Goal: Information Seeking & Learning: Learn about a topic

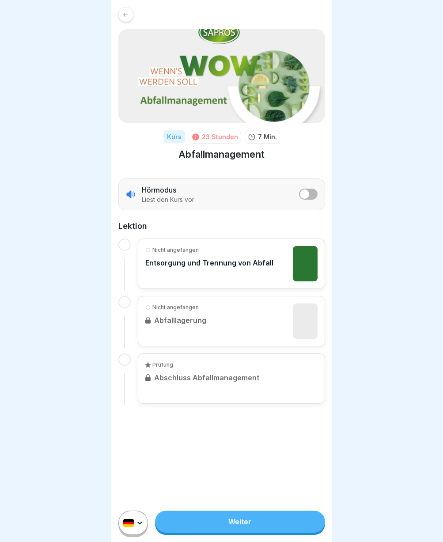
click at [246, 527] on link "Weiter" at bounding box center [239, 521] width 169 height 22
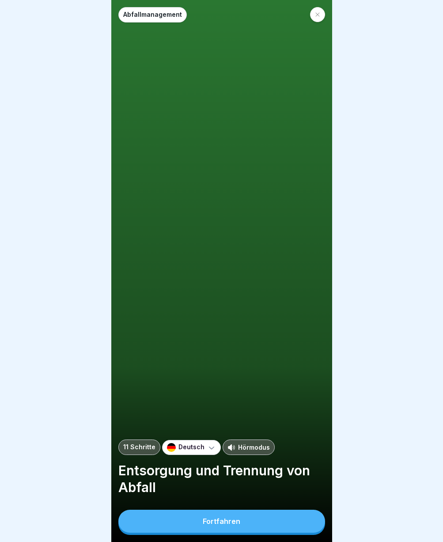
click at [242, 532] on button "Fortfahren" at bounding box center [221, 520] width 207 height 23
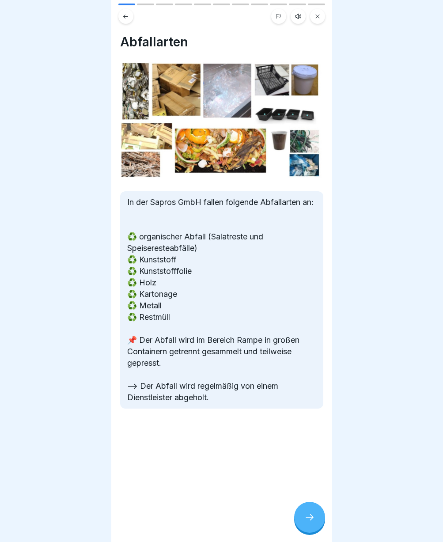
click at [314, 517] on div at bounding box center [309, 516] width 31 height 31
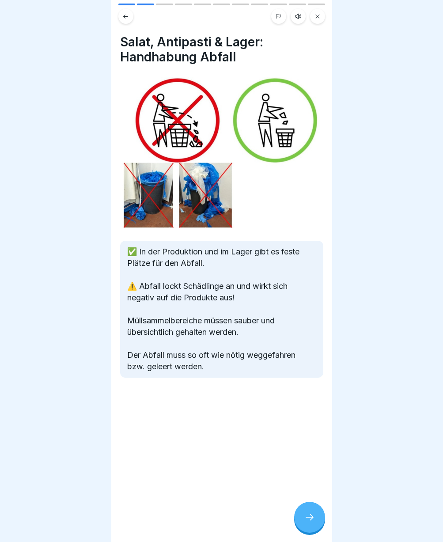
click at [314, 516] on div at bounding box center [309, 516] width 31 height 31
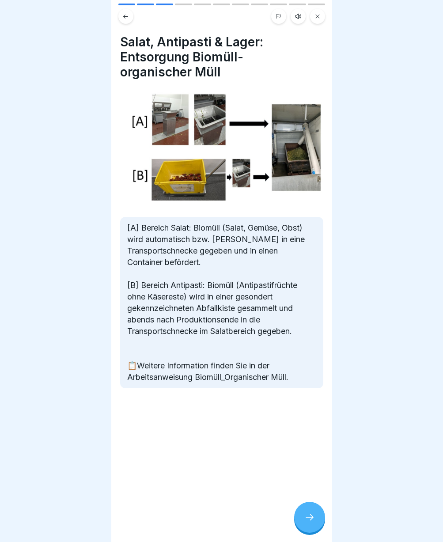
click at [314, 516] on div at bounding box center [309, 516] width 31 height 31
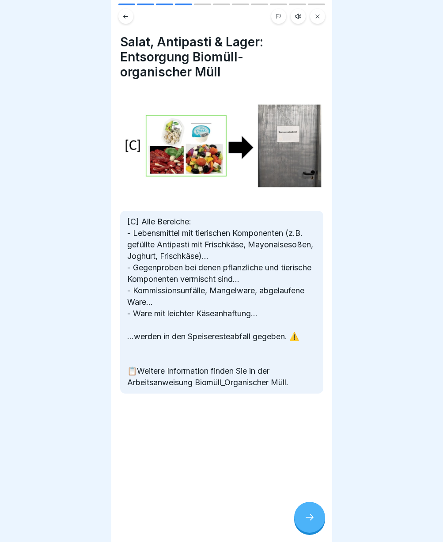
click at [314, 516] on div at bounding box center [309, 516] width 31 height 31
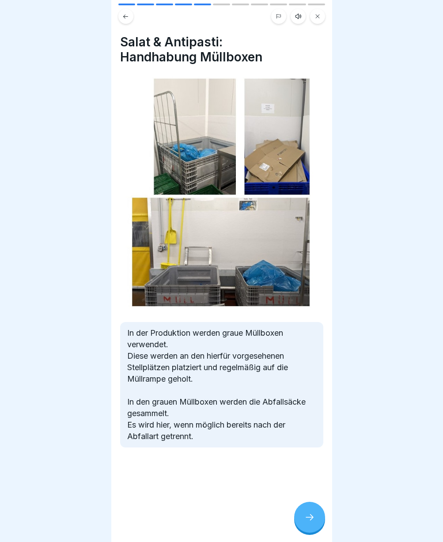
click at [314, 516] on div at bounding box center [309, 516] width 31 height 31
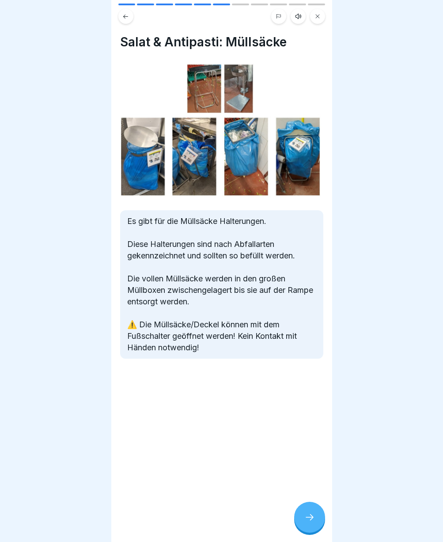
click at [314, 516] on div at bounding box center [309, 516] width 31 height 31
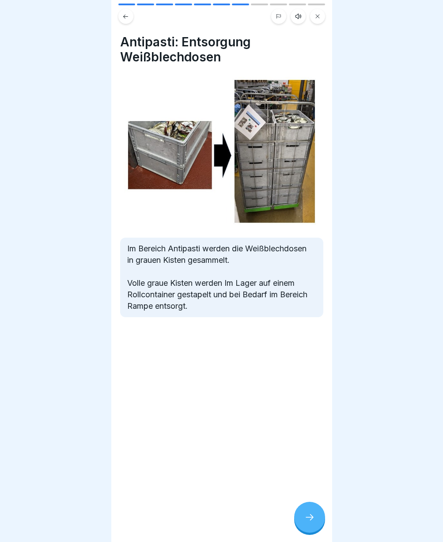
click at [314, 516] on div at bounding box center [309, 516] width 31 height 31
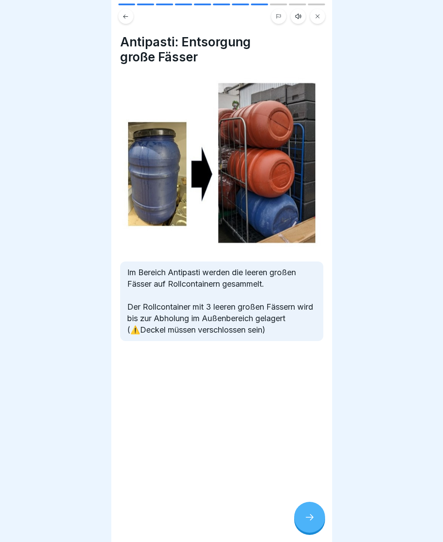
click at [316, 515] on div at bounding box center [309, 516] width 31 height 31
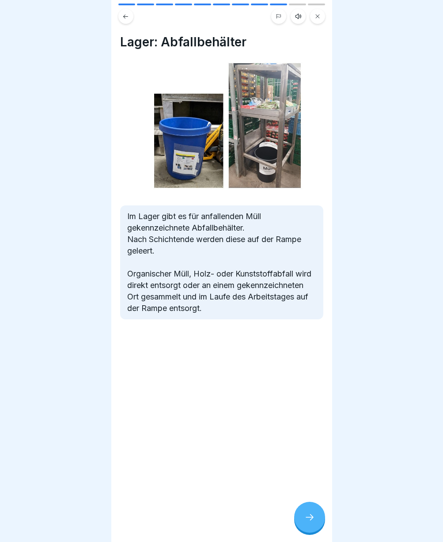
click at [316, 515] on div at bounding box center [309, 516] width 31 height 31
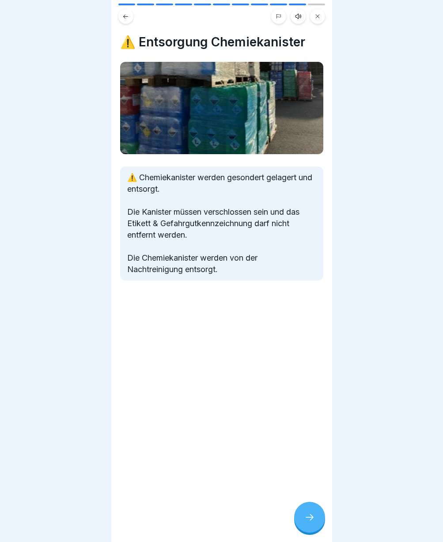
click at [316, 515] on div at bounding box center [309, 516] width 31 height 31
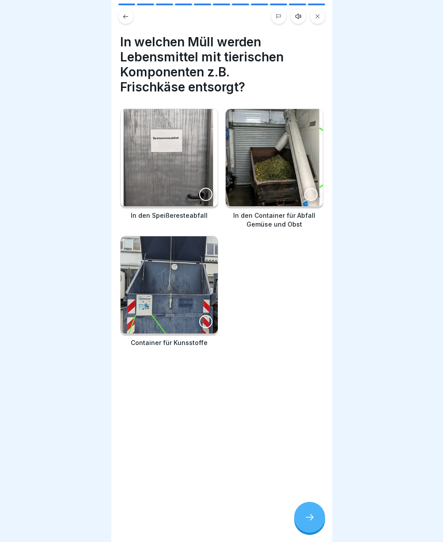
click at [316, 515] on div at bounding box center [309, 516] width 31 height 31
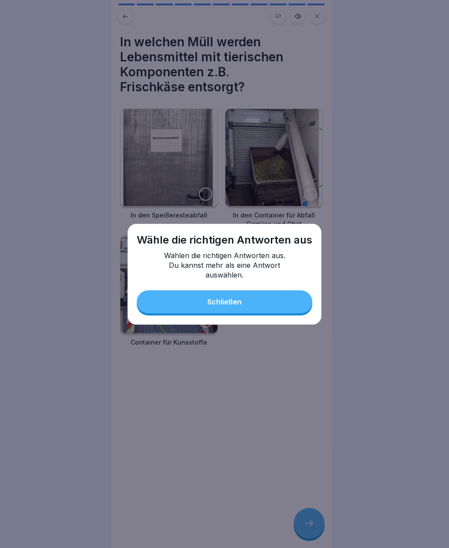
click at [213, 288] on div "Wähle die richtigen Antworten aus Wählen die richtigen Antworten aus. Du kannst…" at bounding box center [225, 274] width 194 height 101
click at [215, 300] on div "Schließen" at bounding box center [224, 302] width 34 height 8
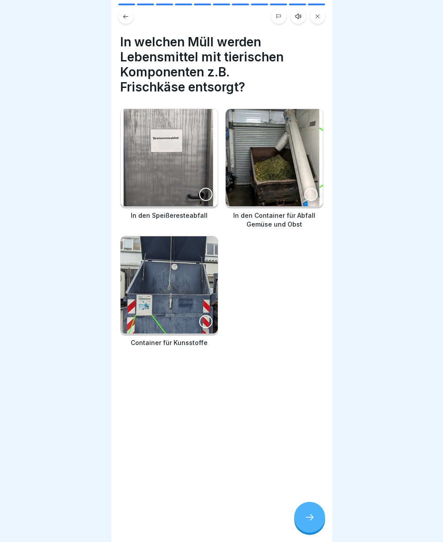
click at [204, 192] on div at bounding box center [205, 194] width 13 height 13
click at [307, 520] on icon at bounding box center [309, 517] width 11 height 11
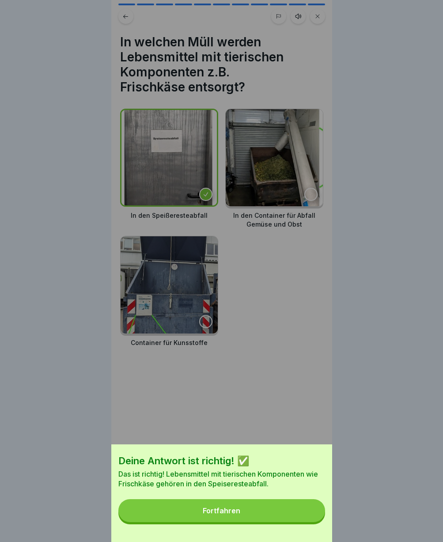
click at [254, 521] on button "Fortfahren" at bounding box center [221, 510] width 207 height 23
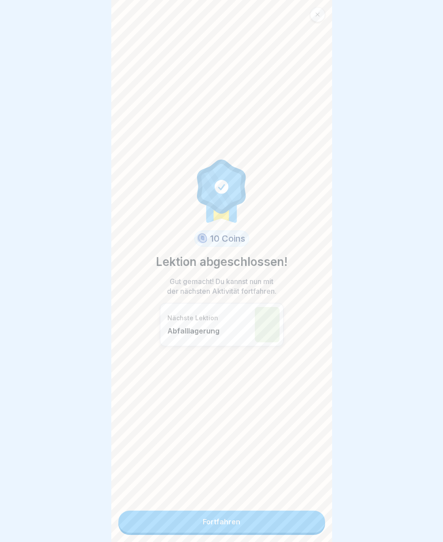
click at [244, 523] on link "Fortfahren" at bounding box center [221, 521] width 207 height 22
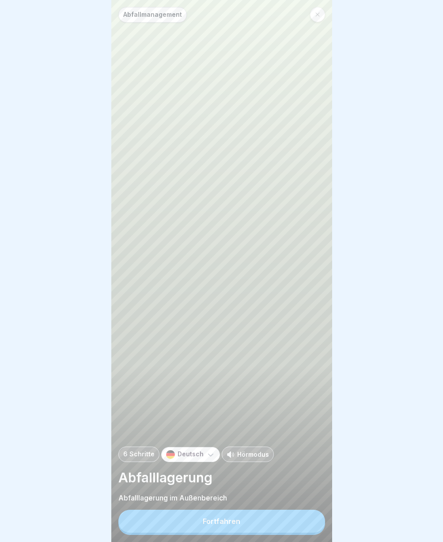
click at [243, 522] on button "Fortfahren" at bounding box center [221, 520] width 207 height 23
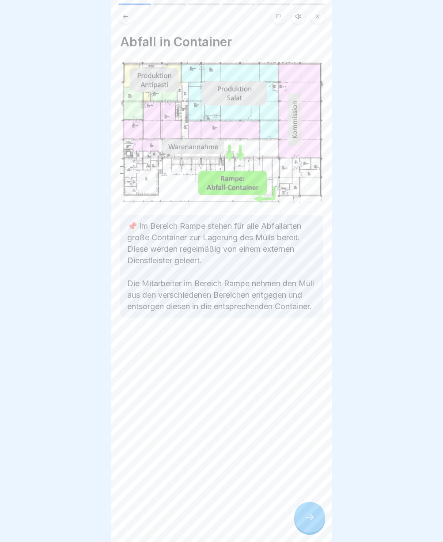
click at [310, 522] on icon at bounding box center [309, 517] width 11 height 11
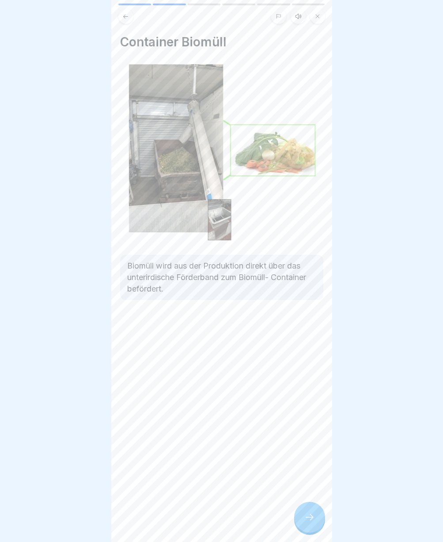
click at [310, 522] on icon at bounding box center [309, 517] width 11 height 11
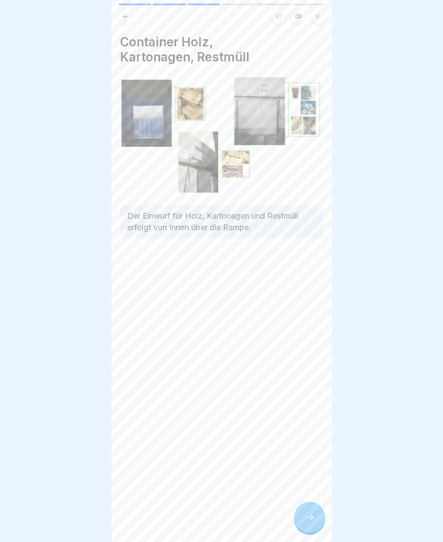
click at [310, 522] on icon at bounding box center [309, 517] width 11 height 11
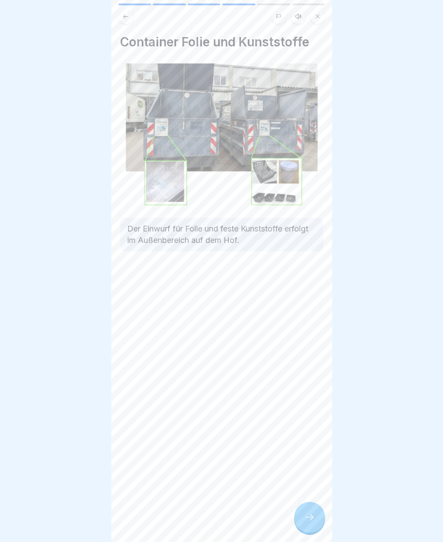
click at [310, 522] on icon at bounding box center [309, 517] width 11 height 11
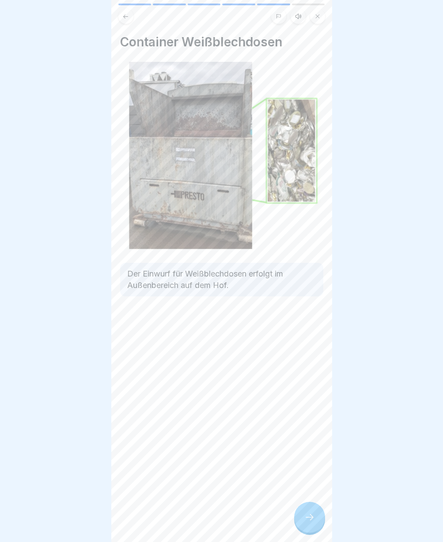
click at [316, 523] on div at bounding box center [309, 516] width 31 height 31
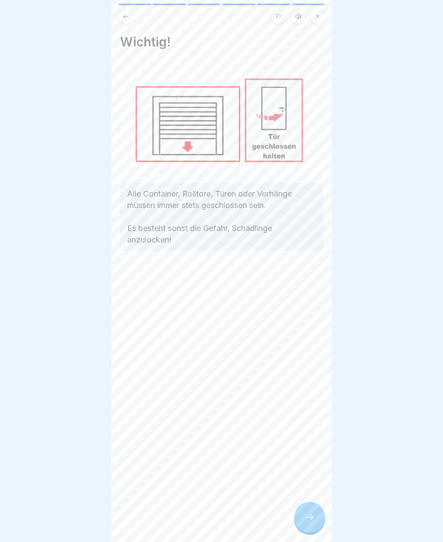
click at [316, 523] on div at bounding box center [309, 516] width 31 height 31
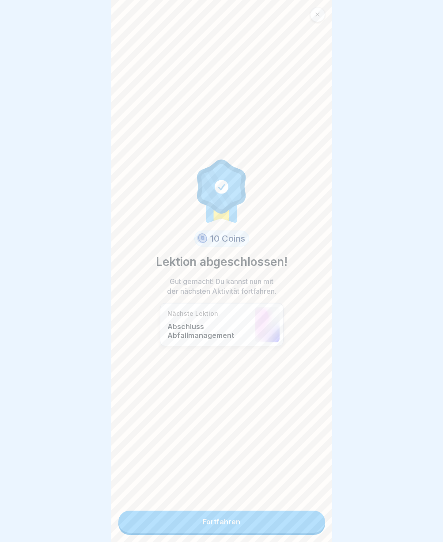
click at [316, 523] on link "Fortfahren" at bounding box center [221, 521] width 207 height 22
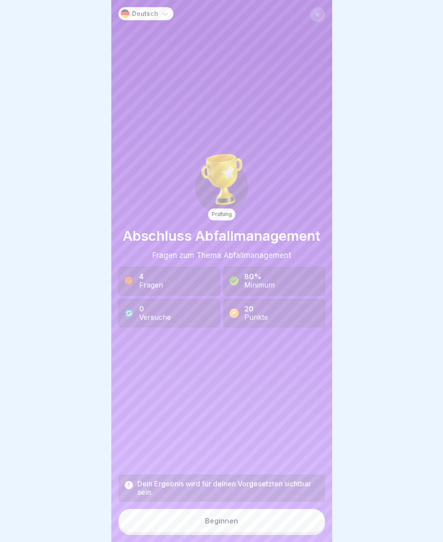
click at [196, 526] on button "Beginnen" at bounding box center [221, 520] width 207 height 24
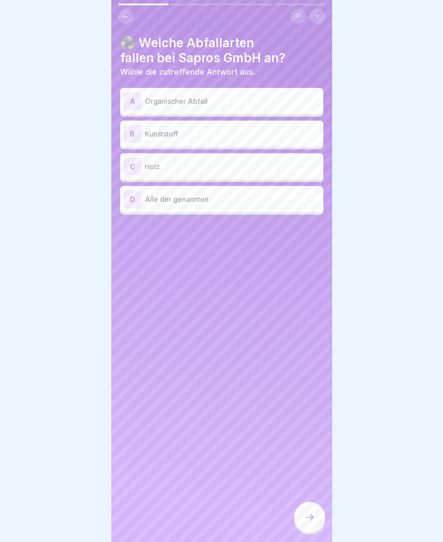
click at [139, 101] on div "A" at bounding box center [133, 101] width 18 height 18
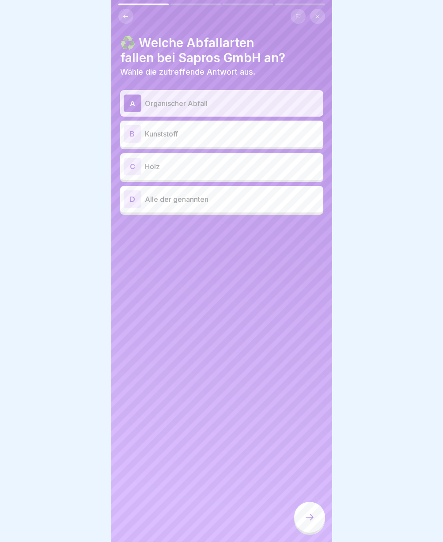
click at [139, 132] on div "B" at bounding box center [133, 134] width 18 height 18
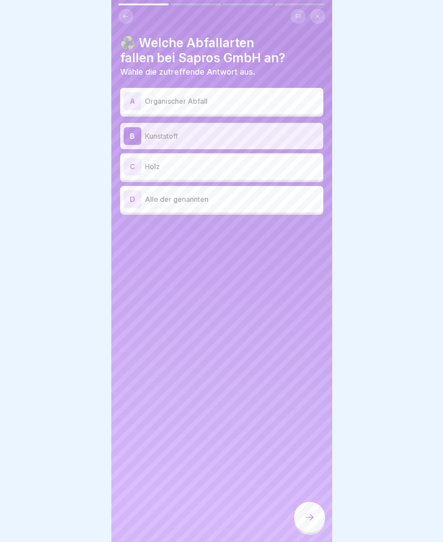
click at [147, 166] on p "Holz" at bounding box center [232, 166] width 175 height 11
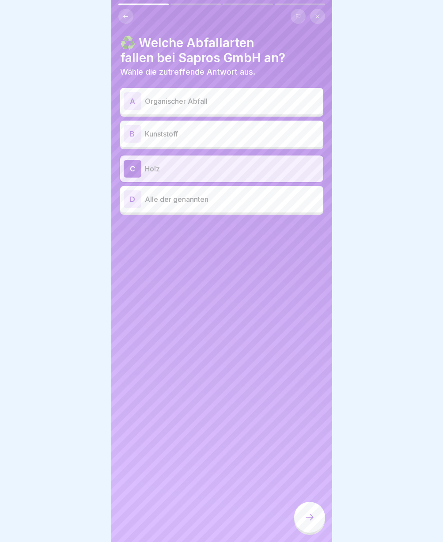
click at [147, 196] on p "Alle der genannten" at bounding box center [232, 199] width 175 height 11
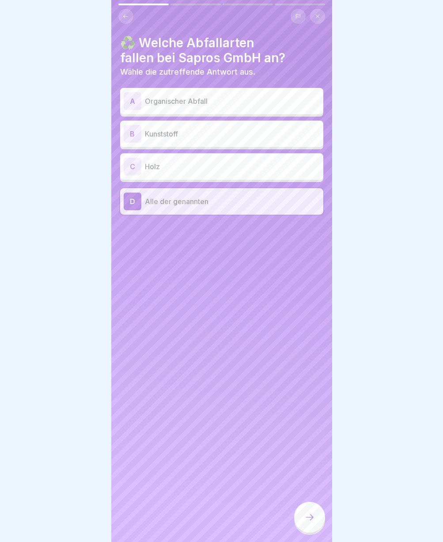
click at [306, 522] on icon at bounding box center [309, 517] width 11 height 11
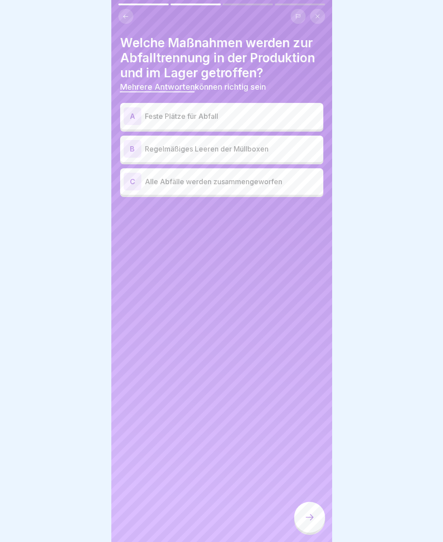
click at [182, 118] on p "Feste Plätze für Abfall" at bounding box center [232, 116] width 175 height 11
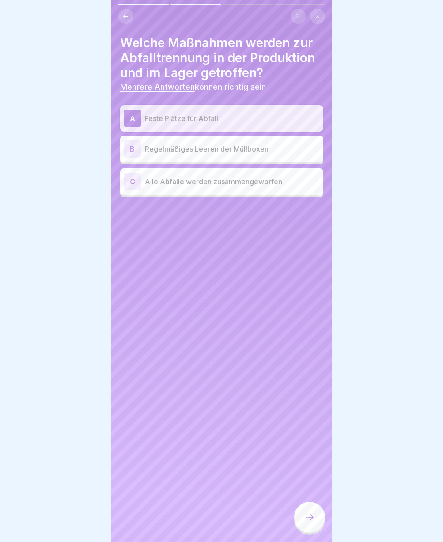
click at [184, 156] on div "B Regelmäßiges Leeren der Müllboxen" at bounding box center [222, 149] width 196 height 18
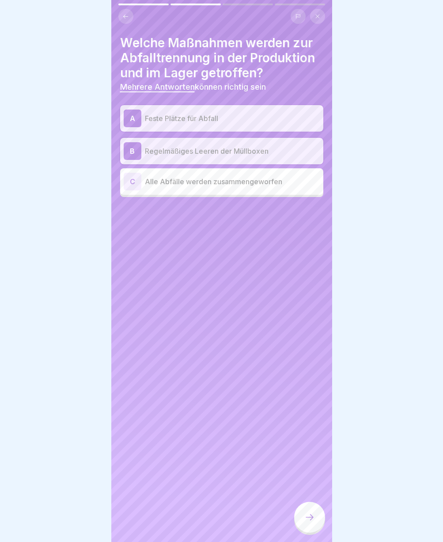
click at [308, 522] on icon at bounding box center [309, 517] width 11 height 11
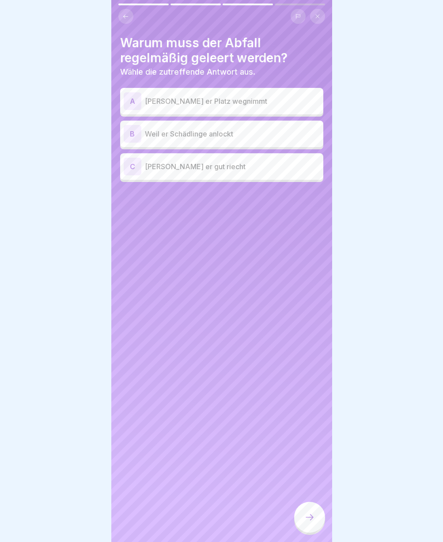
click at [207, 136] on p "Weil er Schädlinge anlockt" at bounding box center [232, 133] width 175 height 11
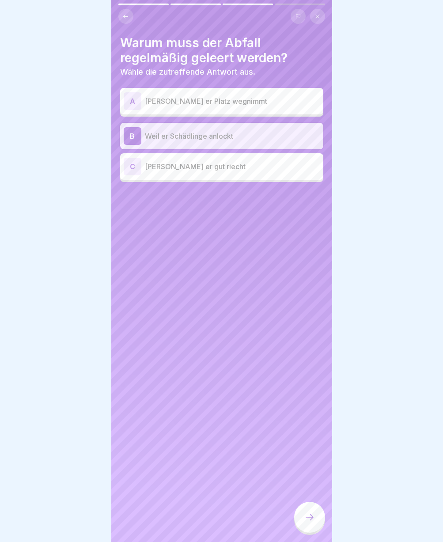
click at [305, 521] on icon at bounding box center [309, 517] width 11 height 11
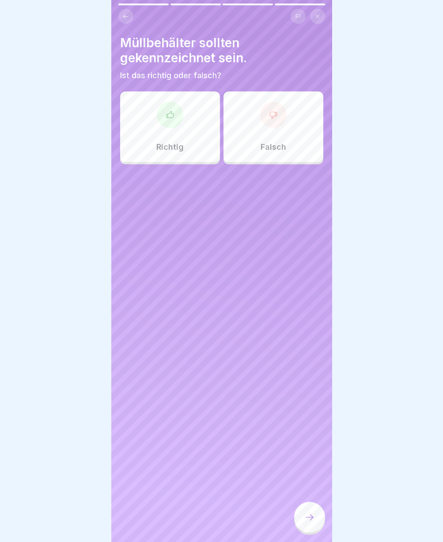
click at [163, 122] on div at bounding box center [170, 115] width 26 height 26
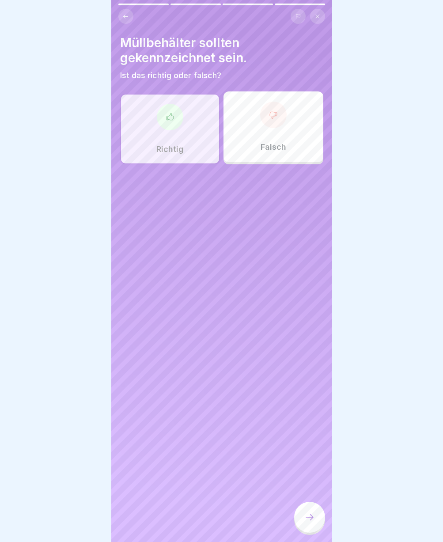
click at [300, 521] on div at bounding box center [309, 516] width 31 height 31
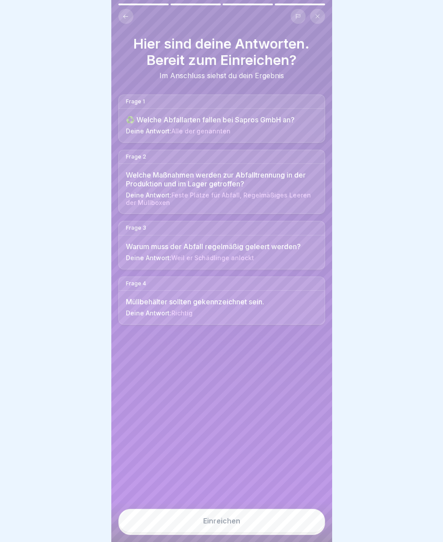
click at [305, 527] on button "Einreichen" at bounding box center [221, 520] width 207 height 24
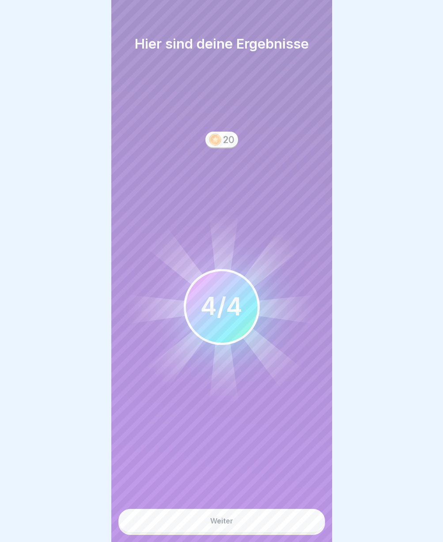
click at [296, 523] on button "Weiter" at bounding box center [221, 520] width 207 height 24
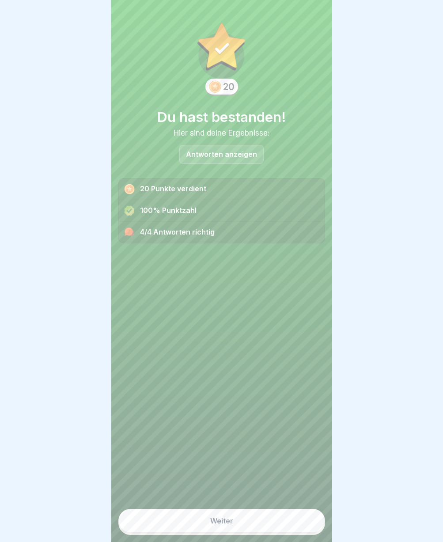
click at [283, 532] on button "Weiter" at bounding box center [221, 520] width 207 height 24
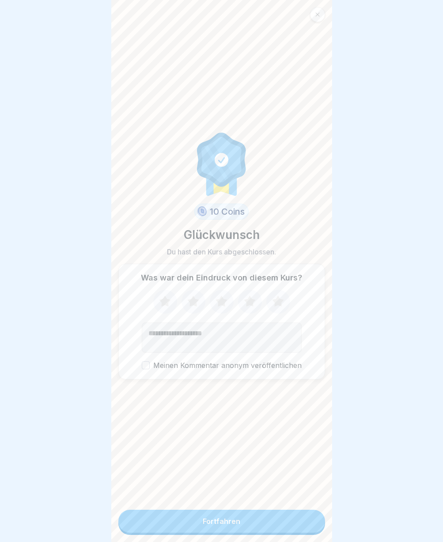
click at [284, 532] on button "Fortfahren" at bounding box center [221, 520] width 207 height 23
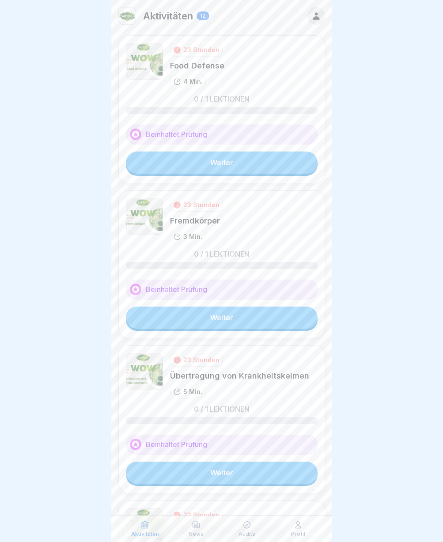
click at [237, 162] on link "Weiter" at bounding box center [222, 162] width 192 height 22
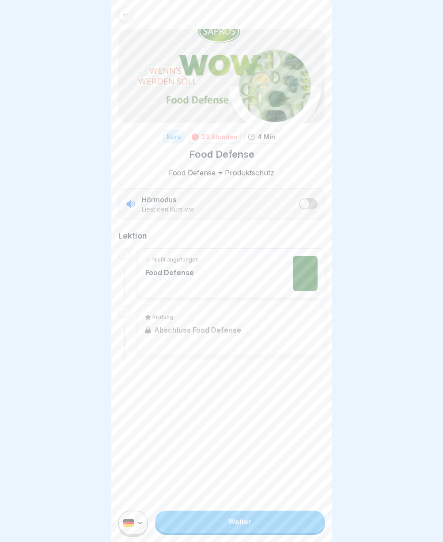
click at [248, 532] on link "Weiter" at bounding box center [239, 521] width 169 height 22
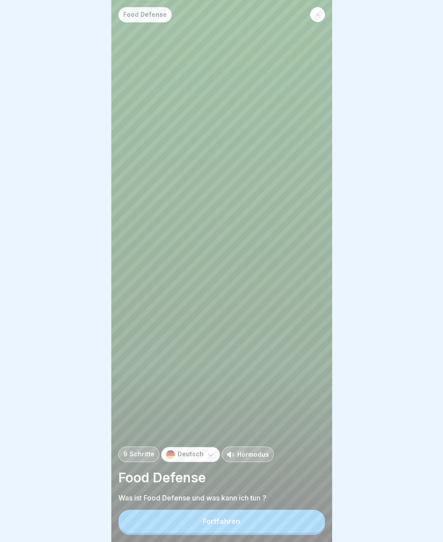
click at [248, 532] on button "Fortfahren" at bounding box center [221, 520] width 207 height 23
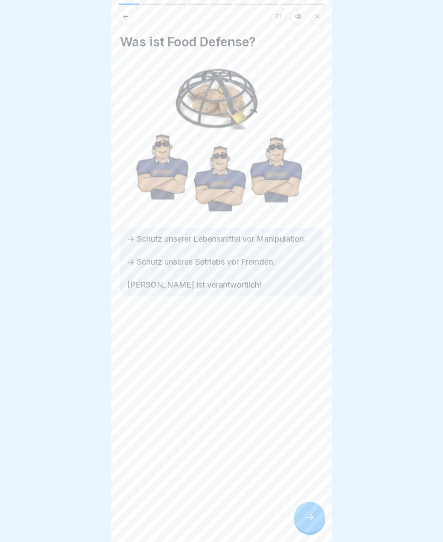
click at [249, 534] on div "Was ist Food Defense? -> Schutz unserer Lebensmittel vor Manipulation. -> Schut…" at bounding box center [221, 271] width 221 height 542
click at [304, 522] on div at bounding box center [309, 516] width 31 height 31
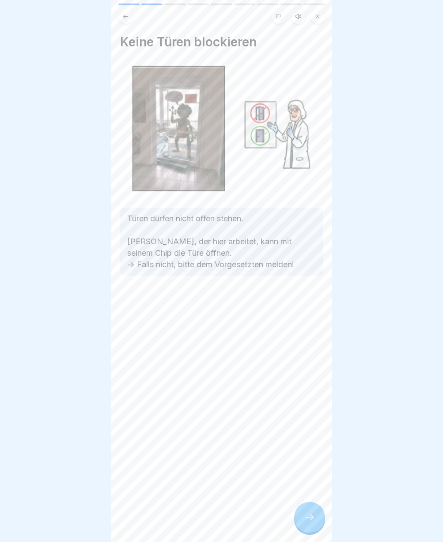
click at [304, 522] on icon at bounding box center [309, 517] width 11 height 11
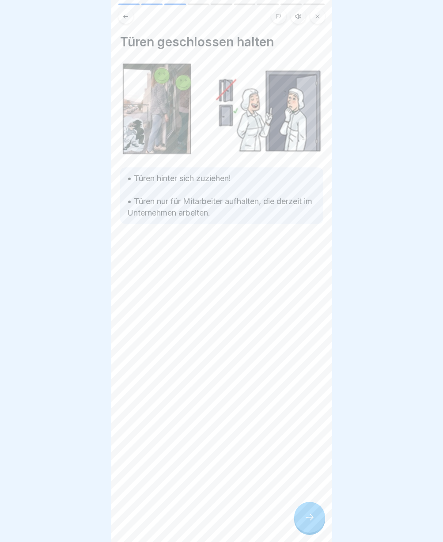
click at [305, 522] on icon at bounding box center [309, 517] width 11 height 11
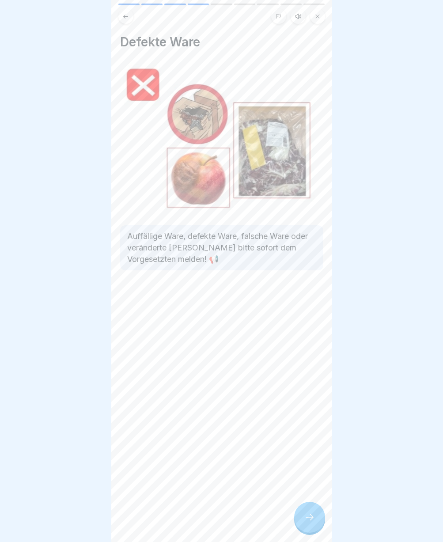
click at [305, 522] on icon at bounding box center [309, 517] width 11 height 11
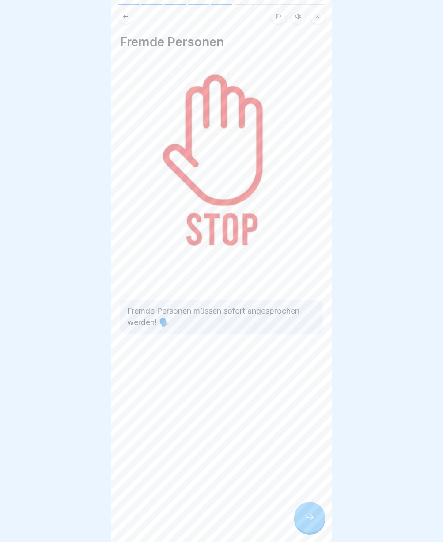
click at [305, 522] on icon at bounding box center [309, 517] width 11 height 11
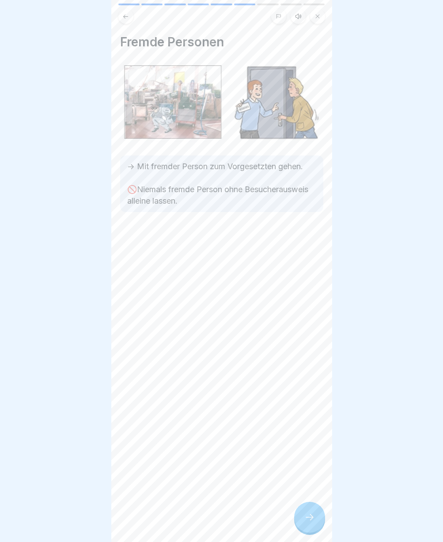
click at [305, 522] on icon at bounding box center [309, 517] width 11 height 11
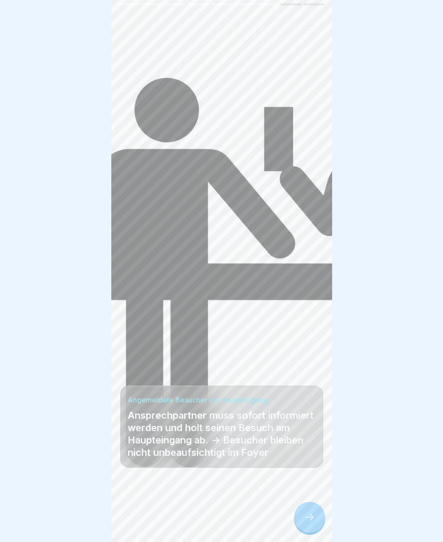
click at [305, 522] on icon at bounding box center [309, 517] width 11 height 11
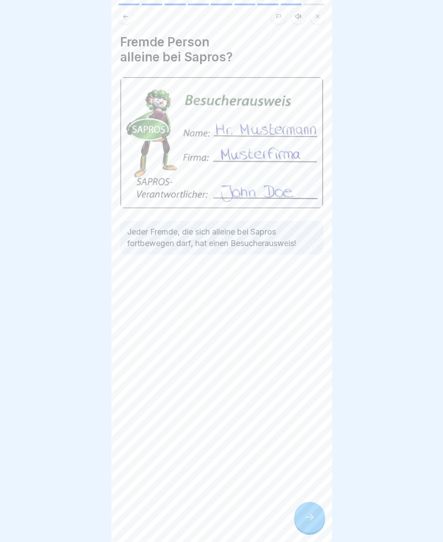
click at [305, 522] on icon at bounding box center [309, 517] width 11 height 11
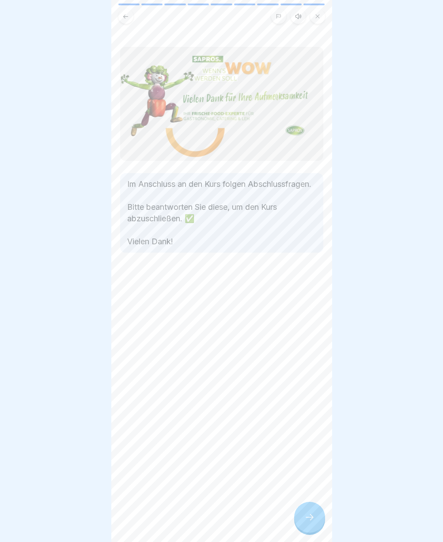
click at [305, 522] on icon at bounding box center [309, 517] width 11 height 11
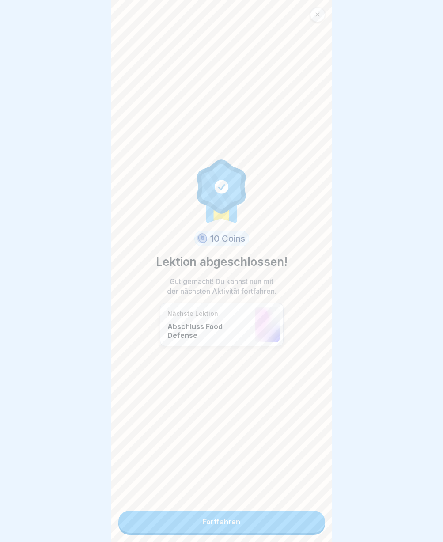
click at [305, 523] on link "Fortfahren" at bounding box center [221, 521] width 207 height 22
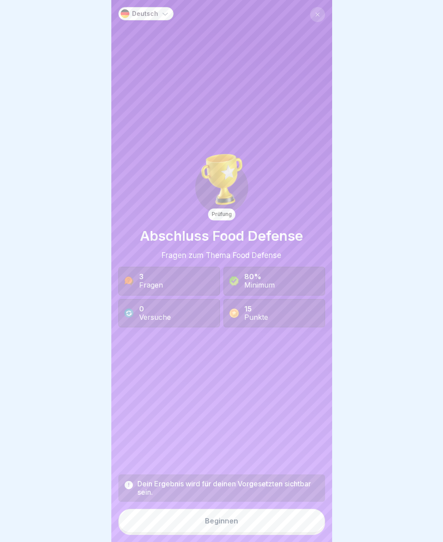
click at [305, 523] on button "Beginnen" at bounding box center [221, 520] width 207 height 24
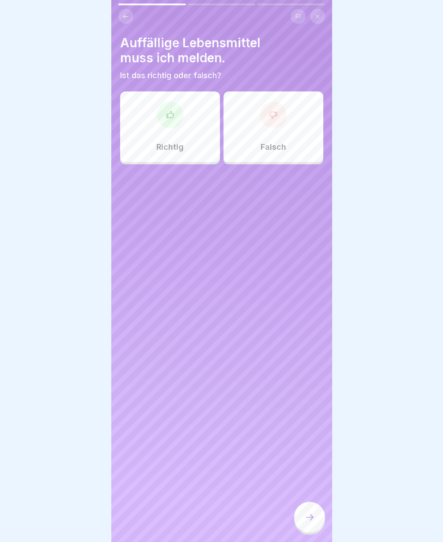
click at [173, 113] on div at bounding box center [170, 115] width 26 height 26
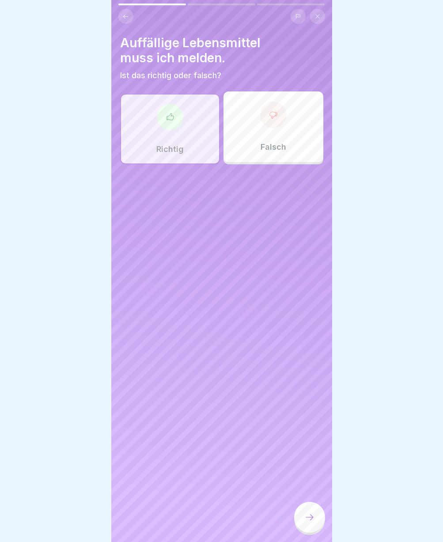
click at [305, 521] on icon at bounding box center [309, 517] width 11 height 11
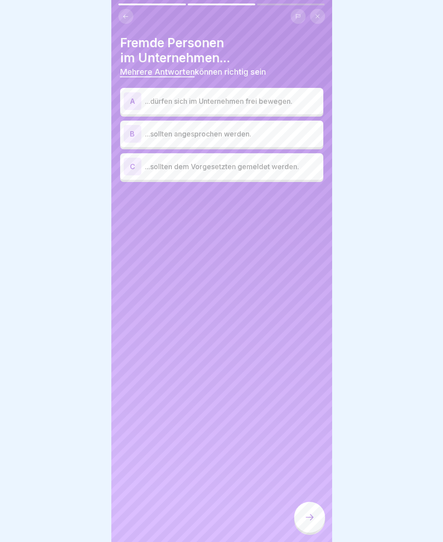
click at [140, 135] on div "B" at bounding box center [133, 134] width 18 height 18
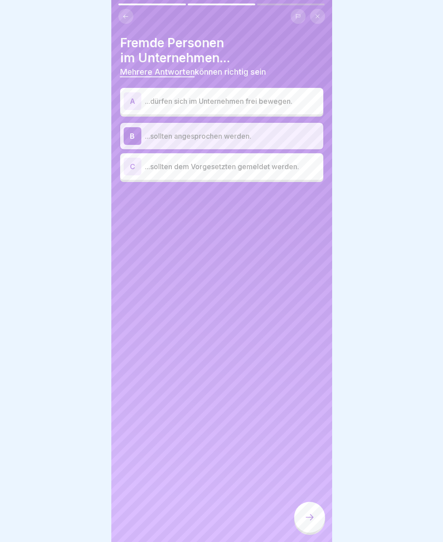
click at [156, 160] on div "C ...sollten dem Vorgesetzten gemeldet werden." at bounding box center [222, 167] width 196 height 18
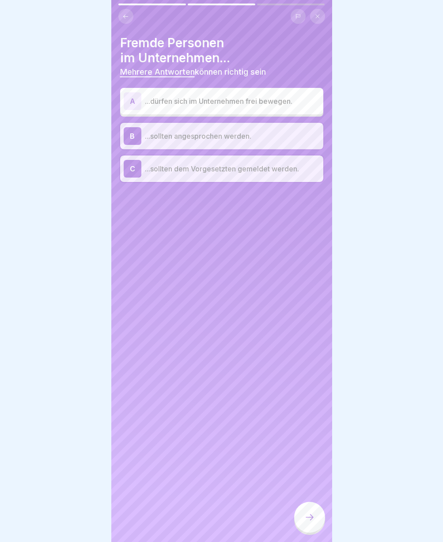
click at [303, 521] on div at bounding box center [309, 516] width 31 height 31
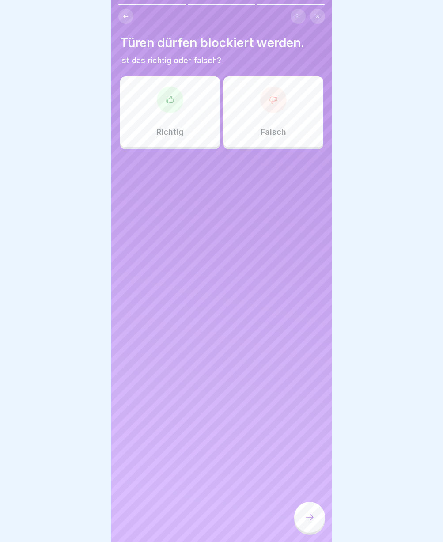
click at [277, 111] on div "Falsch" at bounding box center [273, 111] width 100 height 71
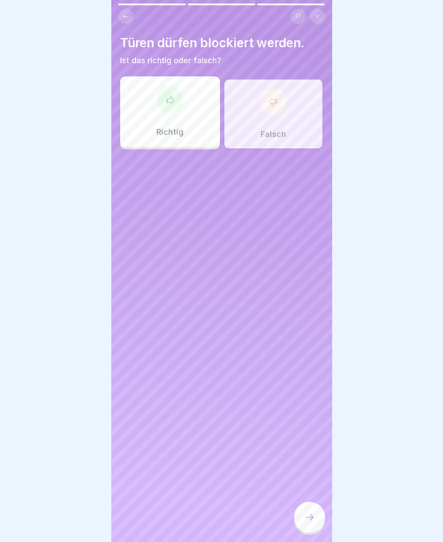
click at [300, 529] on div at bounding box center [309, 516] width 31 height 31
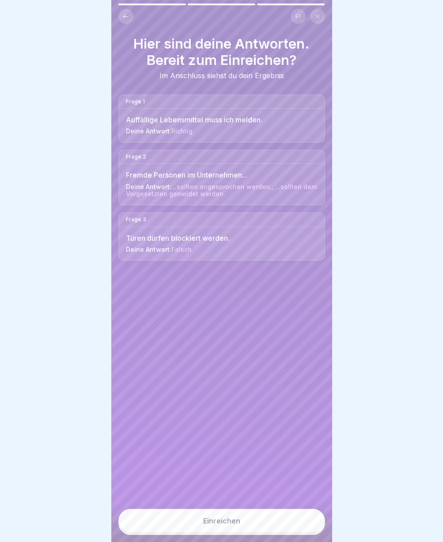
click at [300, 529] on button "Einreichen" at bounding box center [221, 520] width 207 height 24
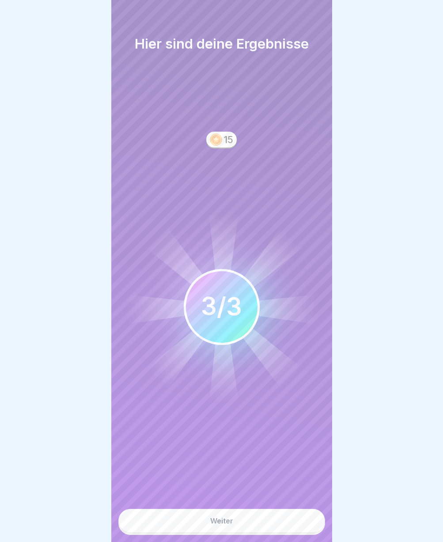
click at [300, 529] on button "Weiter" at bounding box center [221, 520] width 207 height 24
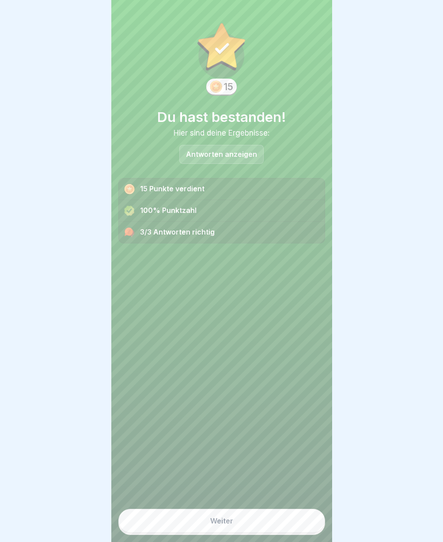
click at [300, 529] on button "Weiter" at bounding box center [221, 520] width 207 height 24
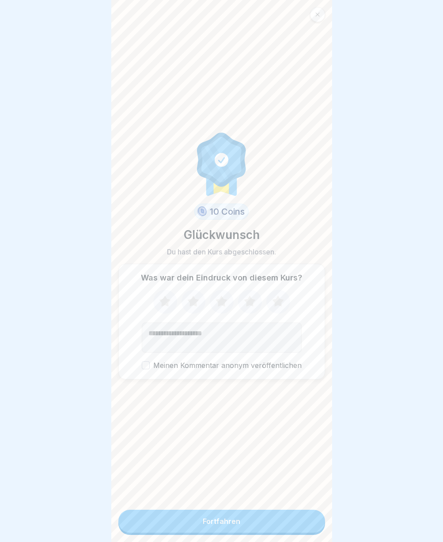
click at [300, 529] on button "Fortfahren" at bounding box center [221, 520] width 207 height 23
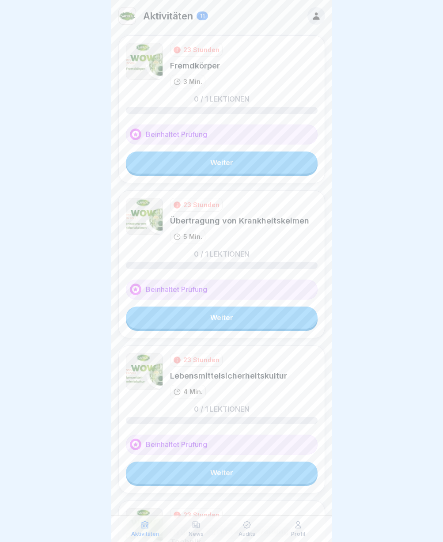
click at [207, 162] on link "Weiter" at bounding box center [222, 162] width 192 height 22
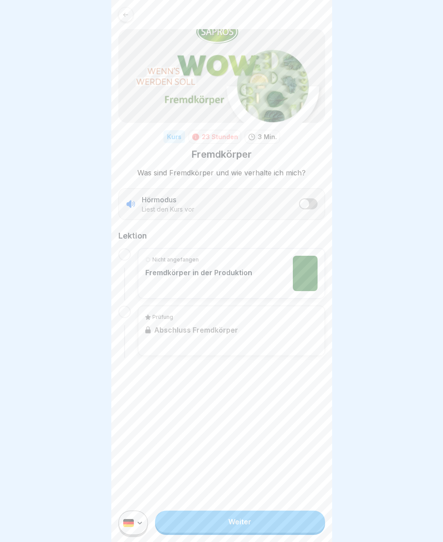
click at [203, 524] on link "Weiter" at bounding box center [239, 521] width 169 height 22
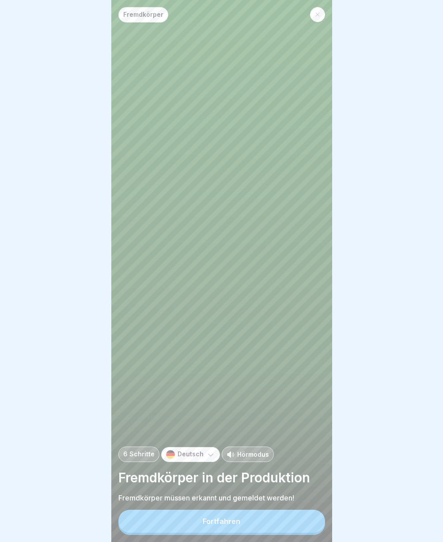
click at [201, 527] on button "Fortfahren" at bounding box center [221, 520] width 207 height 23
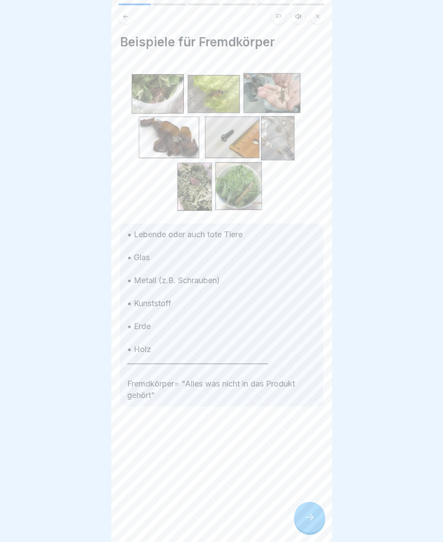
click at [309, 522] on icon at bounding box center [309, 517] width 11 height 11
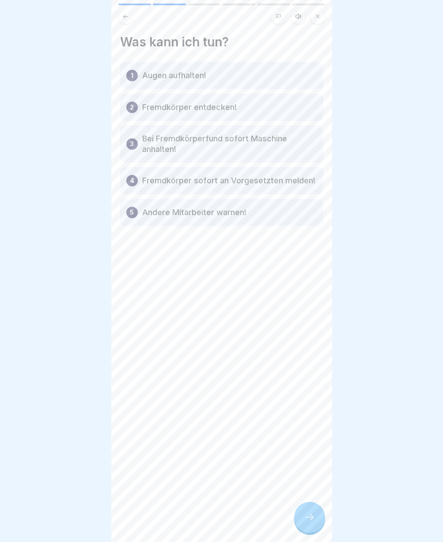
click at [309, 529] on div at bounding box center [309, 516] width 31 height 31
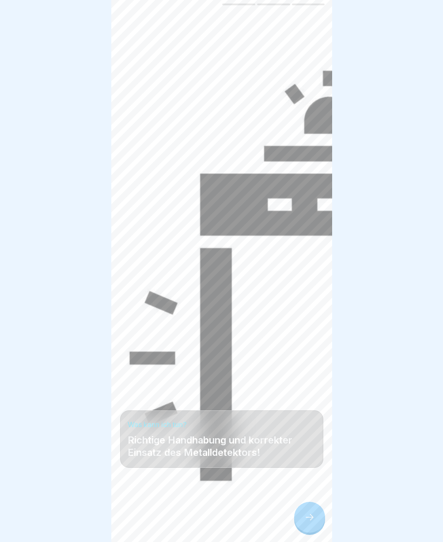
click at [309, 529] on div at bounding box center [309, 516] width 31 height 31
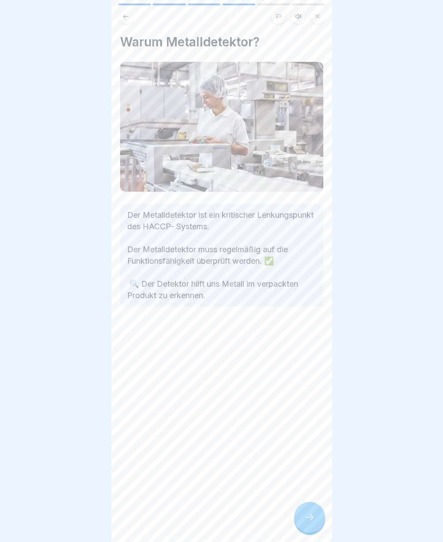
click at [309, 529] on div at bounding box center [309, 516] width 31 height 31
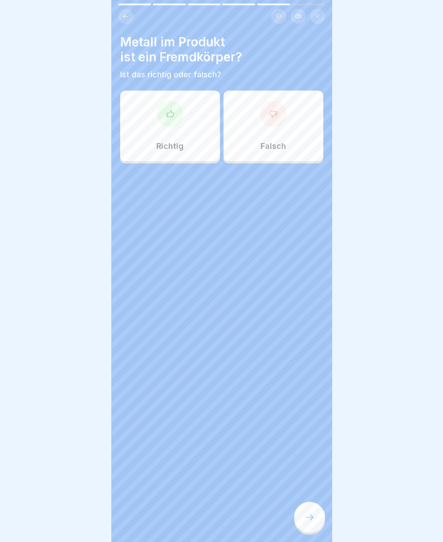
click at [163, 119] on div at bounding box center [170, 114] width 26 height 26
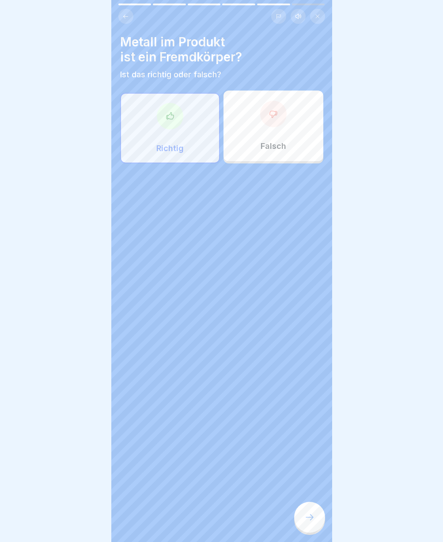
click at [308, 522] on icon at bounding box center [309, 517] width 11 height 11
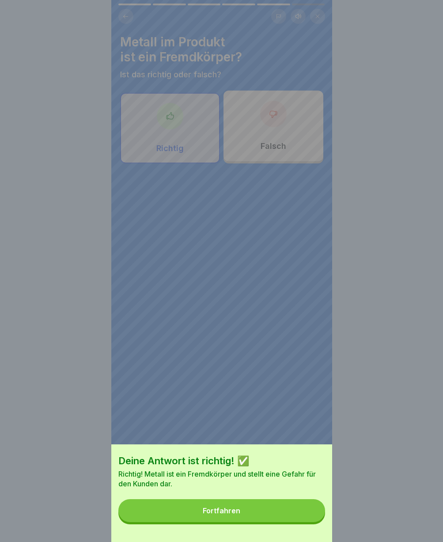
click at [265, 512] on button "Fortfahren" at bounding box center [221, 510] width 207 height 23
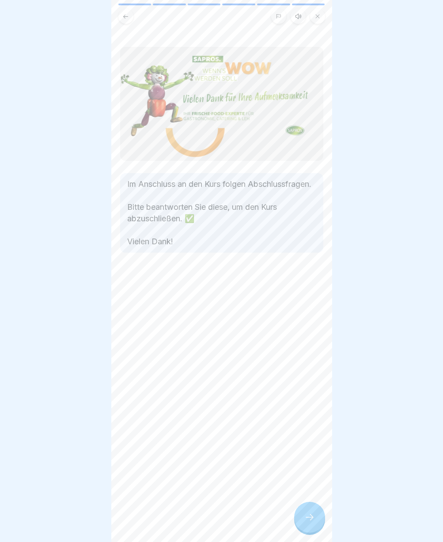
click at [308, 522] on icon at bounding box center [309, 517] width 11 height 11
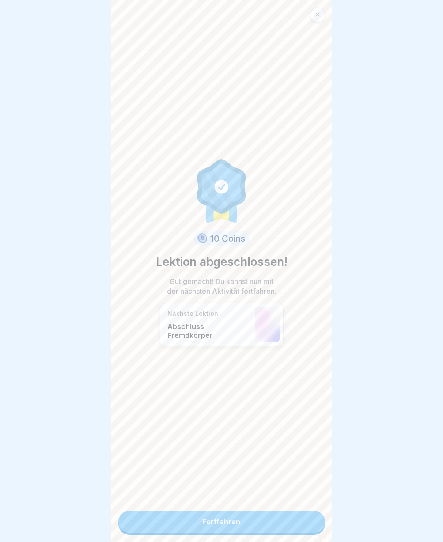
click at [211, 521] on link "Fortfahren" at bounding box center [221, 521] width 207 height 22
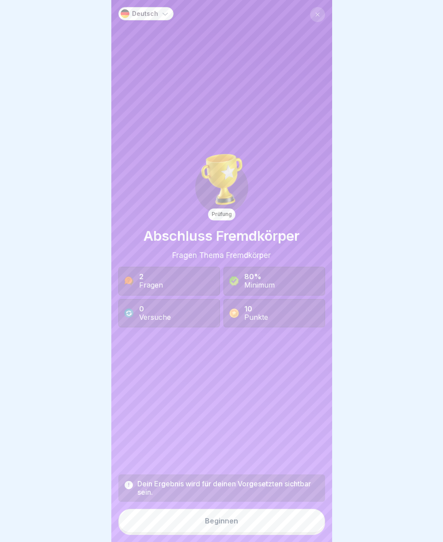
click at [208, 524] on div "Beginnen" at bounding box center [221, 520] width 33 height 8
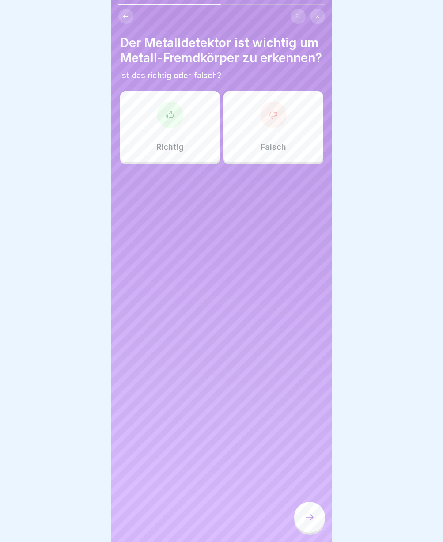
click at [170, 146] on div "Richtig" at bounding box center [170, 126] width 100 height 71
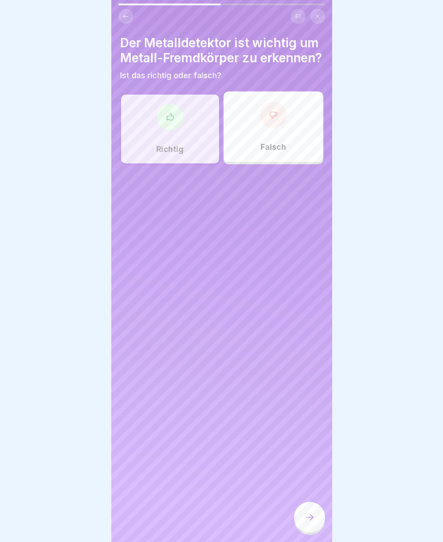
click at [309, 522] on icon at bounding box center [309, 517] width 11 height 11
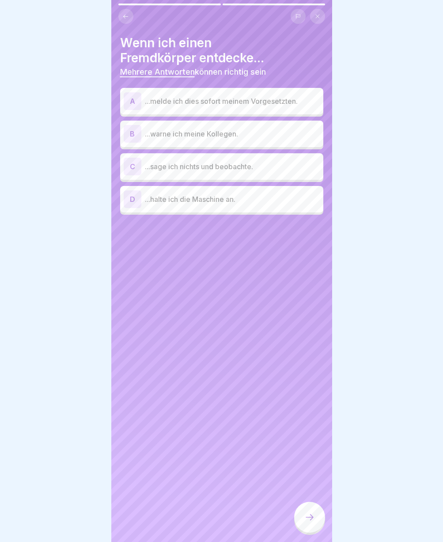
click at [172, 103] on p "...melde ich dies sofort meinem Vorgesetzten." at bounding box center [232, 101] width 175 height 11
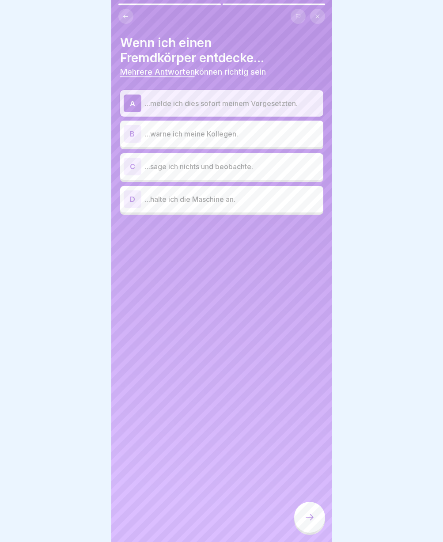
click at [193, 199] on p "...halte ich die Maschine an." at bounding box center [232, 199] width 175 height 11
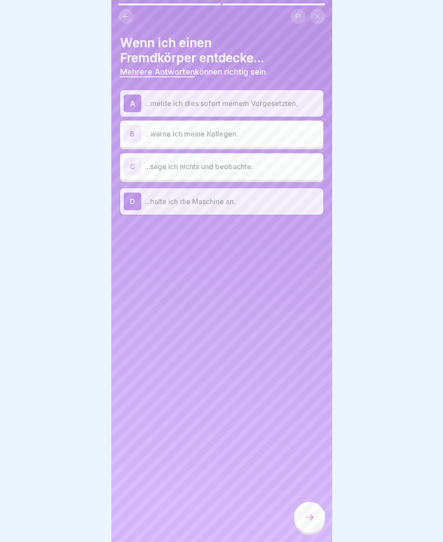
click at [309, 522] on icon at bounding box center [309, 517] width 11 height 11
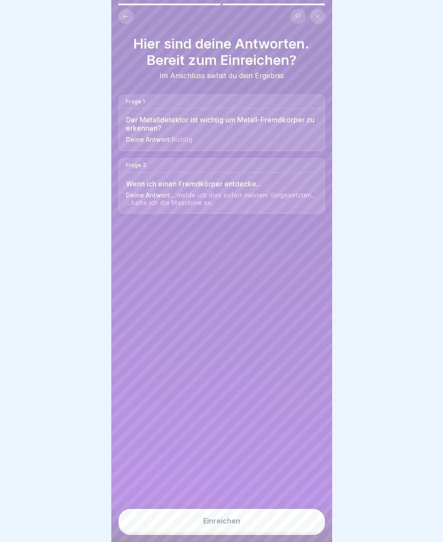
click at [244, 523] on button "Einreichen" at bounding box center [221, 520] width 207 height 24
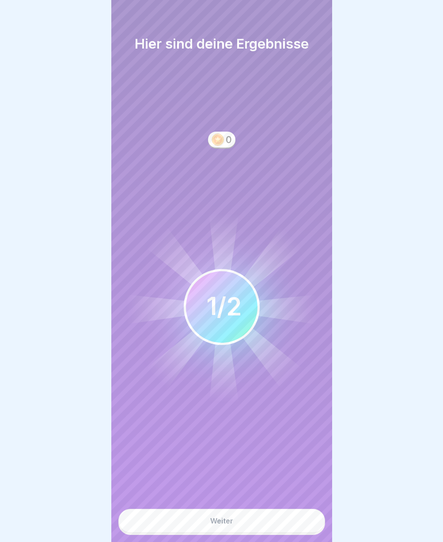
click at [214, 524] on div "Weiter" at bounding box center [221, 520] width 23 height 8
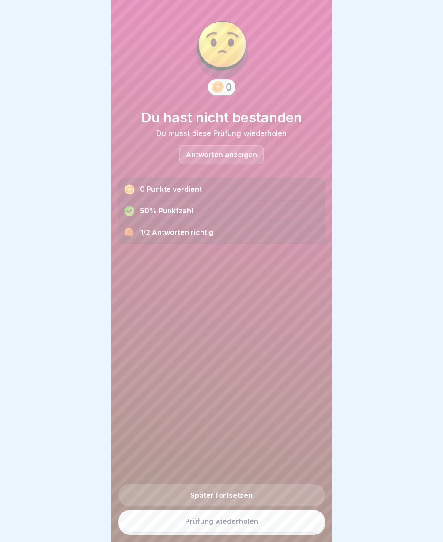
click at [206, 527] on link "Prüfung wiederholen" at bounding box center [221, 520] width 207 height 23
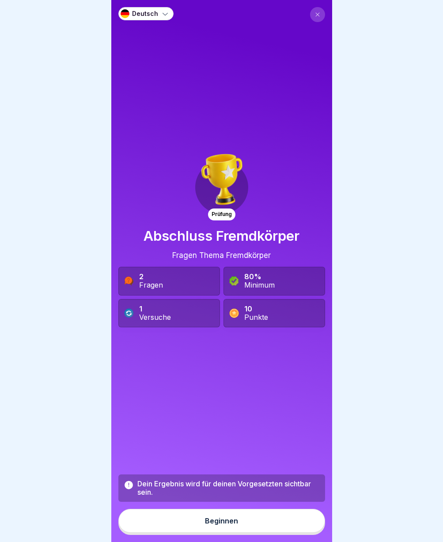
click at [211, 524] on div "Beginnen" at bounding box center [221, 520] width 33 height 8
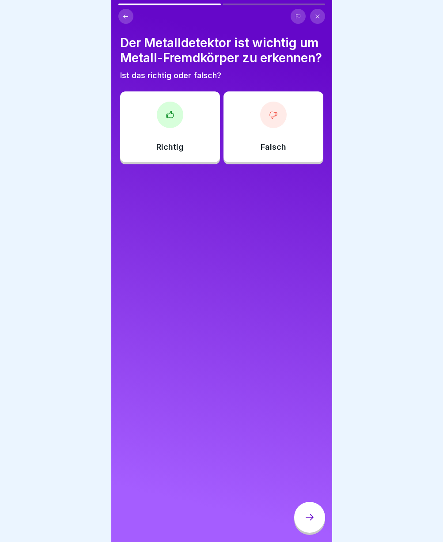
click at [171, 128] on div at bounding box center [170, 115] width 26 height 26
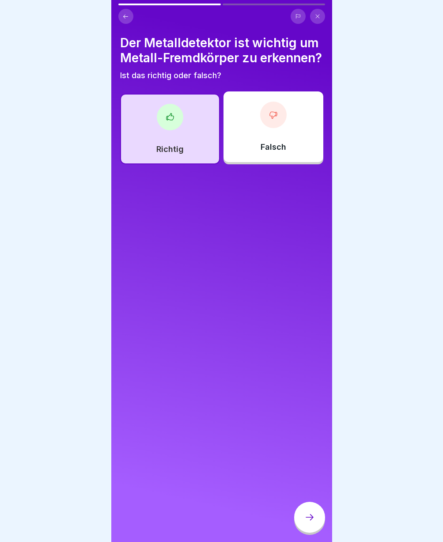
click at [312, 531] on div at bounding box center [309, 516] width 31 height 31
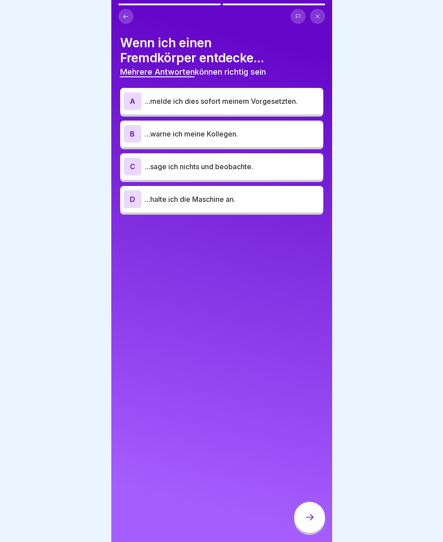
click at [205, 99] on p "...melde ich dies sofort meinem Vorgesetzten." at bounding box center [232, 101] width 175 height 11
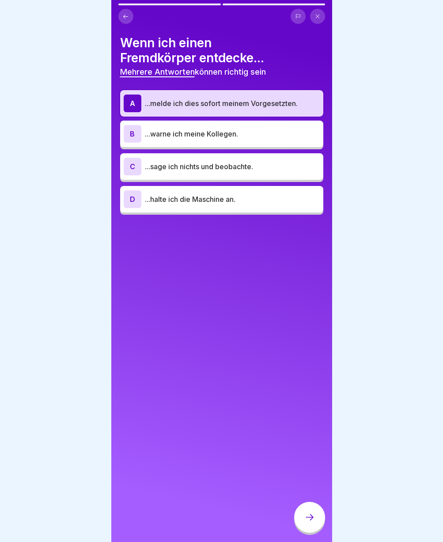
click at [199, 136] on p "...warne ich meine Kollegen." at bounding box center [232, 133] width 175 height 11
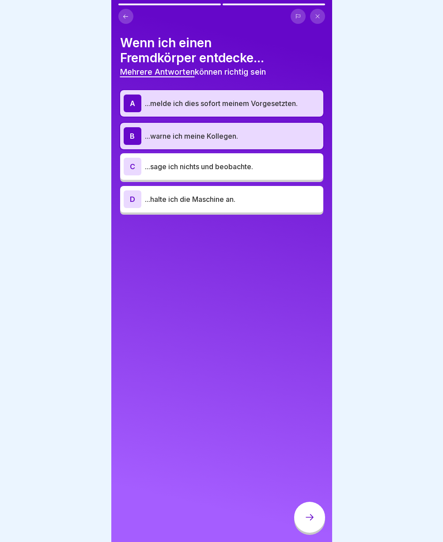
click at [204, 205] on div "D ...halte ich die Maschine an." at bounding box center [222, 199] width 196 height 18
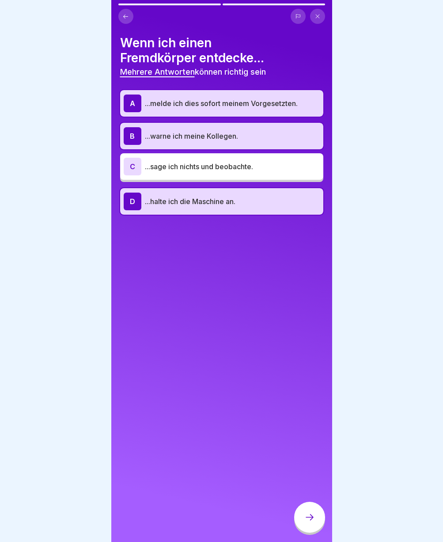
click at [313, 530] on div at bounding box center [309, 516] width 31 height 31
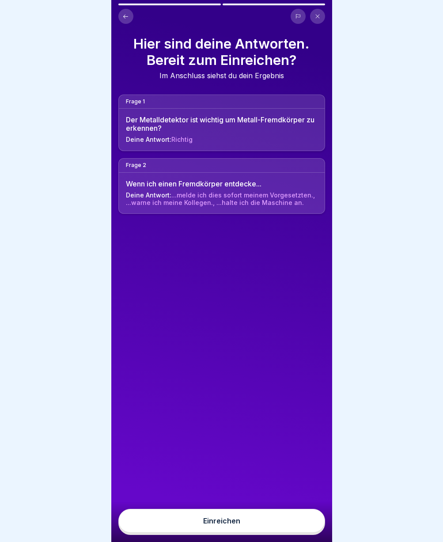
click at [286, 532] on button "Einreichen" at bounding box center [221, 520] width 207 height 24
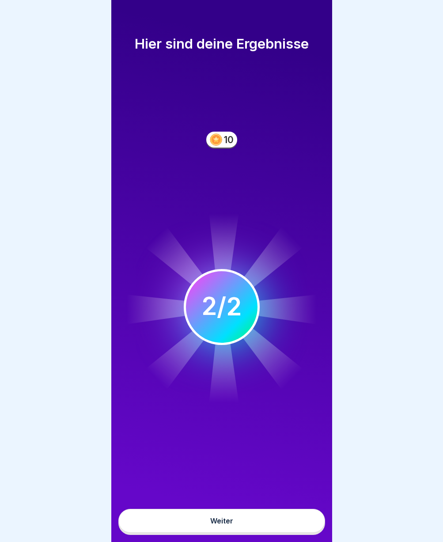
click at [263, 532] on button "Weiter" at bounding box center [221, 520] width 207 height 24
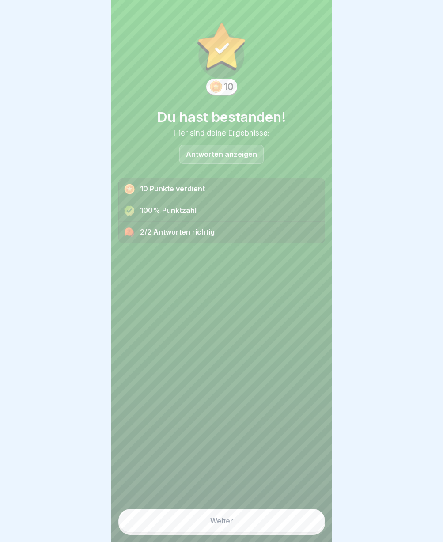
click at [263, 532] on button "Weiter" at bounding box center [221, 520] width 207 height 24
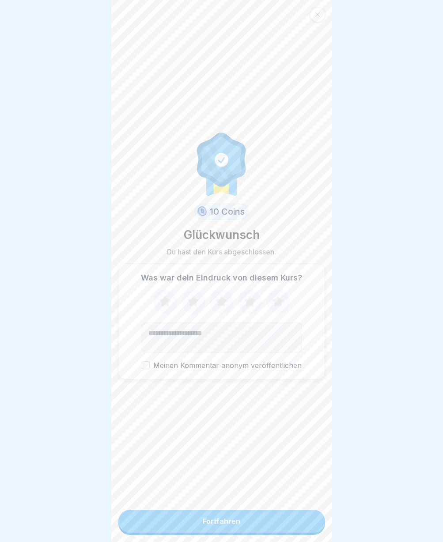
click at [262, 531] on button "Fortfahren" at bounding box center [221, 520] width 207 height 23
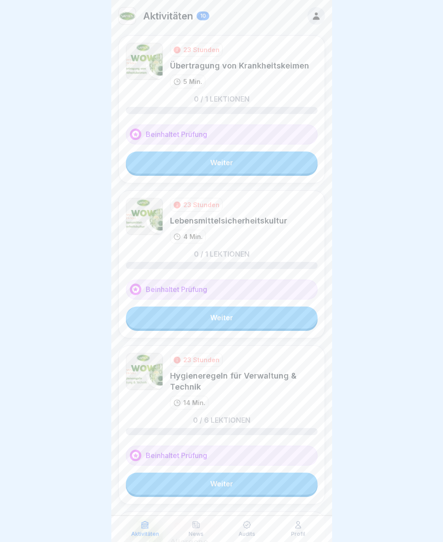
click at [251, 167] on link "Weiter" at bounding box center [222, 162] width 192 height 22
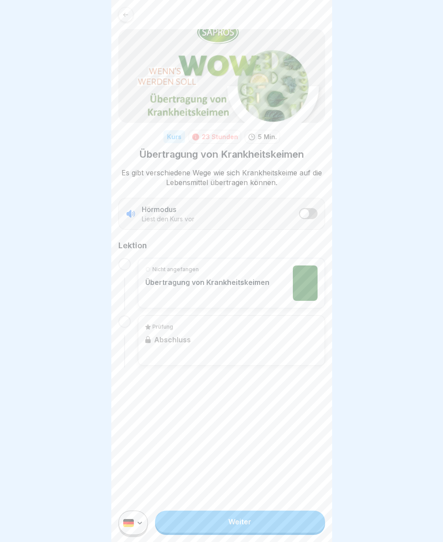
click at [219, 532] on link "Weiter" at bounding box center [239, 521] width 169 height 22
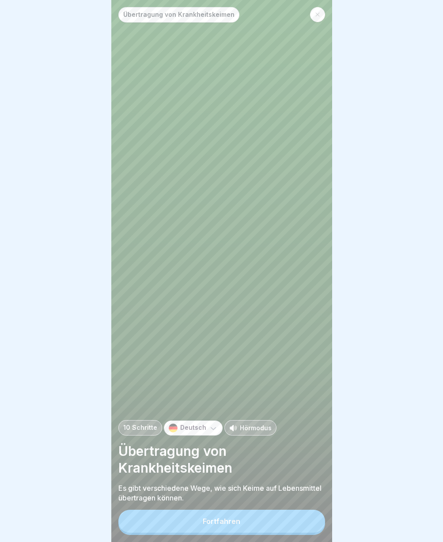
click at [220, 525] on div "Fortfahren" at bounding box center [222, 521] width 38 height 8
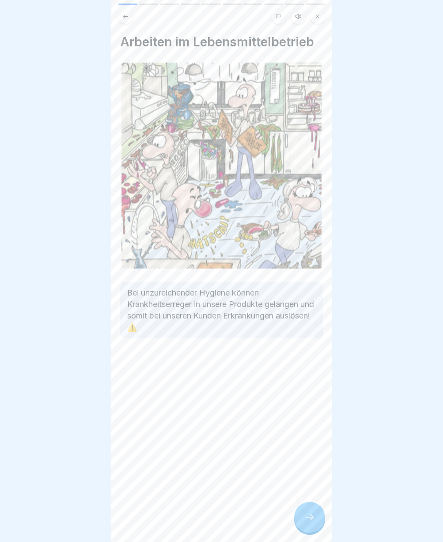
click at [324, 525] on div at bounding box center [309, 516] width 31 height 31
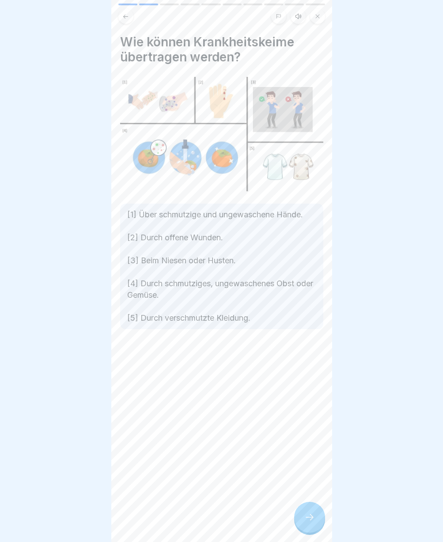
click at [311, 522] on icon at bounding box center [309, 517] width 11 height 11
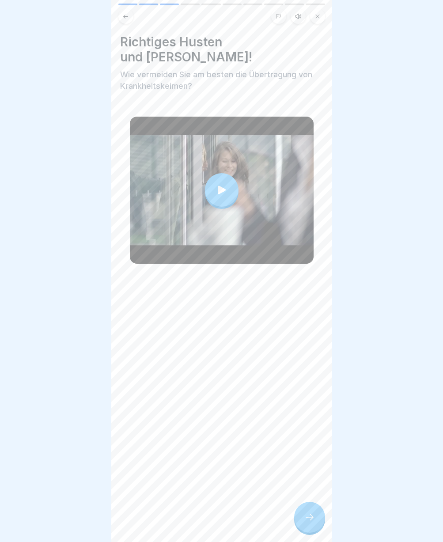
click at [311, 522] on icon at bounding box center [309, 517] width 11 height 11
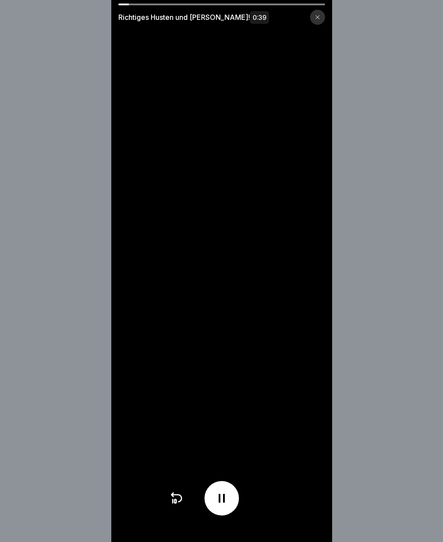
click at [320, 15] on icon at bounding box center [317, 17] width 5 height 5
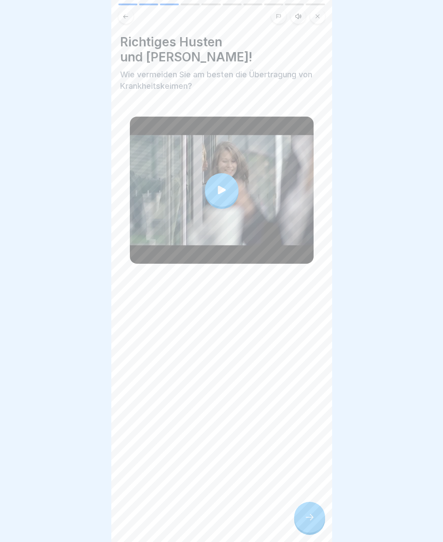
click at [312, 521] on icon at bounding box center [309, 517] width 11 height 11
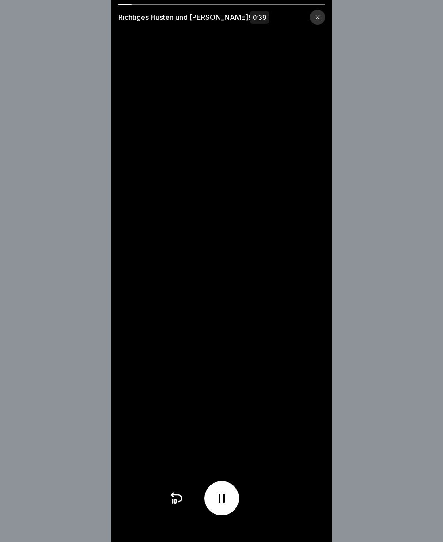
click at [324, 14] on div at bounding box center [317, 17] width 15 height 15
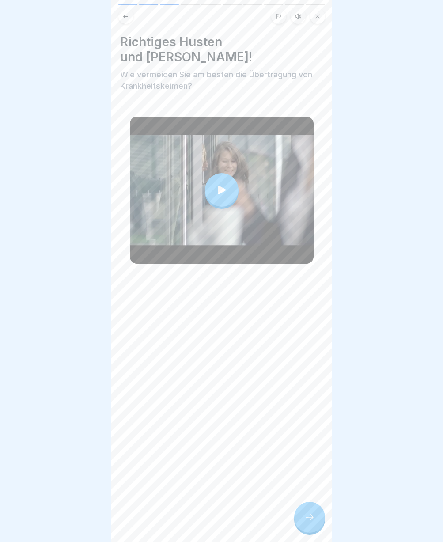
click at [318, 525] on div at bounding box center [309, 516] width 31 height 31
click at [313, 515] on div at bounding box center [309, 516] width 31 height 31
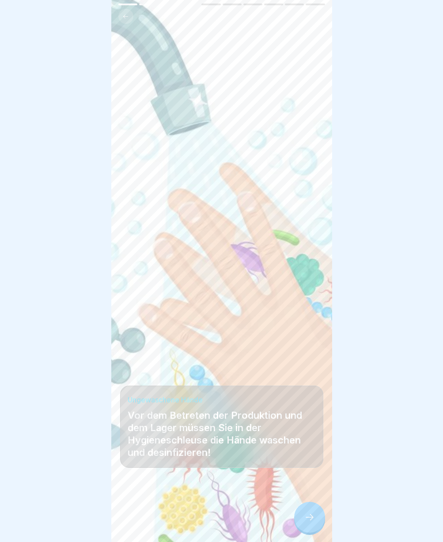
click at [314, 522] on icon at bounding box center [309, 517] width 11 height 11
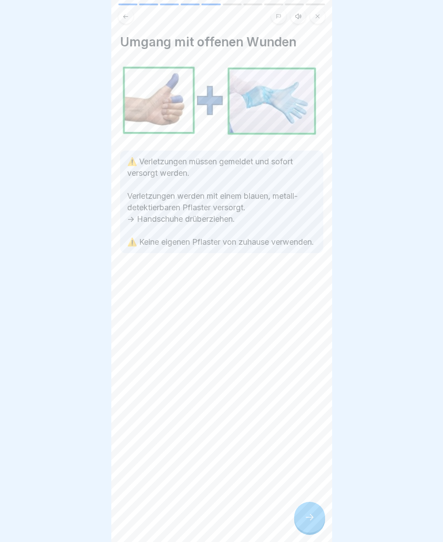
click at [314, 522] on icon at bounding box center [309, 517] width 11 height 11
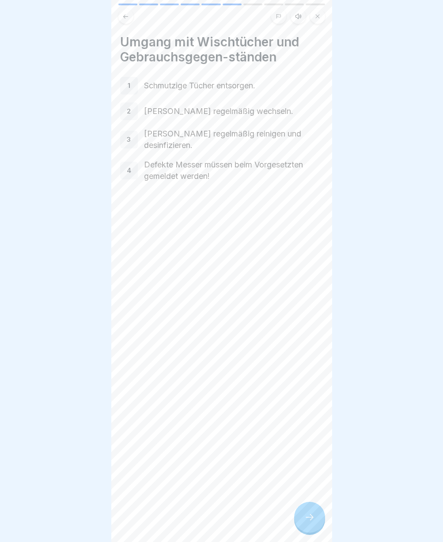
click at [315, 523] on div at bounding box center [309, 516] width 31 height 31
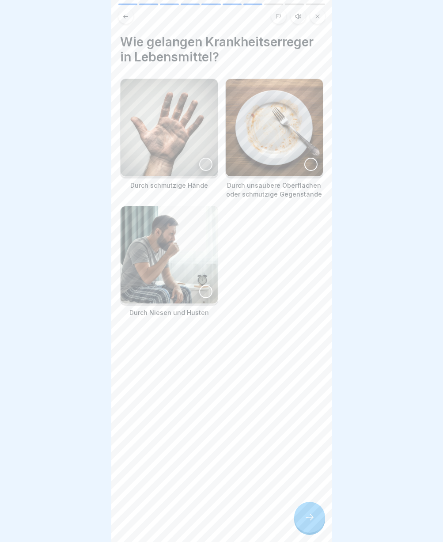
click at [315, 523] on div at bounding box center [309, 516] width 31 height 31
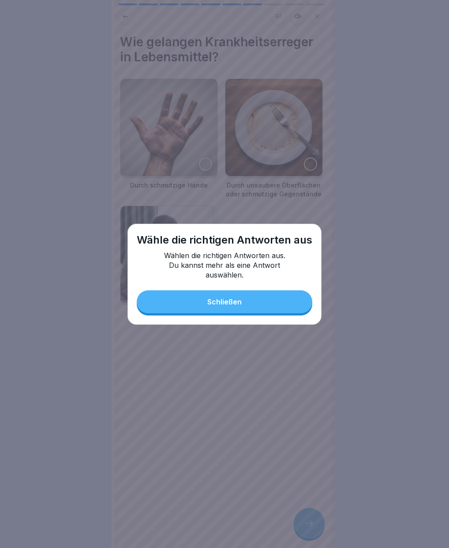
click at [259, 307] on button "Schließen" at bounding box center [225, 301] width 176 height 23
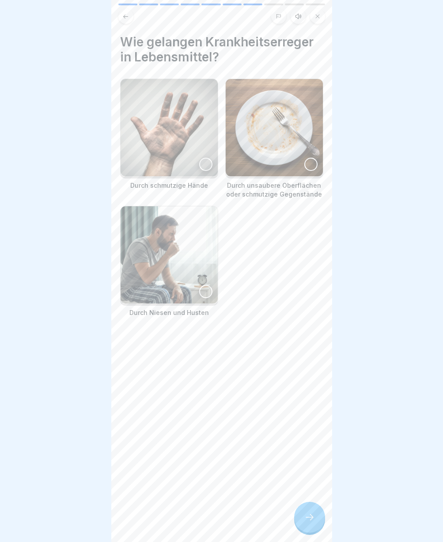
click at [307, 522] on icon at bounding box center [309, 517] width 11 height 11
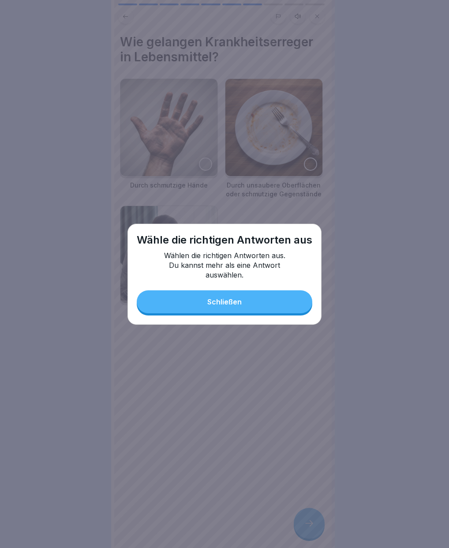
click at [249, 298] on button "Schließen" at bounding box center [225, 301] width 176 height 23
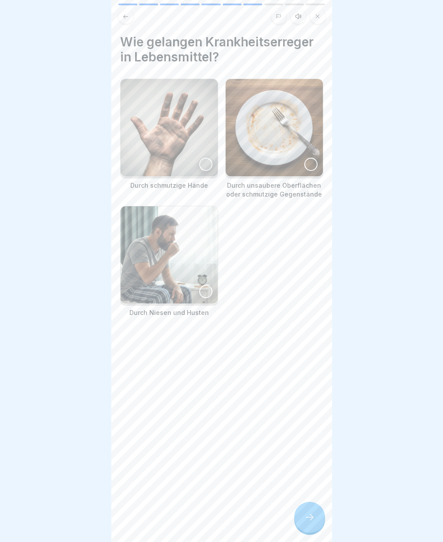
click at [199, 161] on div at bounding box center [205, 164] width 13 height 13
click at [304, 158] on div at bounding box center [310, 164] width 13 height 13
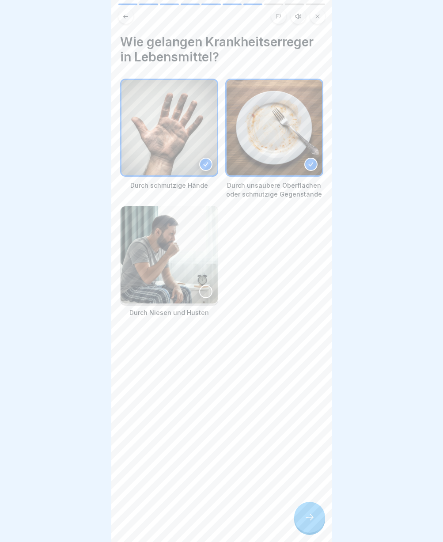
click at [201, 285] on div at bounding box center [205, 291] width 13 height 13
click at [308, 522] on icon at bounding box center [309, 517] width 11 height 11
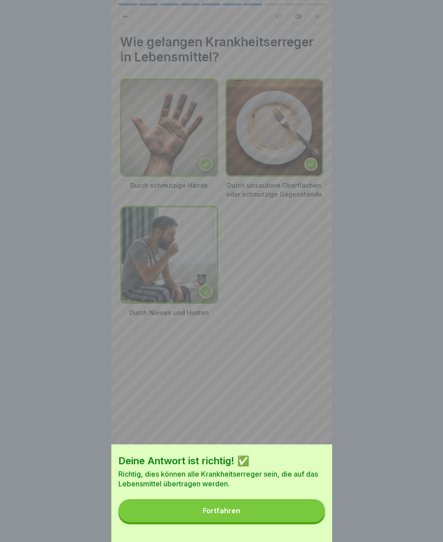
click at [245, 517] on button "Fortfahren" at bounding box center [221, 510] width 207 height 23
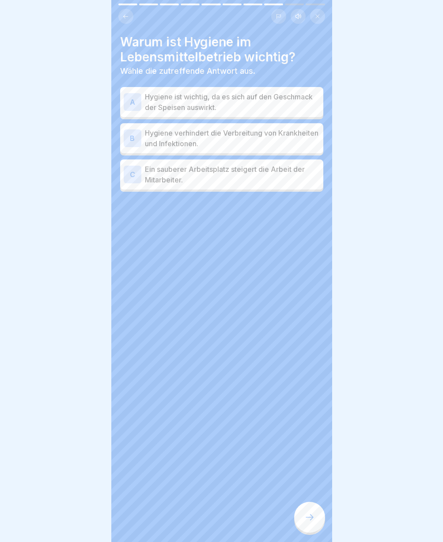
click at [267, 137] on p "Hygiene verhindert die Verbreitung von Krankheiten und Infektionen." at bounding box center [232, 138] width 175 height 21
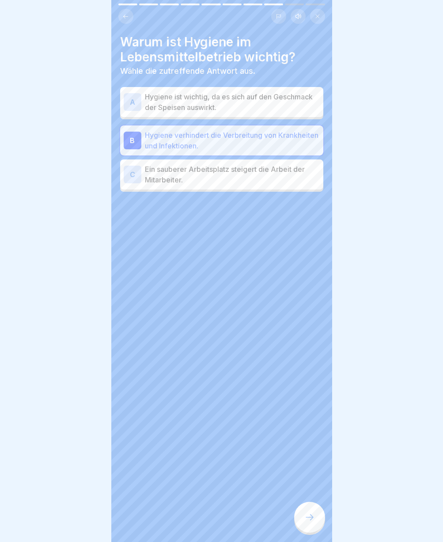
click at [218, 181] on p "Ein sauberer Arbeitsplatz steigert die Arbeit der Mitarbeiter." at bounding box center [232, 174] width 175 height 21
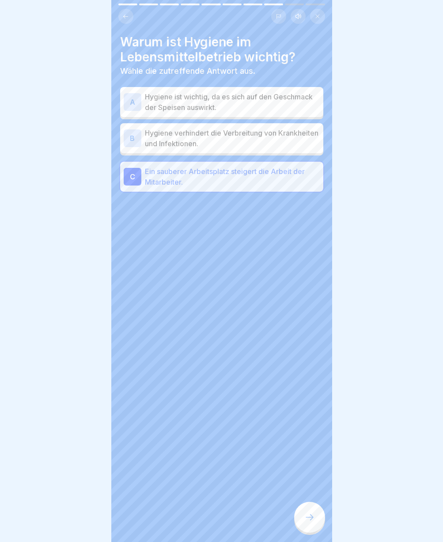
click at [168, 135] on p "Hygiene verhindert die Verbreitung von Krankheiten und Infektionen." at bounding box center [232, 138] width 175 height 21
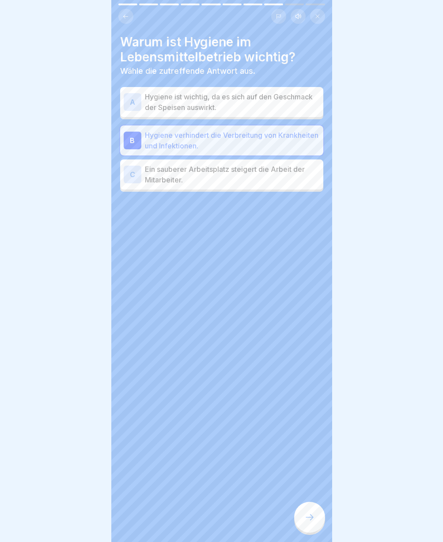
click at [302, 529] on div at bounding box center [309, 516] width 31 height 31
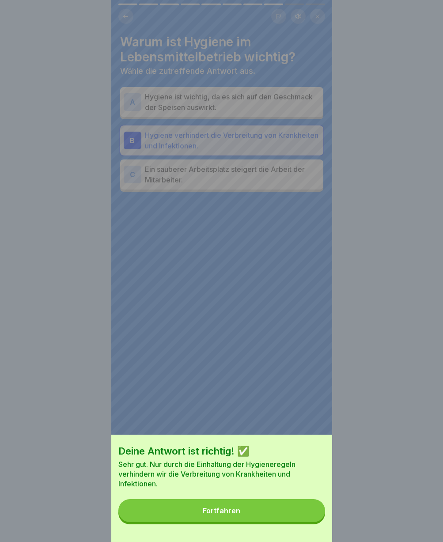
click at [256, 512] on button "Fortfahren" at bounding box center [221, 510] width 207 height 23
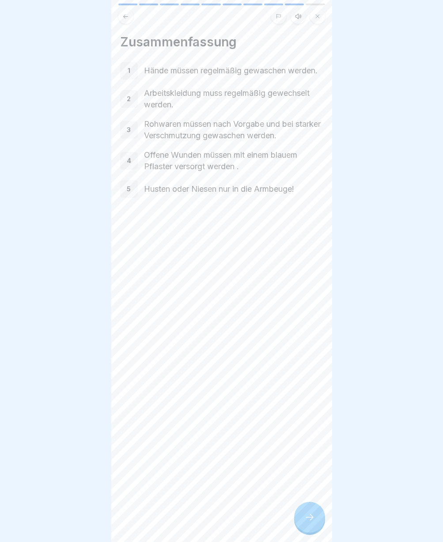
click at [308, 529] on div at bounding box center [309, 516] width 31 height 31
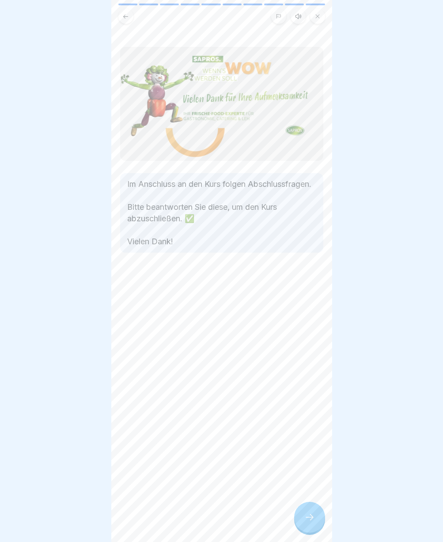
click at [308, 529] on div at bounding box center [309, 516] width 31 height 31
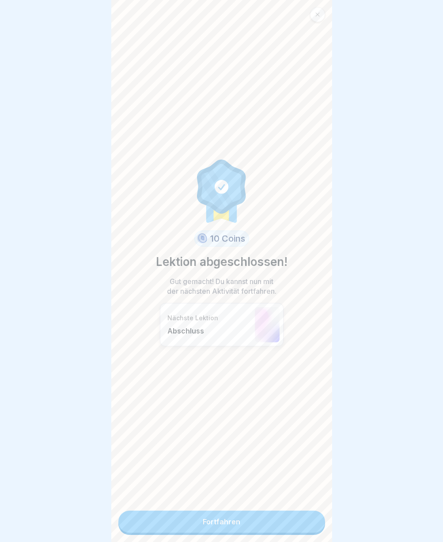
click at [282, 523] on link "Fortfahren" at bounding box center [221, 521] width 207 height 22
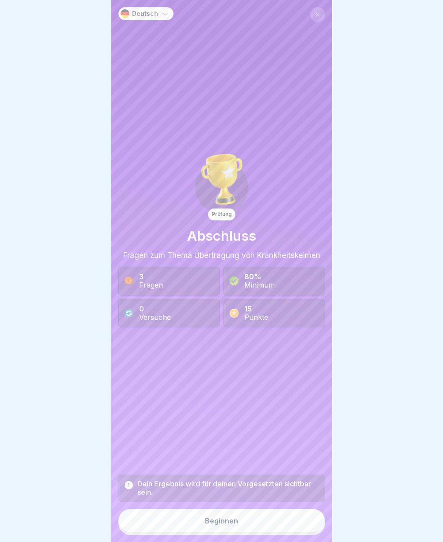
click at [263, 520] on button "Beginnen" at bounding box center [221, 520] width 207 height 24
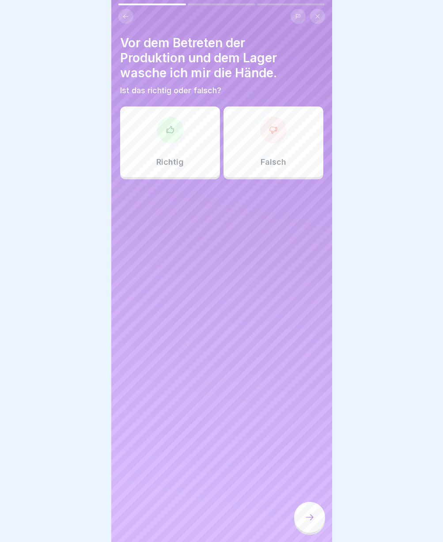
click at [177, 133] on div at bounding box center [170, 130] width 26 height 26
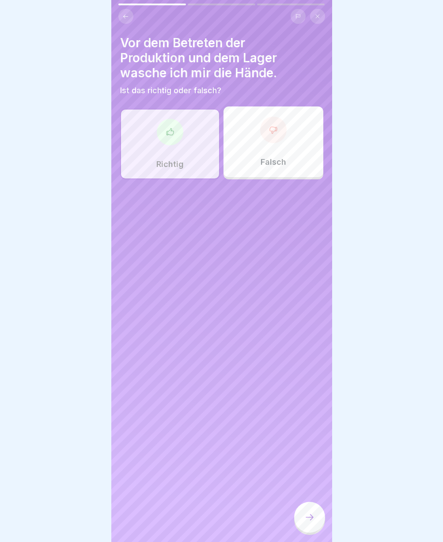
click at [315, 521] on div at bounding box center [309, 516] width 31 height 31
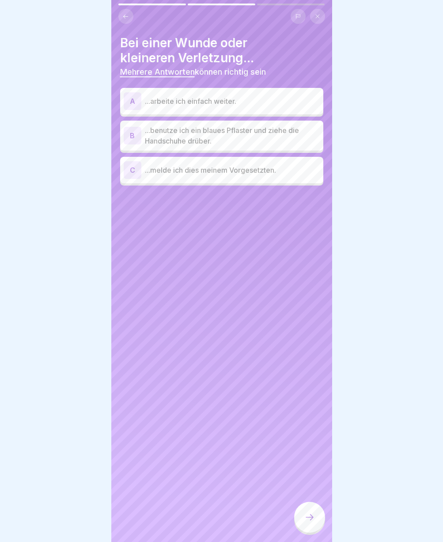
click at [218, 143] on p "...benutze ich ein blaues Pflaster und ziehe die Handschuhe drüber." at bounding box center [232, 135] width 175 height 21
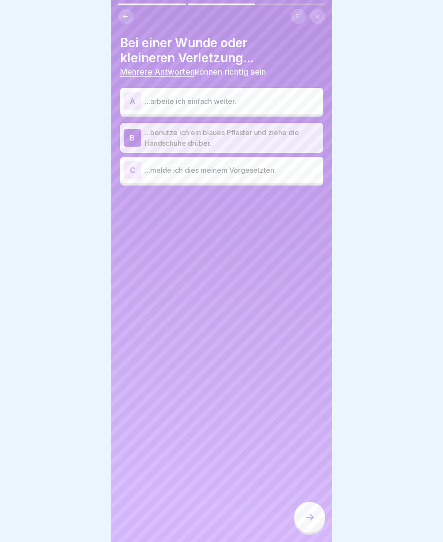
click at [243, 178] on div "C ...melde ich dies meinem Vorgesetzten." at bounding box center [222, 170] width 196 height 18
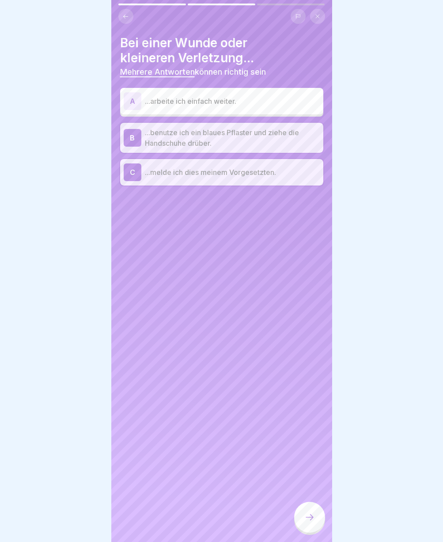
click at [313, 522] on icon at bounding box center [309, 517] width 11 height 11
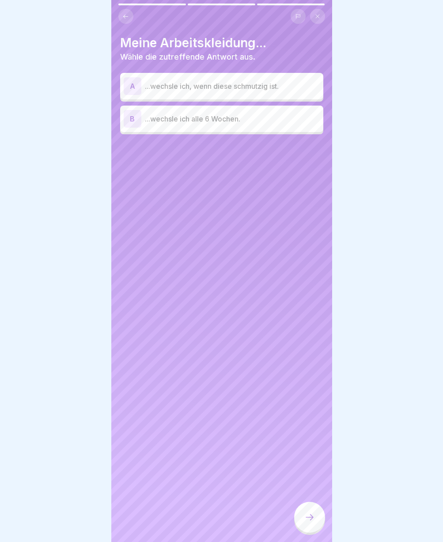
click at [237, 86] on p "...wechsle ich, wenn diese schmutzig ist." at bounding box center [232, 86] width 175 height 11
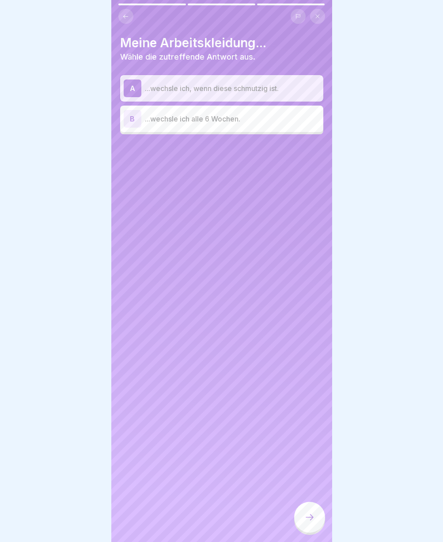
click at [305, 513] on div at bounding box center [309, 516] width 31 height 31
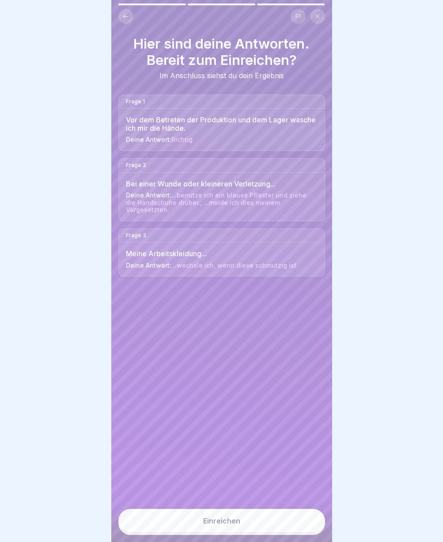
click at [251, 518] on button "Einreichen" at bounding box center [221, 520] width 207 height 24
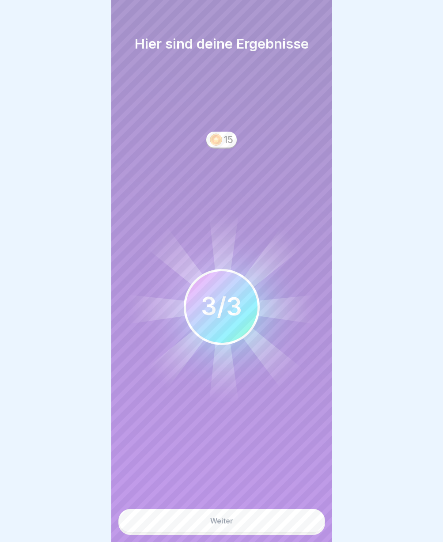
click at [254, 525] on button "Weiter" at bounding box center [221, 520] width 207 height 24
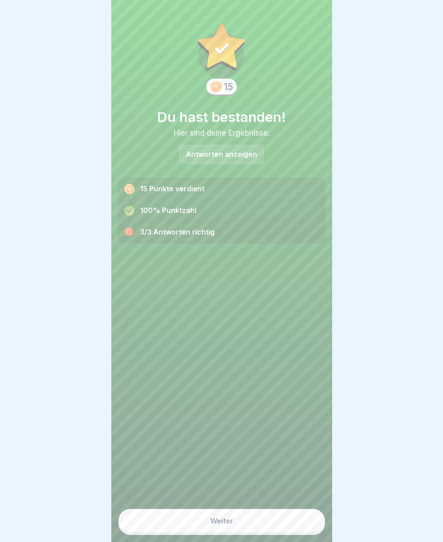
click at [239, 532] on button "Weiter" at bounding box center [221, 520] width 207 height 24
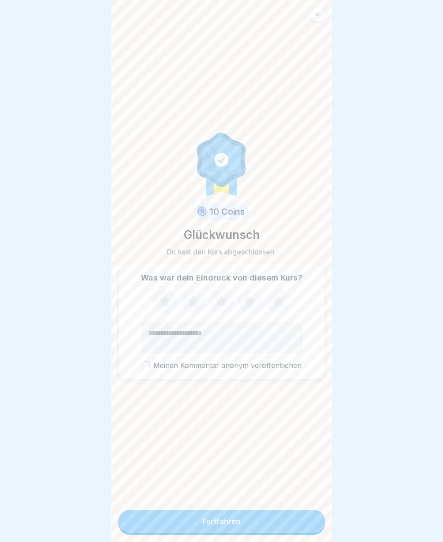
click at [239, 532] on button "Fortfahren" at bounding box center [221, 520] width 207 height 23
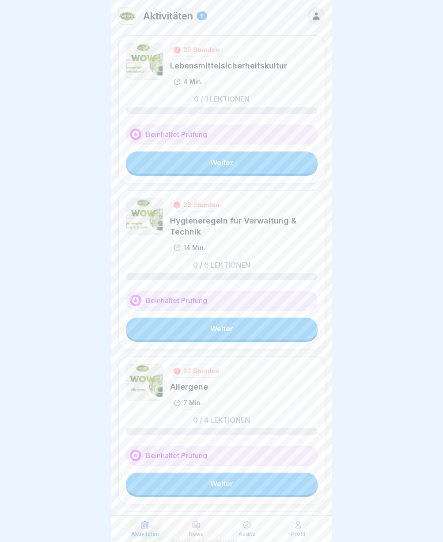
click at [218, 162] on link "Weiter" at bounding box center [222, 162] width 192 height 22
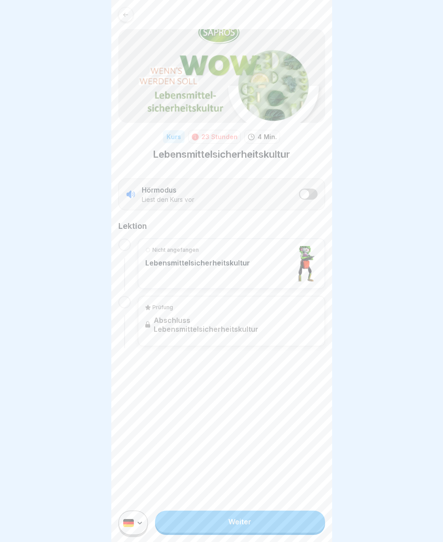
drag, startPoint x: 220, startPoint y: 494, endPoint x: 221, endPoint y: 515, distance: 21.2
click at [236, 530] on link "Weiter" at bounding box center [239, 521] width 169 height 22
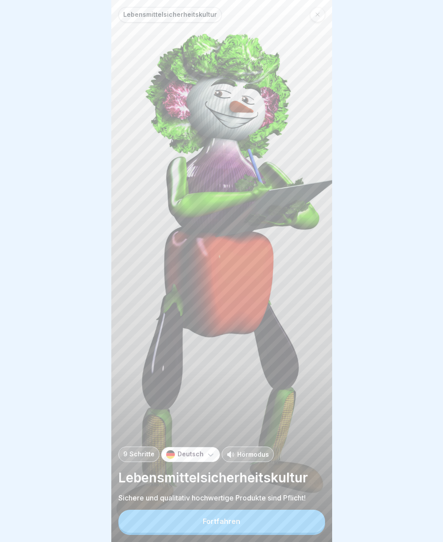
click at [225, 525] on div "Fortfahren" at bounding box center [222, 521] width 38 height 8
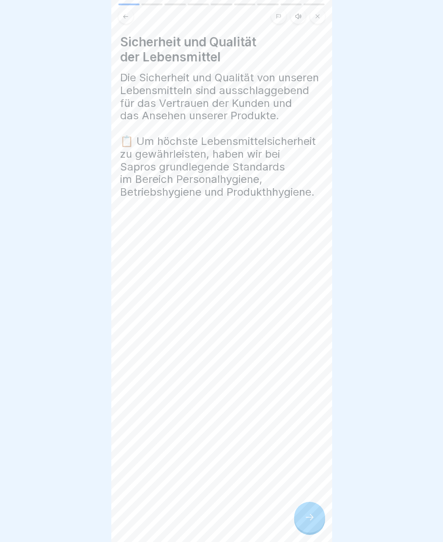
click at [305, 529] on div at bounding box center [309, 516] width 31 height 31
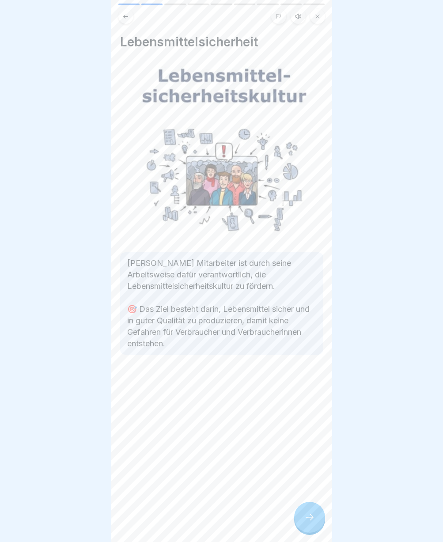
click at [305, 522] on icon at bounding box center [309, 517] width 11 height 11
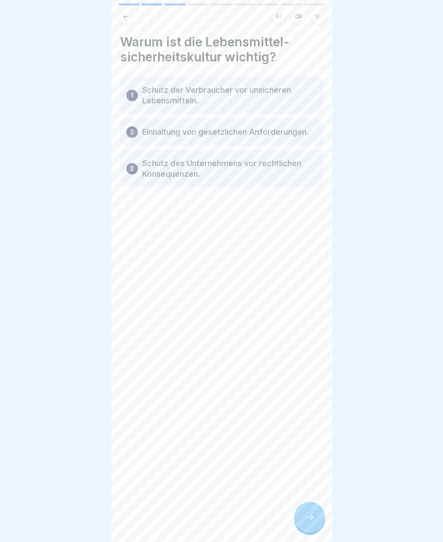
click at [305, 522] on icon at bounding box center [309, 517] width 11 height 11
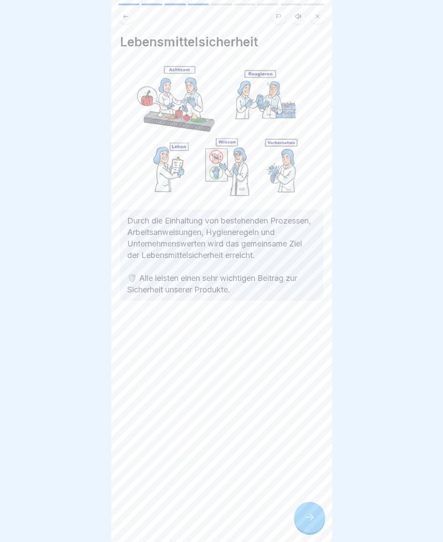
click at [312, 520] on icon at bounding box center [309, 517] width 8 height 6
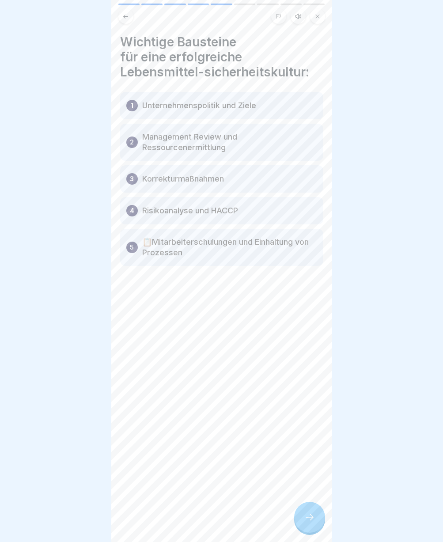
click at [311, 529] on div at bounding box center [309, 516] width 31 height 31
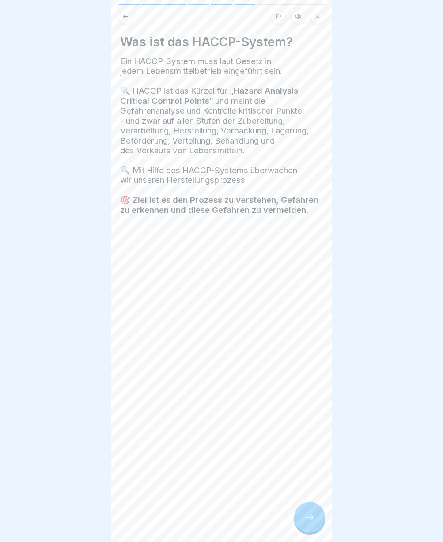
click at [314, 522] on icon at bounding box center [309, 517] width 11 height 11
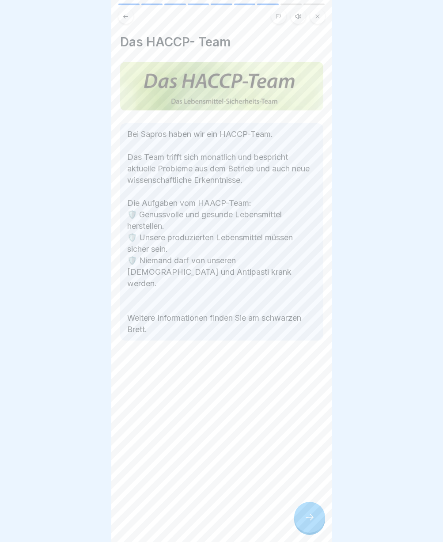
click at [314, 522] on icon at bounding box center [309, 517] width 11 height 11
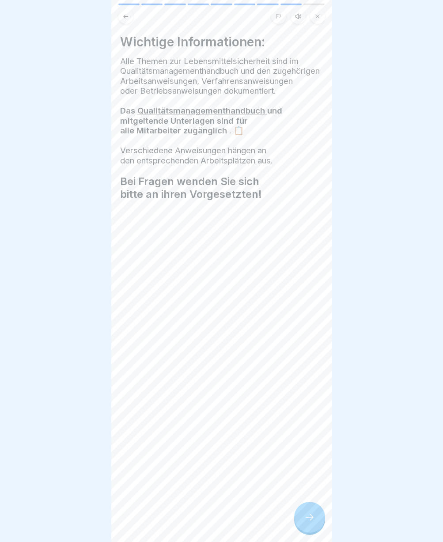
click at [314, 522] on icon at bounding box center [309, 517] width 11 height 11
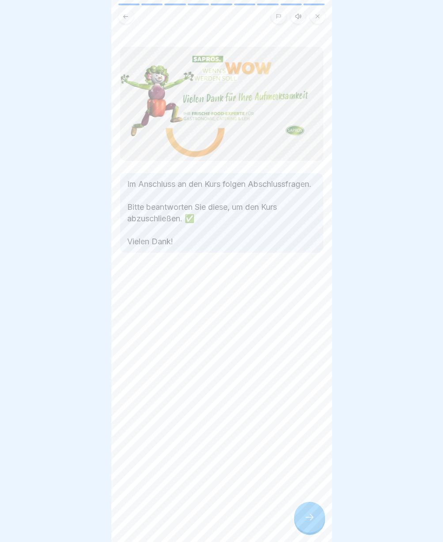
click at [314, 522] on icon at bounding box center [309, 517] width 11 height 11
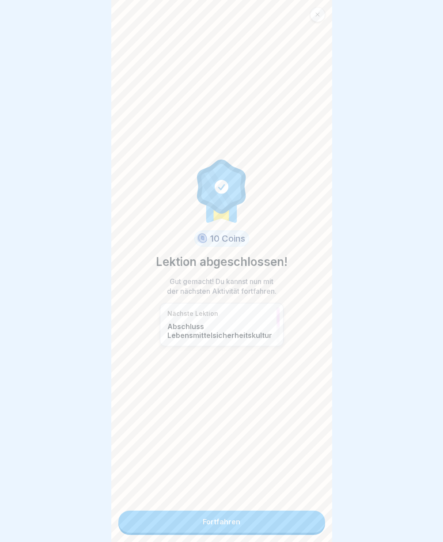
click at [218, 522] on link "Fortfahren" at bounding box center [221, 521] width 207 height 22
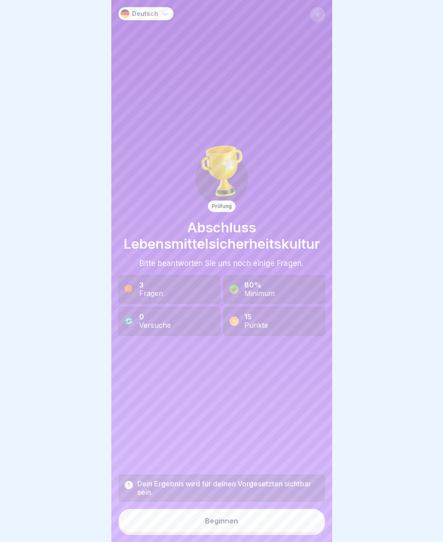
click at [220, 522] on button "Beginnen" at bounding box center [221, 520] width 207 height 24
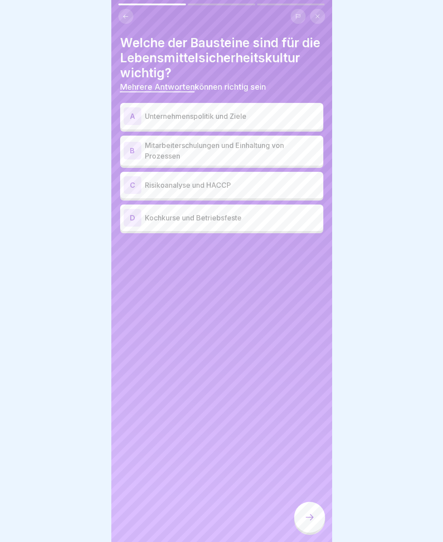
click at [176, 121] on p "Unternehmenspolitik und Ziele" at bounding box center [232, 116] width 175 height 11
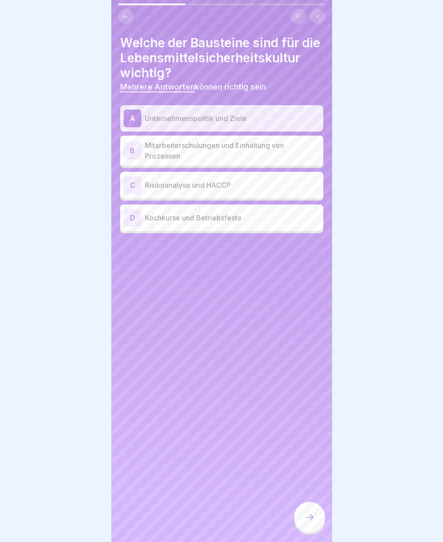
click at [178, 161] on p "Mitarbeiterschulungen und Einhaltung von Prozessen" at bounding box center [232, 150] width 175 height 21
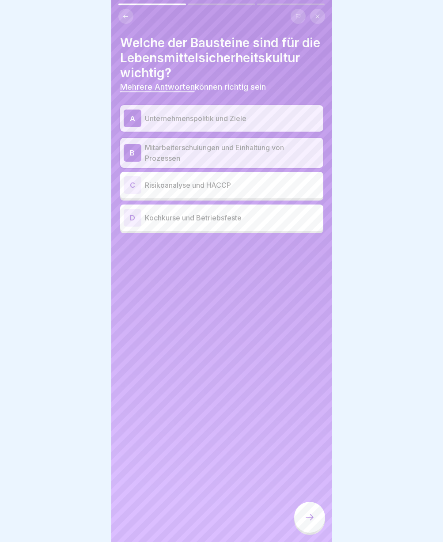
click at [179, 198] on div "C Risikoanalyse und HACCP" at bounding box center [221, 185] width 203 height 26
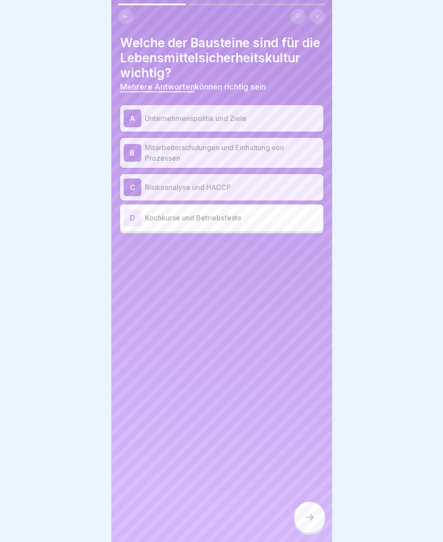
click at [314, 531] on div at bounding box center [309, 516] width 31 height 31
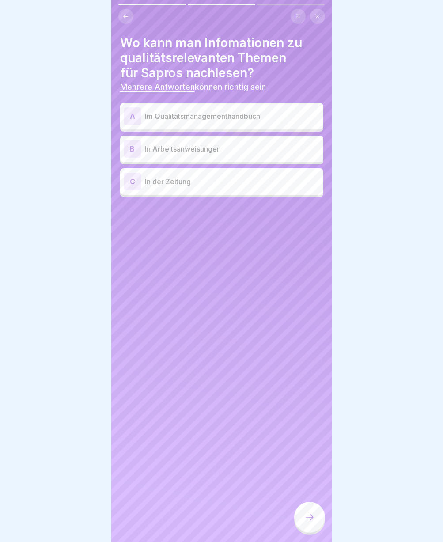
click at [190, 117] on p "Im Qualitätsmanagementhandbuch" at bounding box center [232, 116] width 175 height 11
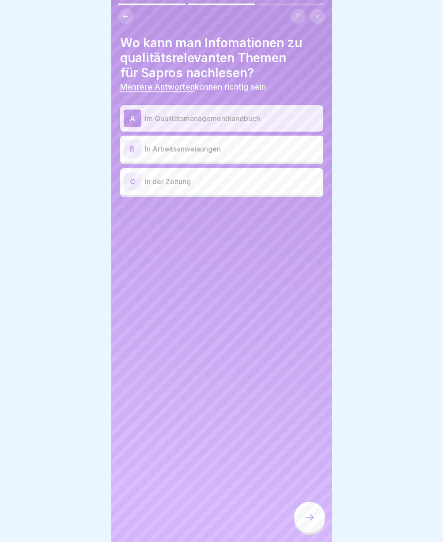
click at [199, 154] on p "In Arbeitsanweisungen" at bounding box center [232, 148] width 175 height 11
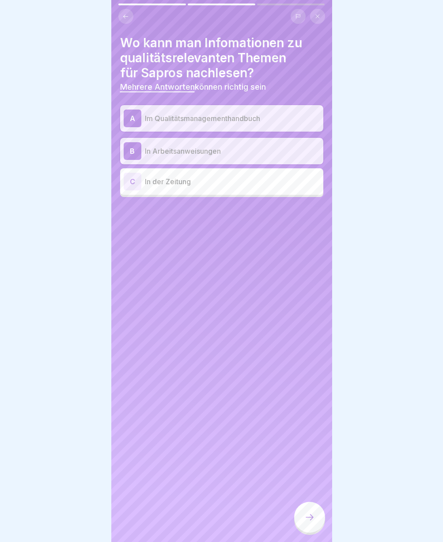
click at [312, 522] on icon at bounding box center [309, 517] width 11 height 11
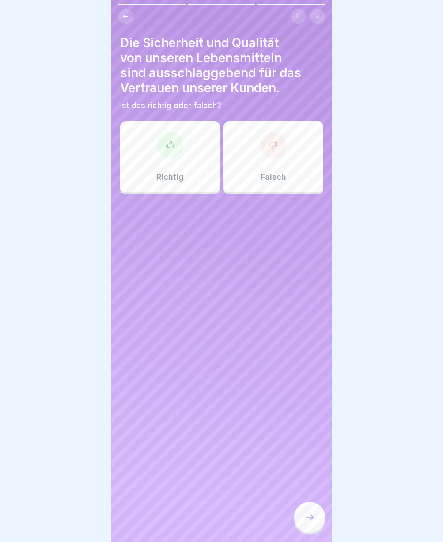
click at [166, 158] on div at bounding box center [170, 145] width 26 height 26
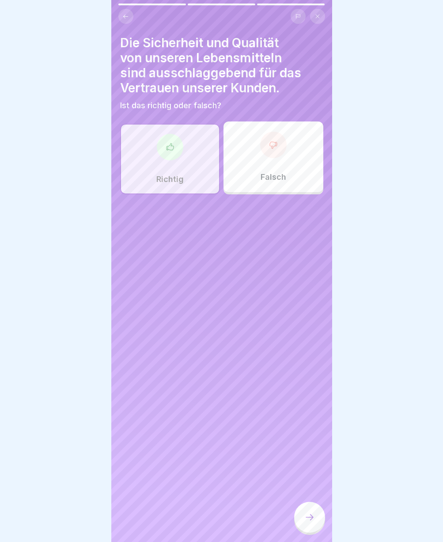
click at [311, 522] on icon at bounding box center [309, 517] width 11 height 11
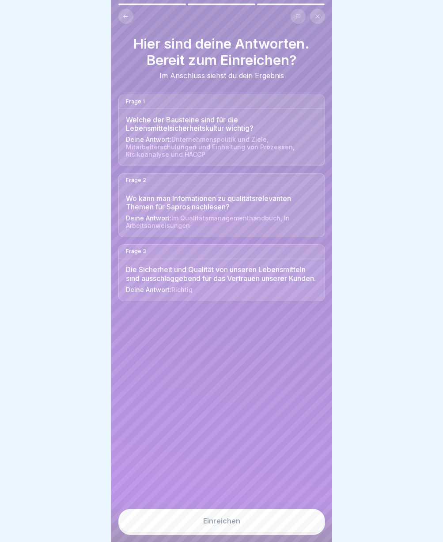
drag, startPoint x: 280, startPoint y: 535, endPoint x: 278, endPoint y: 539, distance: 4.8
click at [278, 532] on button "Einreichen" at bounding box center [221, 520] width 207 height 24
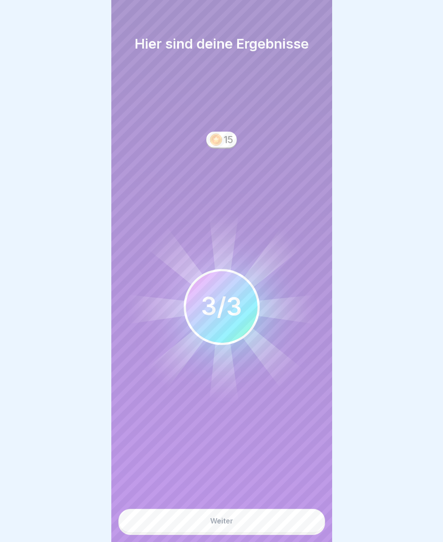
click at [229, 524] on div "Weiter" at bounding box center [221, 520] width 23 height 8
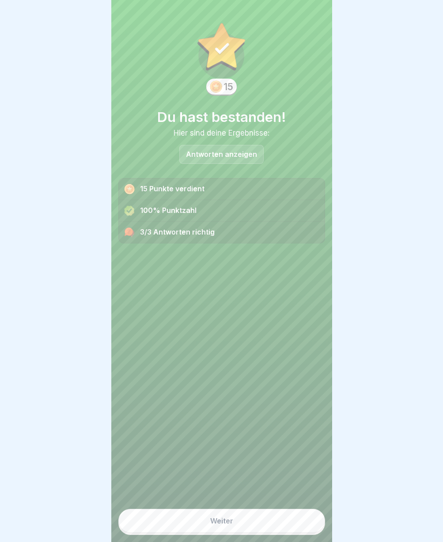
click at [215, 523] on div "Weiter" at bounding box center [221, 520] width 23 height 8
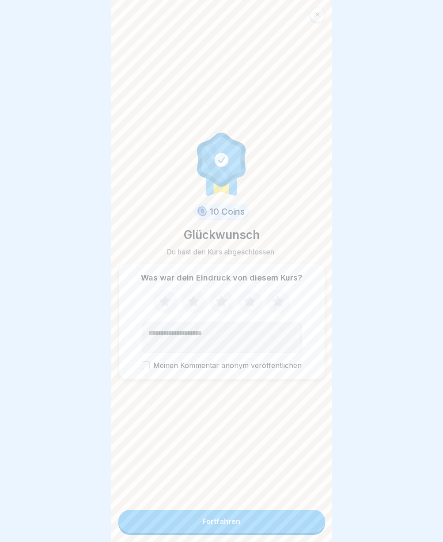
click at [226, 525] on div "Fortfahren" at bounding box center [222, 521] width 38 height 8
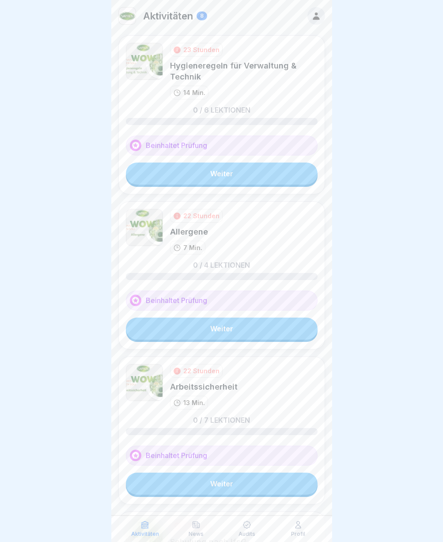
click at [224, 173] on link "Weiter" at bounding box center [222, 173] width 192 height 22
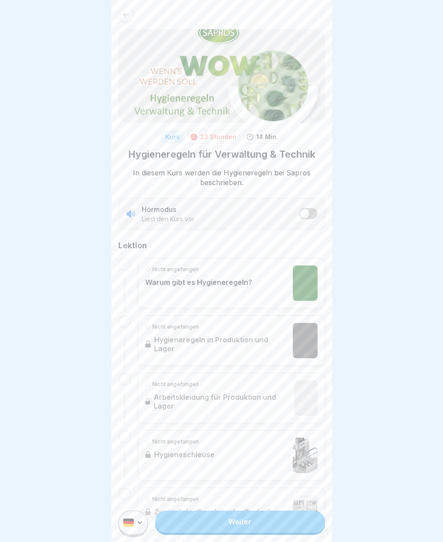
click at [241, 525] on link "Weiter" at bounding box center [239, 521] width 169 height 22
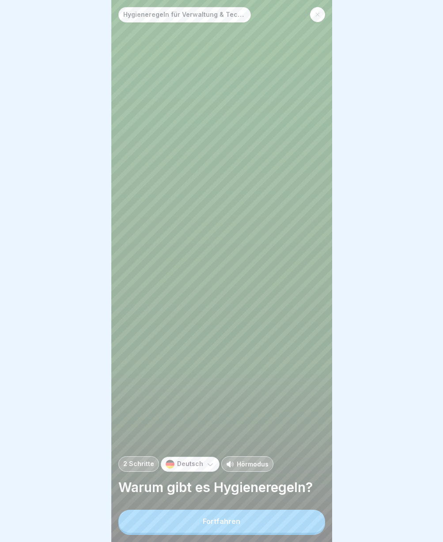
click at [241, 525] on button "Fortfahren" at bounding box center [221, 520] width 207 height 23
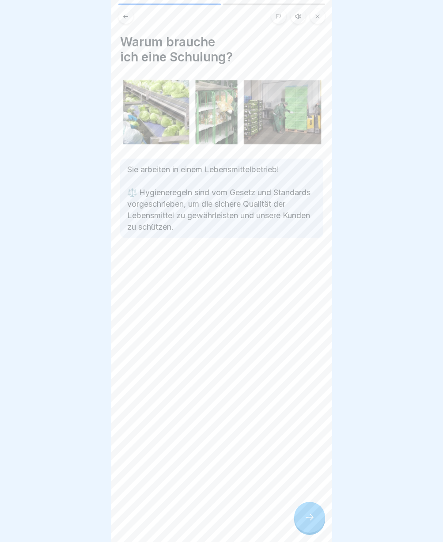
click at [312, 522] on icon at bounding box center [309, 517] width 11 height 11
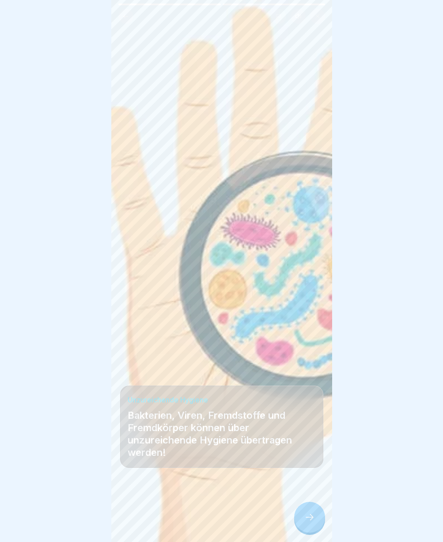
click at [305, 521] on icon at bounding box center [309, 517] width 11 height 11
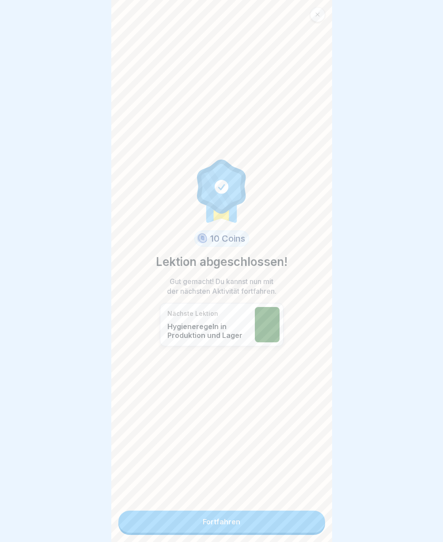
click at [215, 528] on link "Fortfahren" at bounding box center [221, 521] width 207 height 22
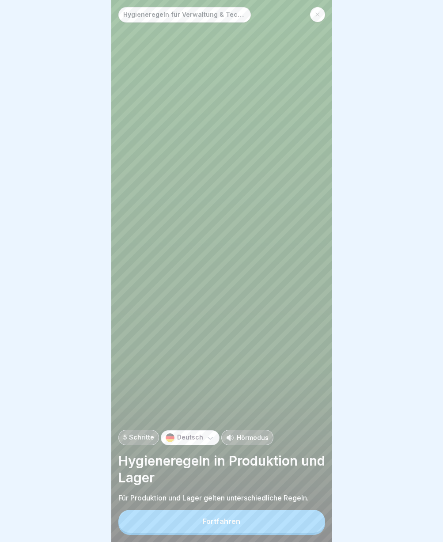
click at [215, 525] on div "Fortfahren" at bounding box center [222, 521] width 38 height 8
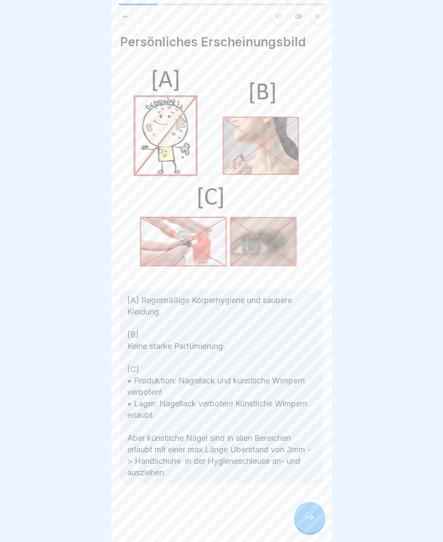
click at [314, 522] on icon at bounding box center [309, 517] width 11 height 11
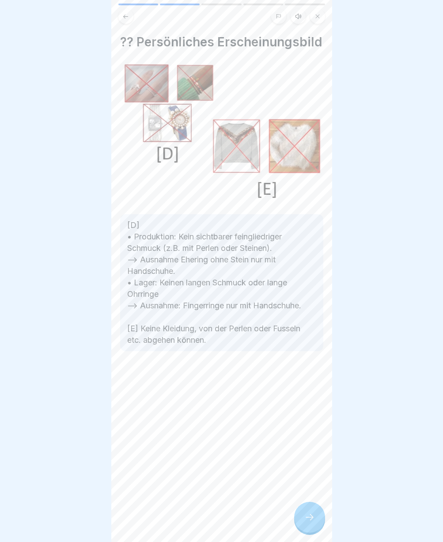
click at [314, 522] on icon at bounding box center [309, 517] width 11 height 11
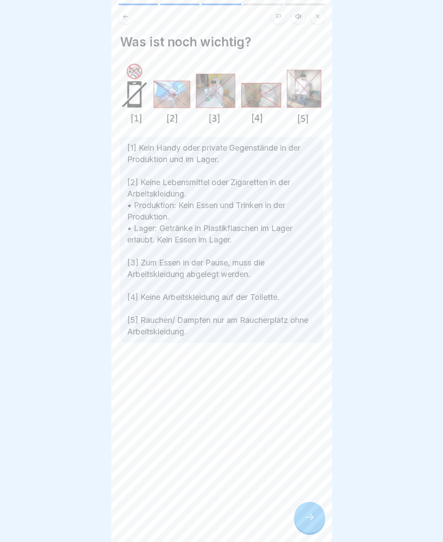
click at [314, 522] on icon at bounding box center [309, 517] width 11 height 11
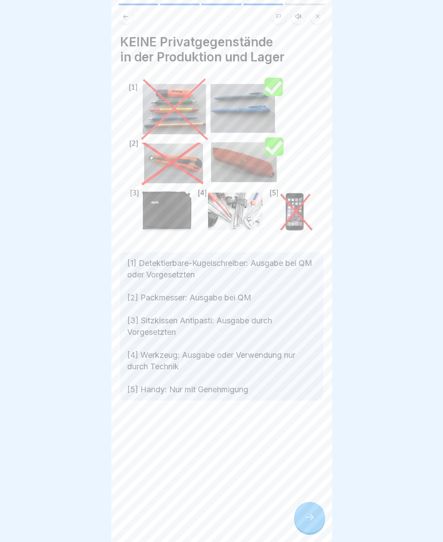
click at [314, 522] on icon at bounding box center [309, 517] width 11 height 11
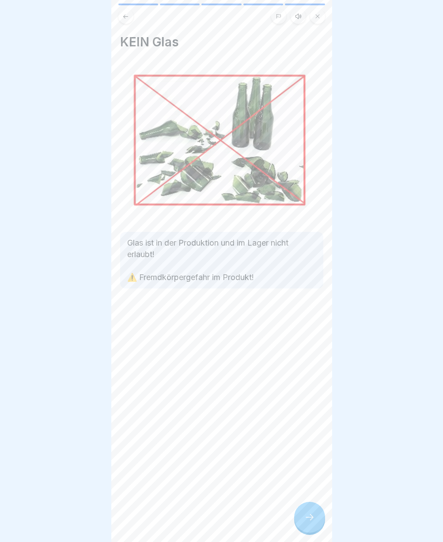
click at [314, 522] on icon at bounding box center [309, 517] width 11 height 11
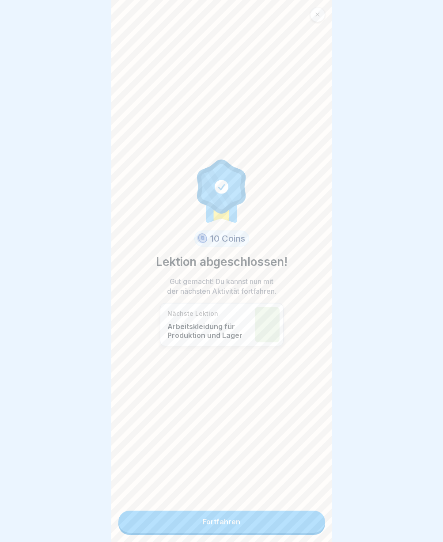
click at [279, 523] on link "Fortfahren" at bounding box center [221, 521] width 207 height 22
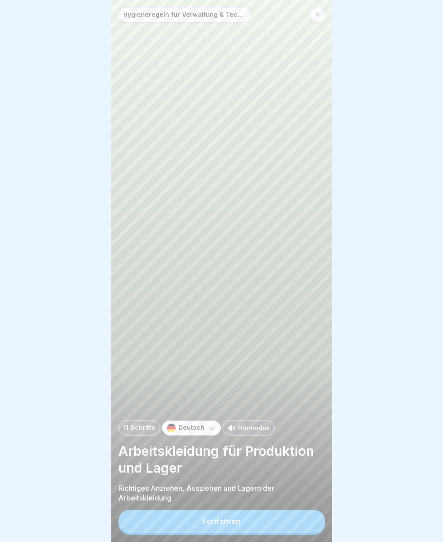
click at [273, 522] on button "Fortfahren" at bounding box center [221, 520] width 207 height 23
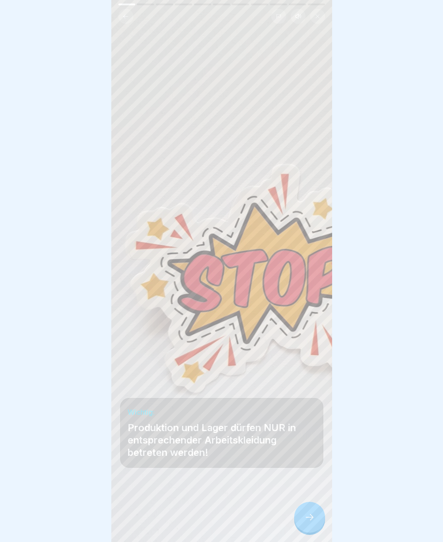
click at [313, 522] on icon at bounding box center [309, 517] width 11 height 11
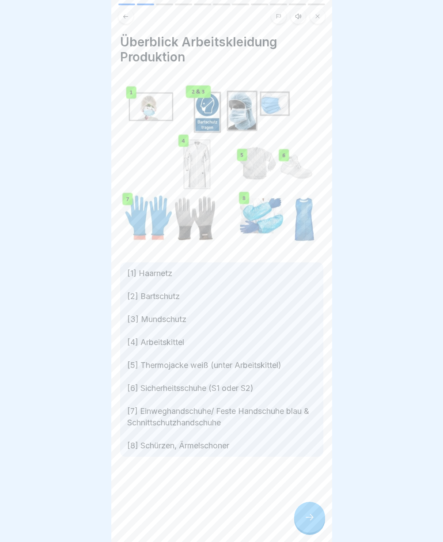
click at [313, 522] on icon at bounding box center [309, 517] width 11 height 11
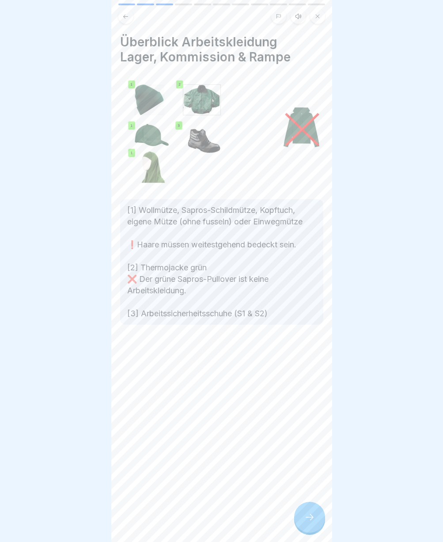
click at [313, 522] on icon at bounding box center [309, 517] width 11 height 11
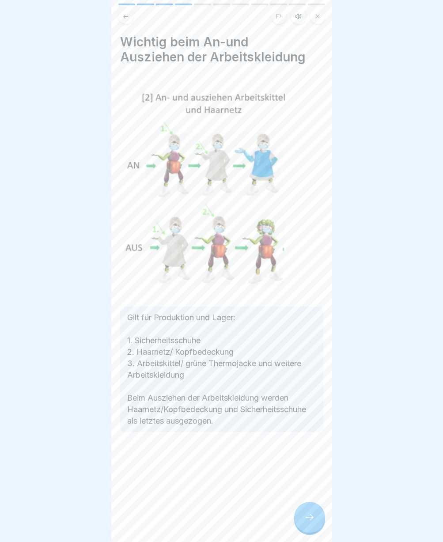
click at [313, 522] on icon at bounding box center [309, 517] width 11 height 11
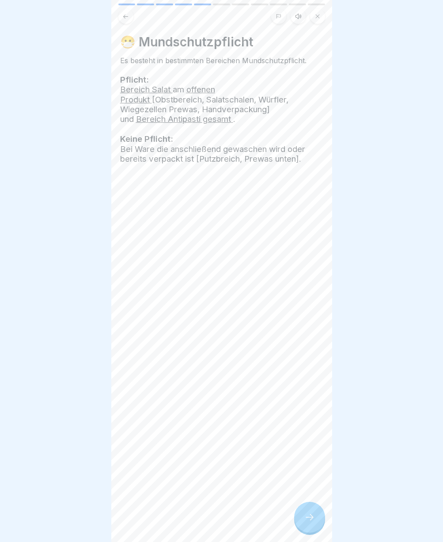
click at [313, 522] on icon at bounding box center [309, 517] width 11 height 11
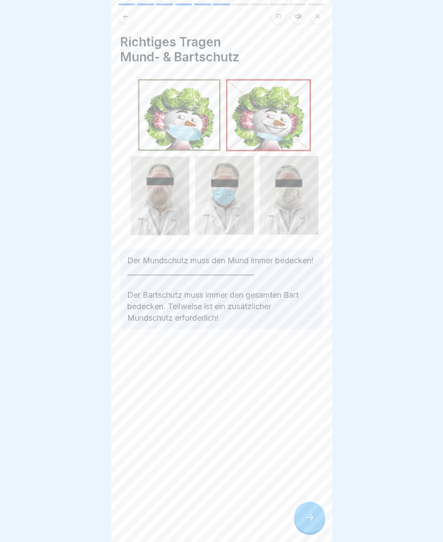
click at [313, 522] on icon at bounding box center [309, 517] width 11 height 11
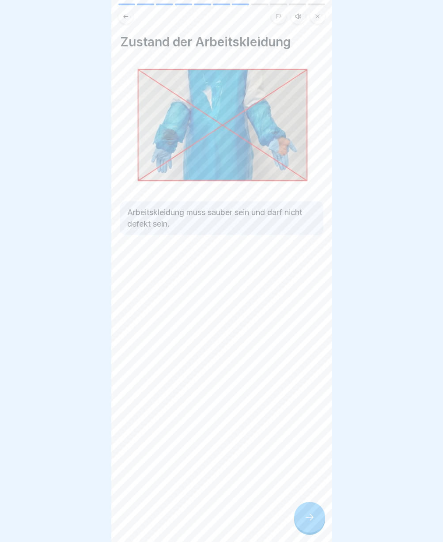
click at [313, 522] on icon at bounding box center [309, 517] width 11 height 11
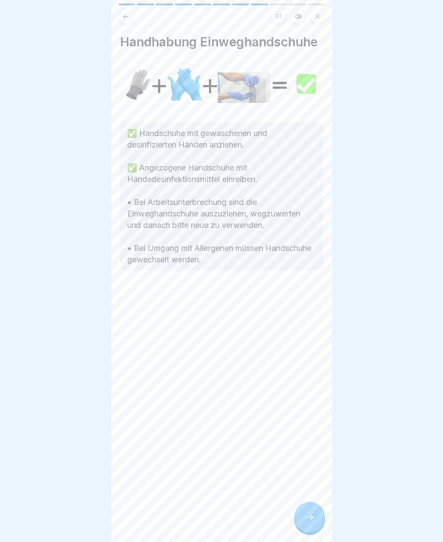
click at [313, 522] on icon at bounding box center [309, 517] width 11 height 11
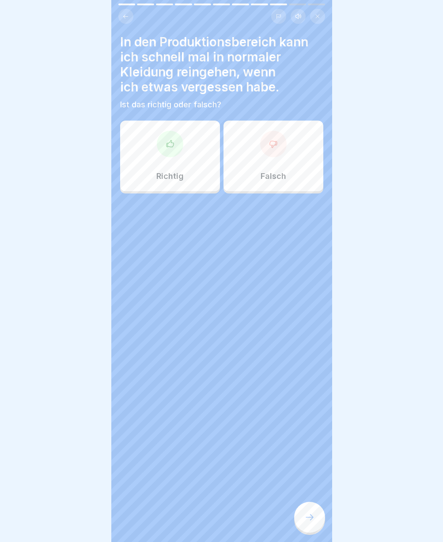
click at [260, 145] on div at bounding box center [273, 144] width 26 height 26
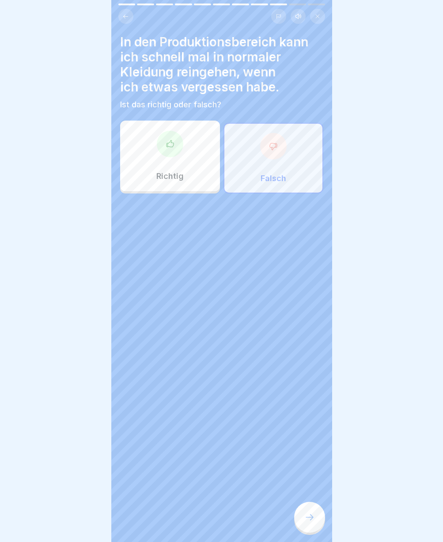
click at [313, 520] on icon at bounding box center [309, 517] width 11 height 11
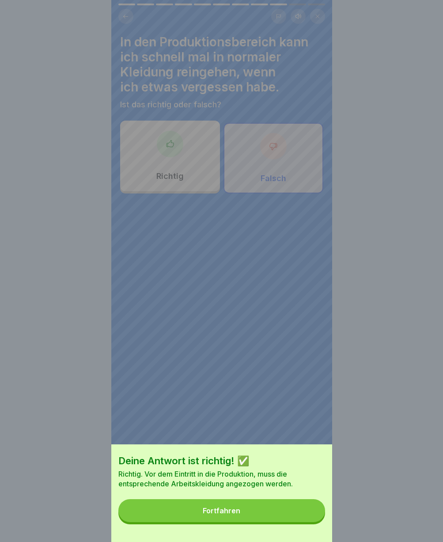
click at [270, 522] on button "Fortfahren" at bounding box center [221, 510] width 207 height 23
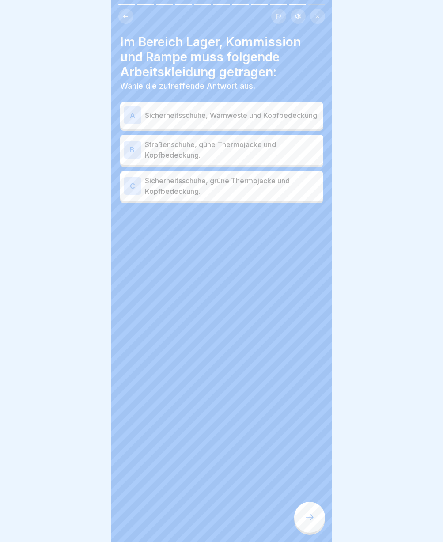
click at [240, 196] on p "Sicherheitsschuhe, grüne Thermojacke und Kopfbedeckung." at bounding box center [232, 185] width 175 height 21
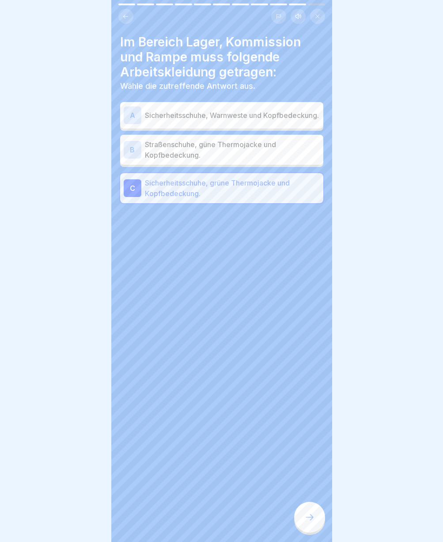
click at [318, 525] on div at bounding box center [309, 516] width 31 height 31
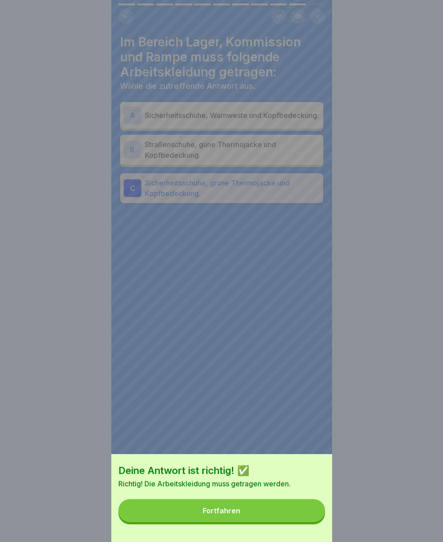
click at [262, 516] on button "Fortfahren" at bounding box center [221, 510] width 207 height 23
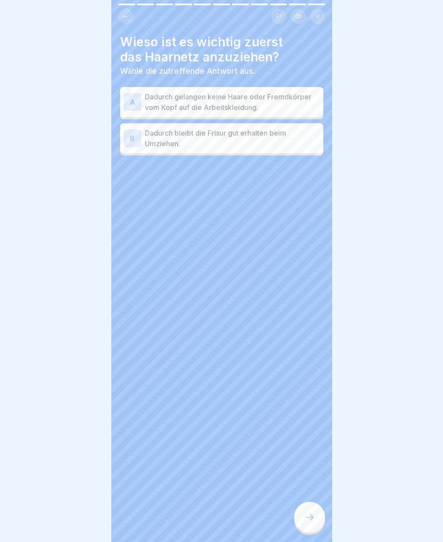
click at [198, 105] on p "Dadurch gelangen keine Haare oder Fremdkörper vom Kopf auf die Arbeitskleidung." at bounding box center [232, 101] width 175 height 21
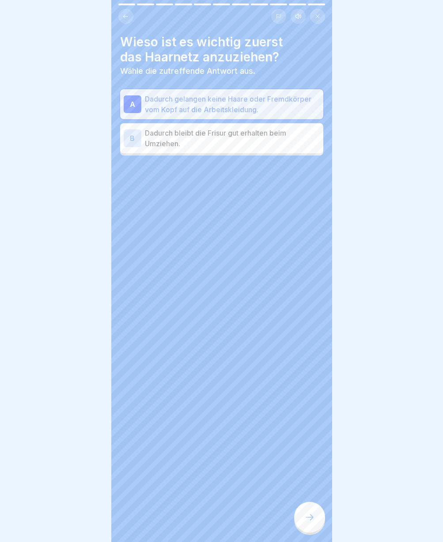
click at [314, 512] on div at bounding box center [309, 516] width 31 height 31
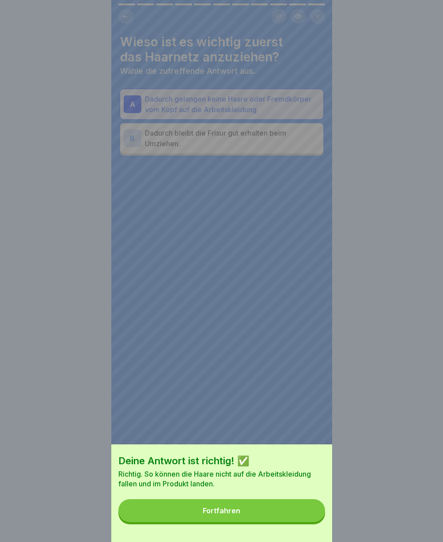
click at [233, 514] on div "Fortfahren" at bounding box center [222, 510] width 38 height 8
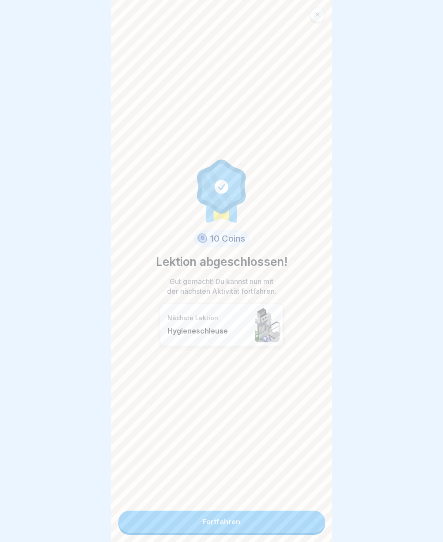
click at [204, 526] on link "Fortfahren" at bounding box center [221, 521] width 207 height 22
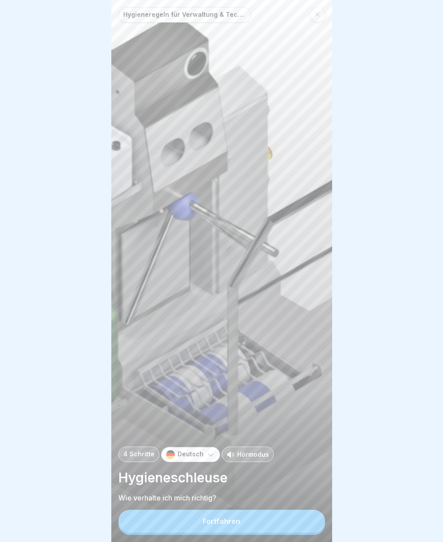
click at [204, 525] on div "Fortfahren" at bounding box center [222, 521] width 38 height 8
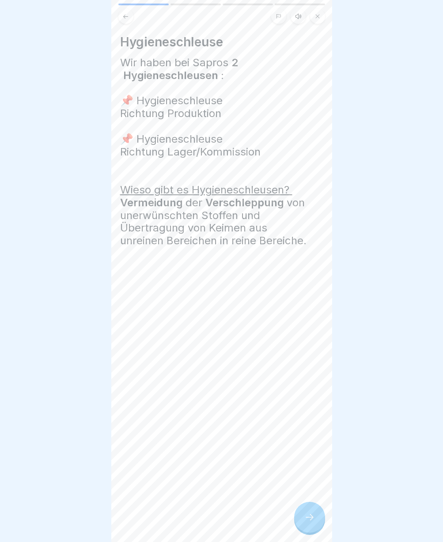
click at [305, 521] on icon at bounding box center [309, 517] width 11 height 11
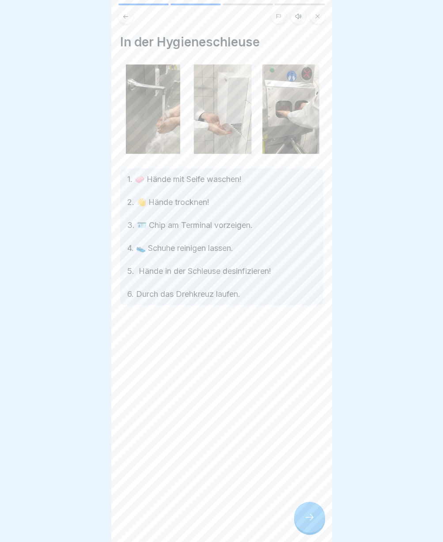
click at [305, 521] on icon at bounding box center [309, 517] width 11 height 11
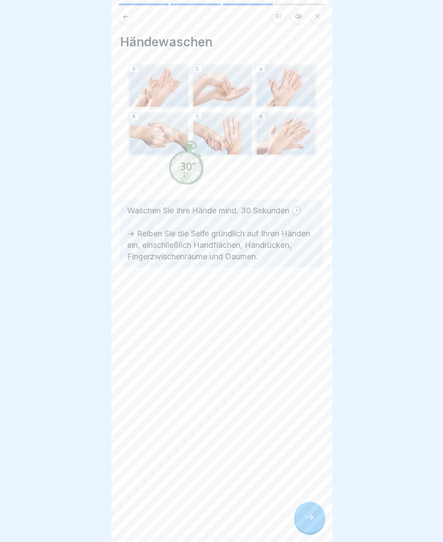
click at [305, 521] on icon at bounding box center [309, 517] width 11 height 11
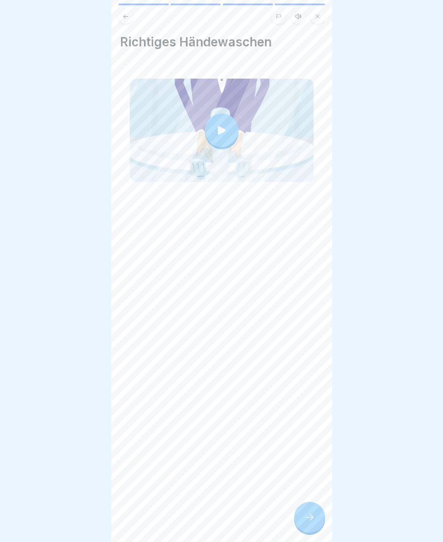
click at [305, 521] on icon at bounding box center [309, 517] width 11 height 11
click at [309, 522] on icon at bounding box center [309, 517] width 11 height 11
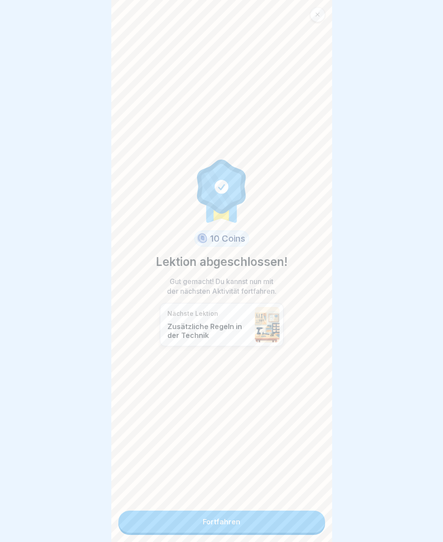
click at [254, 524] on link "Fortfahren" at bounding box center [221, 521] width 207 height 22
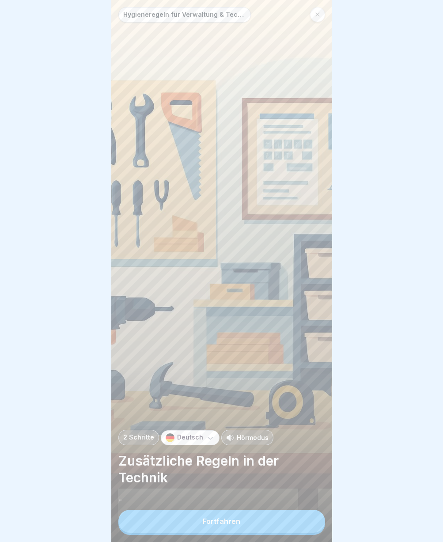
click at [254, 524] on button "Fortfahren" at bounding box center [221, 520] width 207 height 23
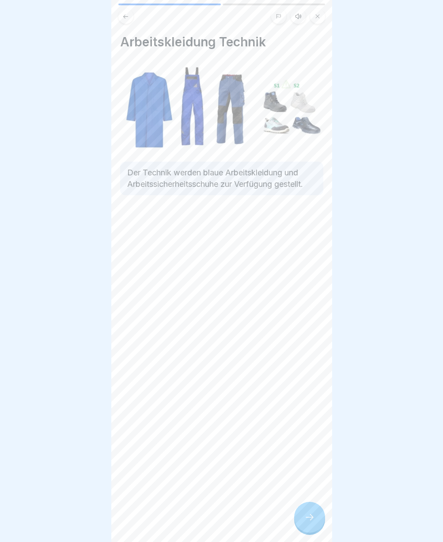
click at [254, 524] on div "Arbeitskleidung Technik Der Technik werden blaue Arbeitskleidung und Arbeitssic…" at bounding box center [221, 271] width 221 height 542
click at [306, 516] on div at bounding box center [309, 516] width 31 height 31
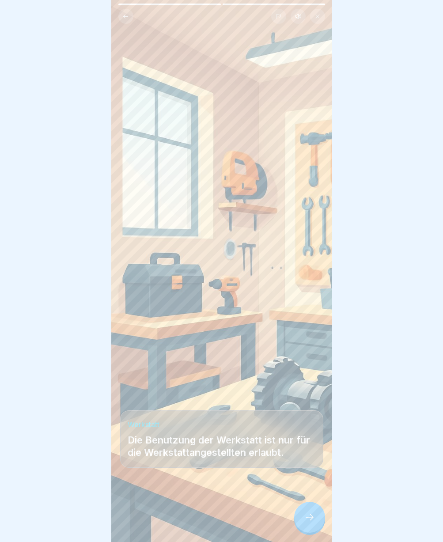
click at [306, 517] on div at bounding box center [309, 516] width 31 height 31
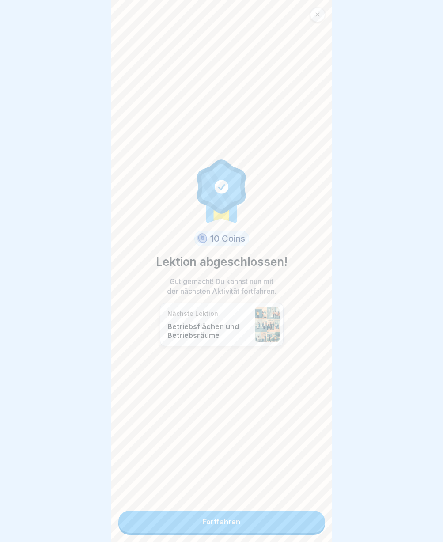
click at [306, 517] on link "Fortfahren" at bounding box center [221, 521] width 207 height 22
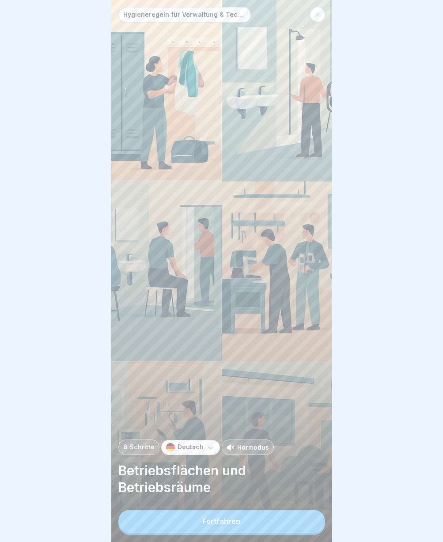
click at [306, 517] on div "Fortfahren" at bounding box center [221, 521] width 207 height 25
click at [263, 525] on button "Fortfahren" at bounding box center [221, 520] width 207 height 23
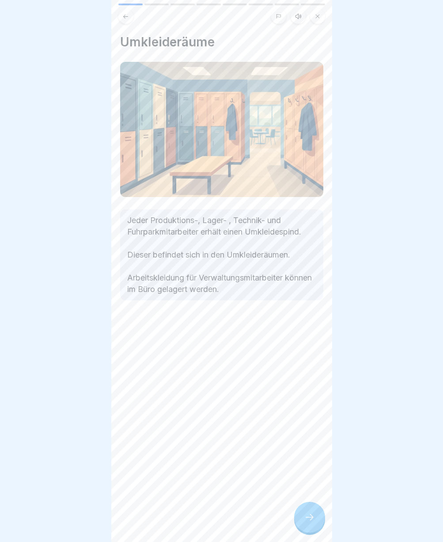
click at [307, 513] on div at bounding box center [309, 516] width 31 height 31
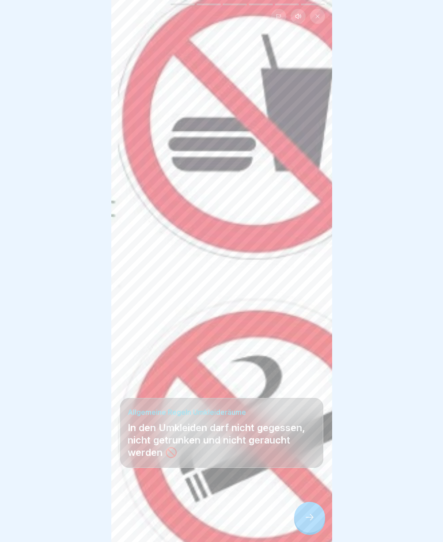
click at [307, 513] on div at bounding box center [309, 516] width 31 height 31
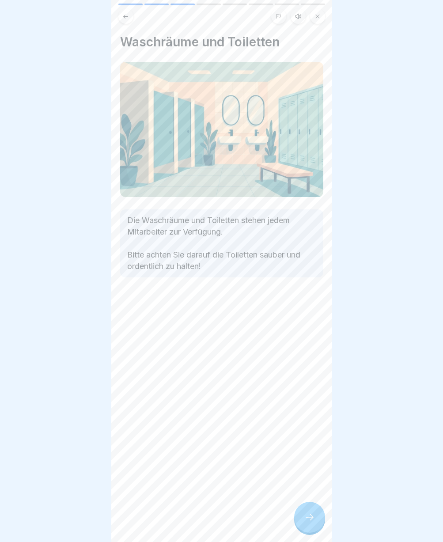
click at [312, 522] on icon at bounding box center [309, 517] width 11 height 11
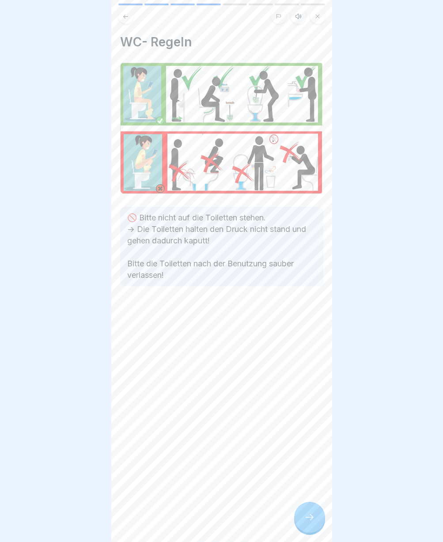
click at [312, 522] on icon at bounding box center [309, 517] width 11 height 11
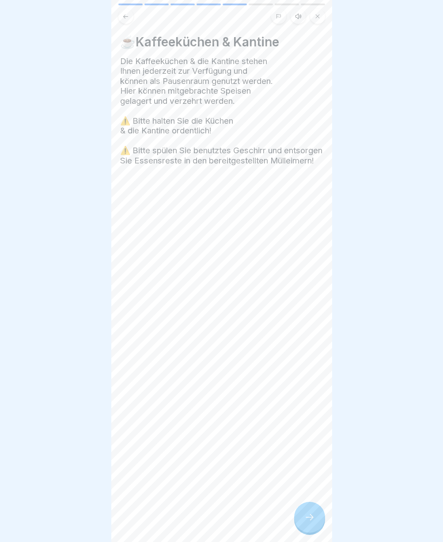
click at [312, 522] on icon at bounding box center [309, 517] width 11 height 11
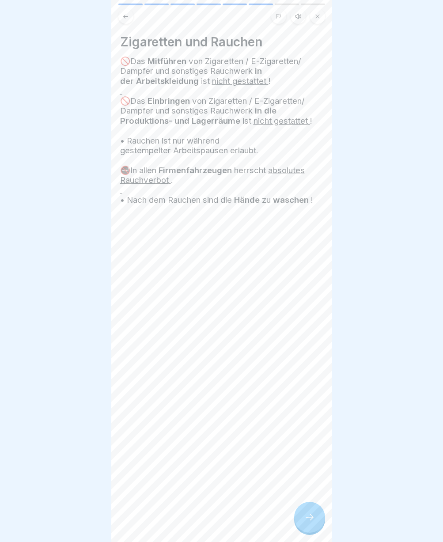
click at [312, 522] on icon at bounding box center [309, 517] width 11 height 11
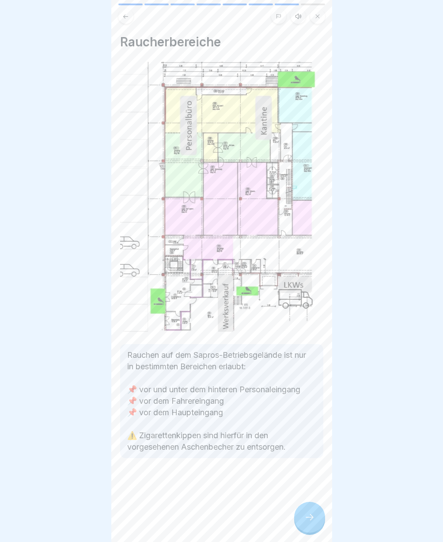
click at [312, 522] on icon at bounding box center [309, 517] width 11 height 11
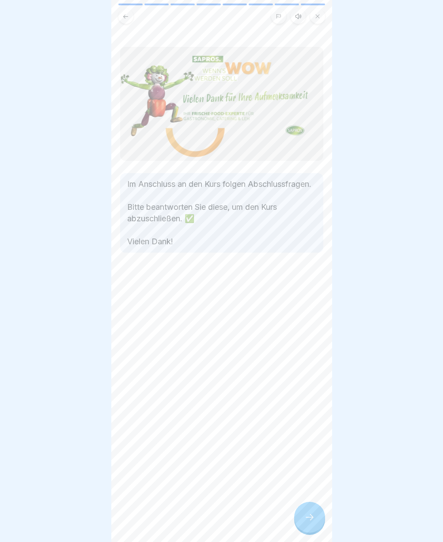
click at [129, 13] on button at bounding box center [125, 16] width 15 height 15
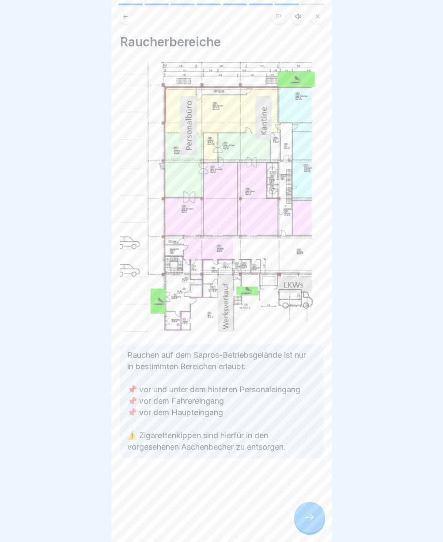
click at [305, 522] on icon at bounding box center [309, 517] width 11 height 11
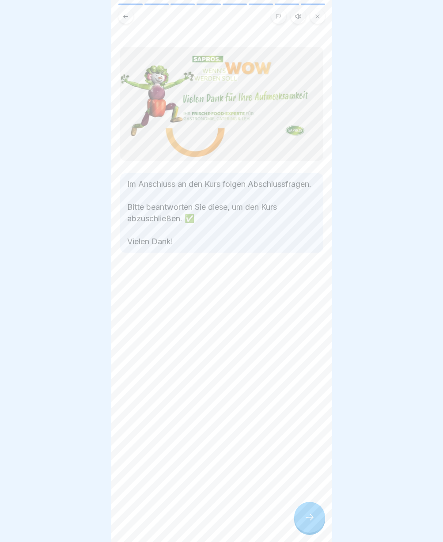
click at [305, 522] on icon at bounding box center [309, 517] width 11 height 11
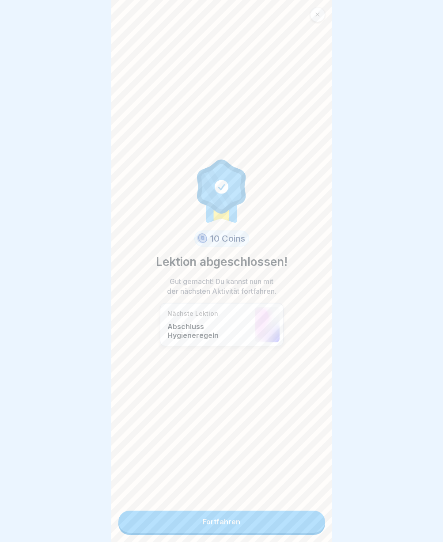
click at [303, 522] on link "Fortfahren" at bounding box center [221, 521] width 207 height 22
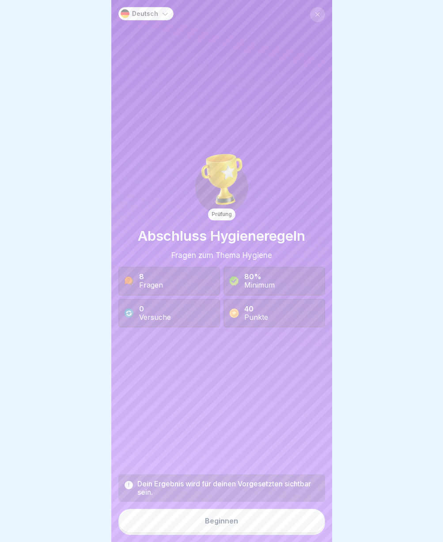
click at [260, 532] on button "Beginnen" at bounding box center [221, 520] width 207 height 24
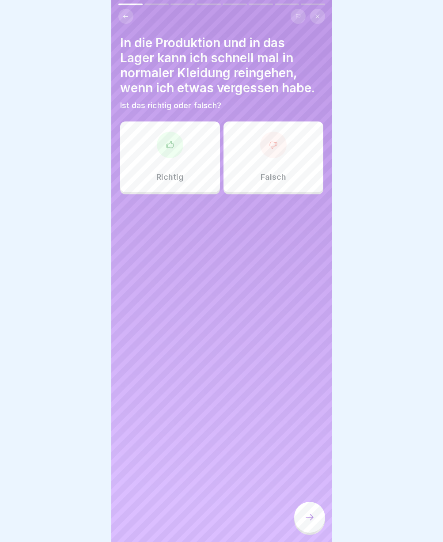
click at [260, 172] on p "Falsch" at bounding box center [273, 177] width 26 height 10
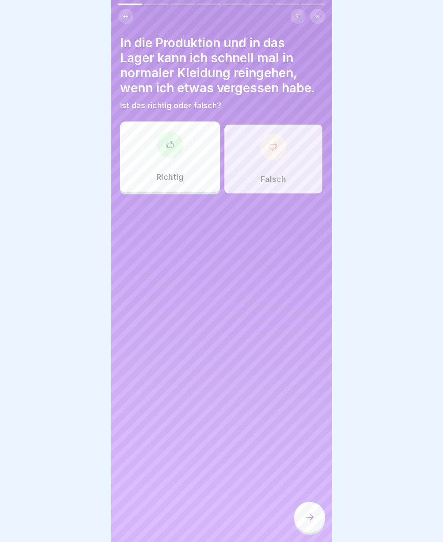
click at [314, 522] on icon at bounding box center [309, 517] width 11 height 11
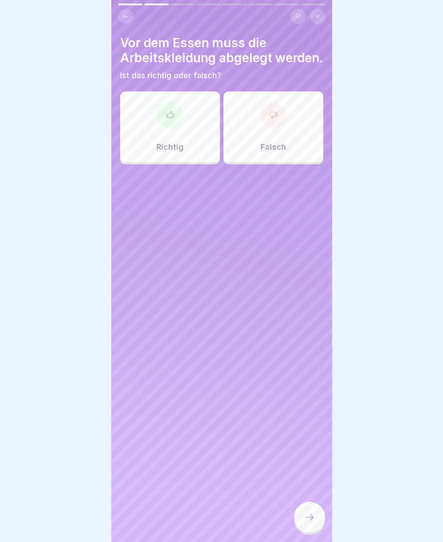
click at [174, 128] on div at bounding box center [170, 115] width 26 height 26
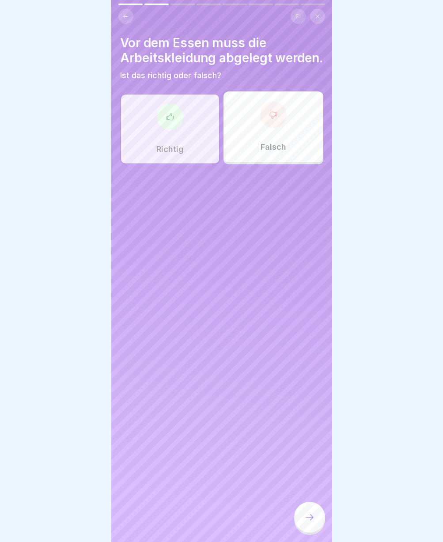
click at [299, 522] on div at bounding box center [309, 516] width 31 height 31
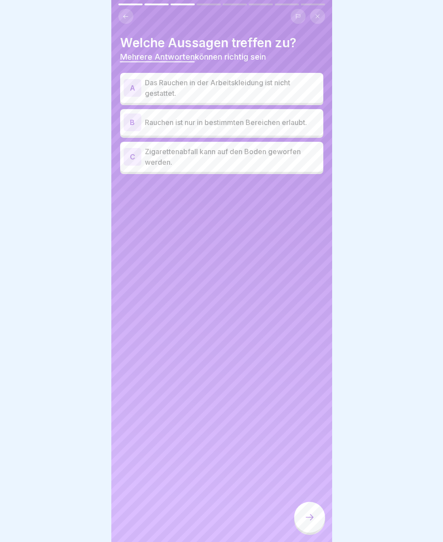
click at [233, 90] on p "Das Rauchen in der Arbeitskleidung ist nicht gestattet." at bounding box center [232, 87] width 175 height 21
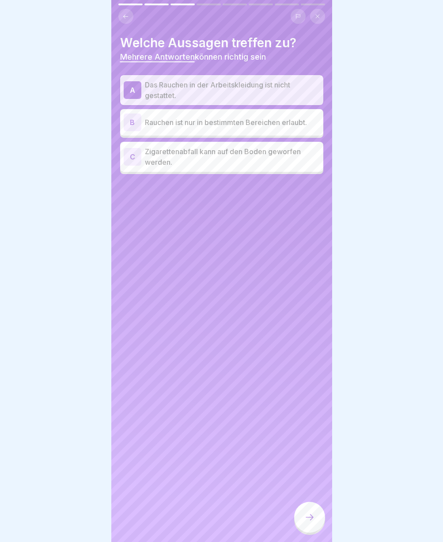
click at [233, 124] on p "Rauchen ist nur in bestimmten Bereichen erlaubt." at bounding box center [232, 122] width 175 height 11
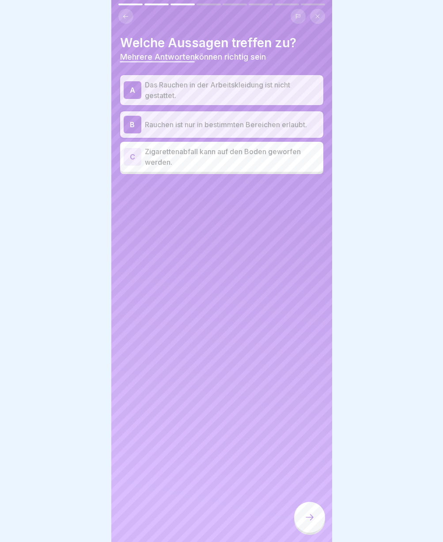
click at [294, 523] on div at bounding box center [309, 516] width 31 height 31
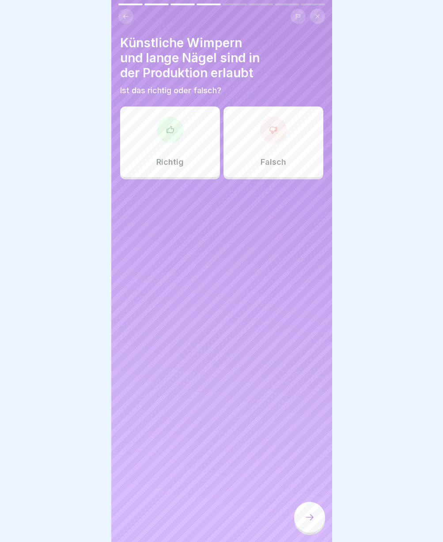
click at [271, 143] on div "Falsch" at bounding box center [273, 141] width 100 height 71
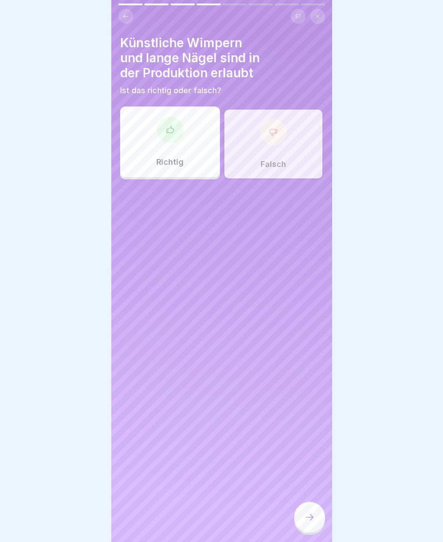
click at [309, 522] on icon at bounding box center [309, 517] width 11 height 11
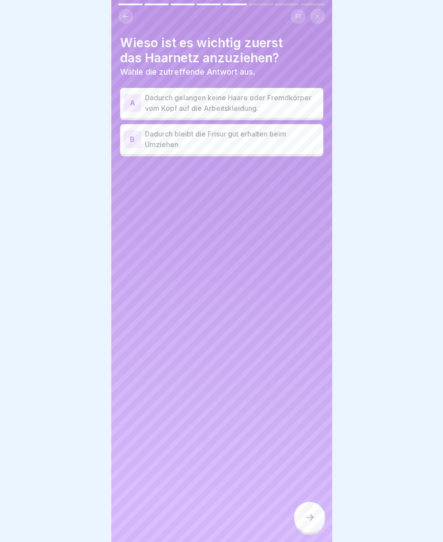
click at [188, 110] on p "Dadurch gelangen keine Haare oder Fremdkörper vom Kopf auf die Arbeitskleidung." at bounding box center [232, 102] width 175 height 21
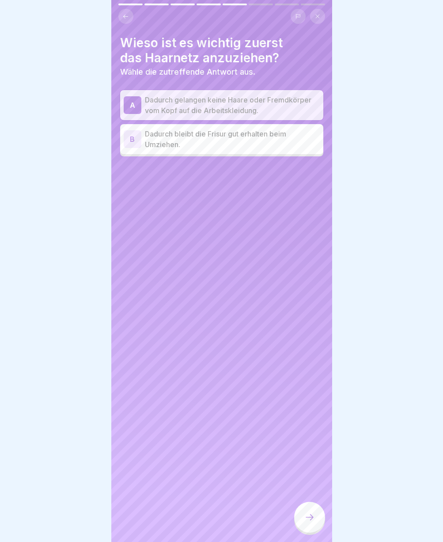
click at [304, 522] on icon at bounding box center [309, 517] width 11 height 11
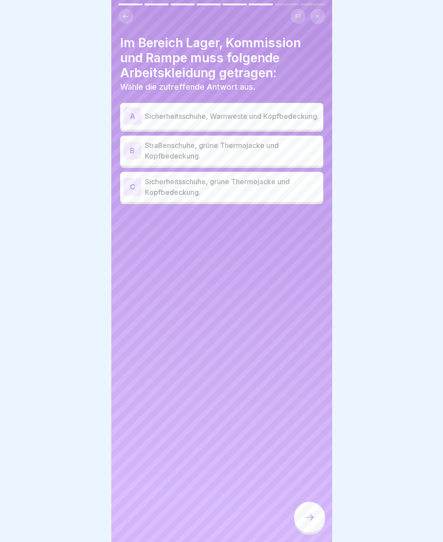
click at [218, 159] on p "Straßenschuhe, grüne Thermojacke und Kopfbedeckung." at bounding box center [232, 150] width 175 height 21
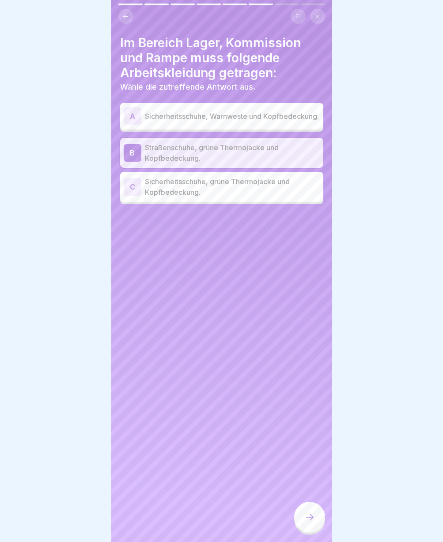
click at [316, 527] on div at bounding box center [309, 516] width 31 height 31
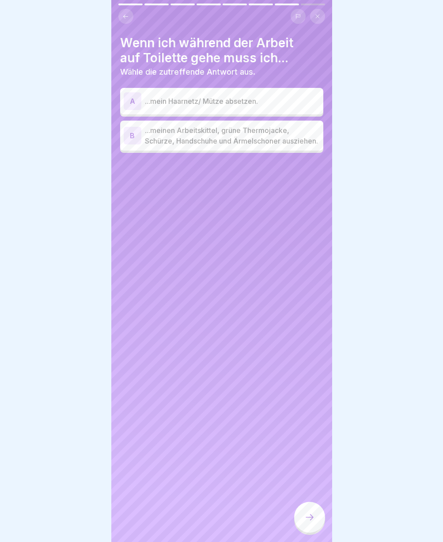
click at [179, 142] on p "...meinen Arbeitskittel, grüne Thermojacke, Schürze, Handschuhe und Ärmelschone…" at bounding box center [232, 135] width 175 height 21
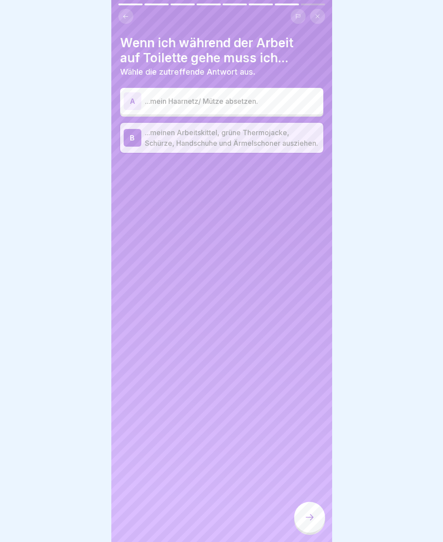
click at [309, 517] on div at bounding box center [309, 516] width 31 height 31
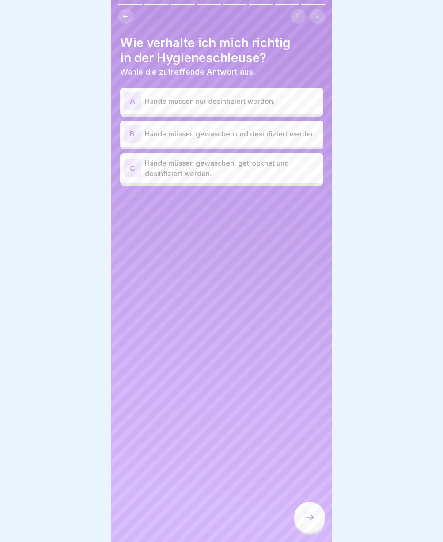
click at [223, 132] on p "Hände müssen gewaschen und desinfiziert werden." at bounding box center [232, 133] width 175 height 11
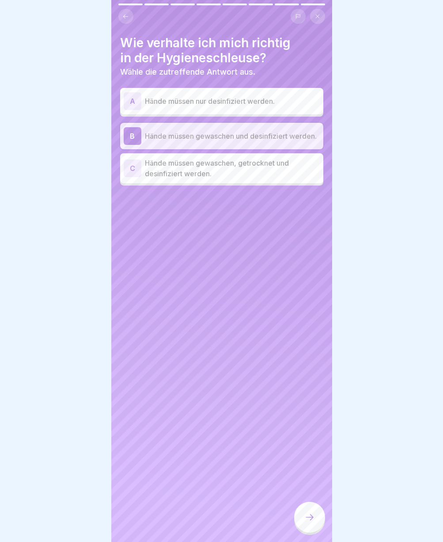
click at [219, 175] on p "Hände müssen gewaschen, getrocknet und desinfiziert werden." at bounding box center [232, 168] width 175 height 21
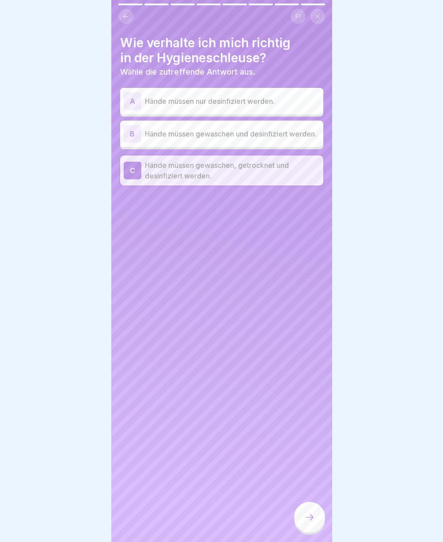
click at [308, 522] on icon at bounding box center [309, 517] width 11 height 11
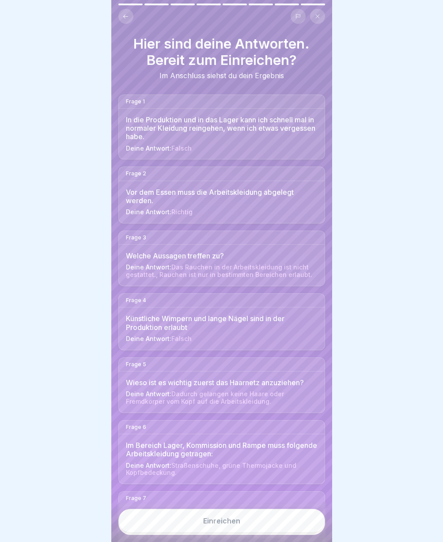
click at [253, 526] on button "Einreichen" at bounding box center [221, 520] width 207 height 24
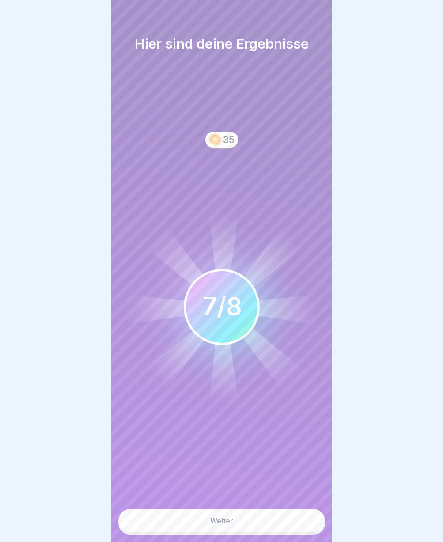
click at [250, 524] on button "Weiter" at bounding box center [221, 520] width 207 height 24
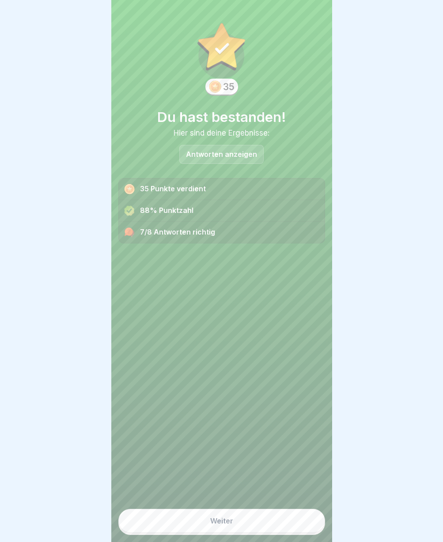
click at [250, 528] on button "Weiter" at bounding box center [221, 520] width 207 height 24
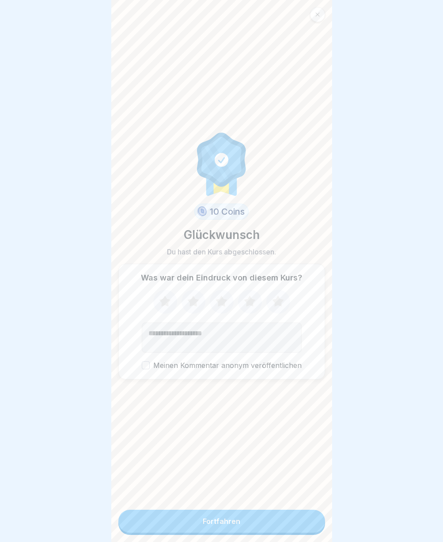
click at [250, 528] on button "Fortfahren" at bounding box center [221, 520] width 207 height 23
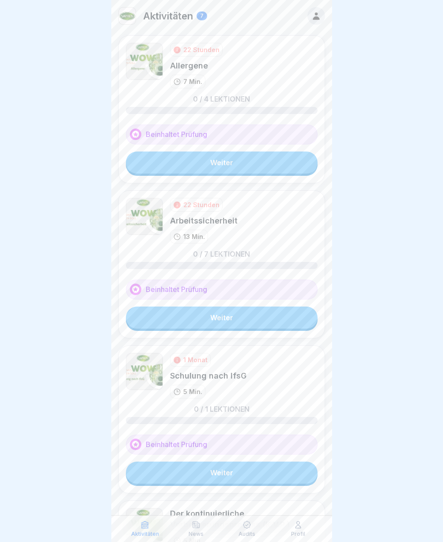
click at [210, 173] on div "22 Stunden Allergene 7 Min. 0 / 4 Lektionen Beinhaltet Prüfung Weiter" at bounding box center [221, 109] width 207 height 148
click at [212, 166] on link "Weiter" at bounding box center [222, 162] width 192 height 22
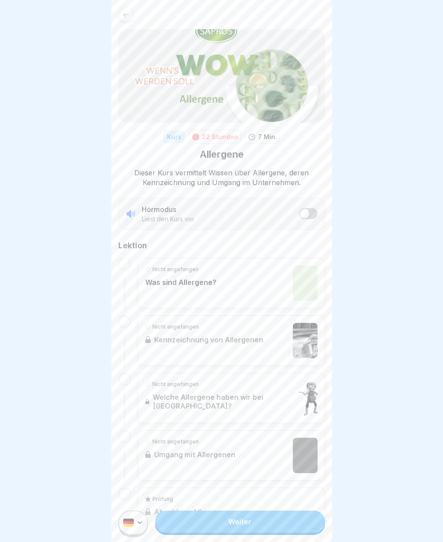
click at [227, 530] on link "Weiter" at bounding box center [239, 521] width 169 height 22
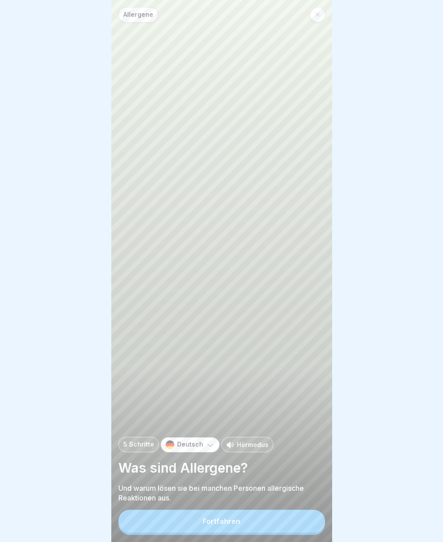
click at [216, 524] on button "Fortfahren" at bounding box center [221, 520] width 207 height 23
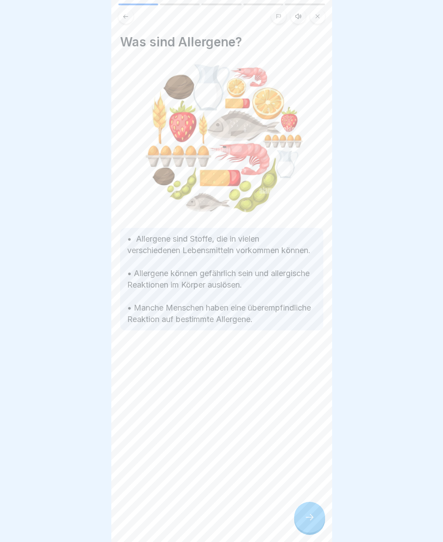
click at [307, 519] on icon at bounding box center [309, 517] width 11 height 11
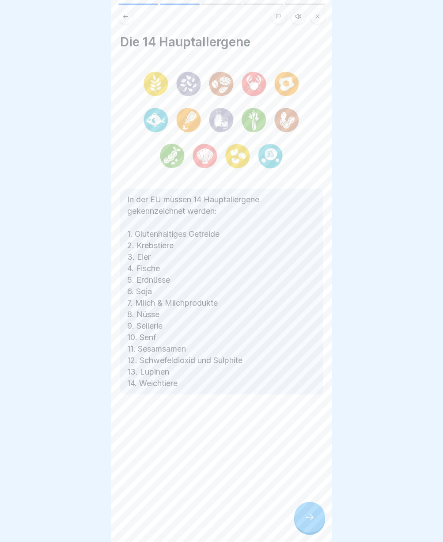
click at [307, 520] on icon at bounding box center [309, 517] width 11 height 11
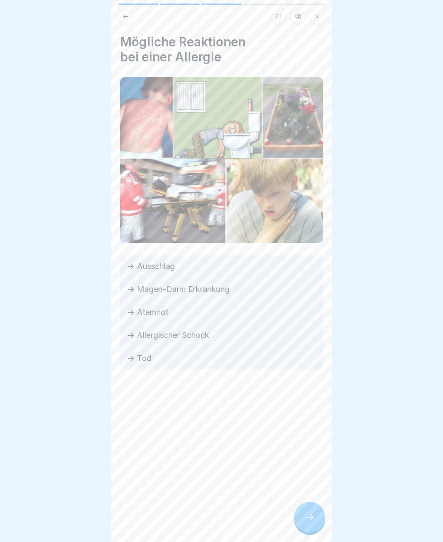
click at [307, 520] on icon at bounding box center [309, 517] width 11 height 11
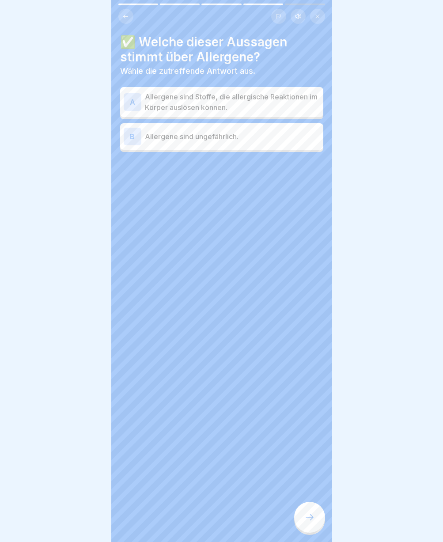
click at [230, 108] on p "Allergene sind Stoffe, die allergische Reaktionen im Körper auslösen können." at bounding box center [232, 101] width 175 height 21
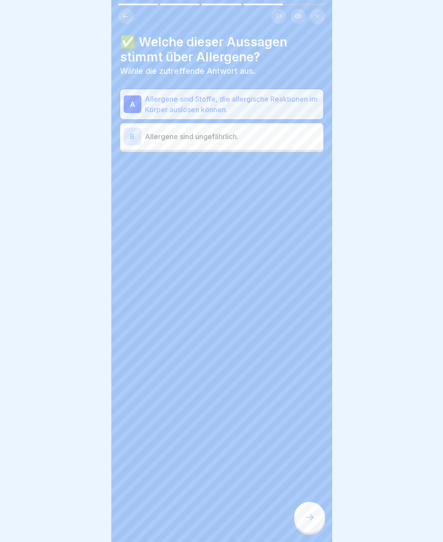
click at [320, 532] on div at bounding box center [309, 516] width 31 height 31
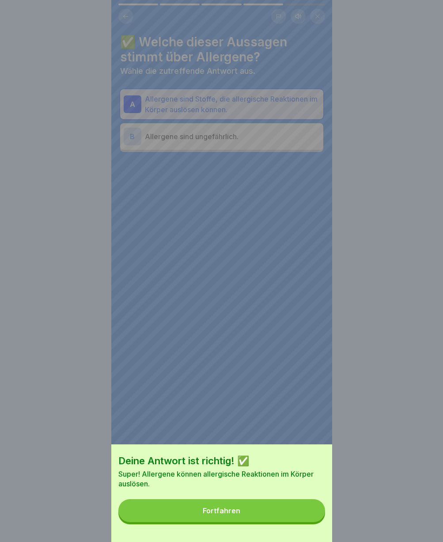
click at [265, 510] on button "Fortfahren" at bounding box center [221, 510] width 207 height 23
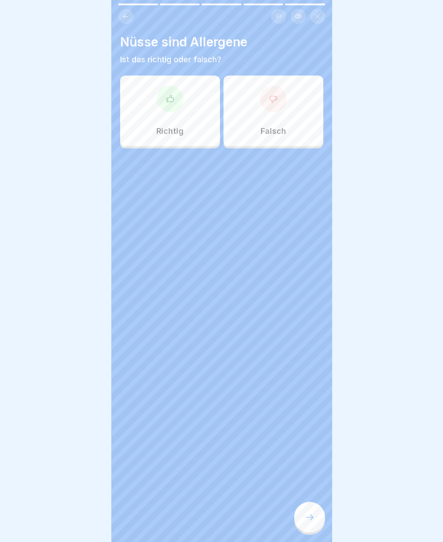
click at [172, 110] on div at bounding box center [170, 99] width 26 height 26
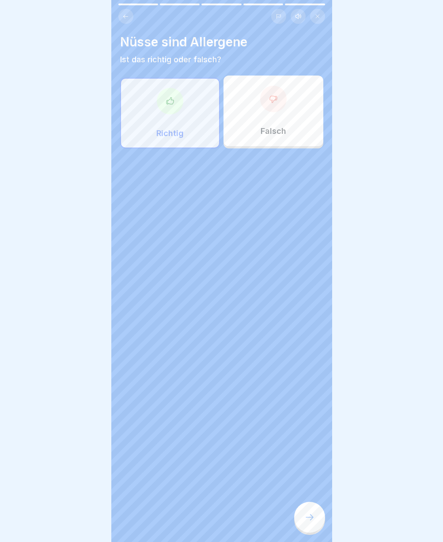
click at [311, 518] on div at bounding box center [309, 516] width 31 height 31
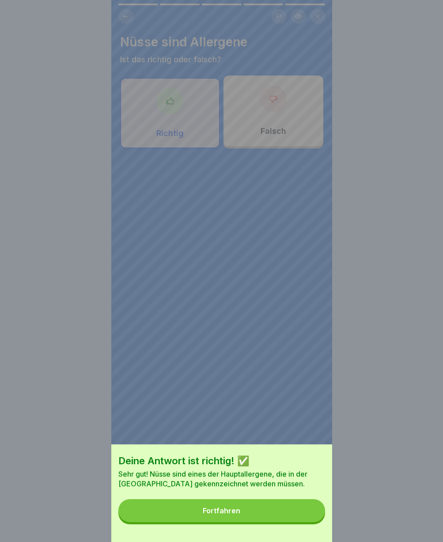
click at [297, 520] on button "Fortfahren" at bounding box center [221, 510] width 207 height 23
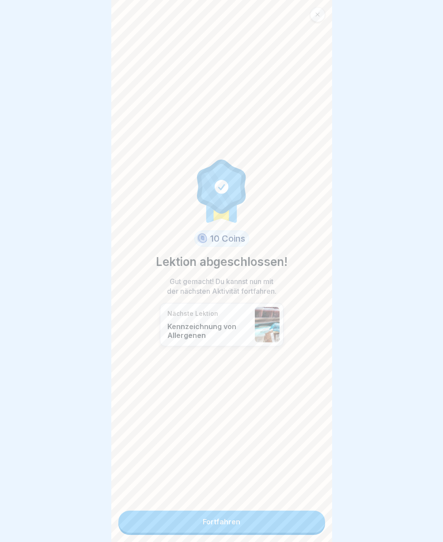
click at [287, 523] on link "Fortfahren" at bounding box center [221, 521] width 207 height 22
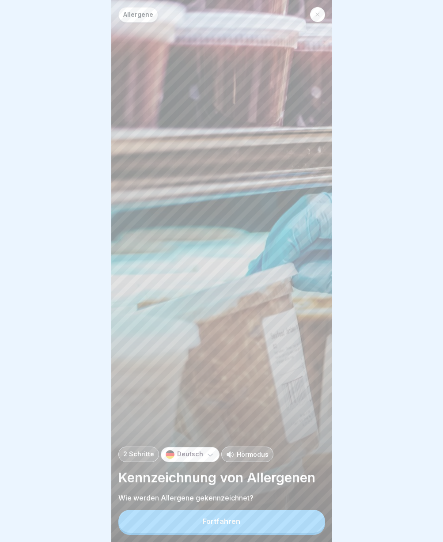
click at [233, 525] on div "Fortfahren" at bounding box center [222, 521] width 38 height 8
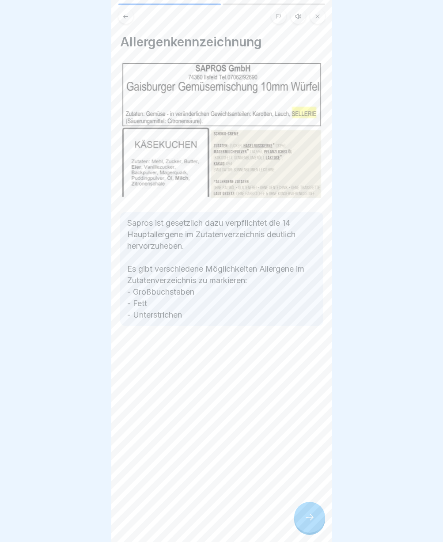
click at [304, 518] on div at bounding box center [309, 516] width 31 height 31
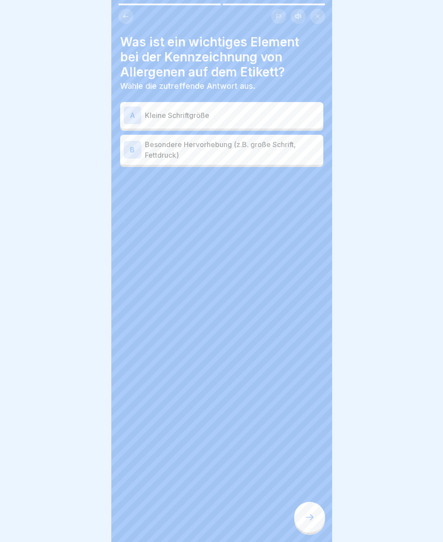
click at [207, 159] on p "Besondere Hervorhebung (z.B. große Schrift, Fettdruck)" at bounding box center [232, 149] width 175 height 21
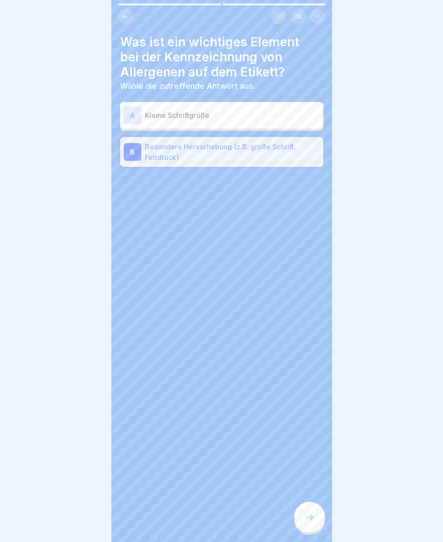
click at [317, 530] on div at bounding box center [309, 516] width 31 height 31
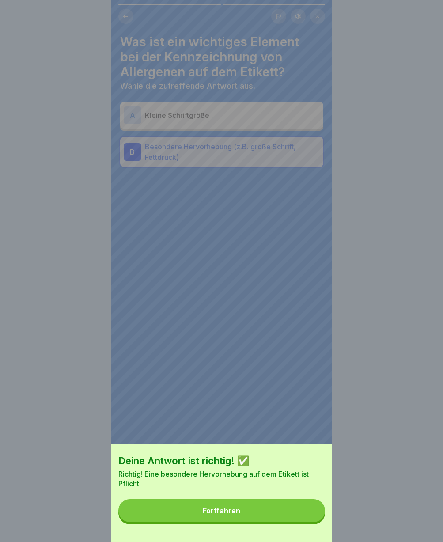
click at [257, 517] on button "Fortfahren" at bounding box center [221, 510] width 207 height 23
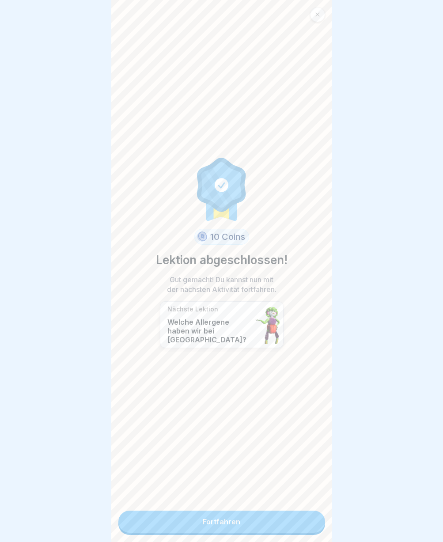
click at [253, 519] on link "Fortfahren" at bounding box center [221, 521] width 207 height 22
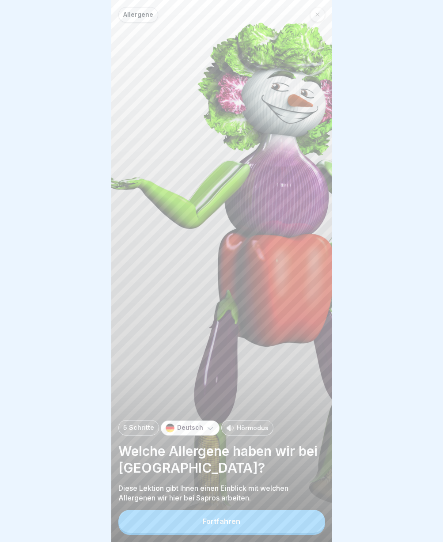
click at [252, 519] on button "Fortfahren" at bounding box center [221, 520] width 207 height 23
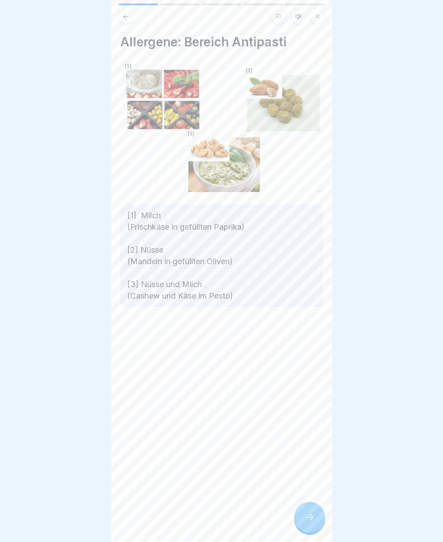
click at [298, 526] on div at bounding box center [309, 516] width 31 height 31
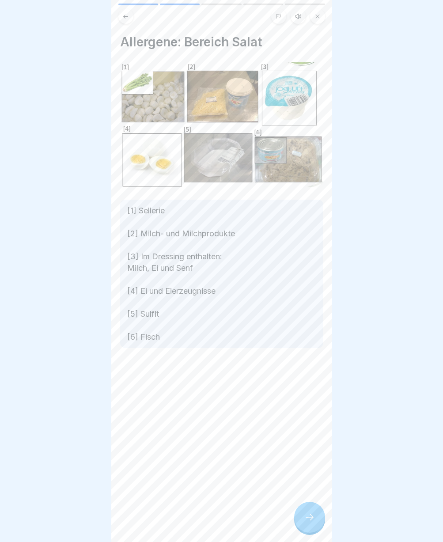
click at [297, 526] on div at bounding box center [309, 516] width 31 height 31
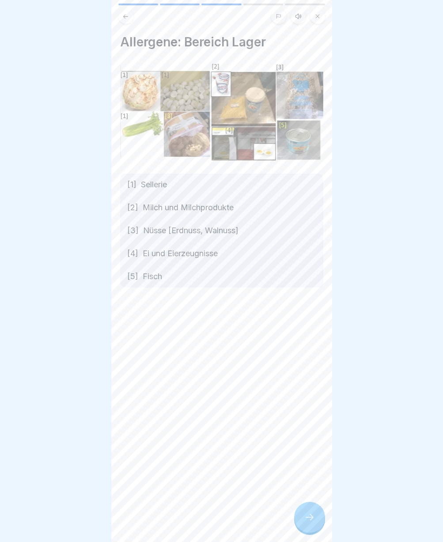
click at [297, 526] on div at bounding box center [309, 516] width 31 height 31
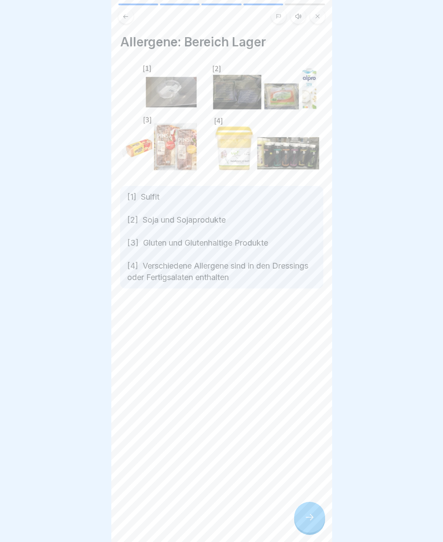
click at [296, 526] on div at bounding box center [309, 516] width 31 height 31
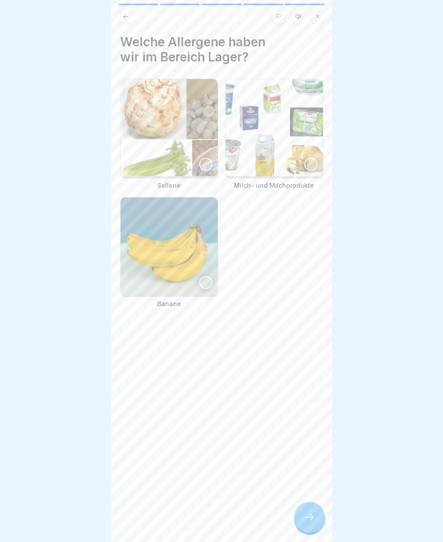
click at [296, 526] on div at bounding box center [309, 516] width 31 height 31
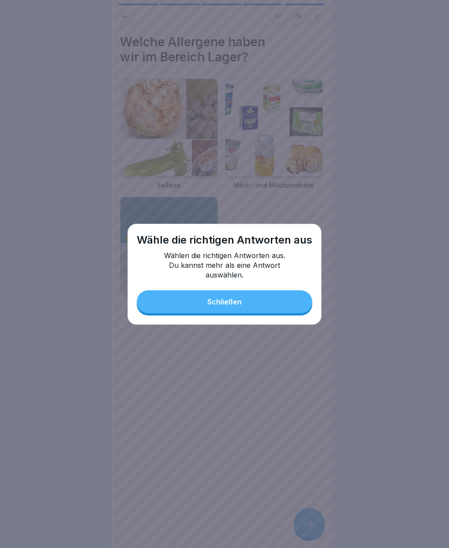
click at [219, 323] on div "Wähle die richtigen Antworten aus Wählen die richtigen Antworten aus. Du kannst…" at bounding box center [225, 274] width 194 height 101
click at [219, 309] on button "Schließen" at bounding box center [225, 301] width 176 height 23
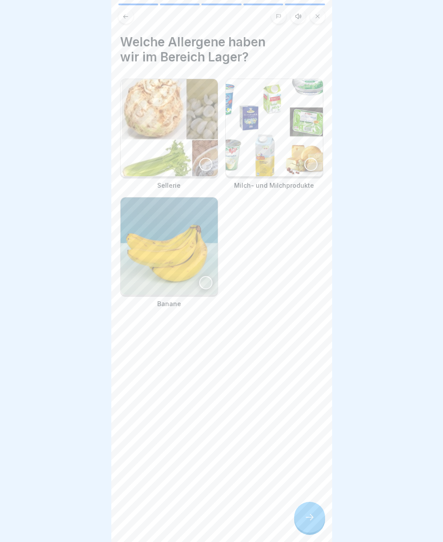
click at [261, 154] on img at bounding box center [274, 127] width 97 height 97
click at [203, 158] on div at bounding box center [205, 164] width 13 height 13
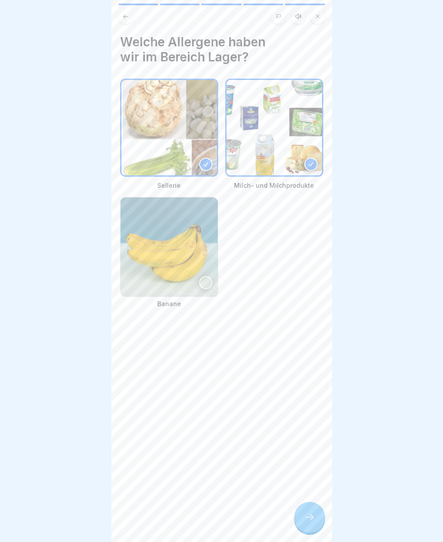
click at [310, 522] on icon at bounding box center [309, 517] width 11 height 11
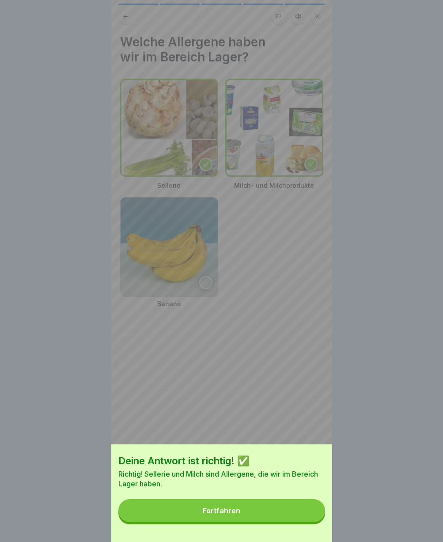
click at [252, 520] on button "Fortfahren" at bounding box center [221, 510] width 207 height 23
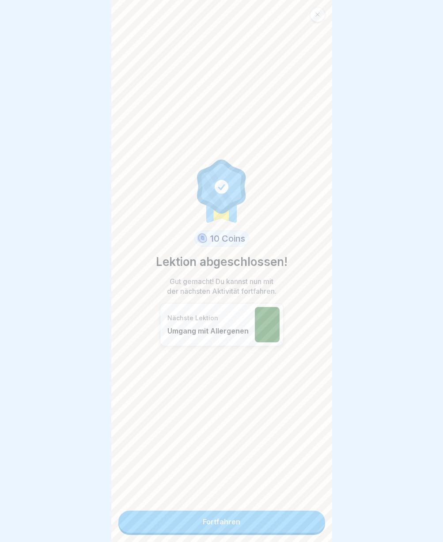
click at [221, 520] on link "Fortfahren" at bounding box center [221, 521] width 207 height 22
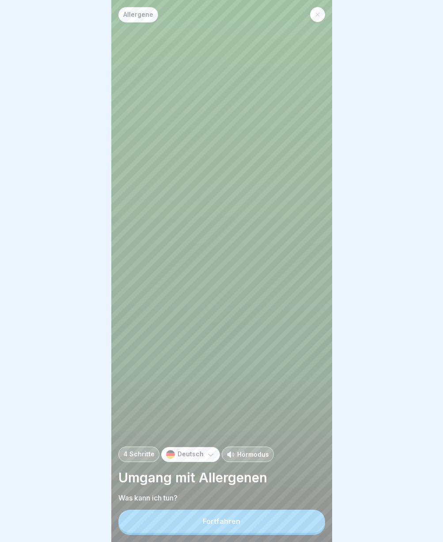
click at [216, 520] on button "Fortfahren" at bounding box center [221, 520] width 207 height 23
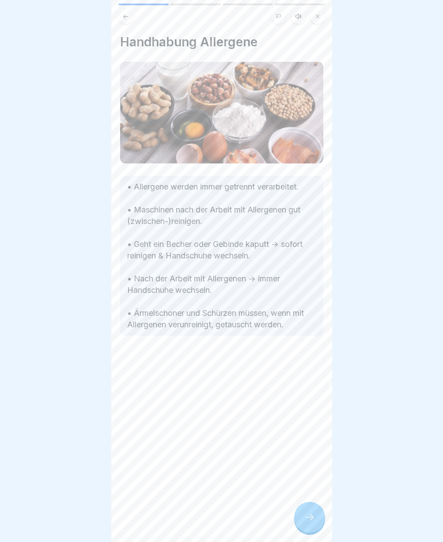
click at [313, 529] on div at bounding box center [309, 516] width 31 height 31
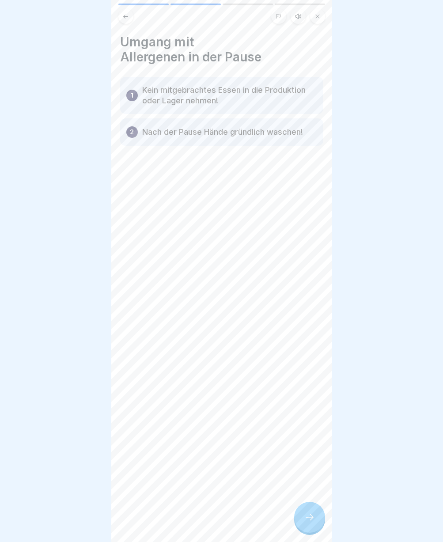
click at [304, 522] on icon at bounding box center [309, 517] width 11 height 11
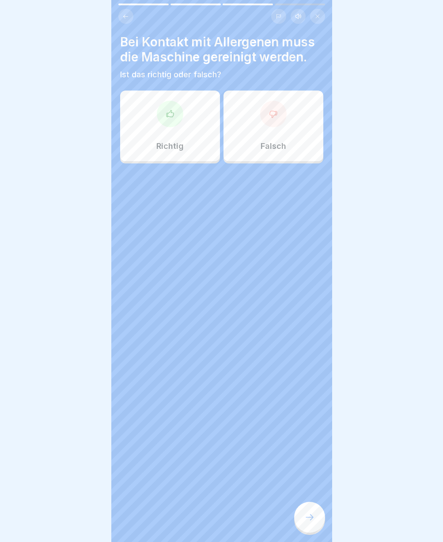
click at [169, 124] on div at bounding box center [170, 114] width 26 height 26
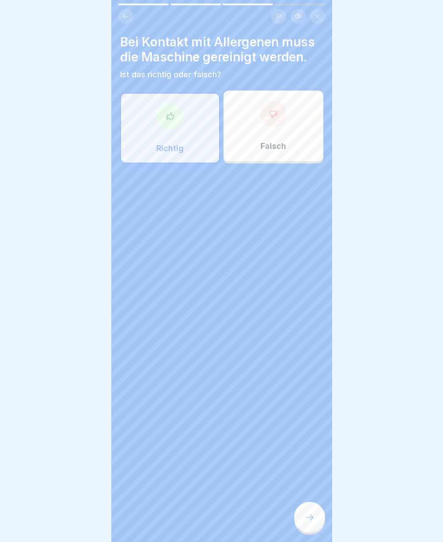
click at [313, 522] on icon at bounding box center [309, 517] width 11 height 11
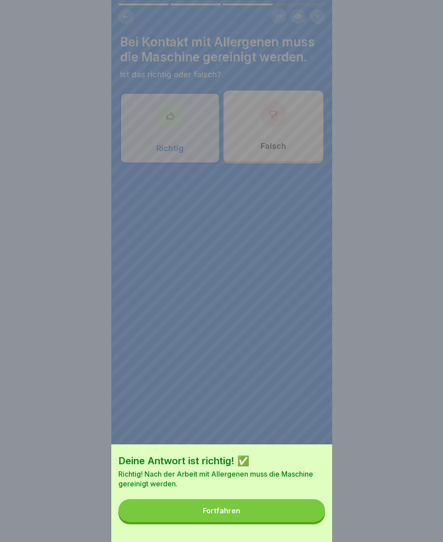
click at [252, 510] on button "Fortfahren" at bounding box center [221, 510] width 207 height 23
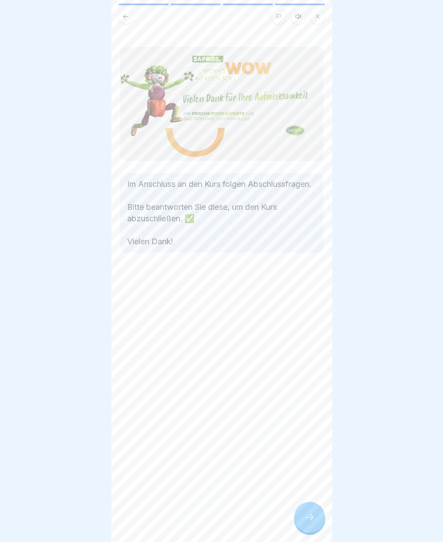
click at [304, 522] on icon at bounding box center [309, 517] width 11 height 11
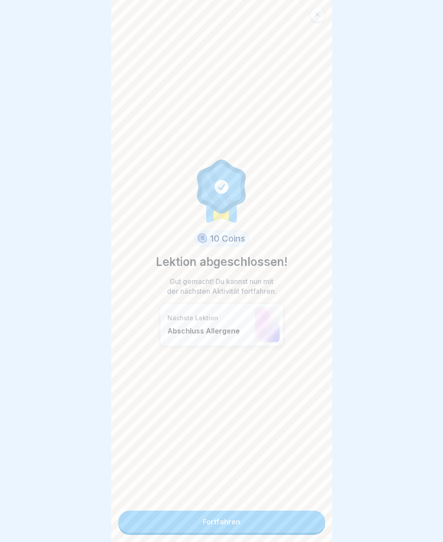
click at [304, 526] on link "Fortfahren" at bounding box center [221, 521] width 207 height 22
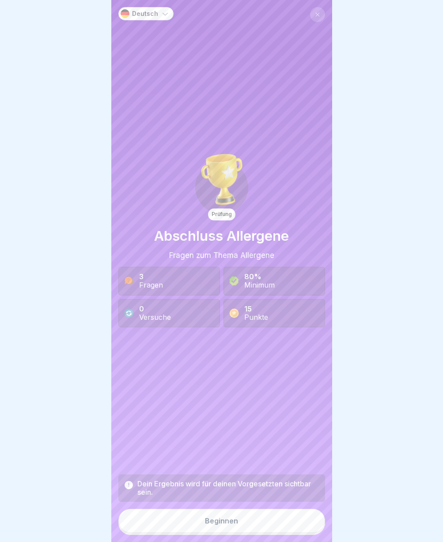
click at [243, 530] on button "Beginnen" at bounding box center [221, 520] width 207 height 24
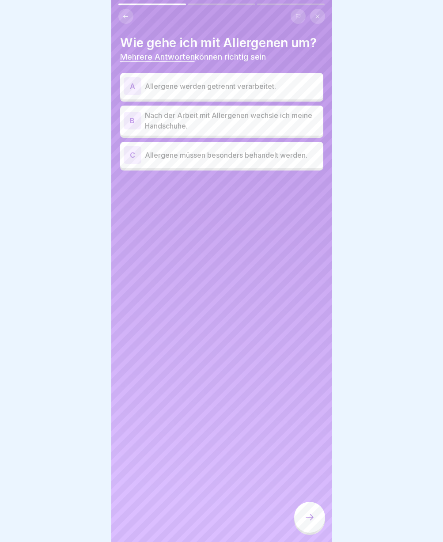
click at [196, 234] on div "Wie gehe ich mit Allergenen um? Mehrere Antworten können richtig sein A Allerge…" at bounding box center [221, 271] width 221 height 542
click at [252, 82] on p "Allergene werden getrennt verarbeitet." at bounding box center [232, 86] width 175 height 11
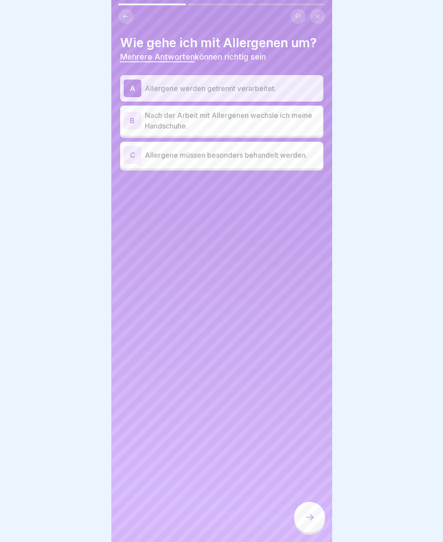
click at [236, 128] on p "Nach der Arbeit mit Allergenen wechsle ich meine Handschuhe." at bounding box center [232, 120] width 175 height 21
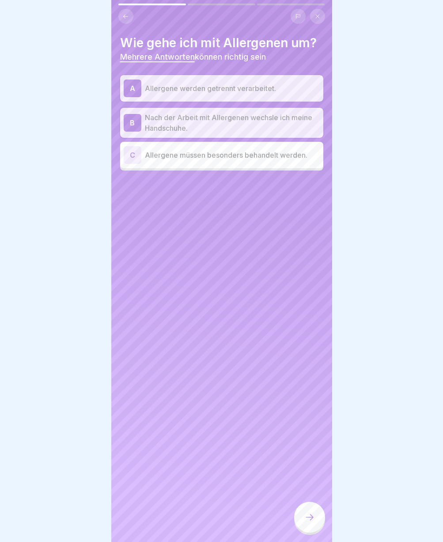
click at [320, 527] on div at bounding box center [309, 516] width 31 height 31
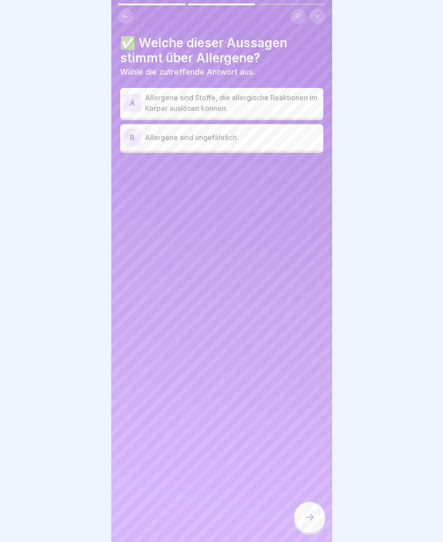
click at [172, 113] on p "Allergene sind Stoffe, die allergische Reaktionen im Körper auslösen können." at bounding box center [232, 102] width 175 height 21
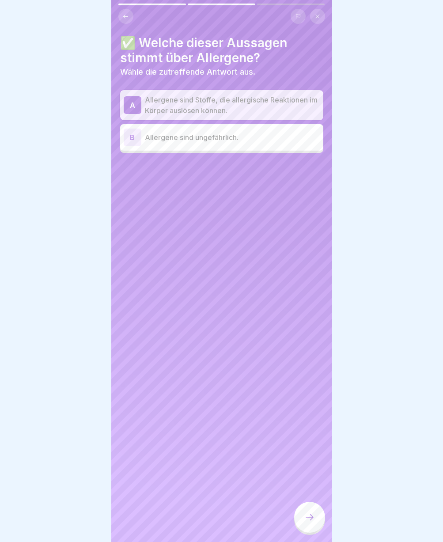
click at [315, 526] on div at bounding box center [309, 516] width 31 height 31
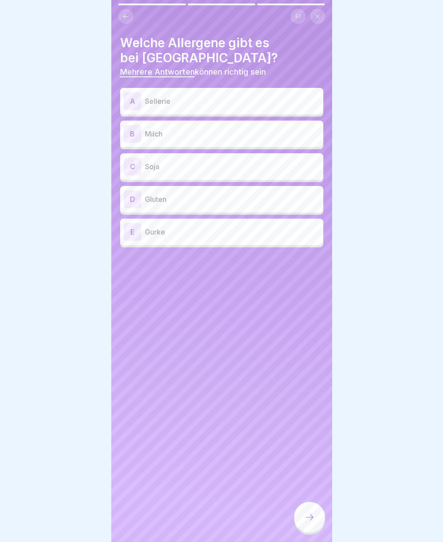
click at [149, 104] on p "Sellerie" at bounding box center [232, 101] width 175 height 11
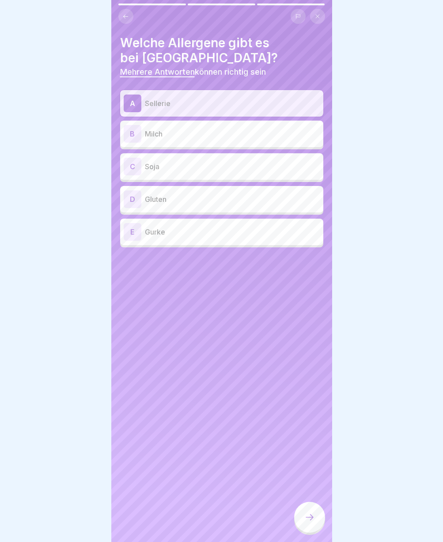
click at [158, 136] on p "Milch" at bounding box center [232, 133] width 175 height 11
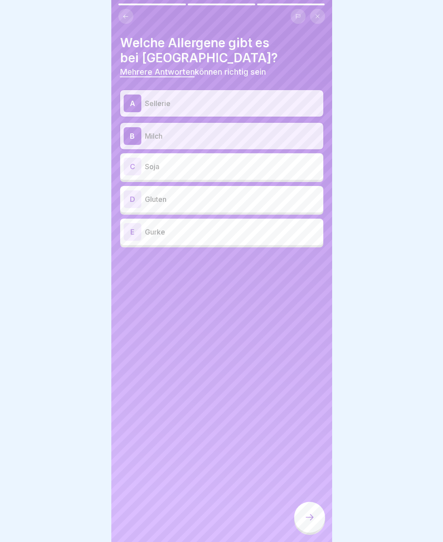
click at [170, 205] on div "D Gluten" at bounding box center [222, 199] width 196 height 18
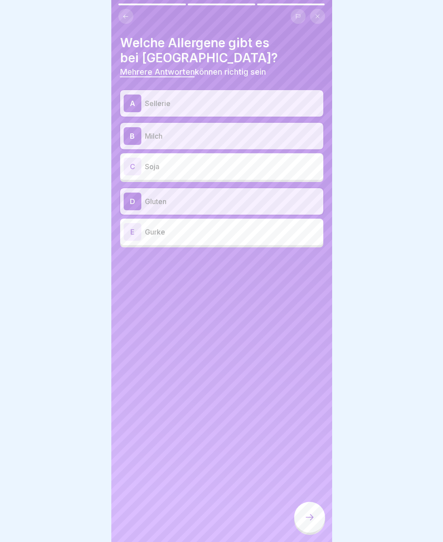
click at [149, 173] on div "C Soja" at bounding box center [222, 167] width 196 height 18
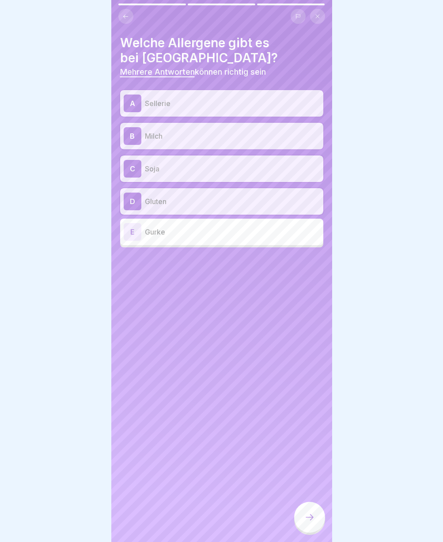
click at [314, 520] on icon at bounding box center [309, 517] width 11 height 11
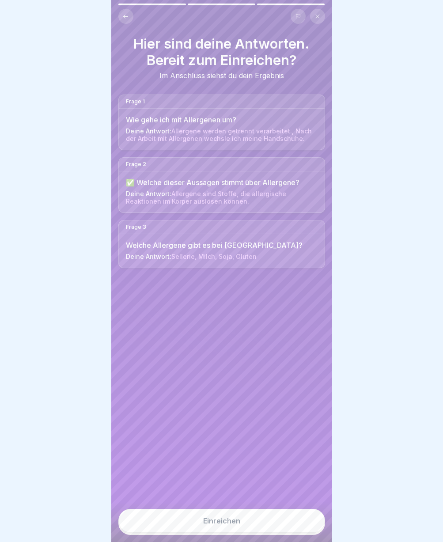
click at [259, 527] on button "Einreichen" at bounding box center [221, 520] width 207 height 24
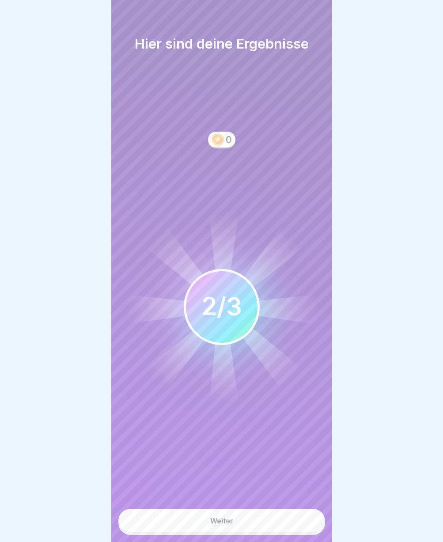
click at [233, 527] on button "Weiter" at bounding box center [221, 520] width 207 height 24
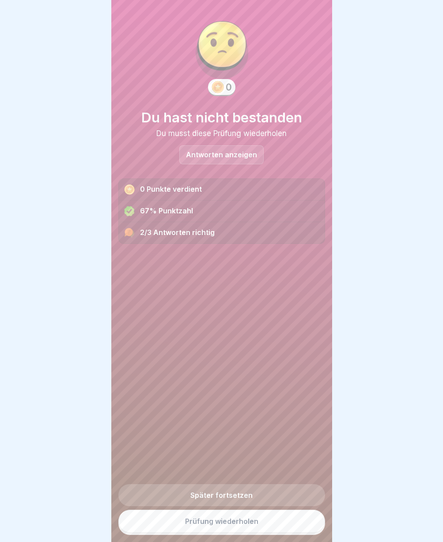
click at [211, 525] on link "Prüfung wiederholen" at bounding box center [221, 520] width 207 height 23
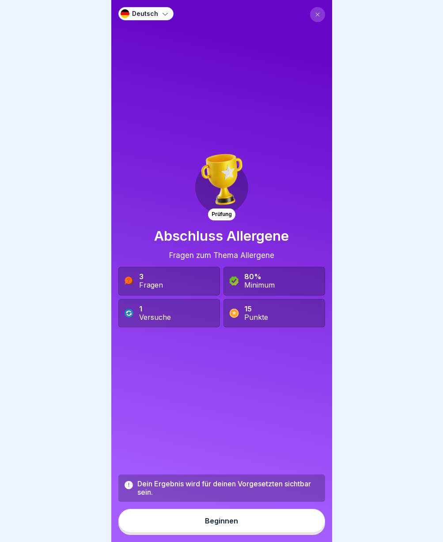
click at [250, 526] on button "Beginnen" at bounding box center [221, 520] width 207 height 24
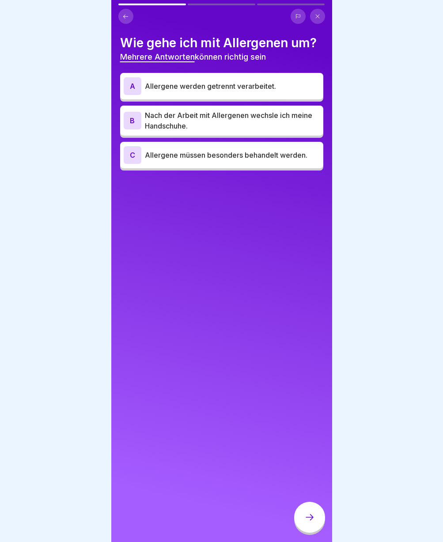
click at [212, 88] on p "Allergene werden getrennt verarbeitet." at bounding box center [232, 86] width 175 height 11
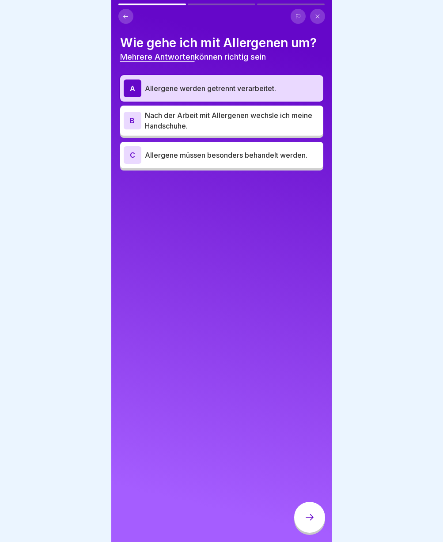
click at [217, 123] on p "Nach der Arbeit mit Allergenen wechsle ich meine Handschuhe." at bounding box center [232, 120] width 175 height 21
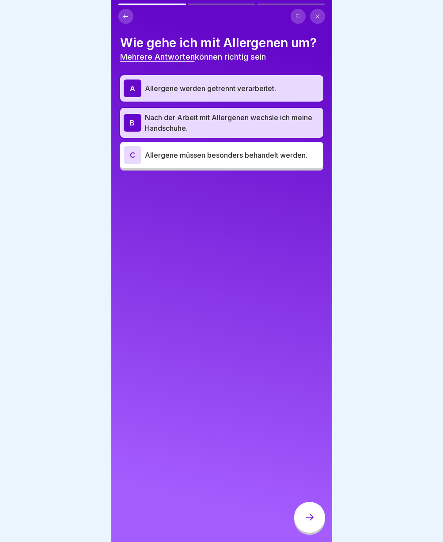
click at [307, 522] on icon at bounding box center [309, 517] width 11 height 11
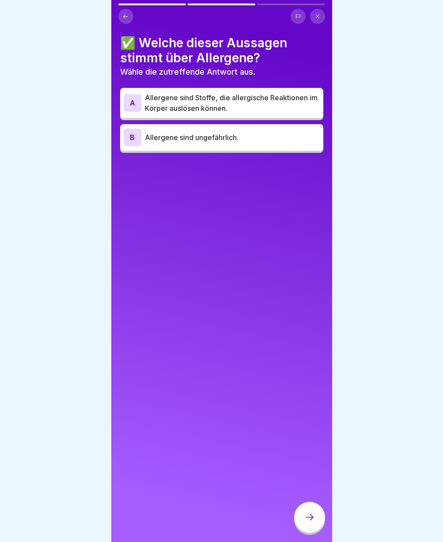
click at [225, 110] on p "Allergene sind Stoffe, die allergische Reaktionen im Körper auslösen können." at bounding box center [232, 102] width 175 height 21
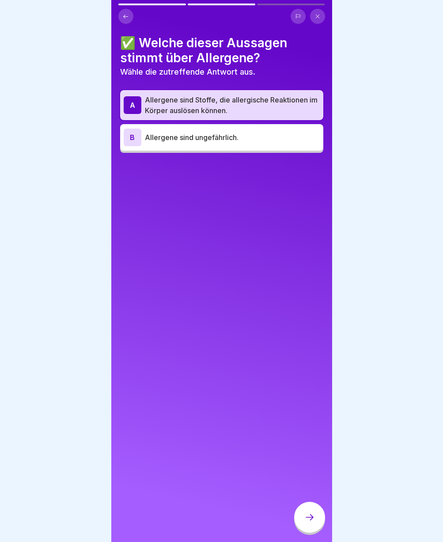
click at [305, 522] on icon at bounding box center [309, 517] width 11 height 11
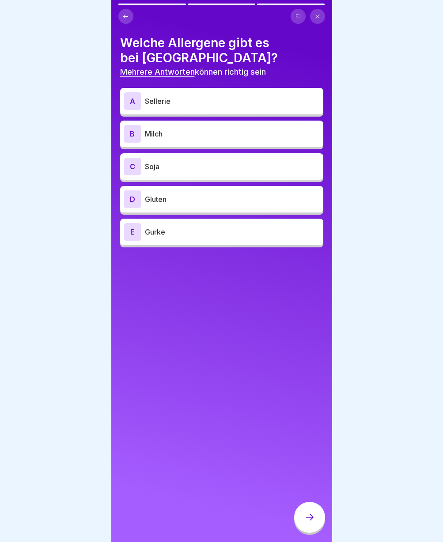
click at [161, 102] on p "Sellerie" at bounding box center [232, 101] width 175 height 11
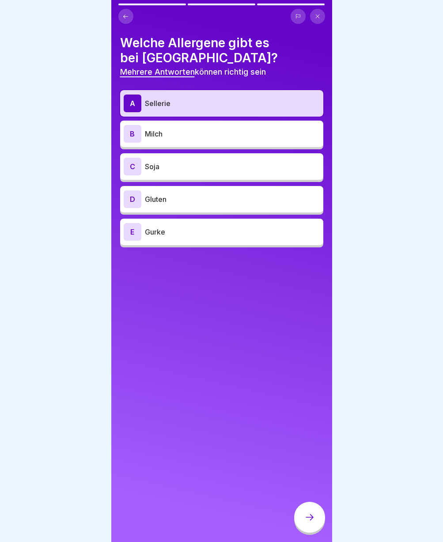
click at [166, 128] on p "Milch" at bounding box center [232, 133] width 175 height 11
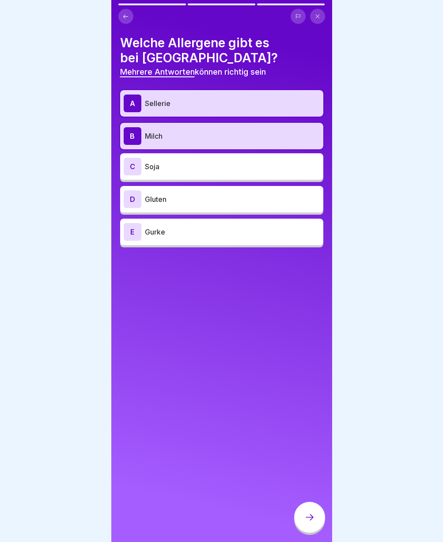
click at [178, 206] on div "D Gluten" at bounding box center [222, 199] width 196 height 18
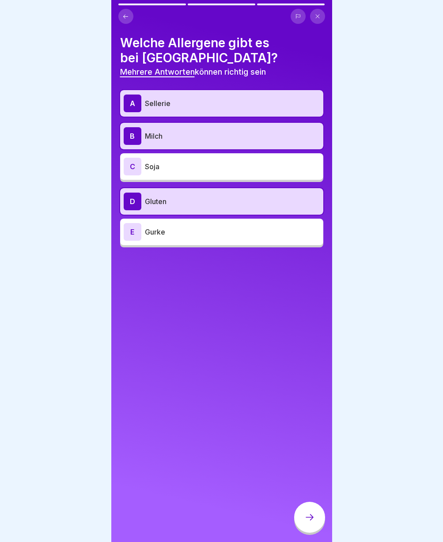
click at [207, 203] on p "Gluten" at bounding box center [232, 201] width 175 height 11
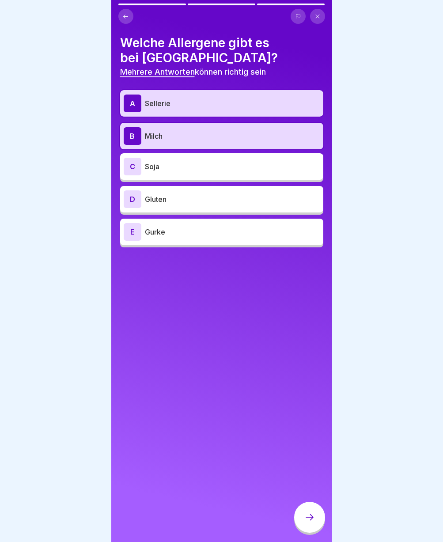
click at [207, 203] on p "Gluten" at bounding box center [232, 199] width 175 height 11
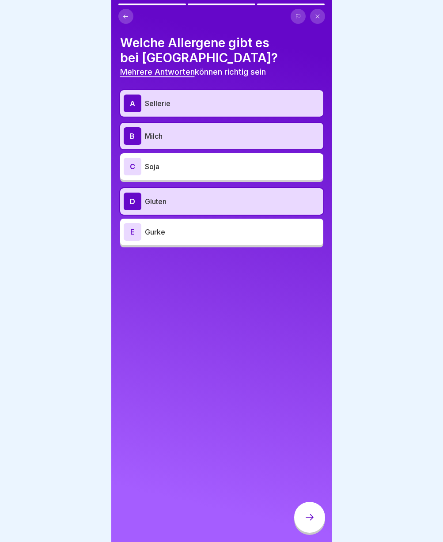
click at [308, 522] on icon at bounding box center [309, 517] width 11 height 11
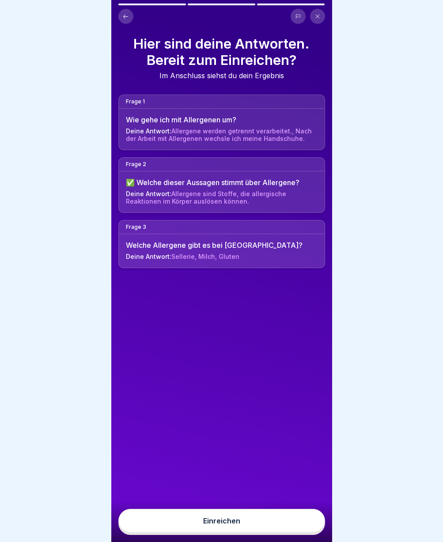
click at [297, 532] on button "Einreichen" at bounding box center [221, 520] width 207 height 24
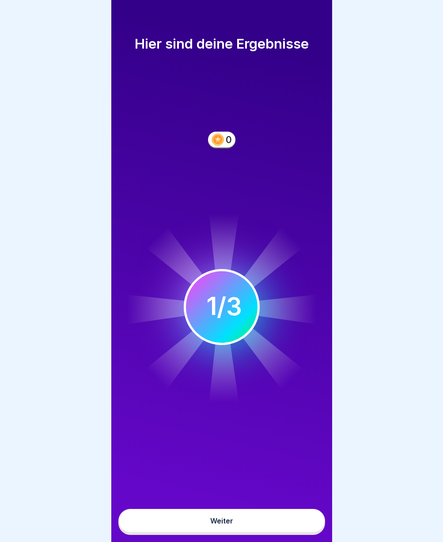
click at [256, 532] on button "Weiter" at bounding box center [221, 520] width 207 height 24
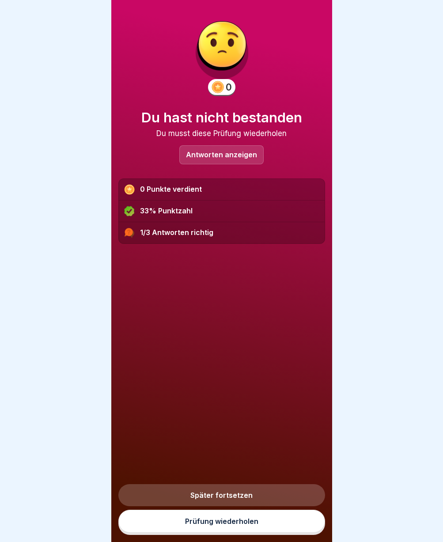
click at [256, 532] on link "Prüfung wiederholen" at bounding box center [221, 520] width 207 height 23
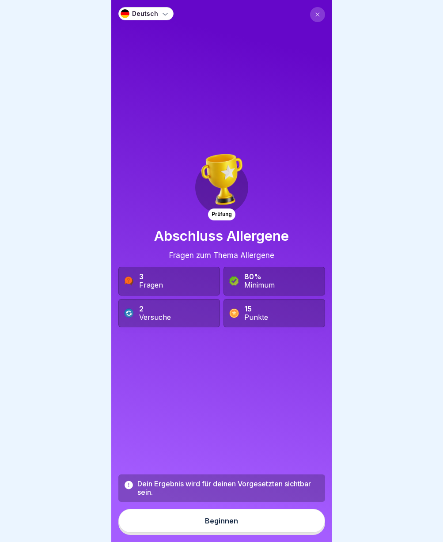
click at [242, 530] on button "Beginnen" at bounding box center [221, 520] width 207 height 24
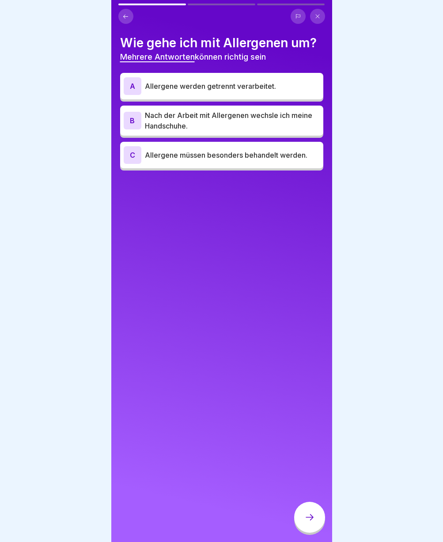
click at [136, 90] on div "A" at bounding box center [133, 86] width 18 height 18
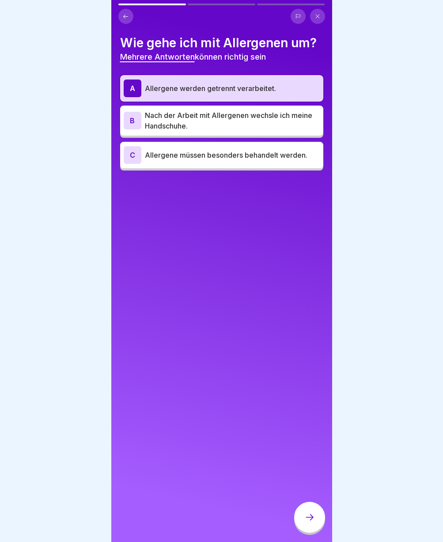
click at [194, 125] on p "Nach der Arbeit mit Allergenen wechsle ich meine Handschuhe." at bounding box center [232, 120] width 175 height 21
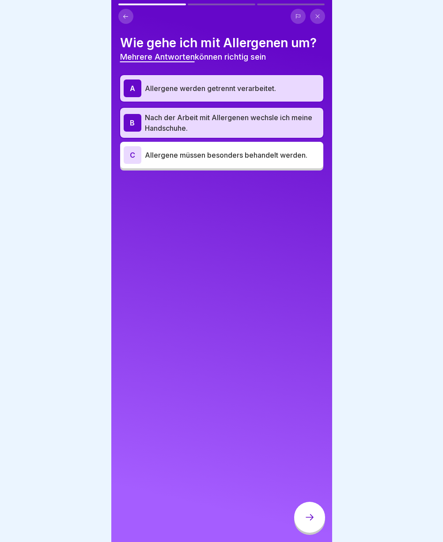
click at [196, 157] on p "Allergene müssen besonders behandelt werden." at bounding box center [232, 155] width 175 height 11
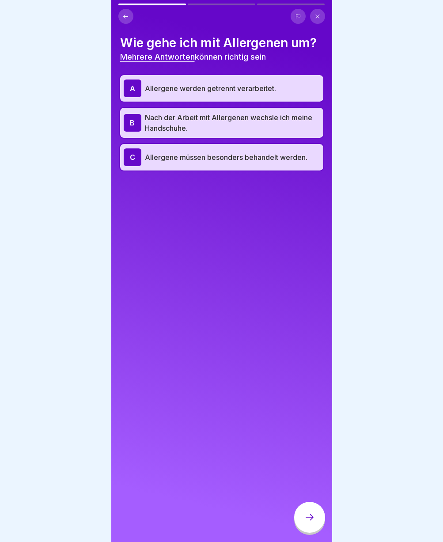
click at [314, 522] on icon at bounding box center [309, 517] width 11 height 11
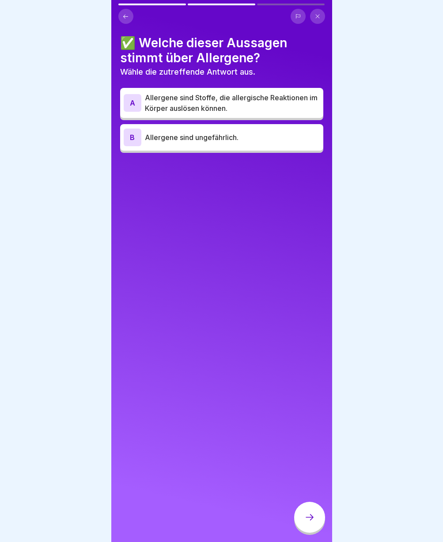
click at [176, 109] on p "Allergene sind Stoffe, die allergische Reaktionen im Körper auslösen können." at bounding box center [232, 102] width 175 height 21
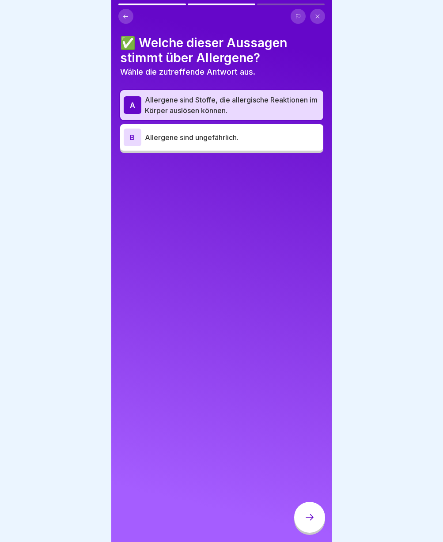
click at [308, 522] on icon at bounding box center [309, 517] width 11 height 11
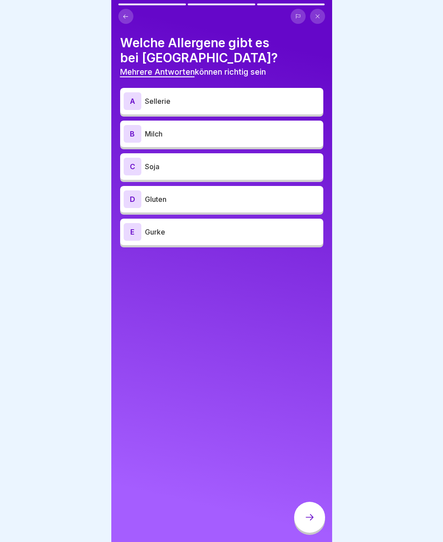
click at [177, 105] on p "Sellerie" at bounding box center [232, 101] width 175 height 11
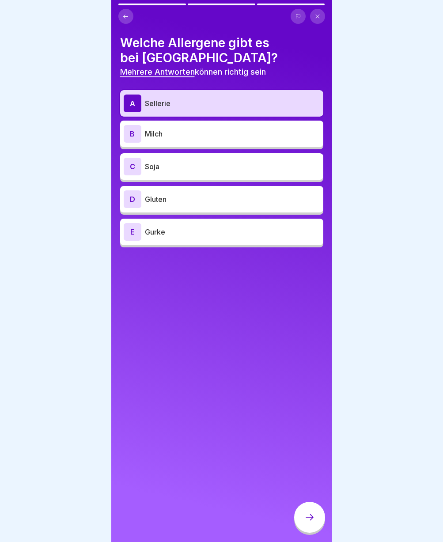
click at [176, 136] on p "Milch" at bounding box center [232, 133] width 175 height 11
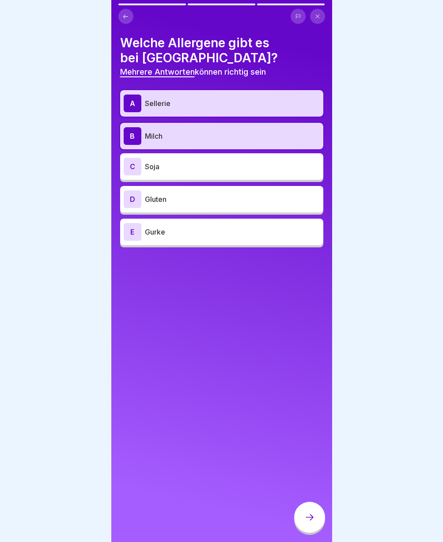
click at [175, 173] on div "C Soja" at bounding box center [222, 167] width 196 height 18
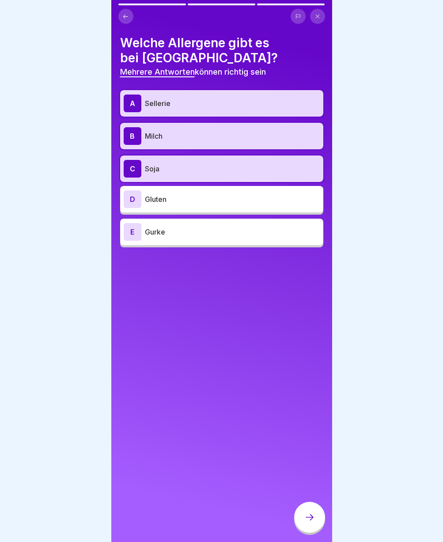
click at [175, 207] on div "D Gluten" at bounding box center [222, 199] width 196 height 18
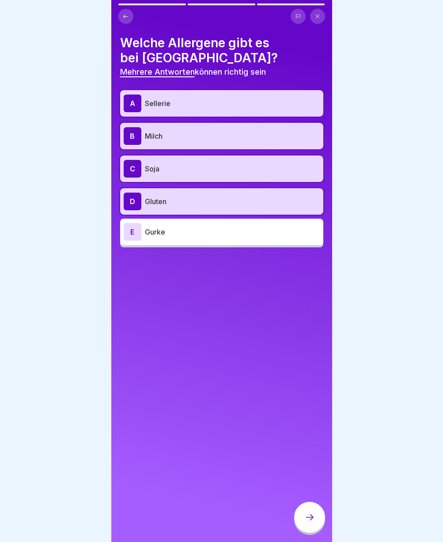
click at [309, 532] on div at bounding box center [309, 516] width 31 height 31
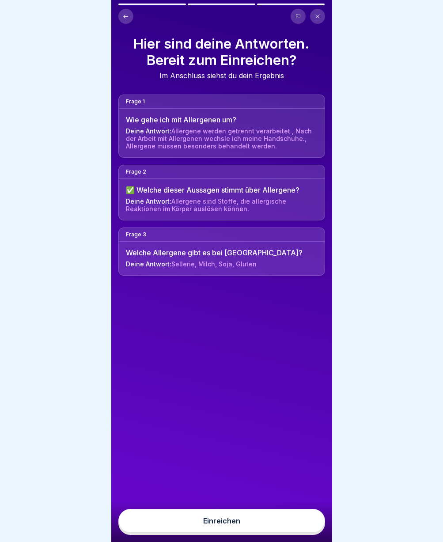
click at [256, 532] on button "Einreichen" at bounding box center [221, 520] width 207 height 24
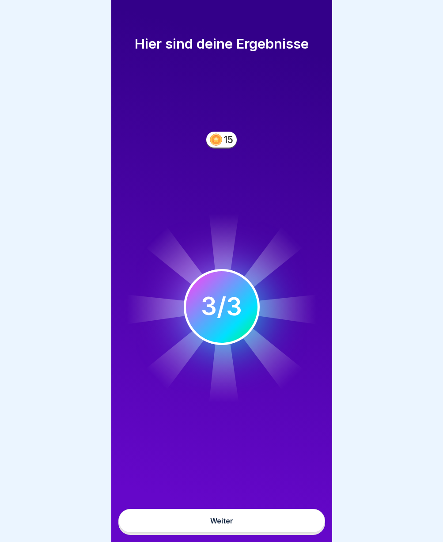
click at [225, 524] on div "Weiter" at bounding box center [221, 520] width 23 height 8
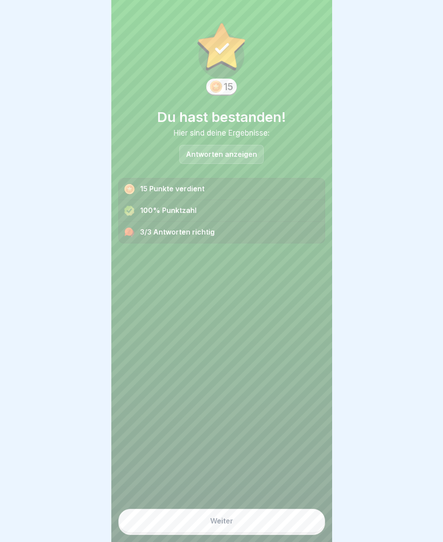
click at [226, 524] on div "Weiter" at bounding box center [221, 520] width 23 height 8
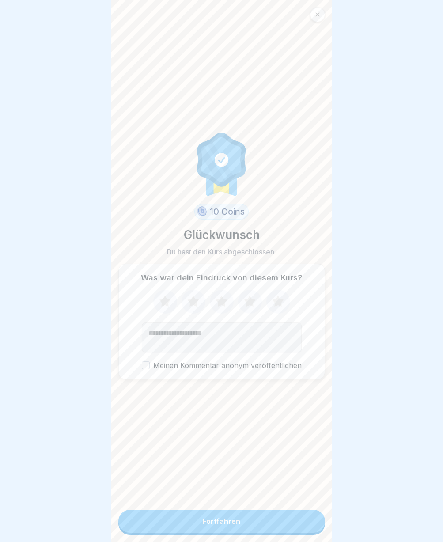
click at [227, 525] on div "Fortfahren" at bounding box center [222, 521] width 38 height 8
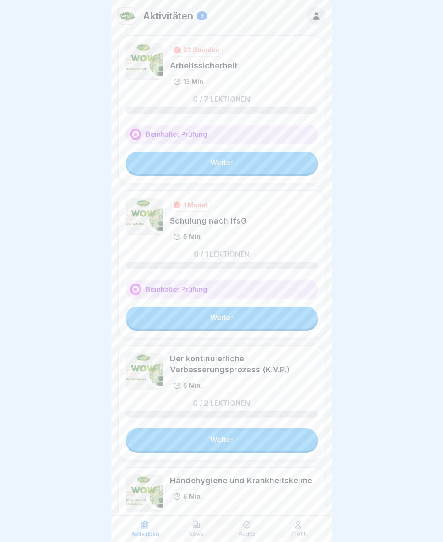
click at [218, 161] on link "Weiter" at bounding box center [222, 162] width 192 height 22
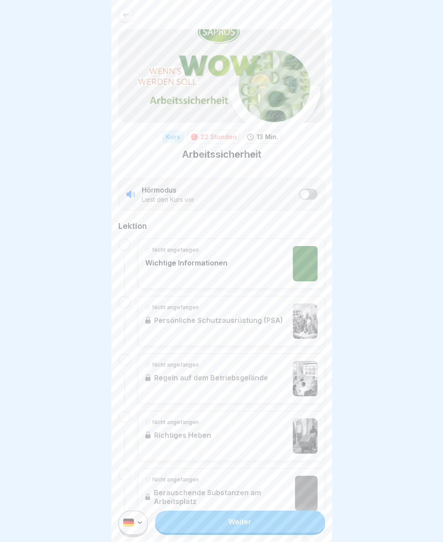
click at [228, 531] on link "Weiter" at bounding box center [239, 521] width 169 height 22
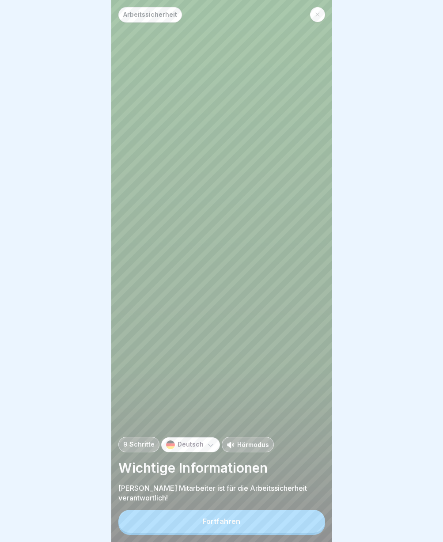
click at [233, 524] on button "Fortfahren" at bounding box center [221, 520] width 207 height 23
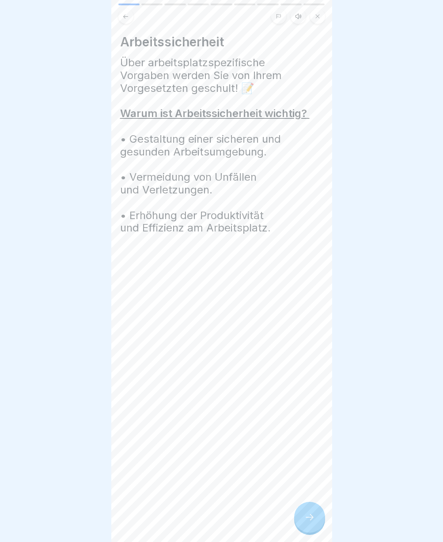
click at [301, 522] on div at bounding box center [309, 516] width 31 height 31
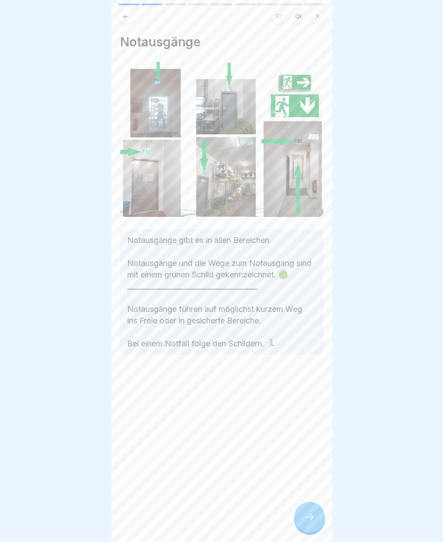
click at [263, 507] on div "Notausgänge Notausgänge gibt es in allen Bereichen. Notausgänge und die Wege zu…" at bounding box center [221, 271] width 221 height 542
click at [310, 522] on icon at bounding box center [309, 517] width 11 height 11
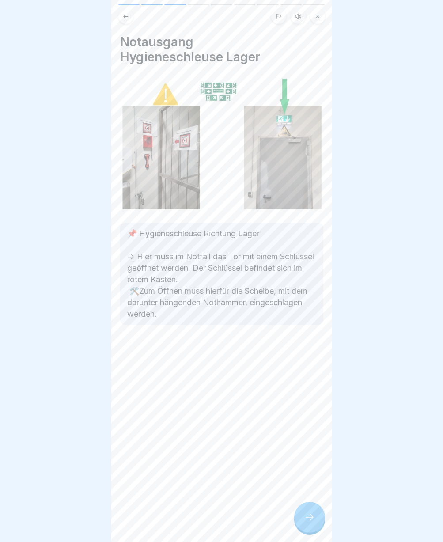
click at [310, 522] on icon at bounding box center [309, 517] width 11 height 11
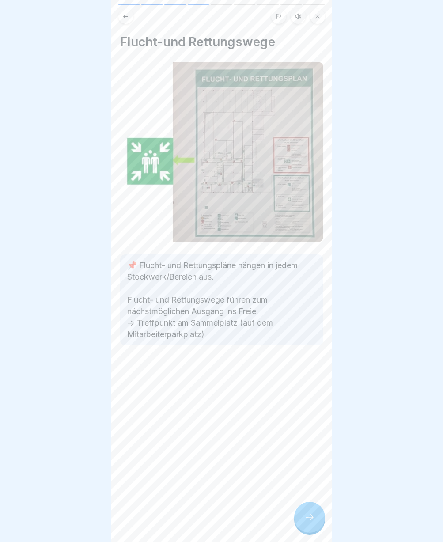
click at [310, 522] on icon at bounding box center [309, 517] width 11 height 11
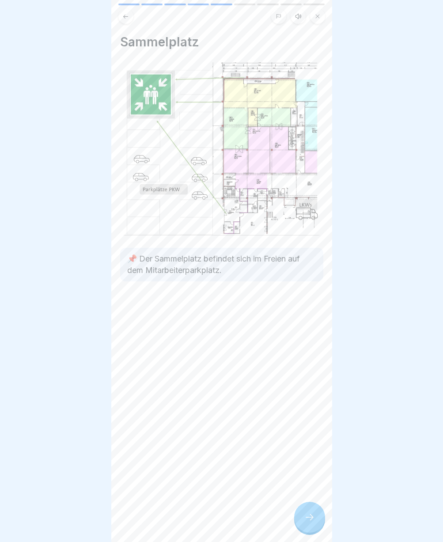
click at [310, 522] on icon at bounding box center [309, 517] width 11 height 11
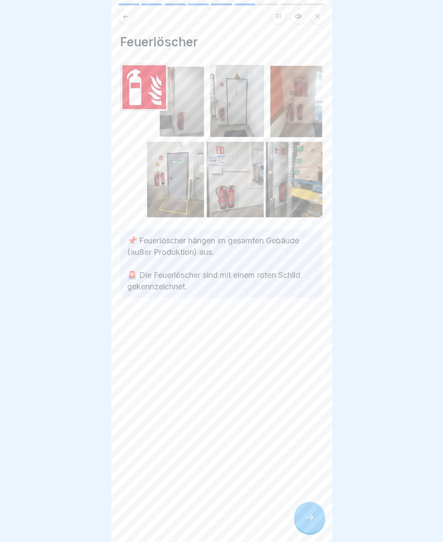
click at [310, 522] on icon at bounding box center [309, 517] width 11 height 11
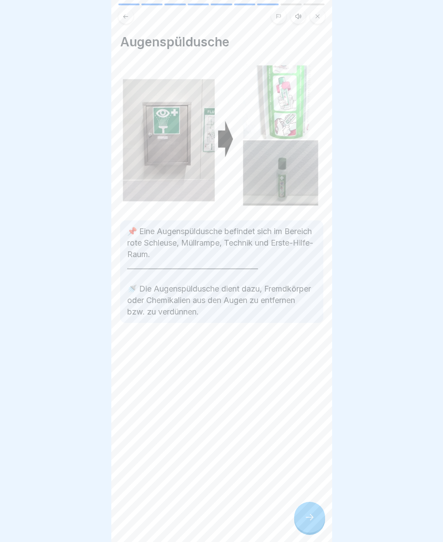
click at [310, 522] on icon at bounding box center [309, 517] width 11 height 11
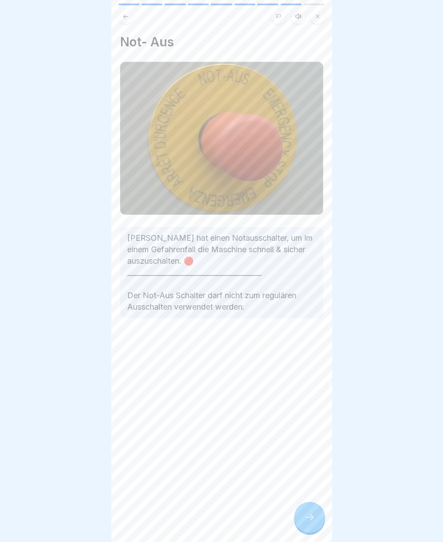
click at [316, 524] on div at bounding box center [309, 516] width 31 height 31
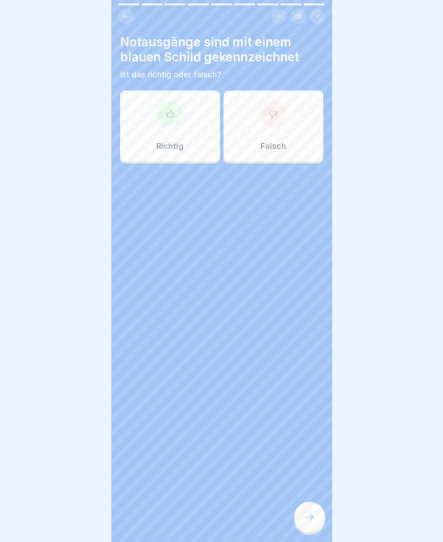
click at [287, 128] on div "Falsch" at bounding box center [273, 125] width 100 height 71
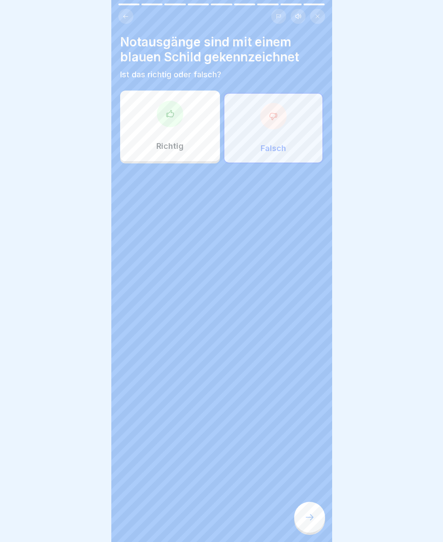
click at [304, 522] on icon at bounding box center [309, 517] width 11 height 11
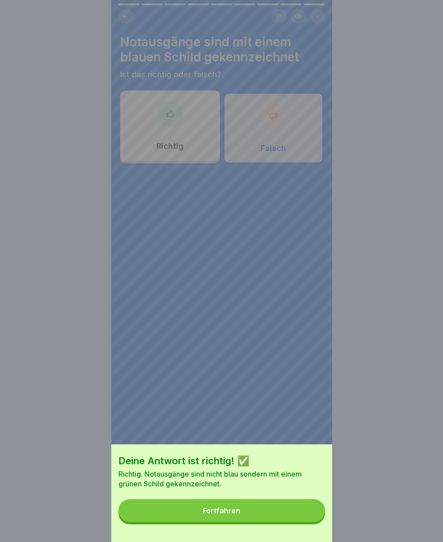
click at [222, 512] on button "Fortfahren" at bounding box center [221, 510] width 207 height 23
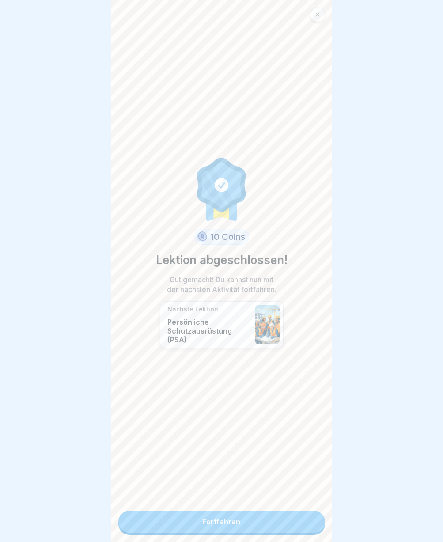
click at [220, 524] on link "Fortfahren" at bounding box center [221, 521] width 207 height 22
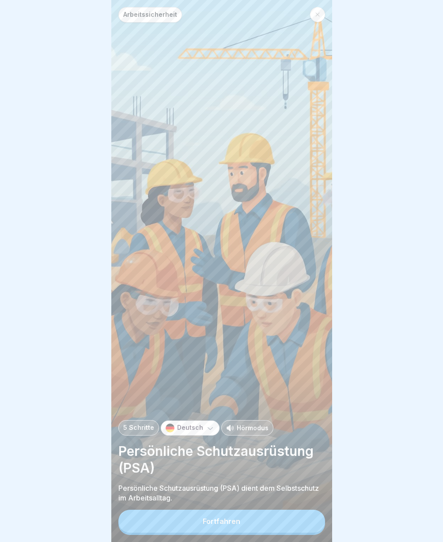
click at [220, 524] on div "Fortfahren" at bounding box center [222, 521] width 38 height 8
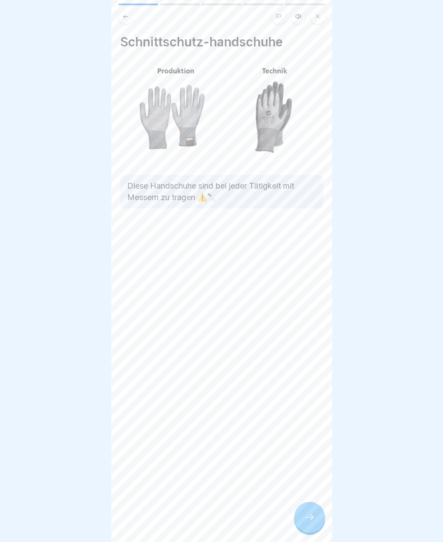
click at [302, 350] on div "Schnittschutz-handschuhe Diese Handschuhe sind bei jeder Tätigkeit mit Messern …" at bounding box center [221, 271] width 221 height 542
click at [312, 521] on icon at bounding box center [309, 517] width 11 height 11
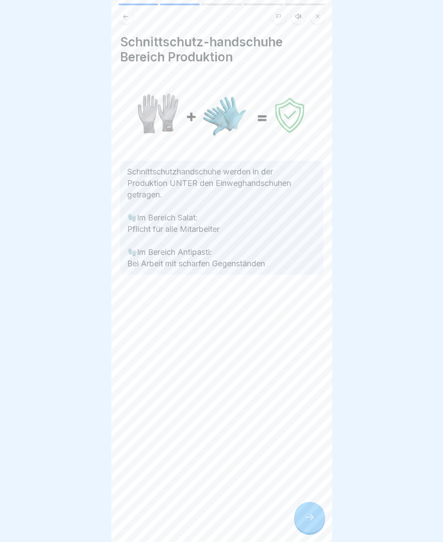
drag, startPoint x: 312, startPoint y: 521, endPoint x: 302, endPoint y: 523, distance: 10.4
click at [302, 523] on div at bounding box center [309, 516] width 31 height 31
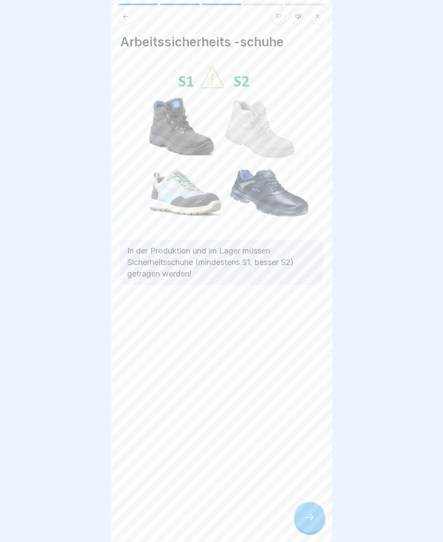
click at [303, 524] on div at bounding box center [309, 516] width 31 height 31
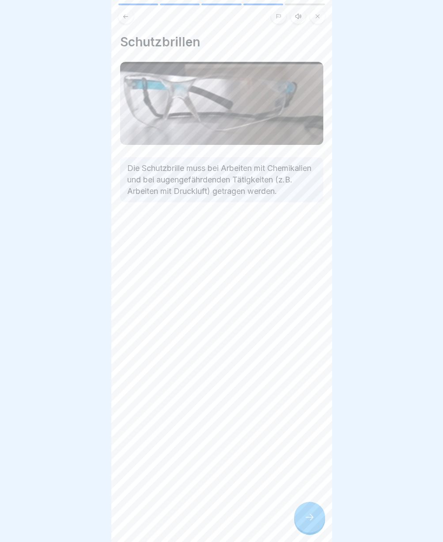
click at [303, 524] on div at bounding box center [309, 516] width 31 height 31
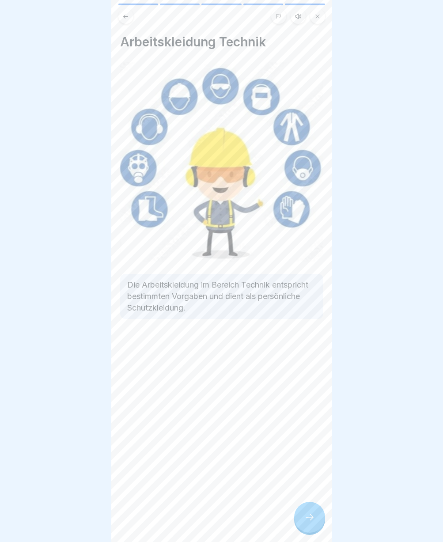
click at [303, 524] on div at bounding box center [309, 516] width 31 height 31
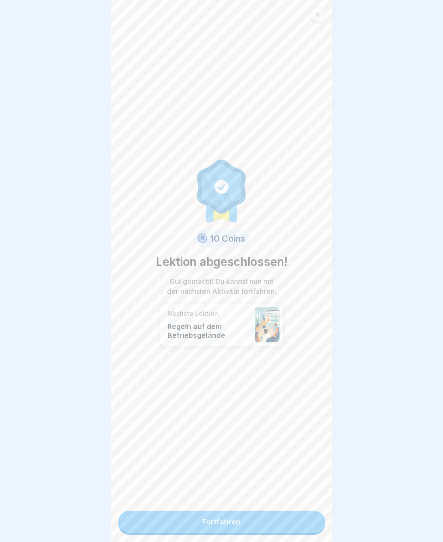
click at [304, 524] on link "Fortfahren" at bounding box center [221, 521] width 207 height 22
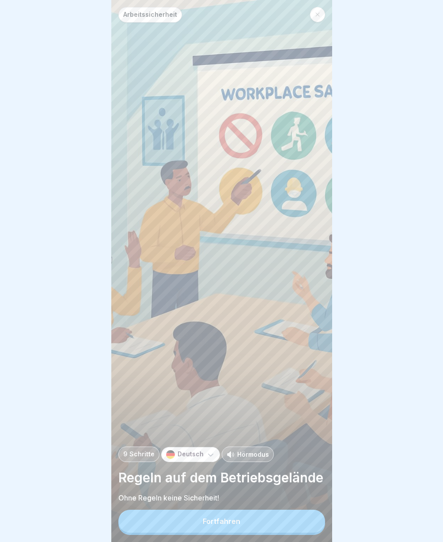
click at [294, 529] on button "Fortfahren" at bounding box center [221, 520] width 207 height 23
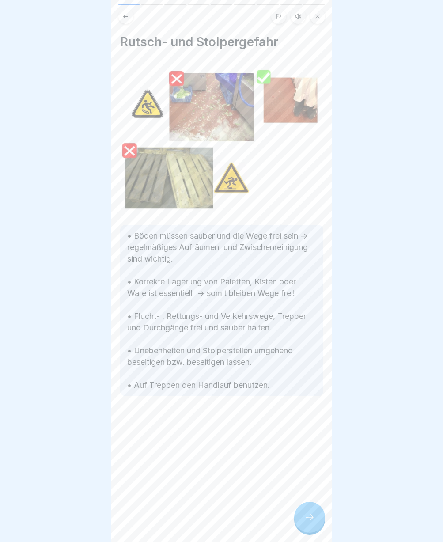
click at [310, 530] on div at bounding box center [309, 516] width 31 height 31
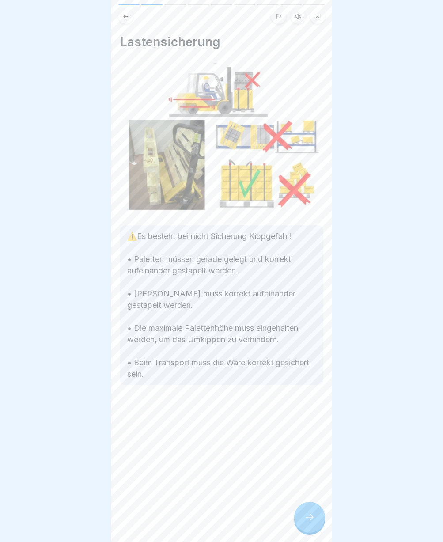
click at [310, 530] on div at bounding box center [309, 516] width 31 height 31
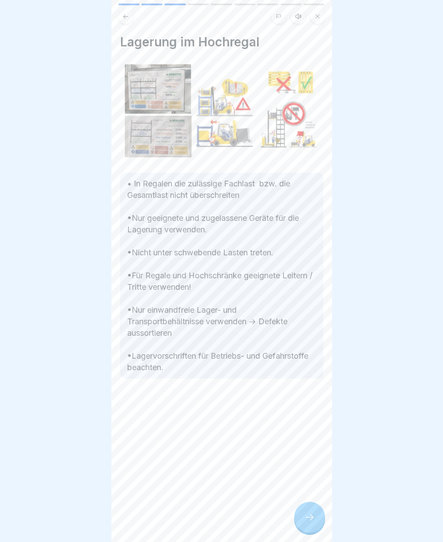
click at [308, 530] on div at bounding box center [309, 516] width 31 height 31
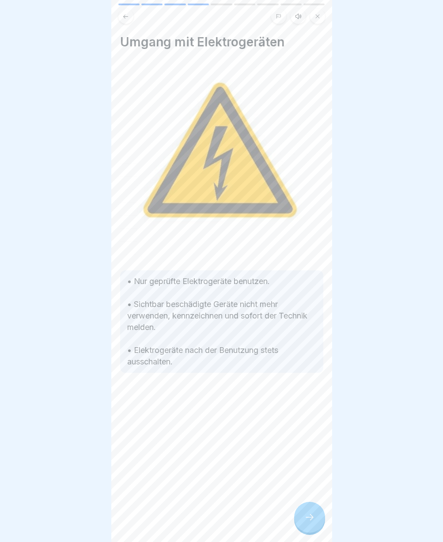
click at [308, 530] on div at bounding box center [309, 516] width 31 height 31
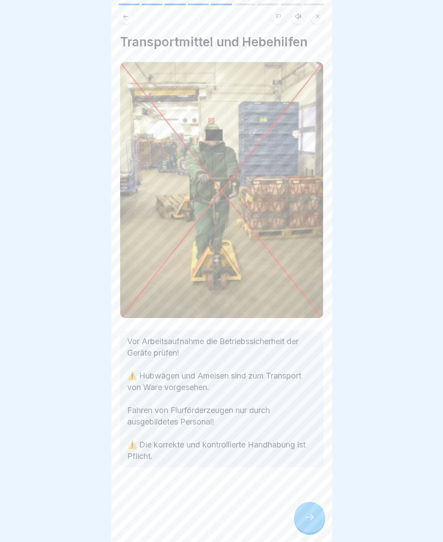
click at [307, 530] on div at bounding box center [309, 516] width 31 height 31
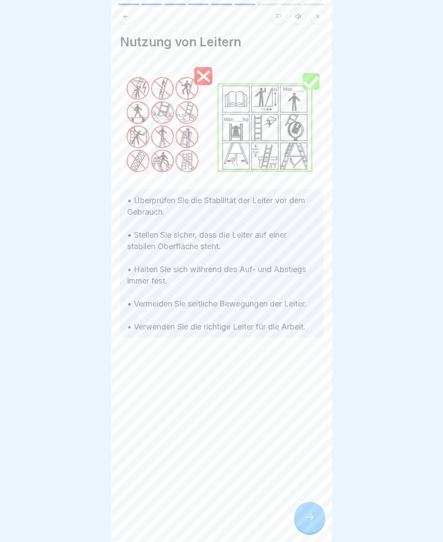
click at [307, 530] on div at bounding box center [309, 516] width 31 height 31
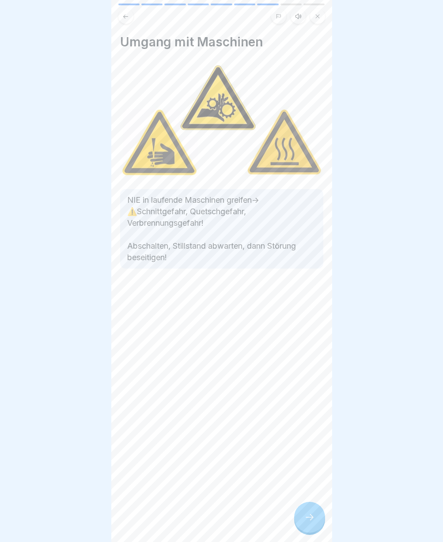
click at [307, 530] on div at bounding box center [309, 516] width 31 height 31
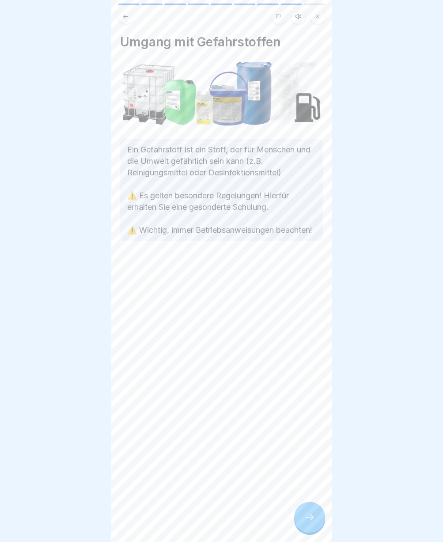
click at [307, 530] on div at bounding box center [309, 516] width 31 height 31
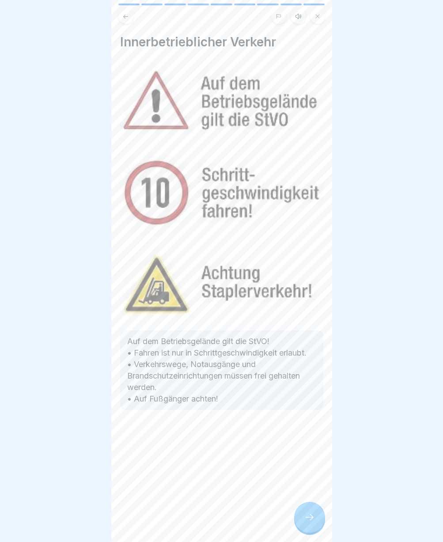
click at [307, 530] on div at bounding box center [309, 516] width 31 height 31
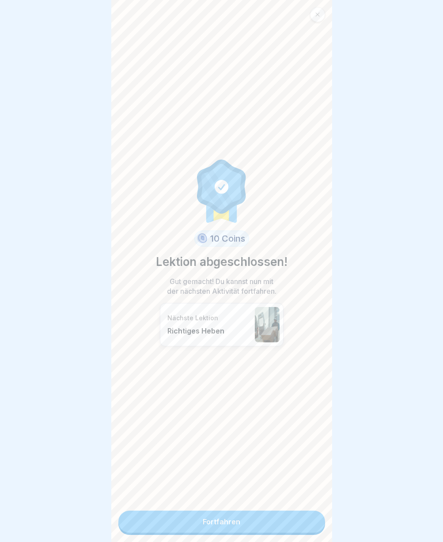
click at [307, 530] on link "Fortfahren" at bounding box center [221, 521] width 207 height 22
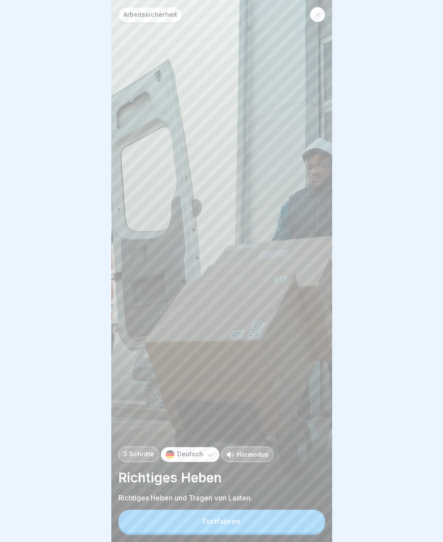
click at [237, 532] on button "Fortfahren" at bounding box center [221, 520] width 207 height 23
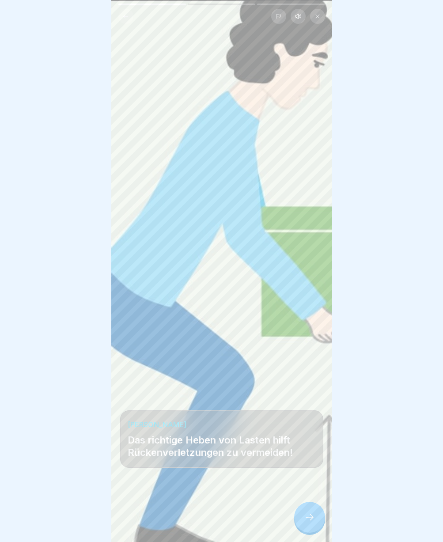
click at [307, 519] on div at bounding box center [309, 516] width 31 height 31
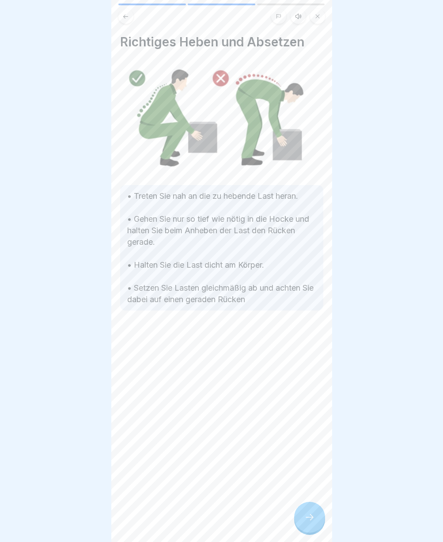
click at [302, 524] on div at bounding box center [309, 516] width 31 height 31
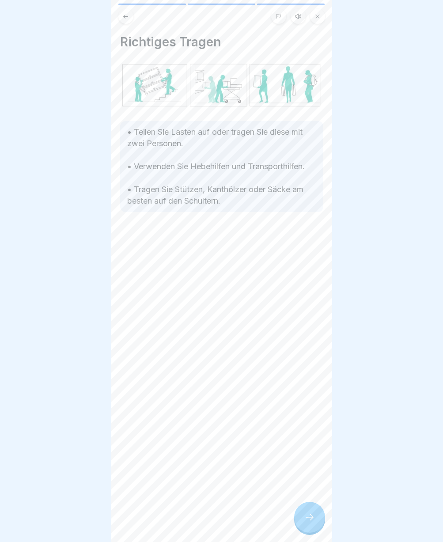
click at [302, 524] on div at bounding box center [309, 516] width 31 height 31
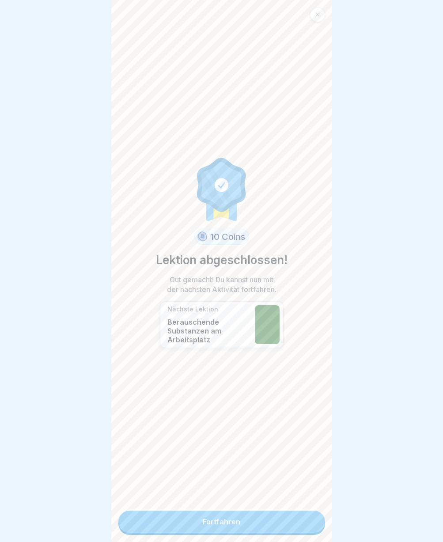
click at [261, 527] on link "Fortfahren" at bounding box center [221, 521] width 207 height 22
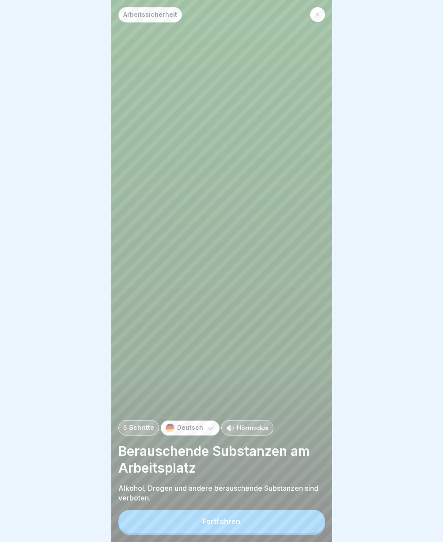
click at [261, 527] on button "Fortfahren" at bounding box center [221, 520] width 207 height 23
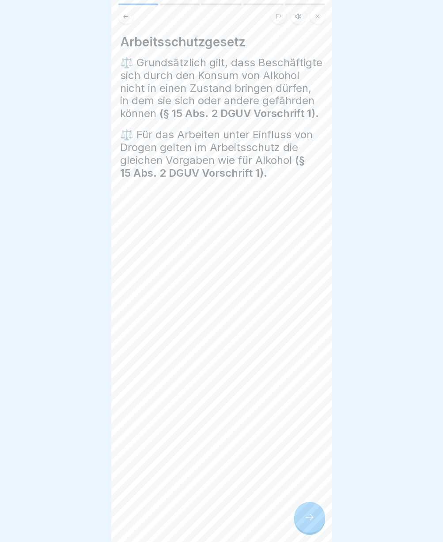
click at [320, 524] on div at bounding box center [309, 516] width 31 height 31
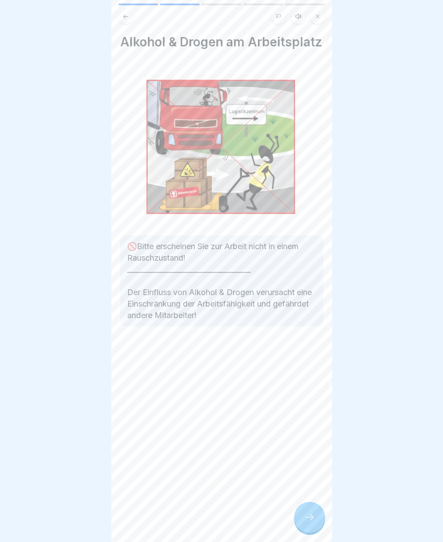
click at [320, 524] on div at bounding box center [309, 516] width 31 height 31
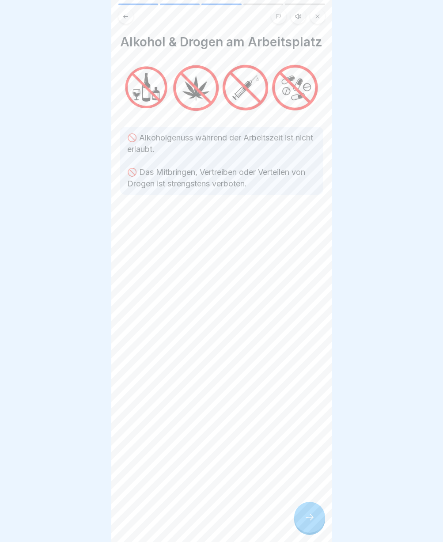
click at [320, 524] on div at bounding box center [309, 516] width 31 height 31
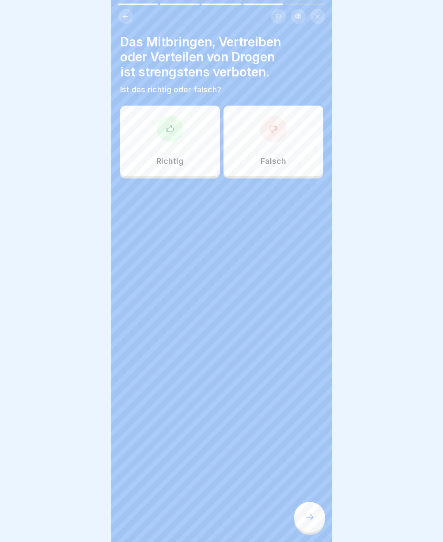
click at [172, 143] on div "Richtig" at bounding box center [170, 140] width 100 height 71
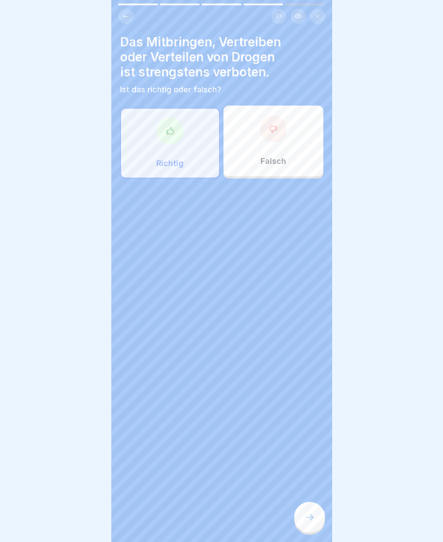
click at [316, 523] on div at bounding box center [309, 516] width 31 height 31
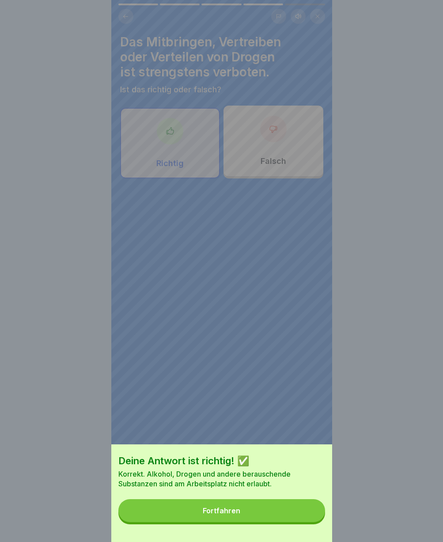
click at [231, 514] on div "Fortfahren" at bounding box center [222, 510] width 38 height 8
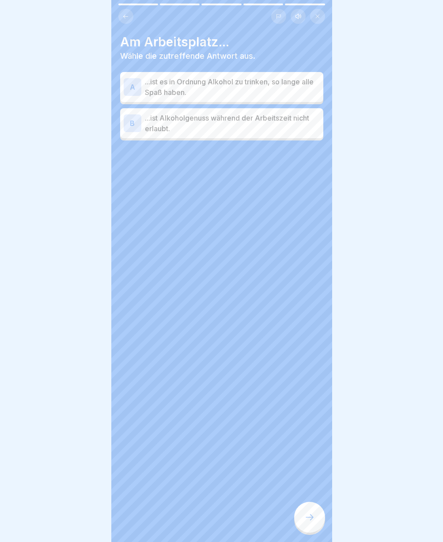
click at [192, 124] on p "...ist Alkoholgenuss während der Arbeitszeit nicht erlaubt." at bounding box center [232, 123] width 175 height 21
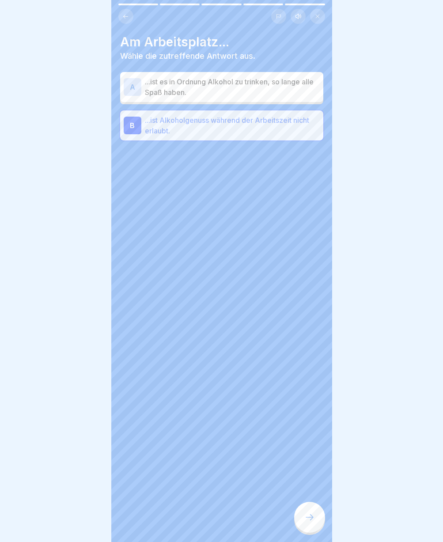
click at [304, 517] on div at bounding box center [309, 516] width 31 height 31
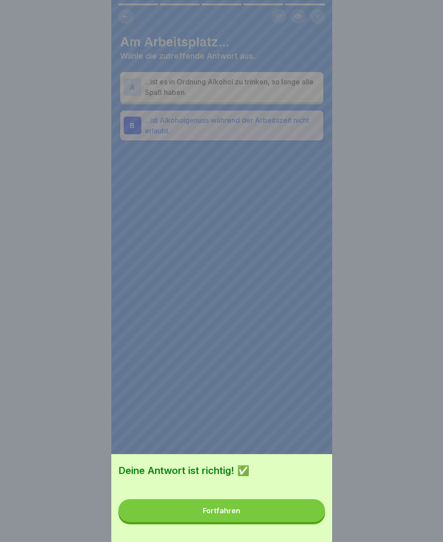
click at [303, 517] on button "Fortfahren" at bounding box center [221, 510] width 207 height 23
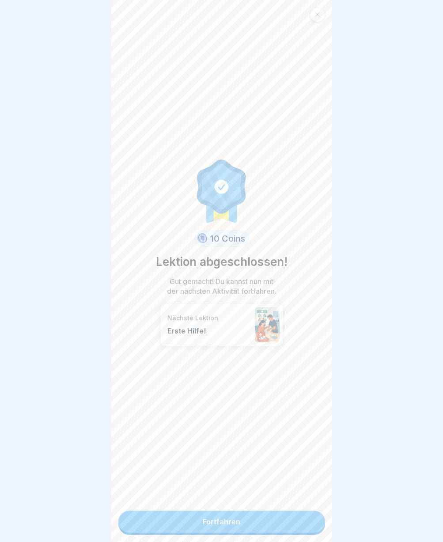
click at [234, 521] on link "Fortfahren" at bounding box center [221, 521] width 207 height 22
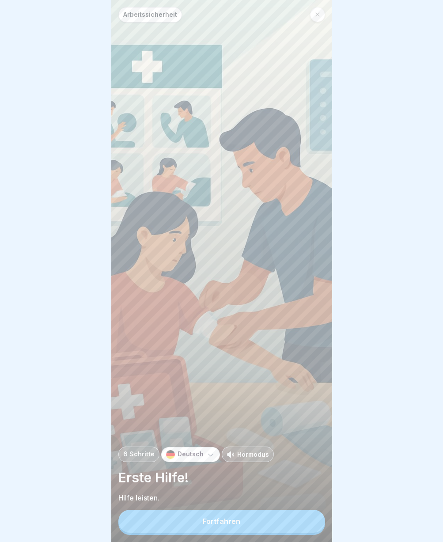
click at [214, 525] on div "Fortfahren" at bounding box center [222, 521] width 38 height 8
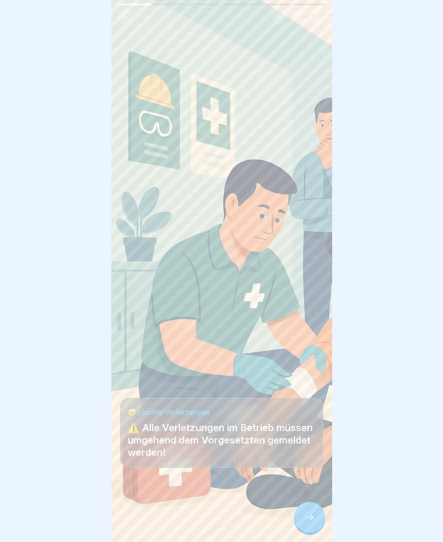
click at [307, 516] on div at bounding box center [309, 516] width 31 height 31
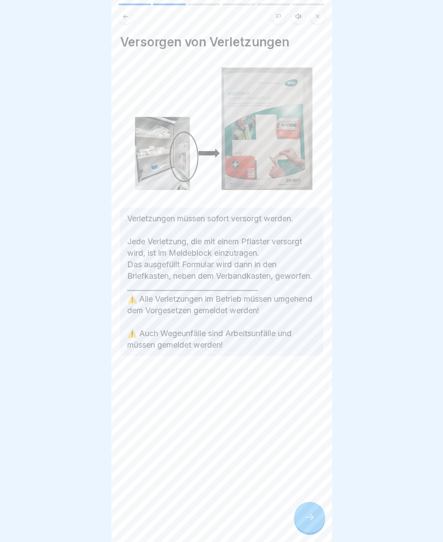
click at [307, 516] on div at bounding box center [309, 516] width 31 height 31
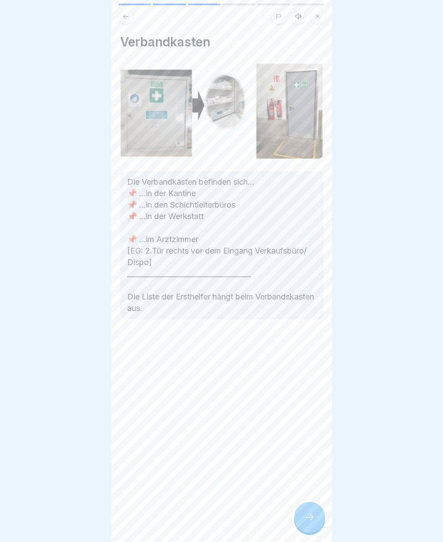
click at [307, 516] on div at bounding box center [309, 516] width 31 height 31
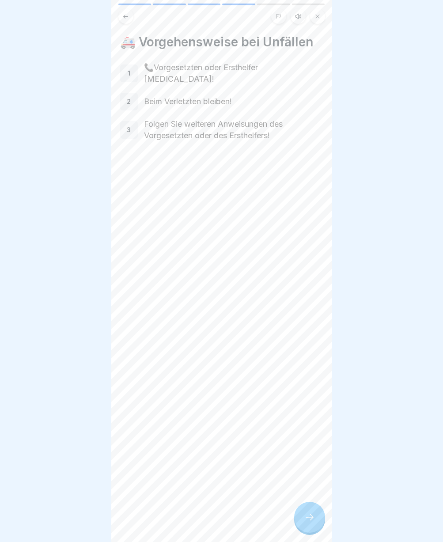
click at [307, 516] on div at bounding box center [309, 516] width 31 height 31
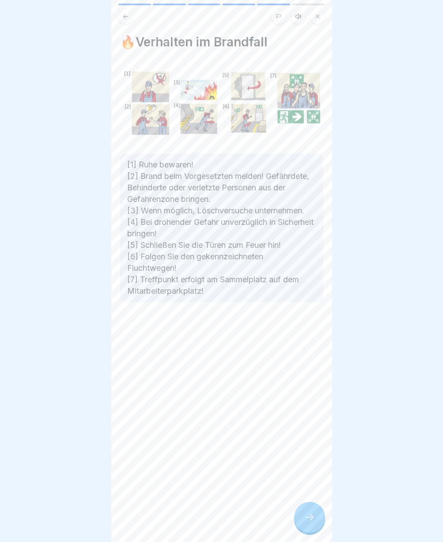
click at [307, 516] on div at bounding box center [309, 516] width 31 height 31
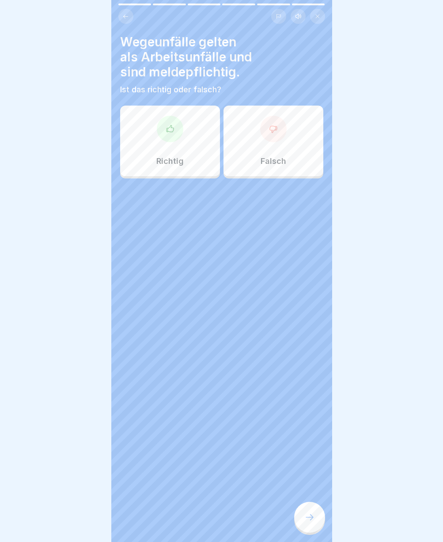
click at [171, 133] on div at bounding box center [170, 129] width 26 height 26
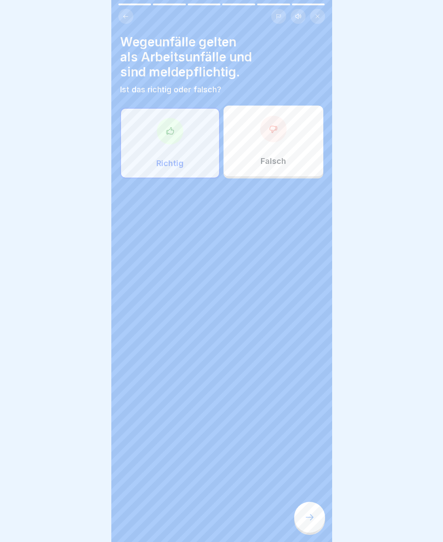
click at [323, 526] on div at bounding box center [309, 516] width 31 height 31
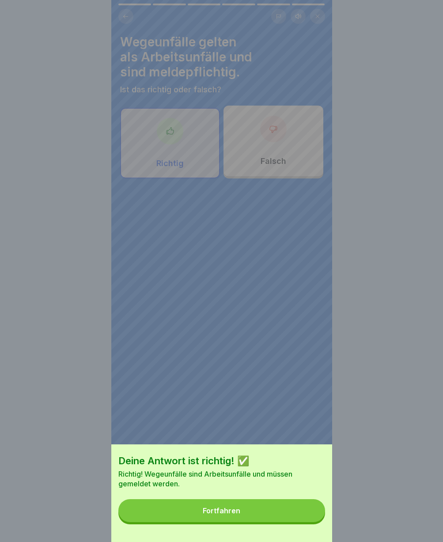
click at [243, 518] on button "Fortfahren" at bounding box center [221, 510] width 207 height 23
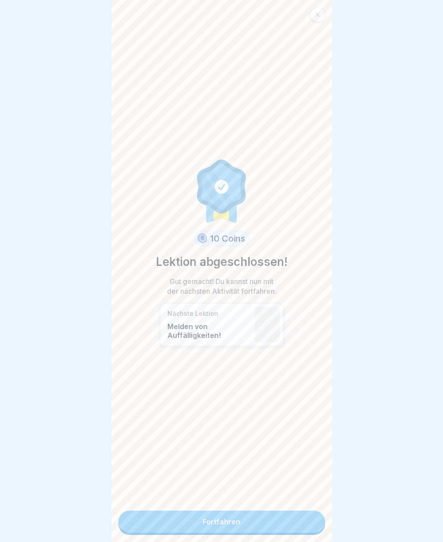
click at [243, 518] on link "Fortfahren" at bounding box center [221, 521] width 207 height 22
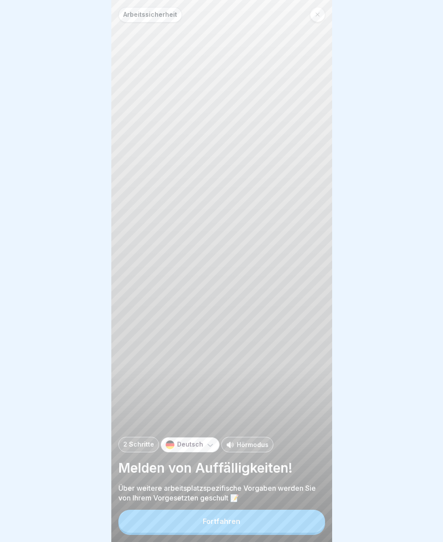
click at [222, 525] on div "Fortfahren" at bounding box center [222, 521] width 38 height 8
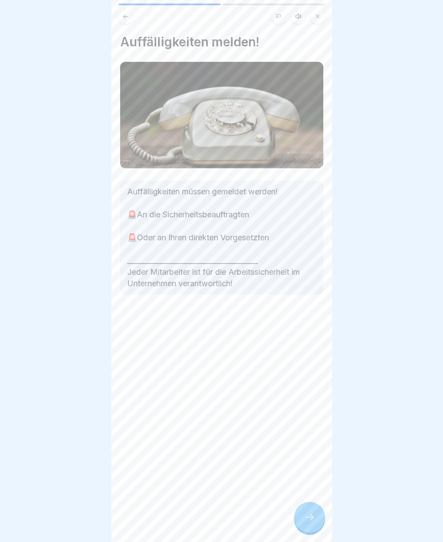
click at [296, 523] on div at bounding box center [309, 516] width 31 height 31
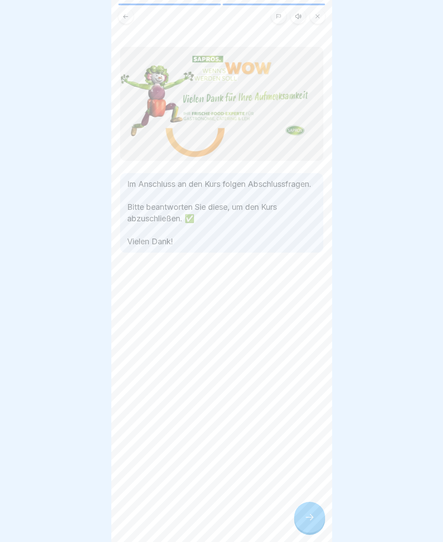
click at [301, 523] on div at bounding box center [309, 516] width 31 height 31
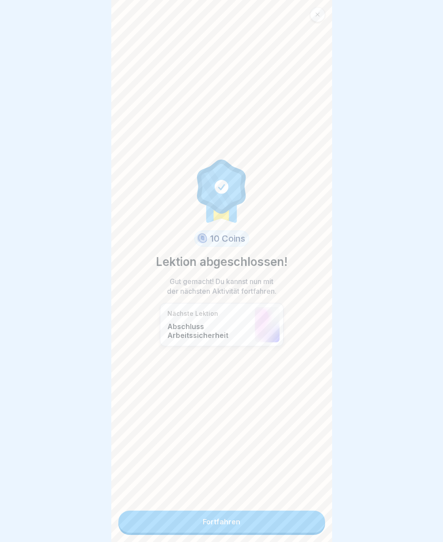
click at [242, 523] on link "Fortfahren" at bounding box center [221, 521] width 207 height 22
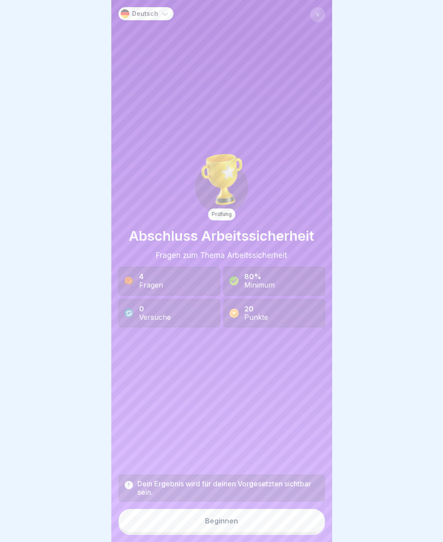
click at [194, 529] on button "Beginnen" at bounding box center [221, 520] width 207 height 24
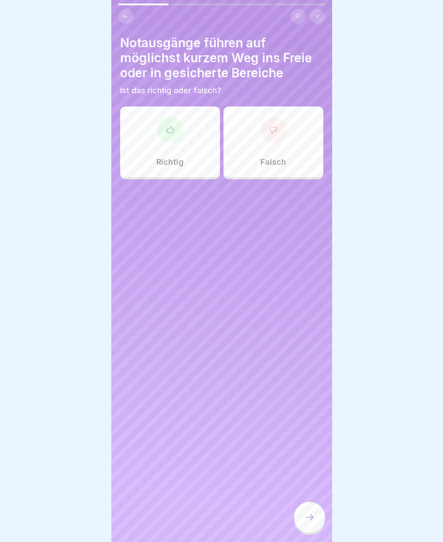
click at [173, 148] on div "Richtig" at bounding box center [170, 141] width 100 height 71
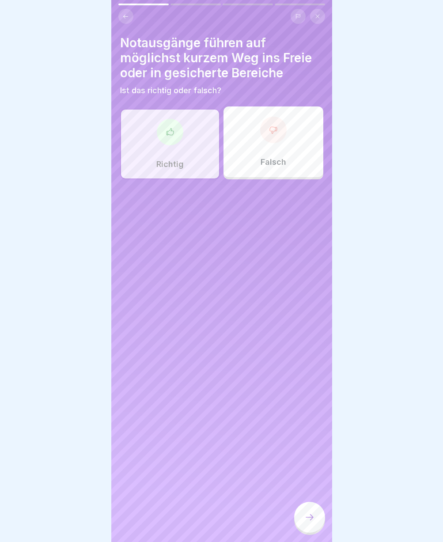
click at [313, 529] on div at bounding box center [309, 516] width 31 height 31
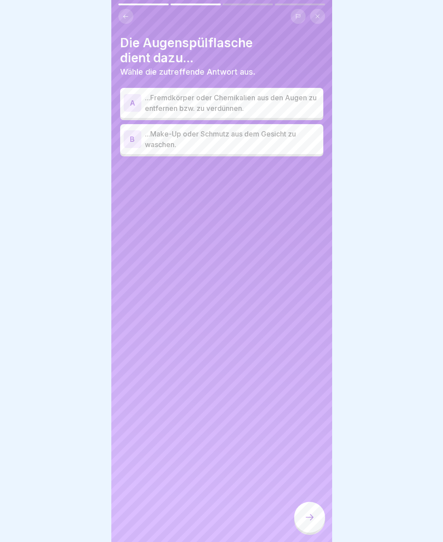
click at [228, 102] on p "...Fremdkörper oder Chemikalien aus den Augen zu entfernen bzw. zu verdünnen." at bounding box center [232, 102] width 175 height 21
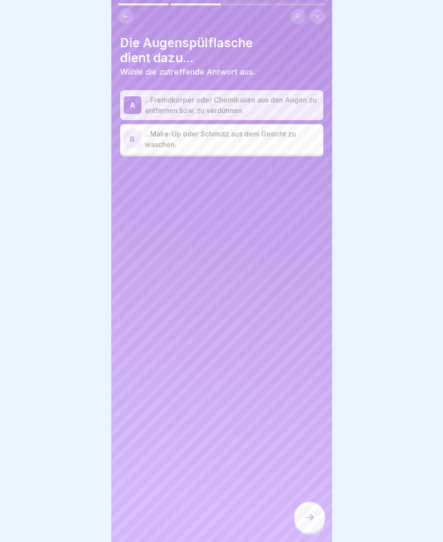
click at [317, 525] on div at bounding box center [309, 516] width 31 height 31
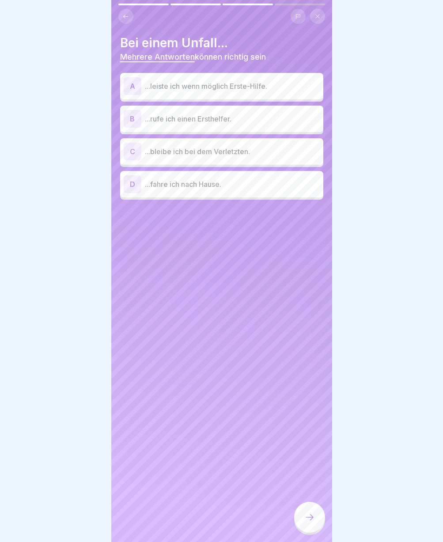
click at [182, 86] on p "...leiste ich wenn möglich Erste-Hilfe." at bounding box center [232, 86] width 175 height 11
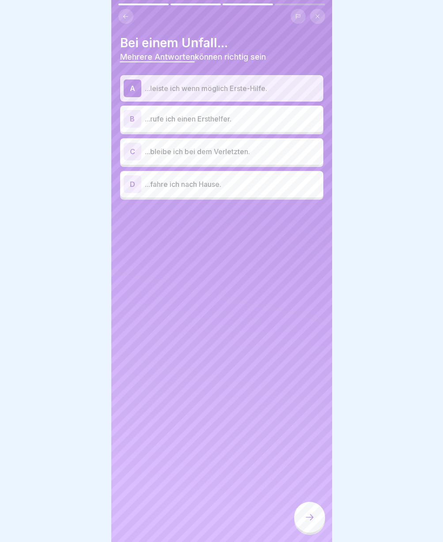
click at [181, 123] on p "...rufe ich einen Ersthelfer." at bounding box center [232, 118] width 175 height 11
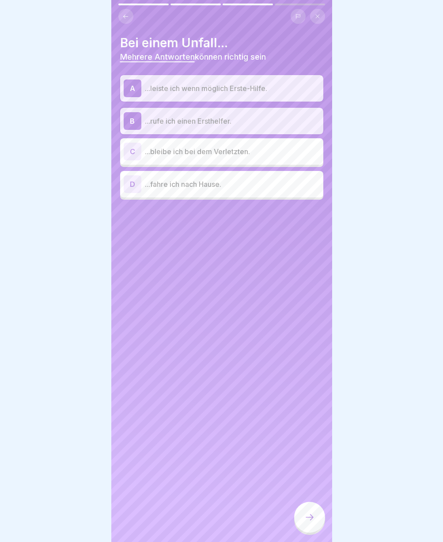
click at [203, 157] on div "C ...bleibe ich bei dem Verletzten." at bounding box center [222, 152] width 196 height 18
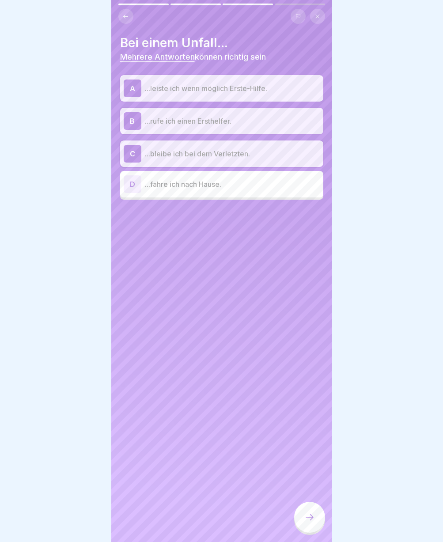
click at [312, 519] on icon at bounding box center [309, 517] width 11 height 11
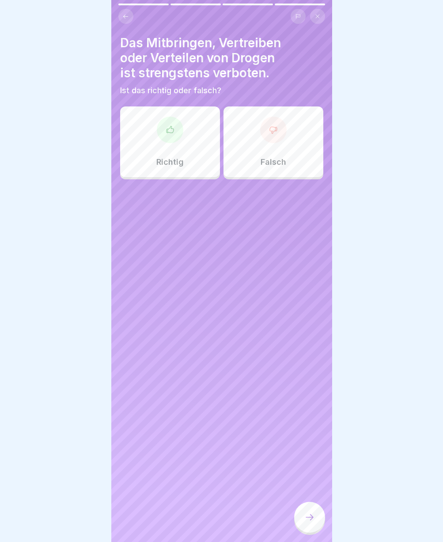
click at [158, 133] on div at bounding box center [170, 130] width 26 height 26
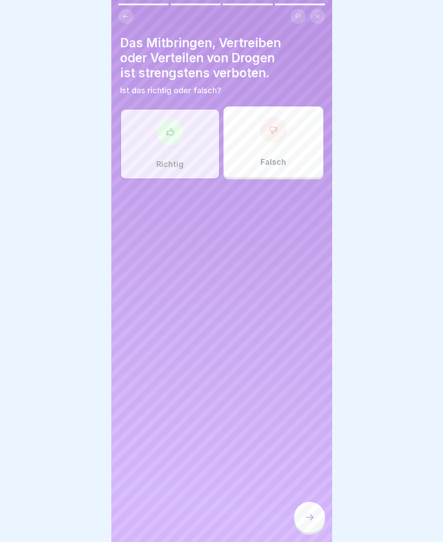
click at [308, 520] on icon at bounding box center [309, 517] width 11 height 11
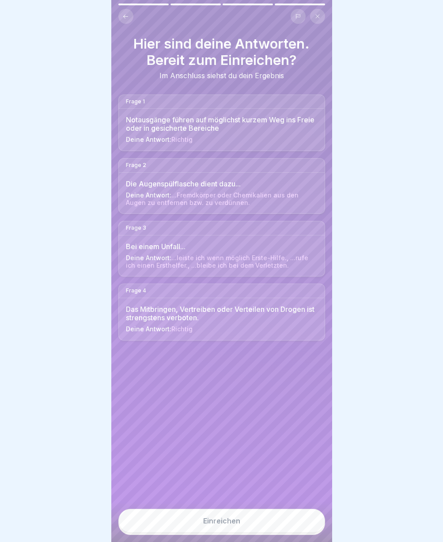
click at [184, 532] on button "Einreichen" at bounding box center [221, 520] width 207 height 24
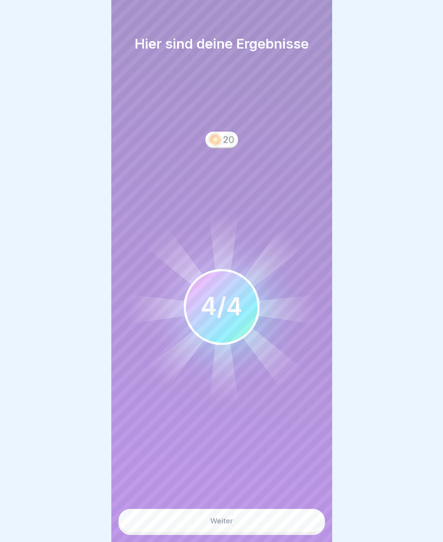
click at [195, 526] on button "Weiter" at bounding box center [221, 520] width 207 height 24
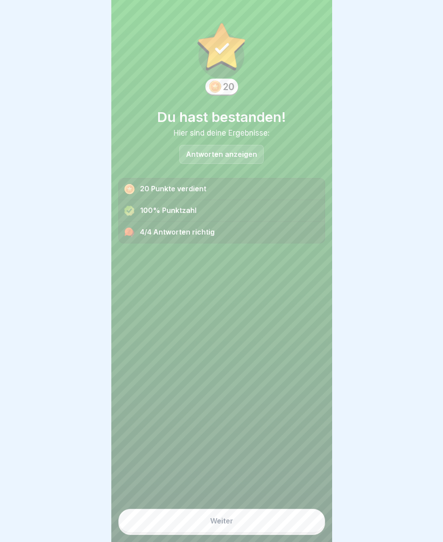
click at [195, 526] on button "Weiter" at bounding box center [221, 520] width 207 height 24
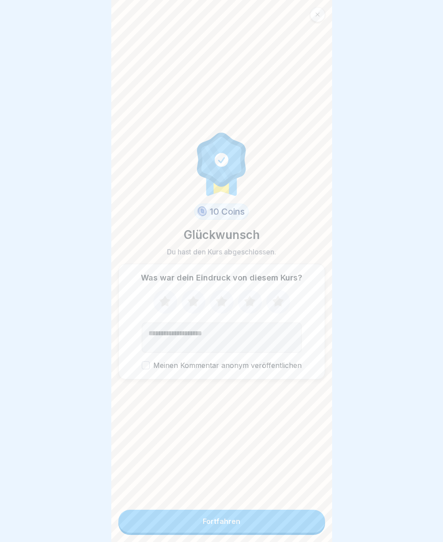
click at [226, 525] on div "Fortfahren" at bounding box center [222, 521] width 38 height 8
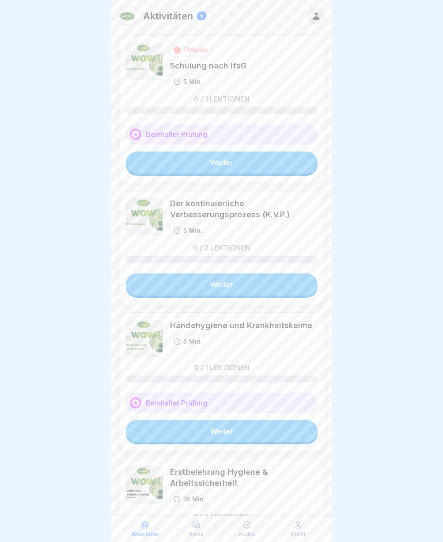
click at [205, 162] on link "Weiter" at bounding box center [222, 162] width 192 height 22
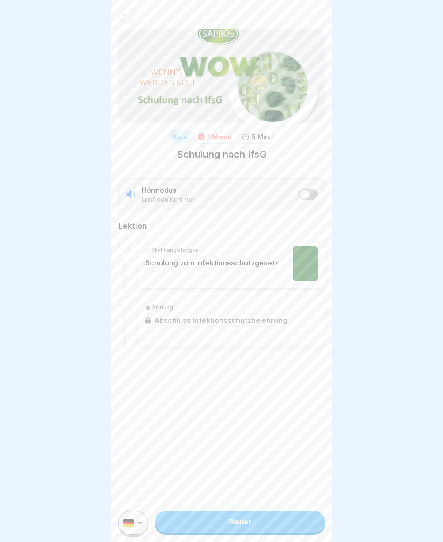
click at [218, 541] on div "Weiter" at bounding box center [221, 522] width 221 height 38
click at [222, 528] on link "Weiter" at bounding box center [239, 521] width 169 height 22
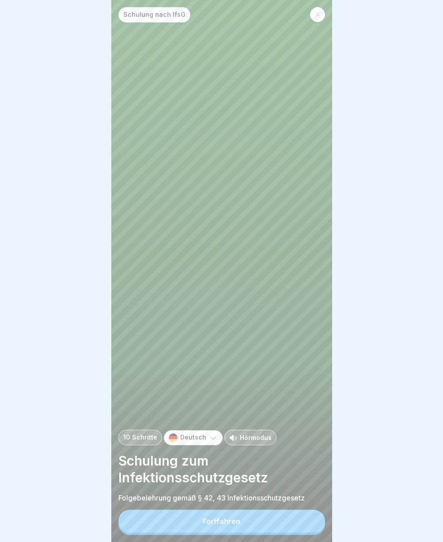
click at [224, 517] on button "Fortfahren" at bounding box center [221, 520] width 207 height 23
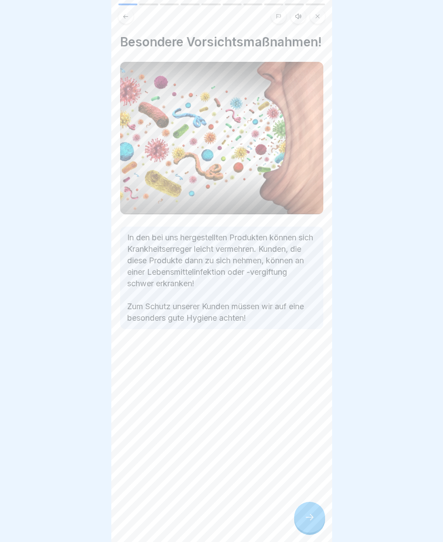
click at [314, 522] on icon at bounding box center [309, 517] width 11 height 11
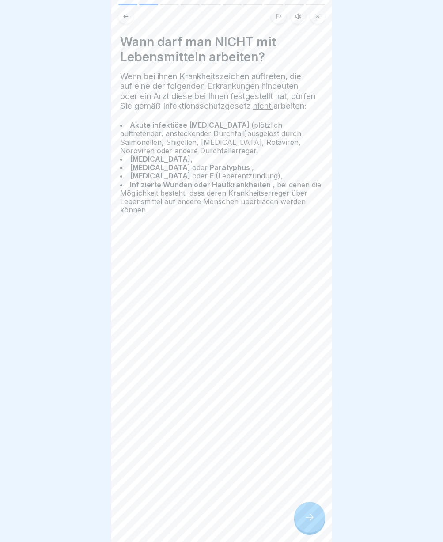
click at [314, 522] on icon at bounding box center [309, 517] width 11 height 11
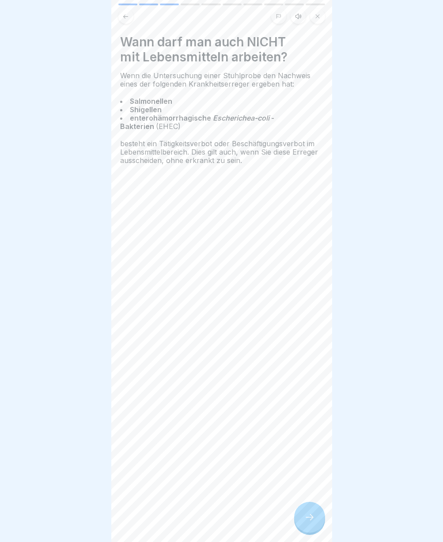
click at [314, 522] on icon at bounding box center [309, 517] width 11 height 11
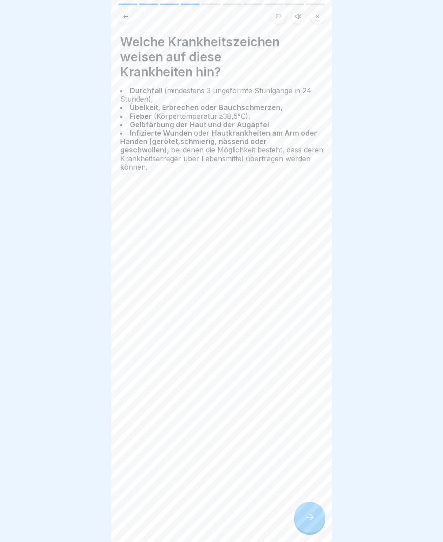
click at [314, 522] on icon at bounding box center [309, 517] width 11 height 11
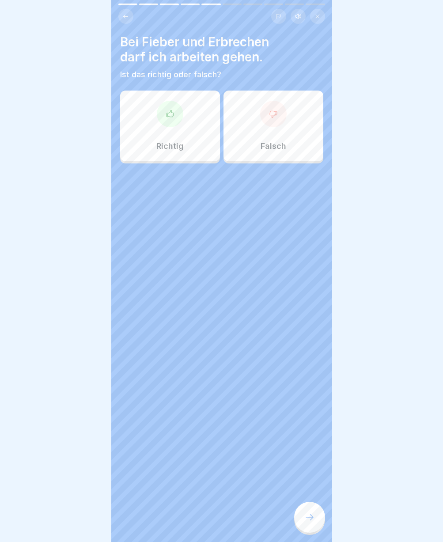
click at [314, 522] on icon at bounding box center [309, 517] width 11 height 11
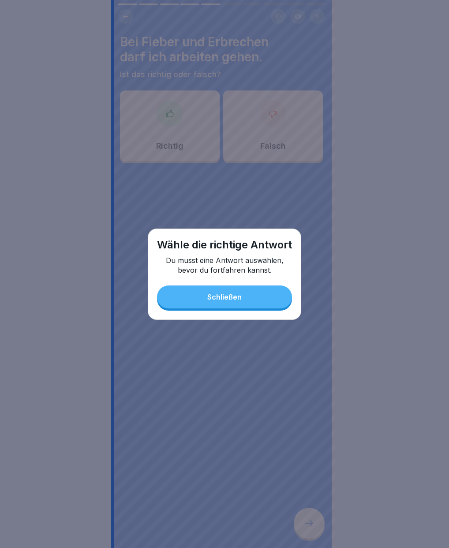
click at [208, 294] on div "Schließen" at bounding box center [224, 297] width 34 height 8
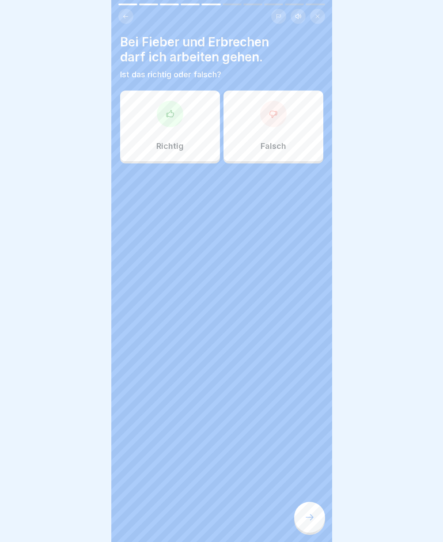
click at [282, 150] on div "Falsch" at bounding box center [273, 125] width 100 height 71
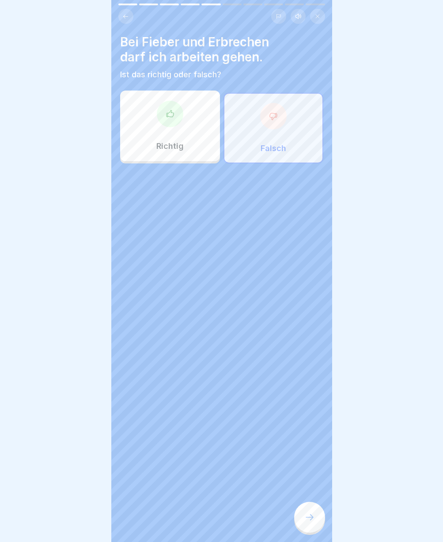
click at [300, 525] on div at bounding box center [309, 516] width 31 height 31
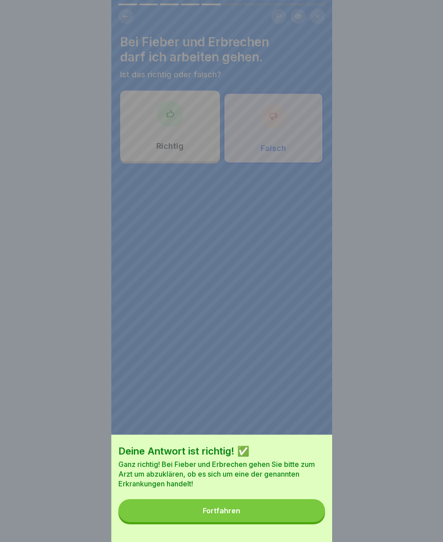
click at [249, 512] on button "Fortfahren" at bounding box center [221, 510] width 207 height 23
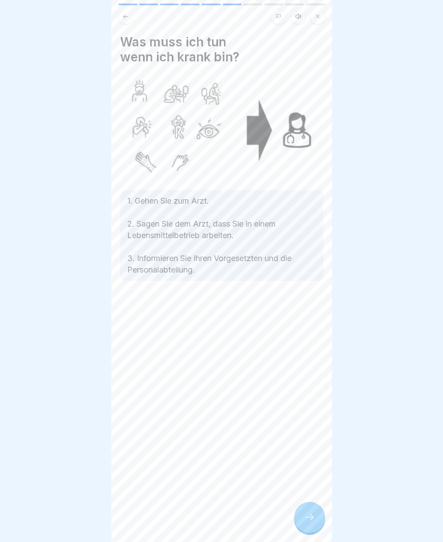
click at [306, 522] on icon at bounding box center [309, 517] width 11 height 11
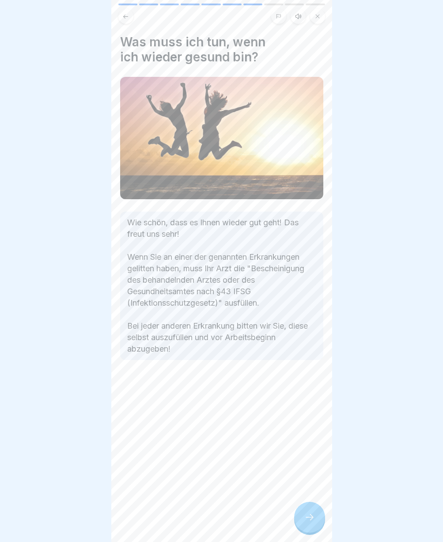
click at [306, 522] on icon at bounding box center [309, 517] width 11 height 11
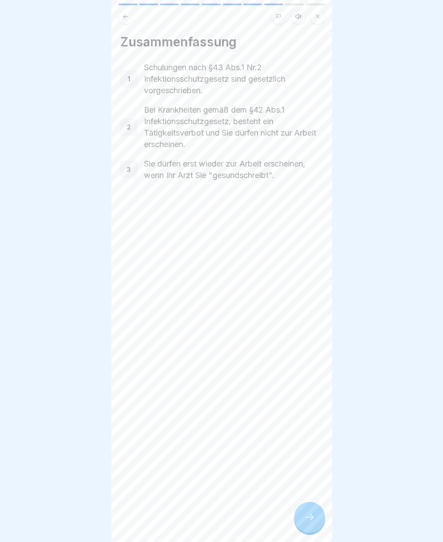
click at [306, 522] on icon at bounding box center [309, 517] width 11 height 11
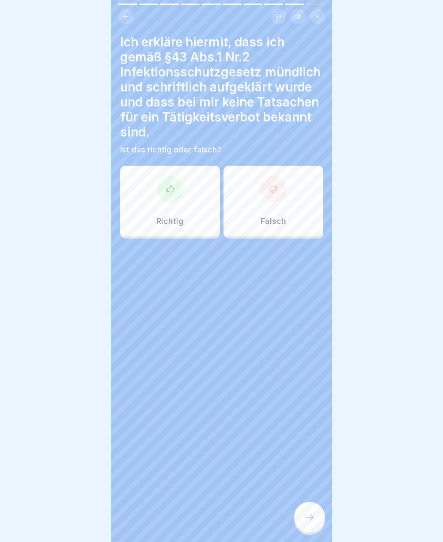
click at [167, 205] on div "Richtig" at bounding box center [170, 201] width 100 height 71
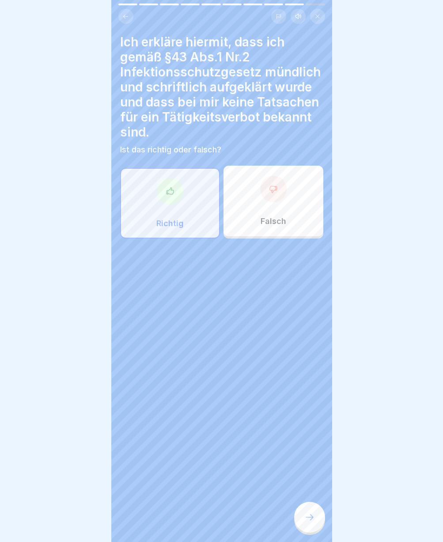
click at [303, 519] on div at bounding box center [309, 516] width 31 height 31
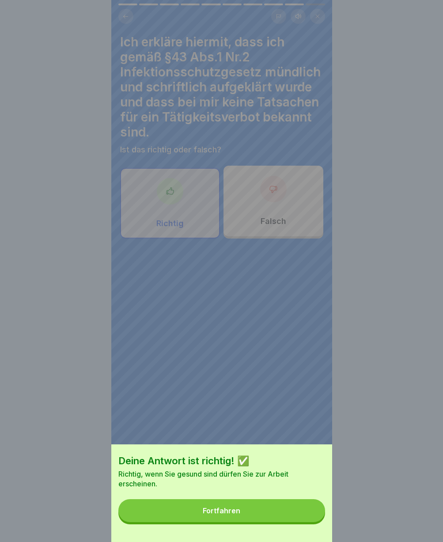
click at [303, 519] on button "Fortfahren" at bounding box center [221, 510] width 207 height 23
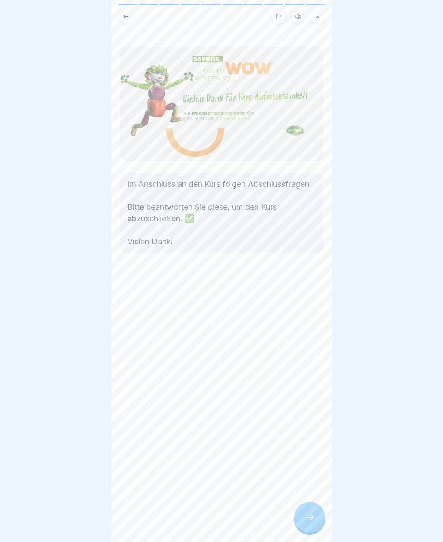
click at [316, 525] on div at bounding box center [309, 516] width 31 height 31
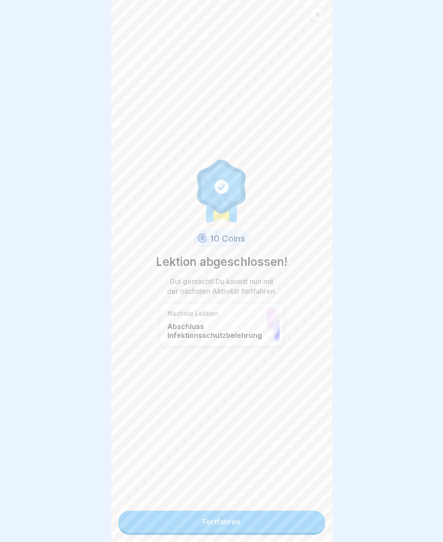
click at [282, 527] on link "Fortfahren" at bounding box center [221, 521] width 207 height 22
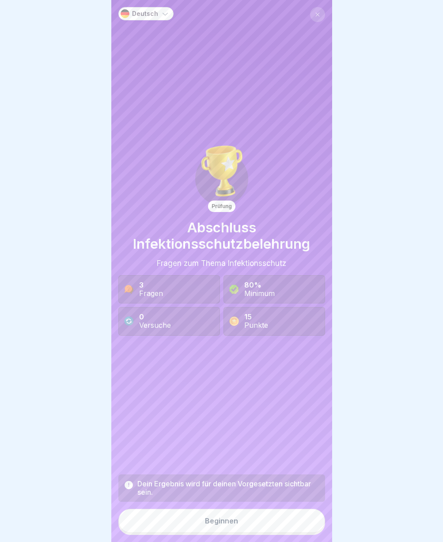
click at [275, 524] on button "Beginnen" at bounding box center [221, 520] width 207 height 24
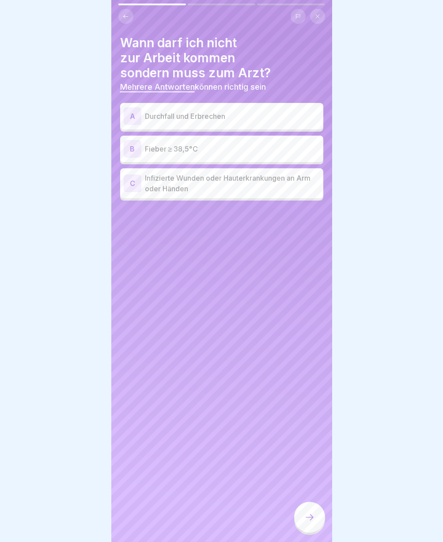
click at [215, 113] on p "Durchfall und Erbrechen" at bounding box center [232, 116] width 175 height 11
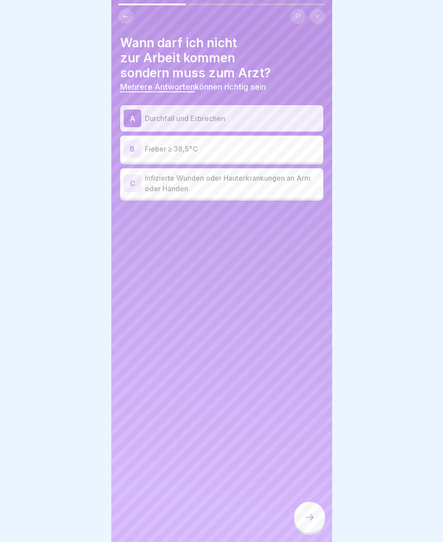
click at [211, 148] on p "Fieber ≥ 38,5°C" at bounding box center [232, 148] width 175 height 11
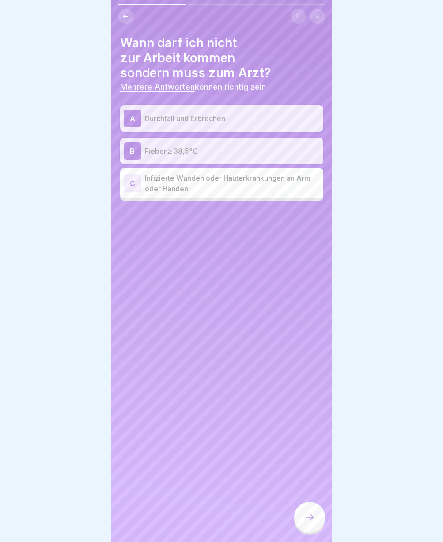
click at [211, 175] on p "Infizierte Wunden oder Hauterkrankungen an Arm oder Händen" at bounding box center [232, 183] width 175 height 21
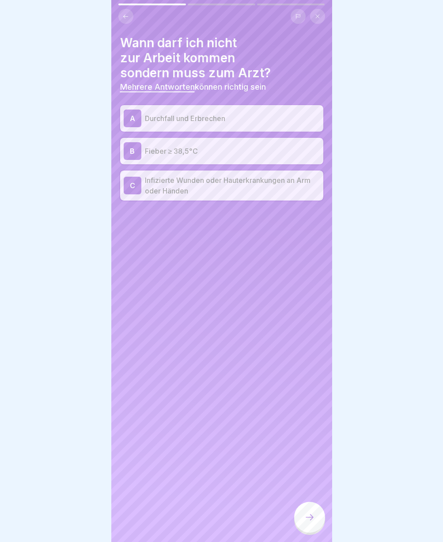
click at [312, 530] on div at bounding box center [309, 516] width 31 height 31
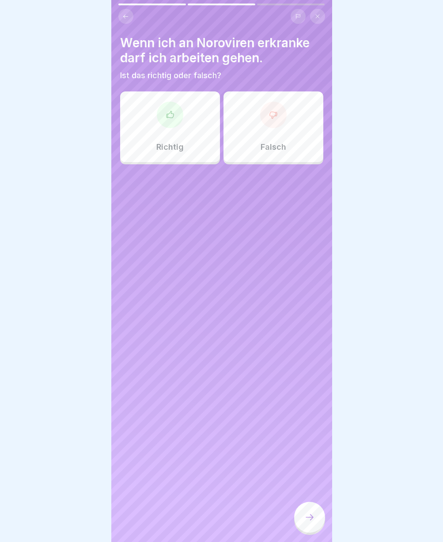
click at [280, 113] on div at bounding box center [273, 115] width 26 height 26
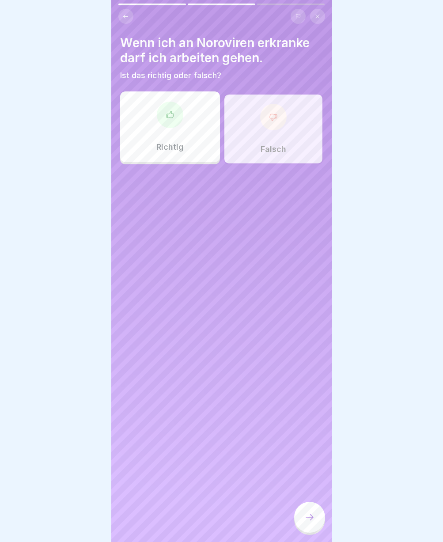
click at [304, 522] on icon at bounding box center [309, 517] width 11 height 11
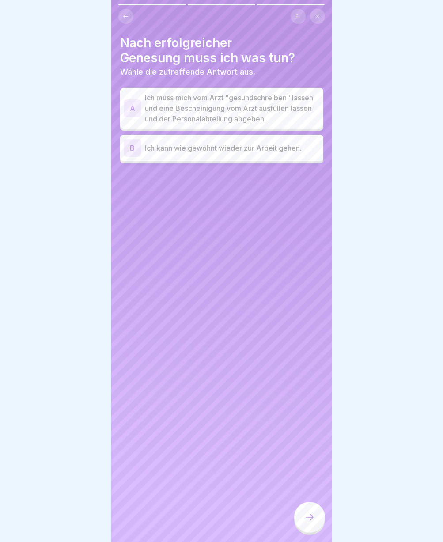
click at [182, 124] on p "Ich muss mich vom Arzt "gesundschreiben" lassen und eine Bescheinigung vom Arzt…" at bounding box center [232, 108] width 175 height 32
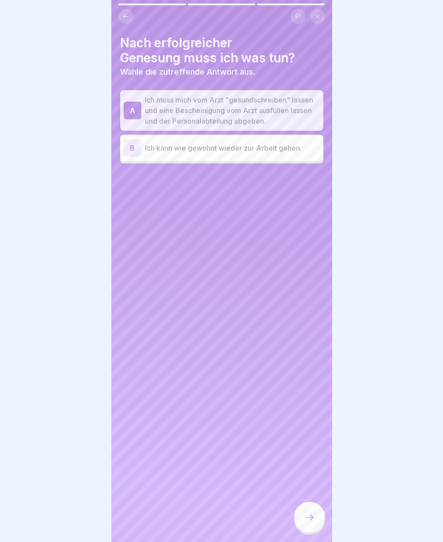
click at [310, 522] on icon at bounding box center [309, 517] width 11 height 11
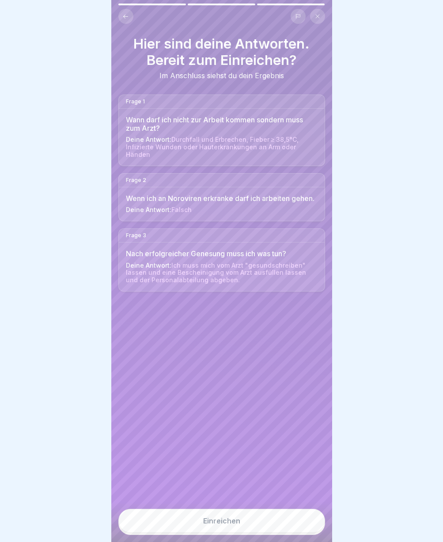
click at [270, 527] on button "Einreichen" at bounding box center [221, 520] width 207 height 24
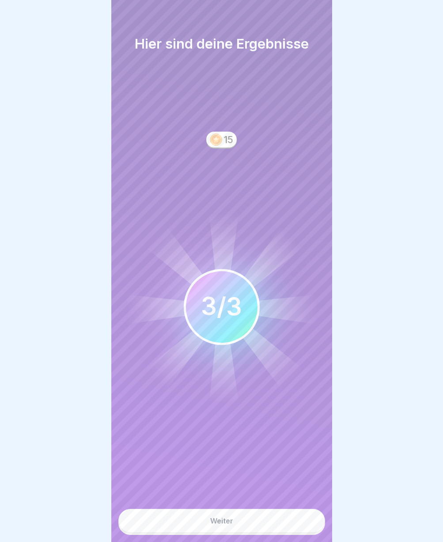
click at [270, 527] on button "Weiter" at bounding box center [221, 520] width 207 height 24
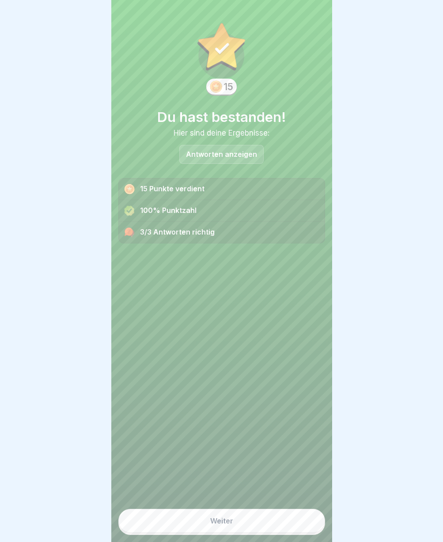
click at [270, 527] on button "Weiter" at bounding box center [221, 520] width 207 height 24
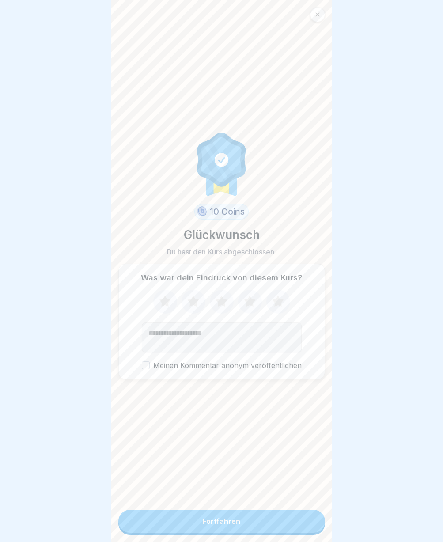
click at [270, 527] on button "Fortfahren" at bounding box center [221, 520] width 207 height 23
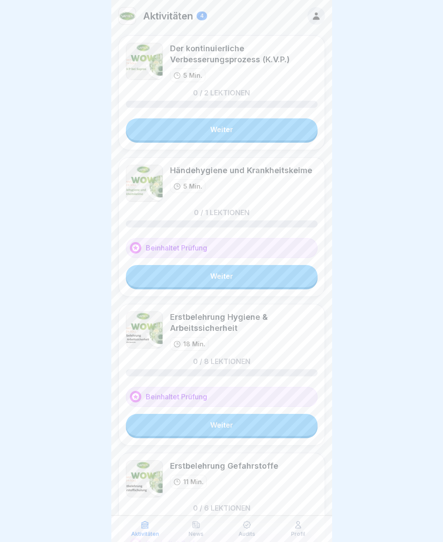
click at [199, 126] on link "Weiter" at bounding box center [222, 129] width 192 height 22
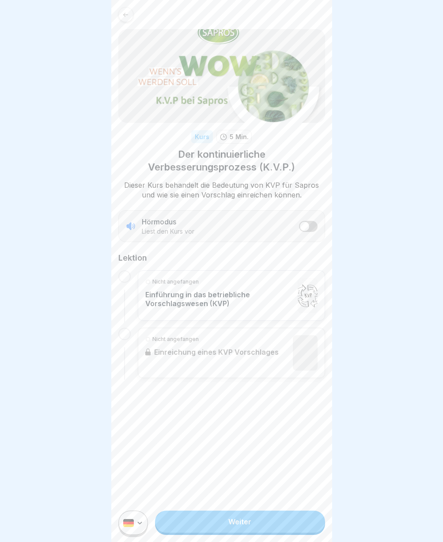
click at [241, 527] on link "Weiter" at bounding box center [239, 521] width 169 height 22
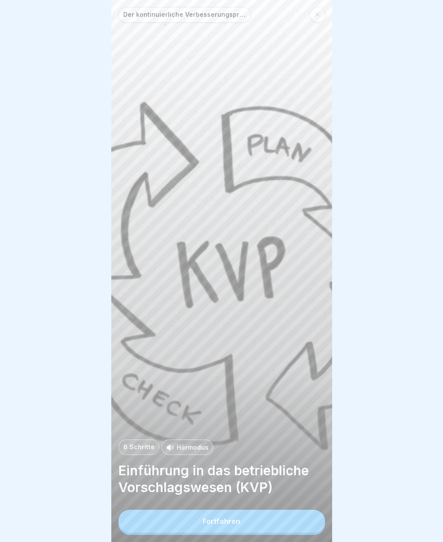
click at [239, 529] on button "Fortfahren" at bounding box center [221, 520] width 207 height 23
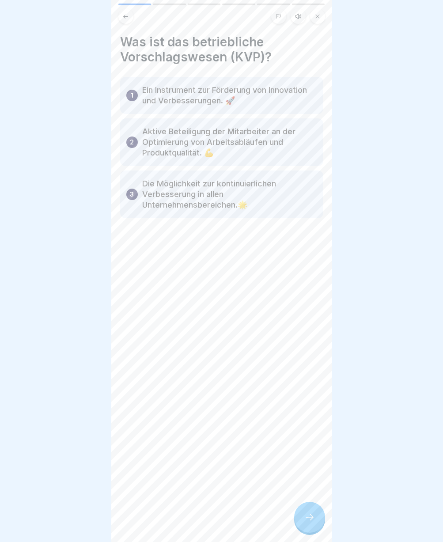
click at [310, 522] on icon at bounding box center [309, 517] width 11 height 11
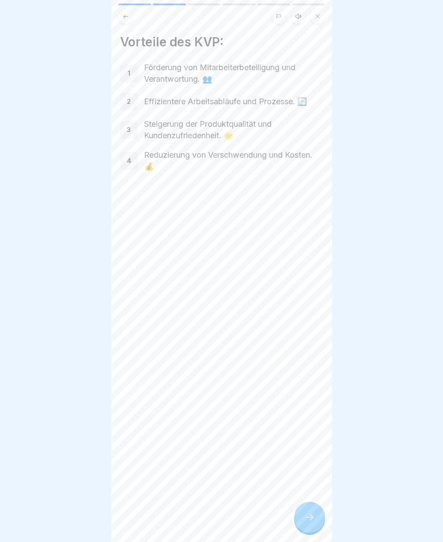
click at [310, 522] on icon at bounding box center [309, 517] width 11 height 11
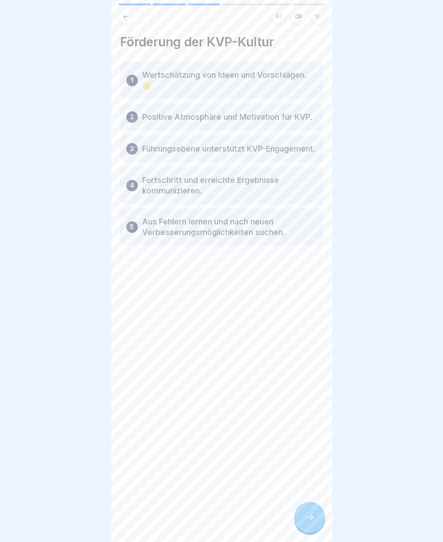
click at [310, 522] on icon at bounding box center [309, 517] width 11 height 11
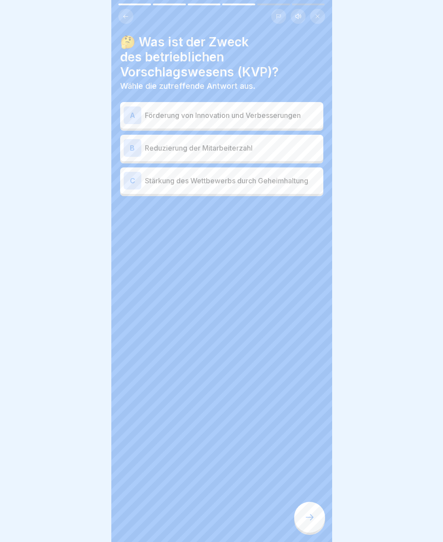
click at [201, 115] on p "Förderung von Innovation und Verbesserungen" at bounding box center [232, 115] width 175 height 11
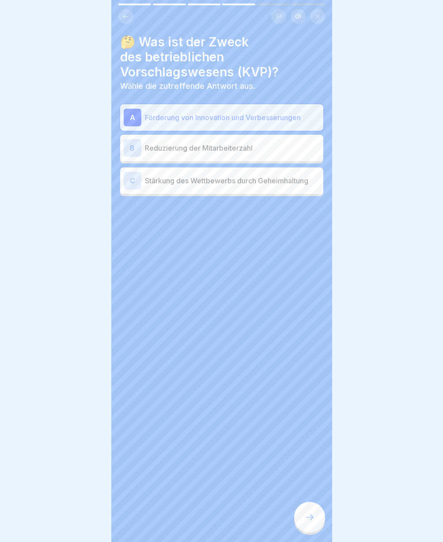
click at [308, 522] on icon at bounding box center [309, 517] width 11 height 11
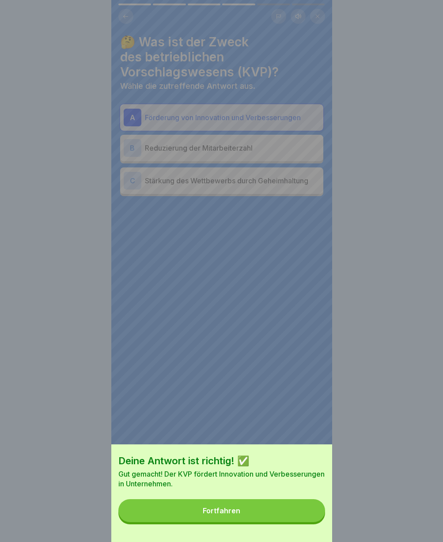
click at [294, 522] on button "Fortfahren" at bounding box center [221, 510] width 207 height 23
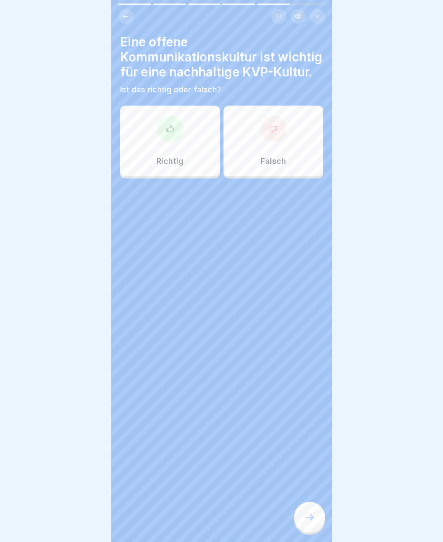
drag, startPoint x: 163, startPoint y: 240, endPoint x: 160, endPoint y: 253, distance: 13.2
click at [137, 247] on div "Eine offene Kommunikationskultur ist wichtig für eine nachhaltige KVP-Kultur. I…" at bounding box center [221, 271] width 221 height 542
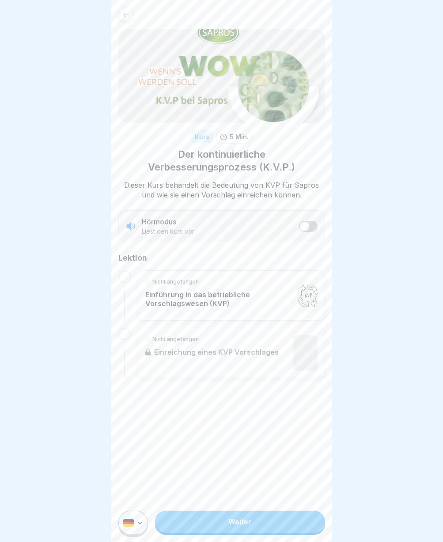
click at [279, 524] on link "Weiter" at bounding box center [239, 521] width 169 height 22
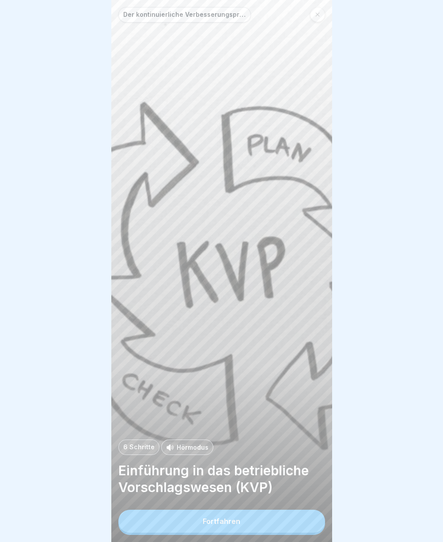
click at [279, 524] on button "Fortfahren" at bounding box center [221, 520] width 207 height 23
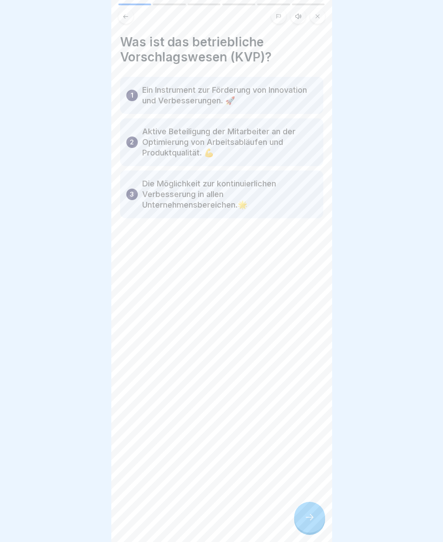
click at [307, 522] on icon at bounding box center [309, 517] width 11 height 11
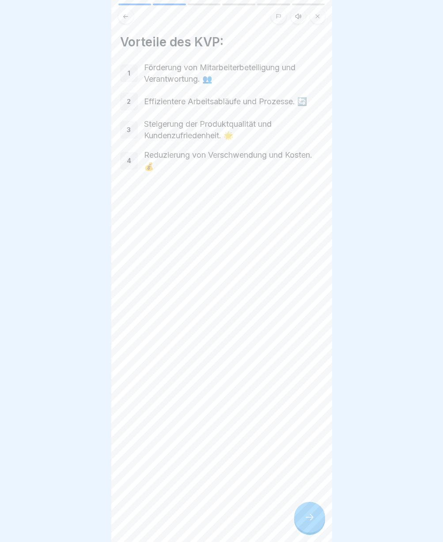
click at [307, 522] on icon at bounding box center [309, 517] width 11 height 11
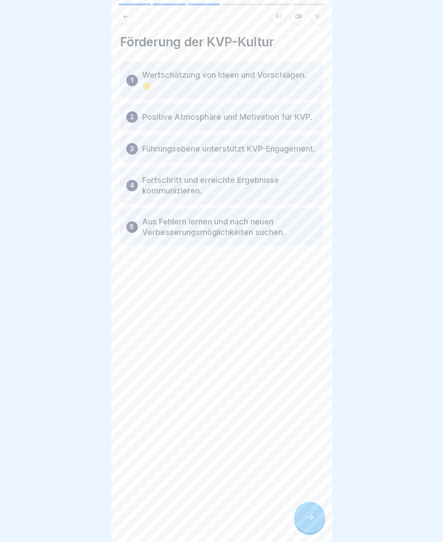
click at [307, 522] on icon at bounding box center [309, 517] width 11 height 11
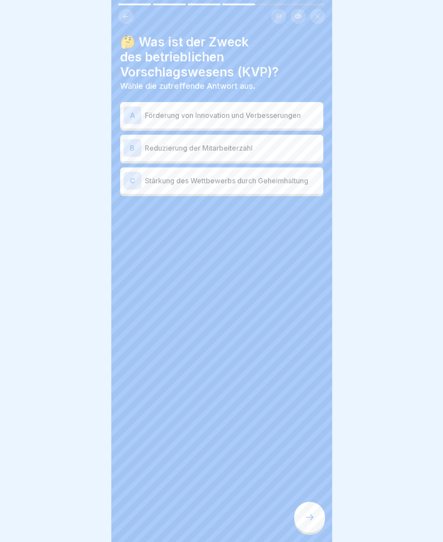
click at [174, 113] on p "Förderung von Innovation und Verbesserungen" at bounding box center [232, 115] width 175 height 11
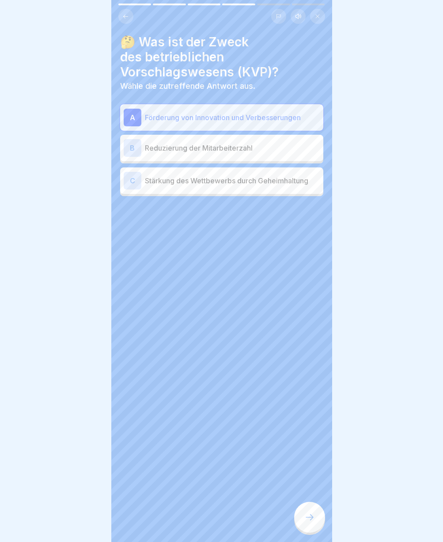
click at [313, 517] on div at bounding box center [309, 516] width 31 height 31
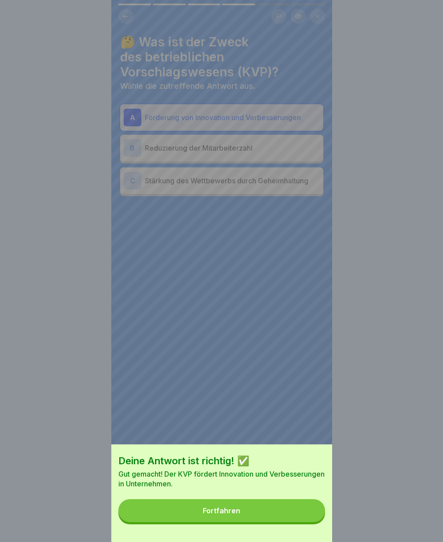
click at [255, 510] on button "Fortfahren" at bounding box center [221, 510] width 207 height 23
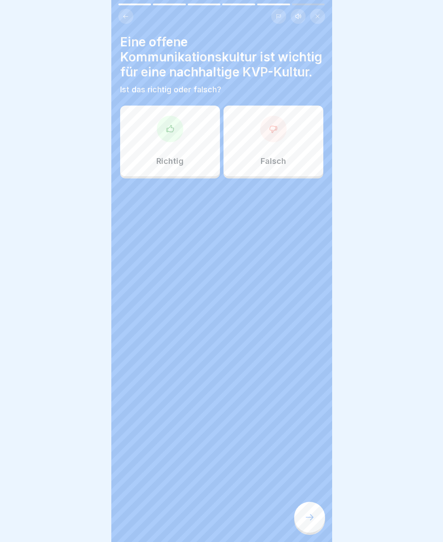
click at [163, 162] on div "Richtig" at bounding box center [170, 140] width 100 height 71
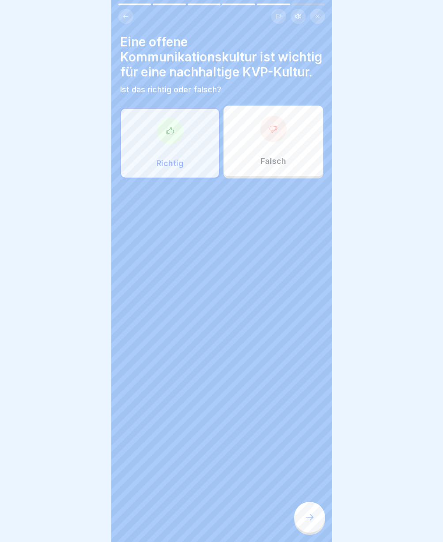
click at [307, 522] on icon at bounding box center [309, 517] width 11 height 11
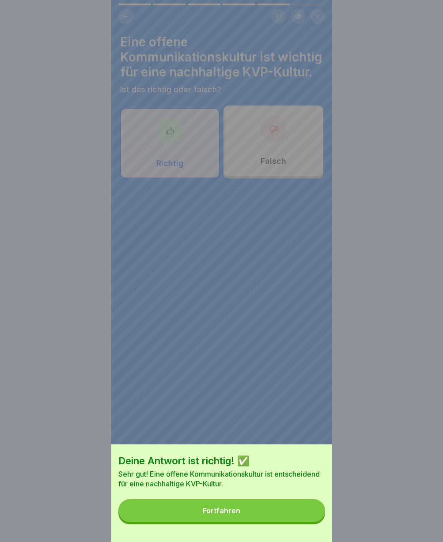
click at [277, 518] on button "Fortfahren" at bounding box center [221, 510] width 207 height 23
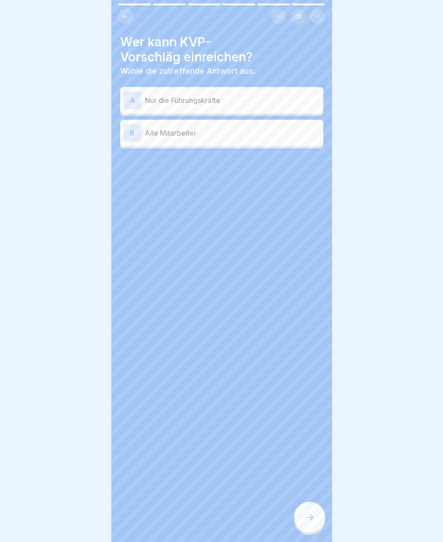
click at [179, 138] on p "Alle Mitarbeiter" at bounding box center [232, 133] width 175 height 11
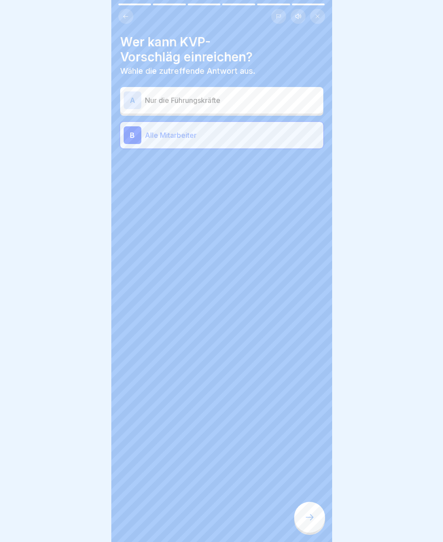
click at [314, 522] on icon at bounding box center [309, 517] width 11 height 11
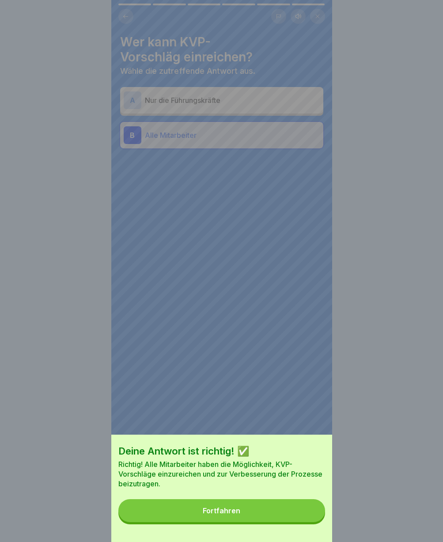
click at [286, 514] on button "Fortfahren" at bounding box center [221, 510] width 207 height 23
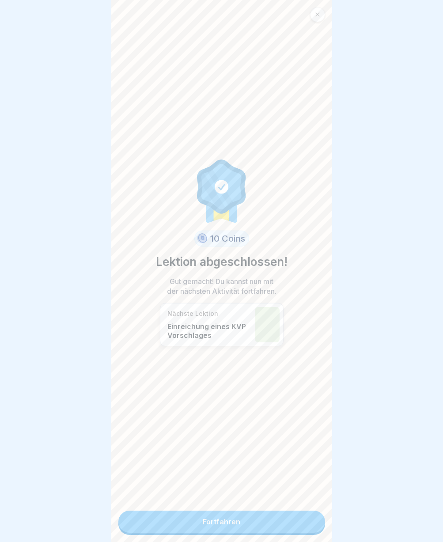
click at [286, 514] on link "Fortfahren" at bounding box center [221, 521] width 207 height 22
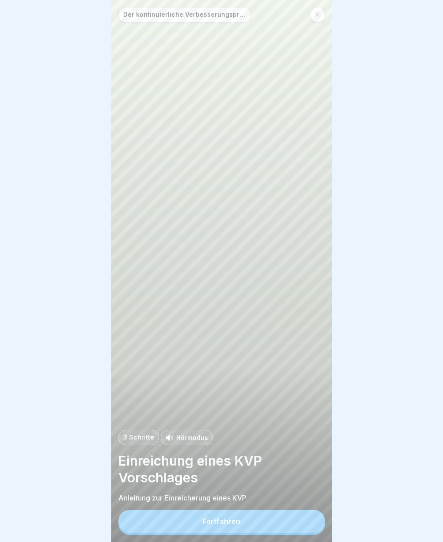
click at [286, 514] on div "Der kontinuierliche Verbesserungsprozess (K.V.P.) 3 Schritte Hörmodus Einreichu…" at bounding box center [221, 271] width 221 height 542
click at [276, 520] on button "Fortfahren" at bounding box center [221, 520] width 207 height 23
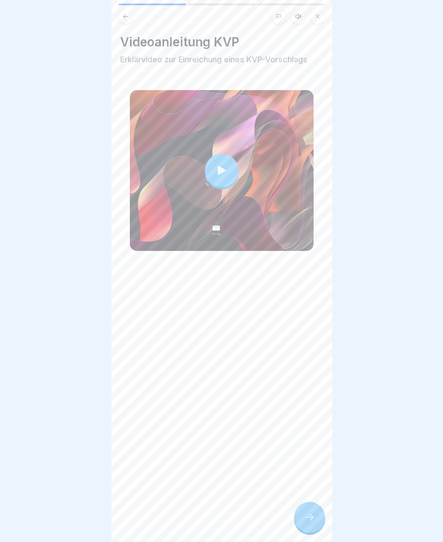
click at [305, 516] on div at bounding box center [309, 516] width 31 height 31
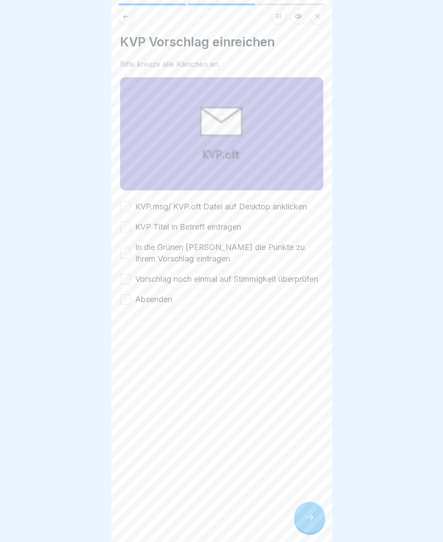
click at [121, 203] on button "KVP.msg/ KVP.oft Datei auf Desktop anklicken" at bounding box center [125, 206] width 11 height 11
click at [127, 223] on button "KVP Titel in Betreff eintragen" at bounding box center [125, 227] width 11 height 11
click at [129, 252] on button "In die Grünen felder die Punkte zu Ihrem Vorschlag eintragen" at bounding box center [125, 253] width 11 height 11
click at [128, 278] on button "Vorschlag noch einmal auf Stimmigkeit überprüfen" at bounding box center [125, 279] width 11 height 11
click at [124, 305] on button "Absenden" at bounding box center [125, 299] width 11 height 11
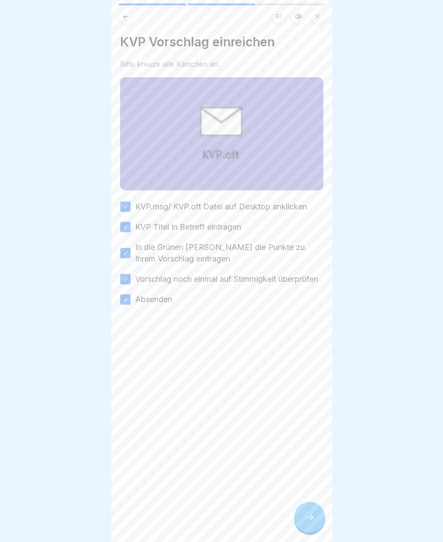
click at [296, 526] on div at bounding box center [309, 516] width 31 height 31
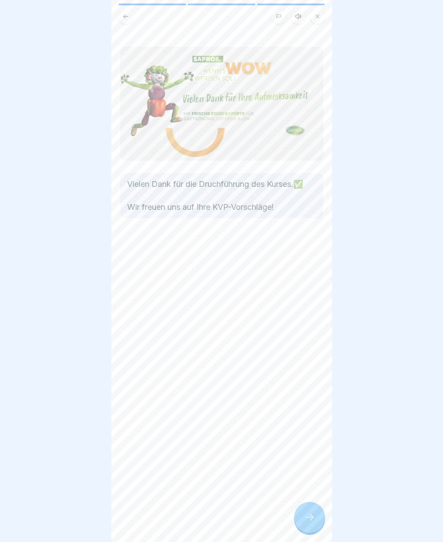
click at [305, 522] on icon at bounding box center [309, 517] width 11 height 11
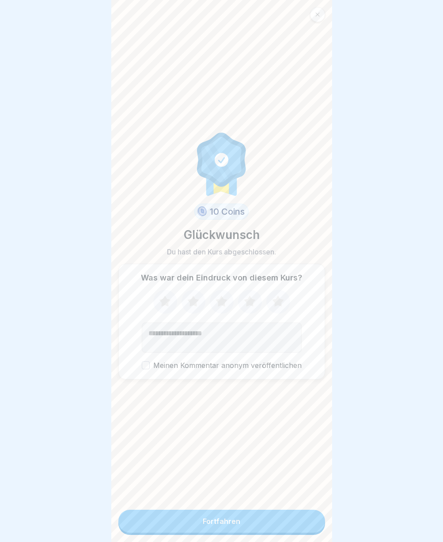
click at [296, 525] on button "Fortfahren" at bounding box center [221, 520] width 207 height 23
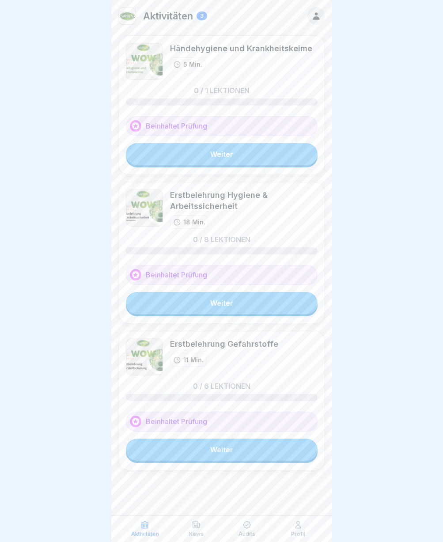
click at [232, 150] on link "Weiter" at bounding box center [222, 154] width 192 height 22
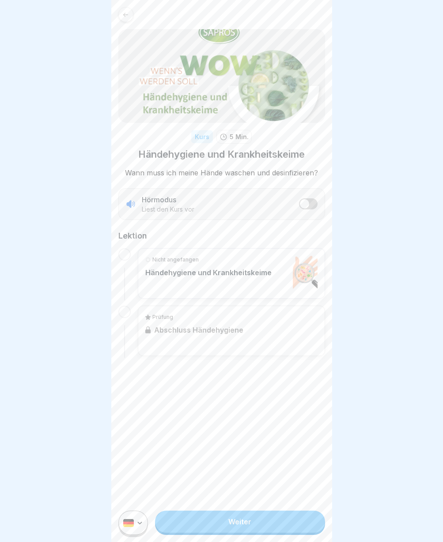
click at [231, 525] on link "Weiter" at bounding box center [239, 521] width 169 height 22
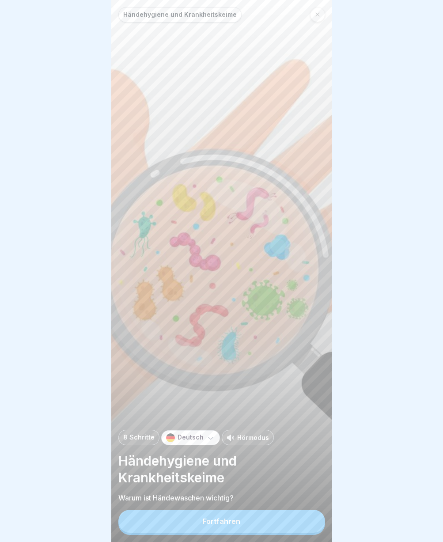
click at [231, 525] on div "Fortfahren" at bounding box center [222, 521] width 38 height 8
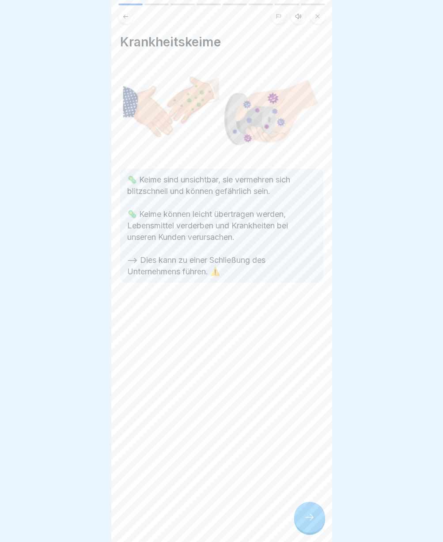
click at [231, 525] on div "Krankheitskeime 🦠 Keime sind unsichtbar, sie vermehren sich blitzschnell und kö…" at bounding box center [221, 271] width 221 height 542
click at [306, 529] on div at bounding box center [309, 516] width 31 height 31
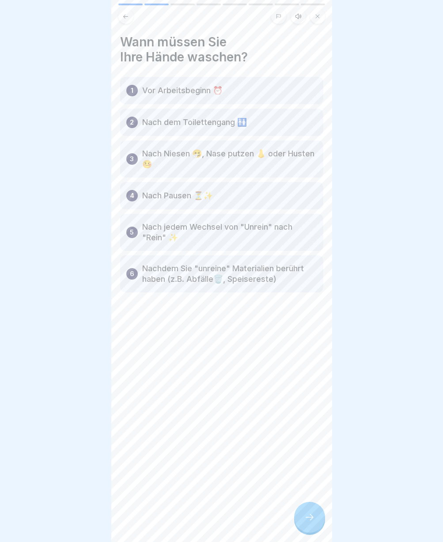
click at [306, 529] on div at bounding box center [309, 516] width 31 height 31
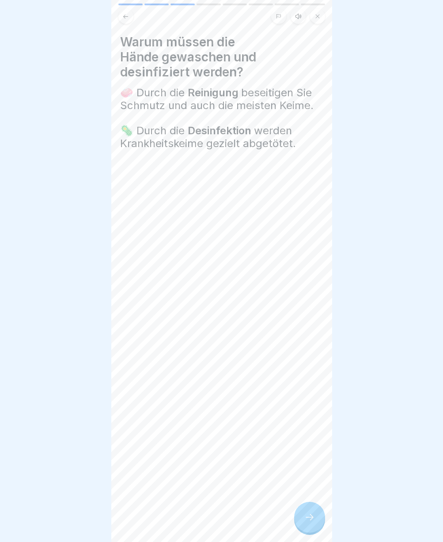
click at [308, 530] on div at bounding box center [309, 516] width 31 height 31
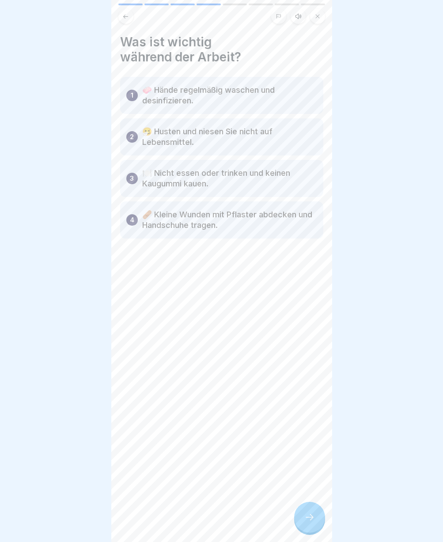
click at [308, 530] on div at bounding box center [309, 516] width 31 height 31
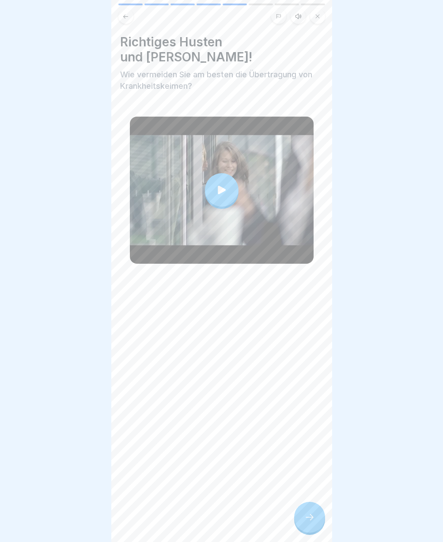
click at [308, 530] on div at bounding box center [309, 516] width 31 height 31
click at [299, 520] on div at bounding box center [309, 516] width 31 height 31
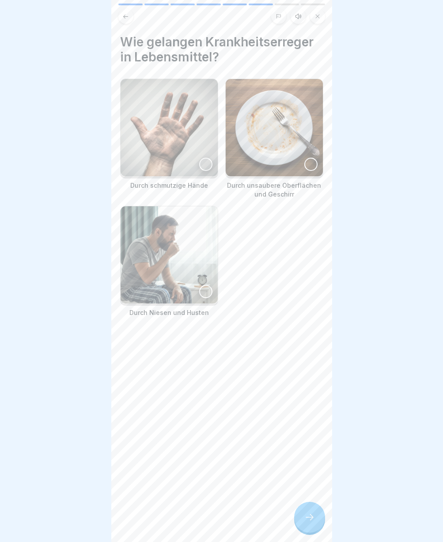
click at [312, 522] on icon at bounding box center [309, 517] width 11 height 11
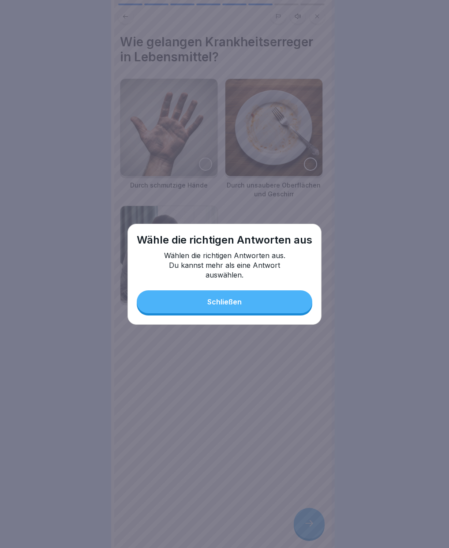
click at [226, 306] on button "Schließen" at bounding box center [225, 301] width 176 height 23
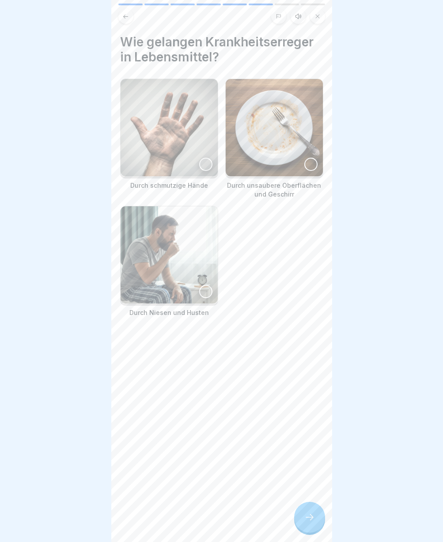
click at [204, 160] on div at bounding box center [205, 164] width 13 height 13
click at [304, 162] on div at bounding box center [310, 164] width 13 height 13
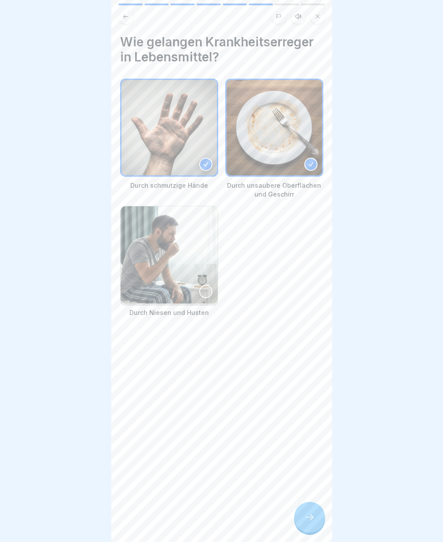
click at [199, 285] on div at bounding box center [205, 291] width 13 height 13
click at [311, 522] on icon at bounding box center [309, 517] width 11 height 11
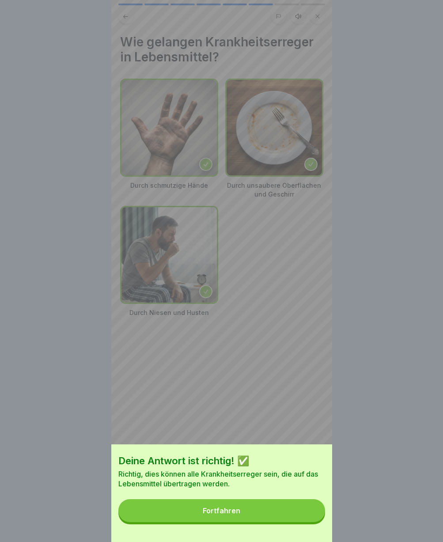
click at [311, 522] on button "Fortfahren" at bounding box center [221, 510] width 207 height 23
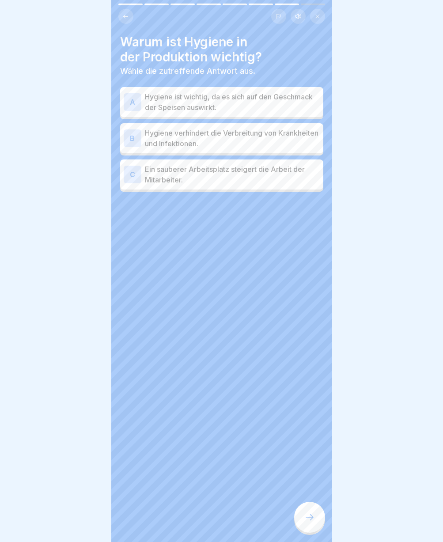
click at [162, 141] on p "Hygiene verhindert die Verbreitung von Krankheiten und Infektionen." at bounding box center [232, 138] width 175 height 21
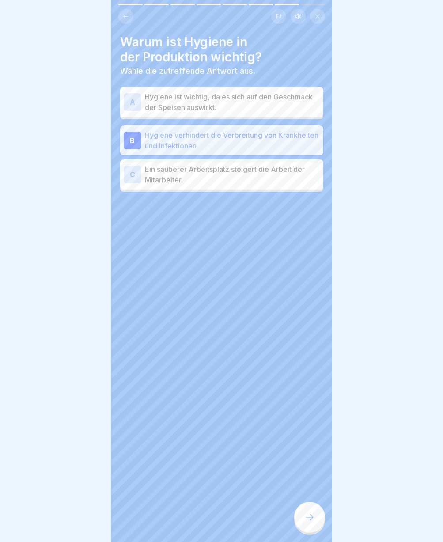
click at [306, 522] on icon at bounding box center [309, 517] width 11 height 11
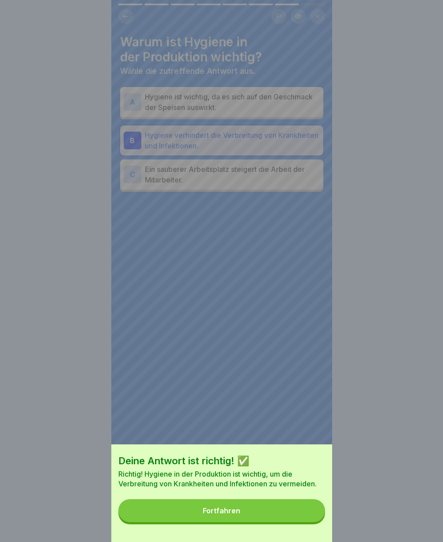
click at [264, 514] on button "Fortfahren" at bounding box center [221, 510] width 207 height 23
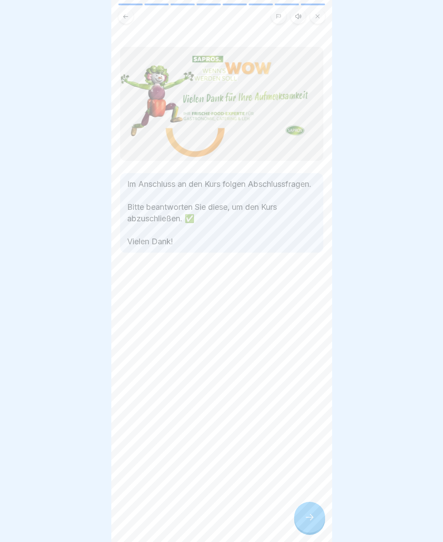
click at [302, 525] on div at bounding box center [309, 516] width 31 height 31
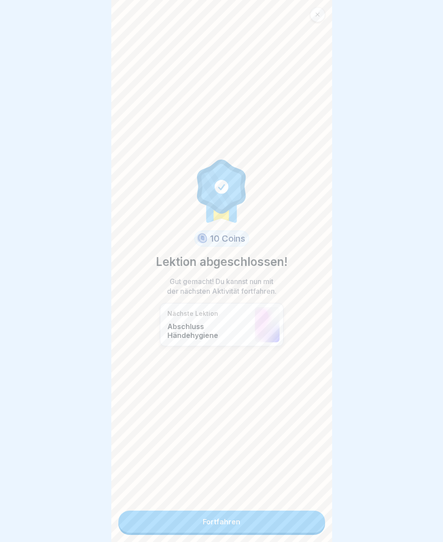
click at [302, 525] on link "Fortfahren" at bounding box center [221, 521] width 207 height 22
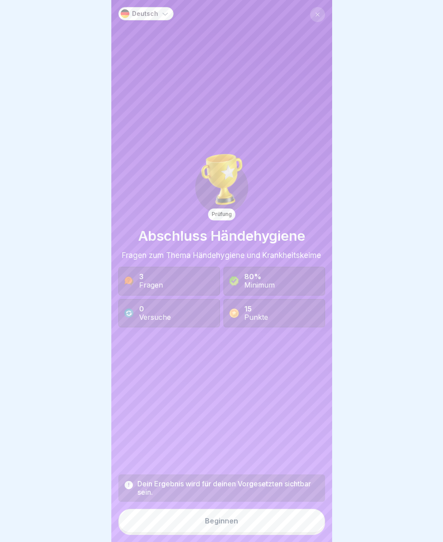
click at [211, 524] on div "Beginnen" at bounding box center [221, 520] width 33 height 8
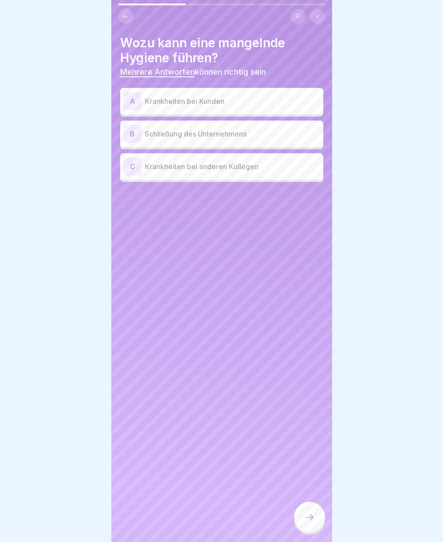
click at [168, 102] on p "Krankheiten bei Kunden" at bounding box center [232, 101] width 175 height 11
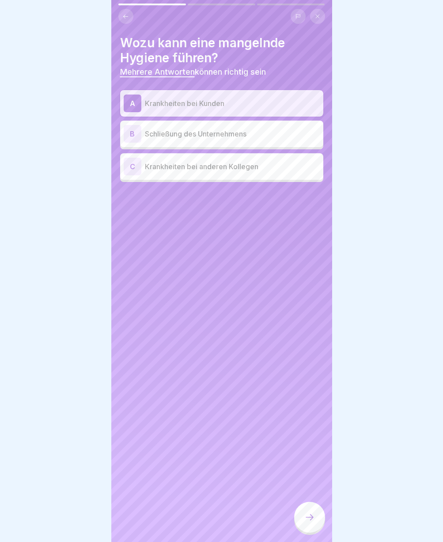
click at [168, 132] on p "Schließung des Unternehmens" at bounding box center [232, 133] width 175 height 11
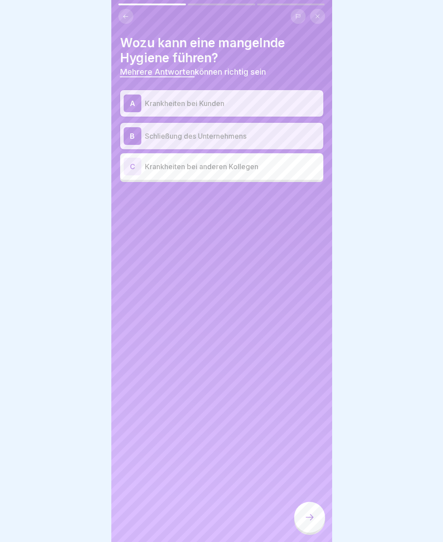
click at [160, 166] on p "Krankheiten bei anderen Kollegen" at bounding box center [232, 166] width 175 height 11
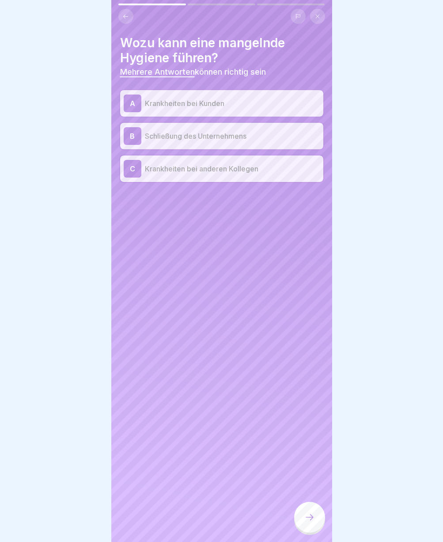
click at [316, 530] on div at bounding box center [309, 516] width 31 height 31
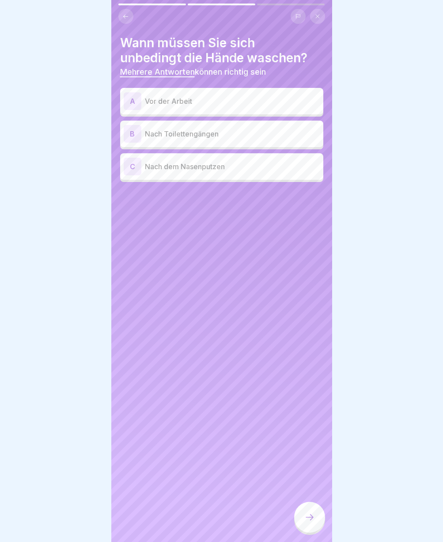
click at [314, 530] on div at bounding box center [309, 516] width 31 height 31
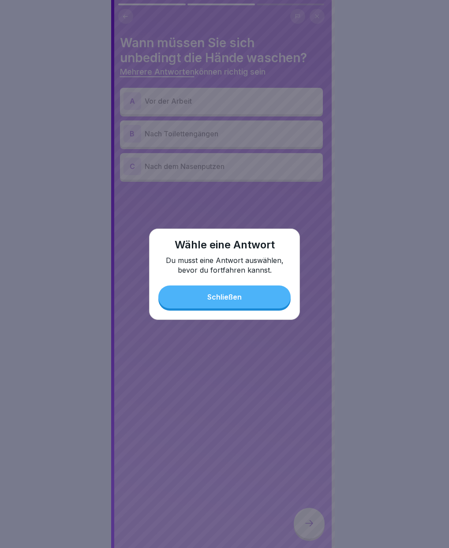
click at [200, 293] on button "Schließen" at bounding box center [224, 297] width 132 height 23
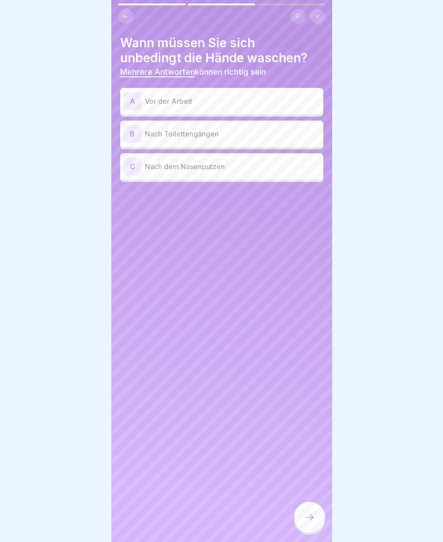
click at [146, 99] on p "Vor der Arbeit" at bounding box center [232, 101] width 175 height 11
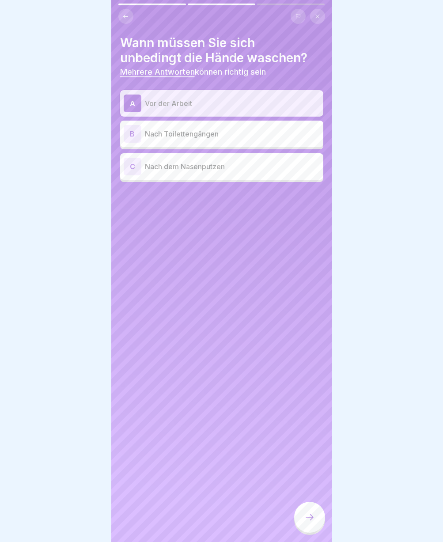
click at [156, 130] on p "Nach Toilettengängen" at bounding box center [232, 133] width 175 height 11
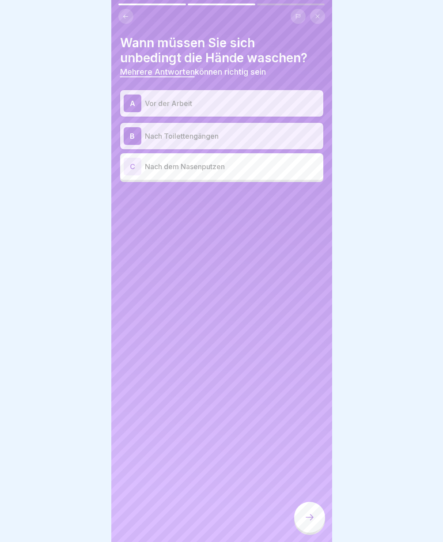
click at [164, 170] on p "Nach dem Nasenputzen" at bounding box center [232, 166] width 175 height 11
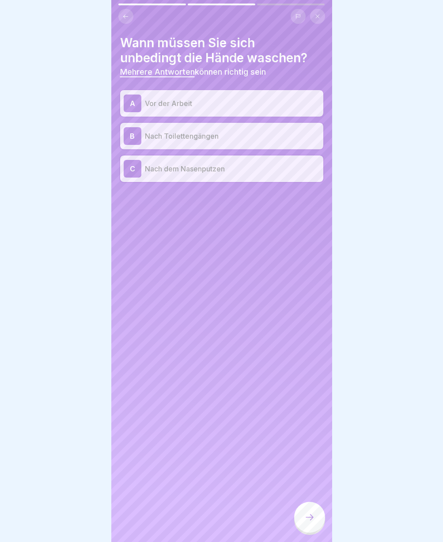
click at [308, 522] on icon at bounding box center [309, 517] width 11 height 11
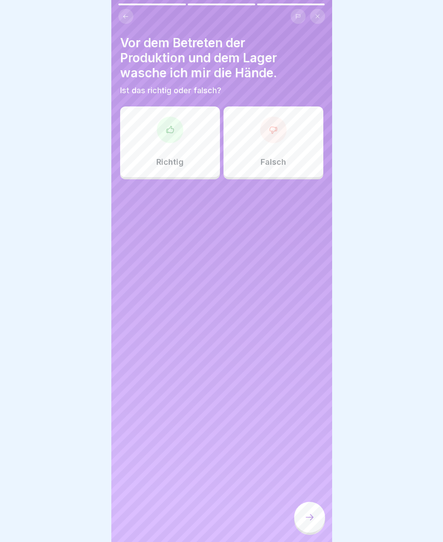
click at [308, 522] on icon at bounding box center [309, 517] width 11 height 11
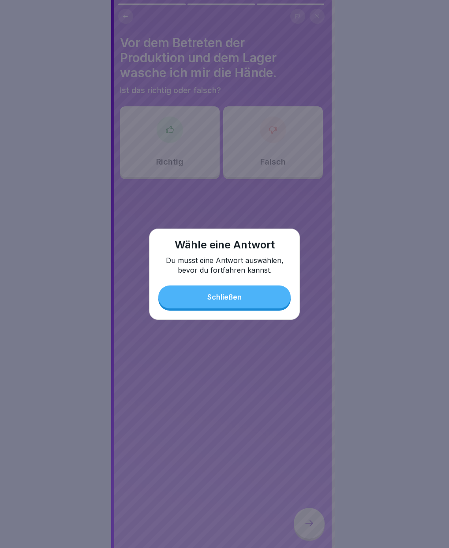
click at [220, 295] on button "Schließen" at bounding box center [224, 297] width 132 height 23
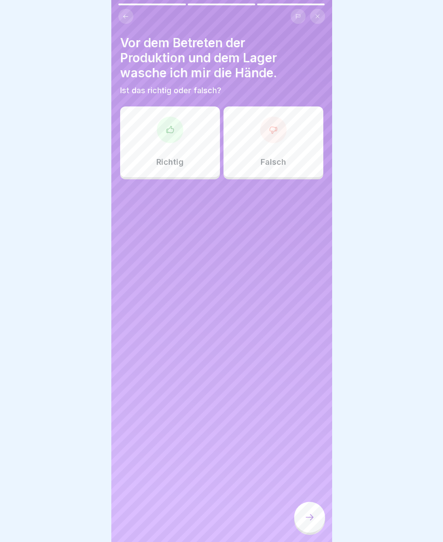
click at [159, 177] on div "Richtig" at bounding box center [170, 141] width 100 height 71
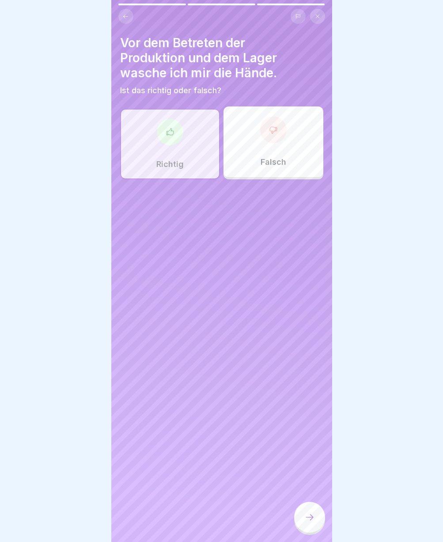
click at [312, 515] on div at bounding box center [309, 516] width 31 height 31
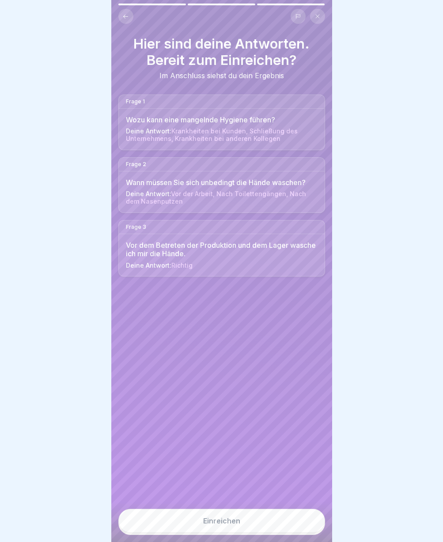
click at [306, 532] on button "Einreichen" at bounding box center [221, 520] width 207 height 24
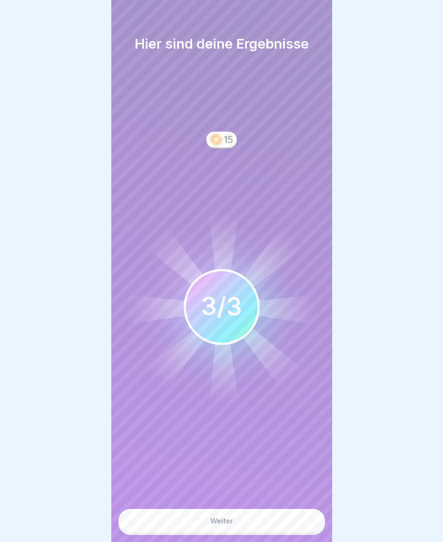
click at [305, 532] on button "Weiter" at bounding box center [221, 520] width 207 height 24
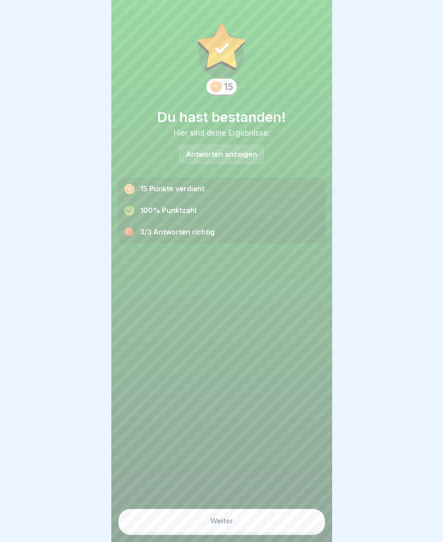
click at [281, 530] on button "Weiter" at bounding box center [221, 520] width 207 height 24
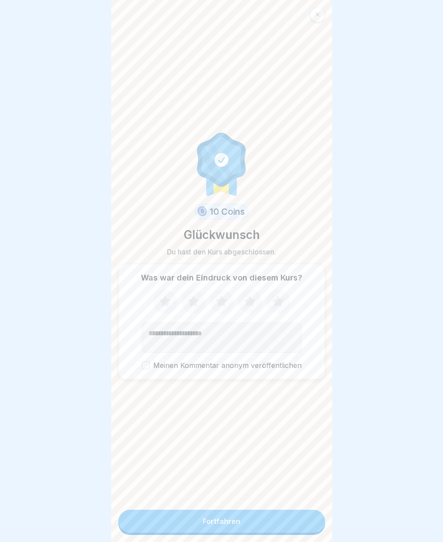
click at [278, 526] on button "Fortfahren" at bounding box center [221, 520] width 207 height 23
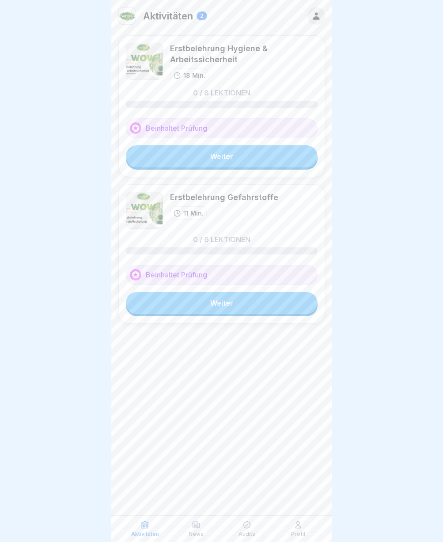
click at [230, 151] on link "Weiter" at bounding box center [222, 156] width 192 height 22
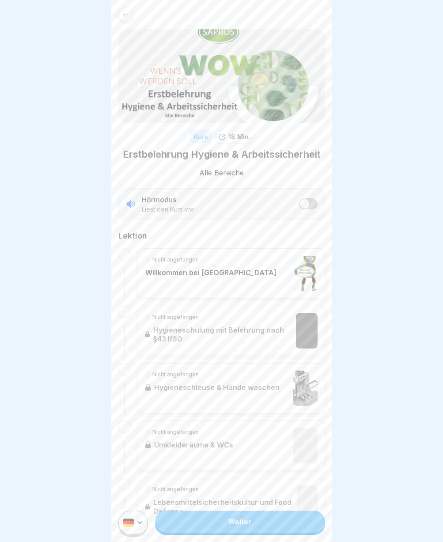
click at [216, 526] on link "Weiter" at bounding box center [239, 521] width 169 height 22
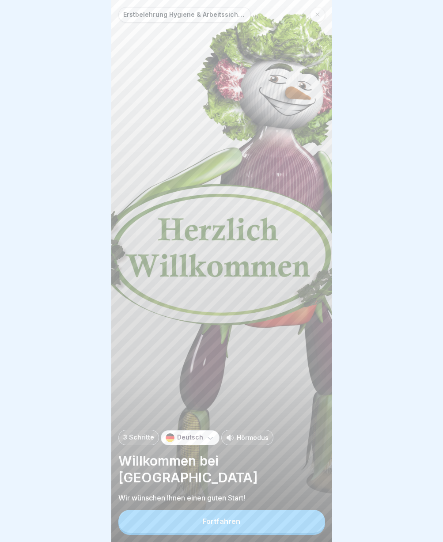
click at [219, 532] on button "Fortfahren" at bounding box center [221, 520] width 207 height 23
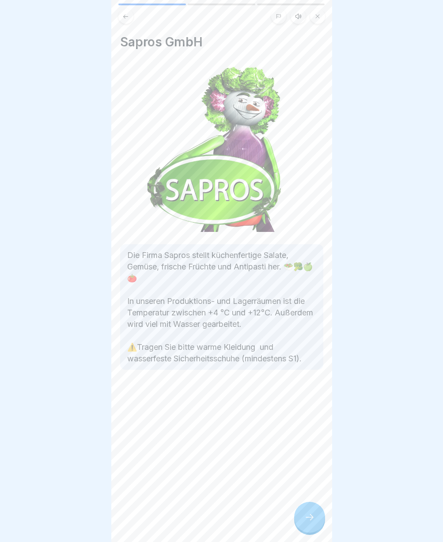
click at [301, 518] on div at bounding box center [309, 516] width 31 height 31
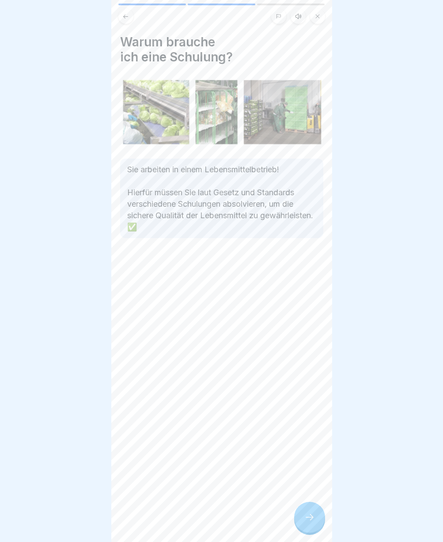
click at [301, 518] on div at bounding box center [309, 516] width 31 height 31
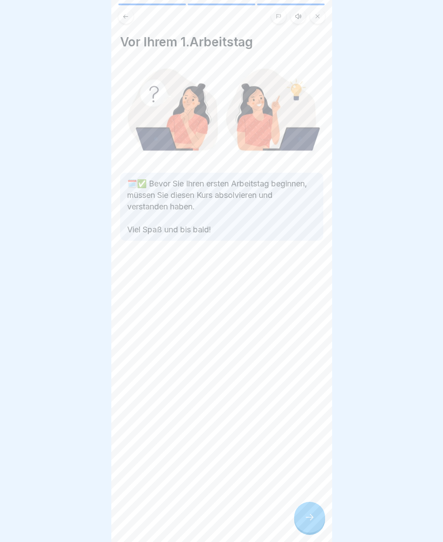
click at [301, 518] on div at bounding box center [309, 516] width 31 height 31
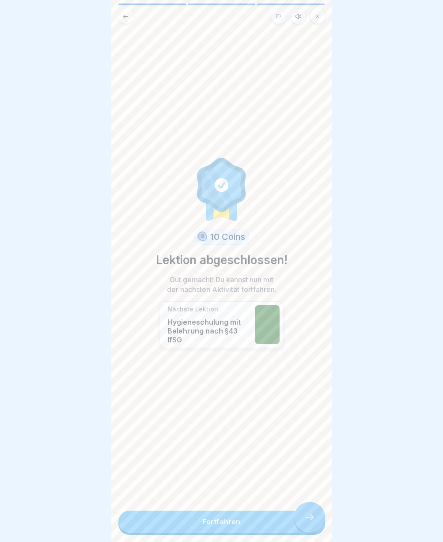
click at [301, 518] on link "Fortfahren" at bounding box center [221, 521] width 207 height 22
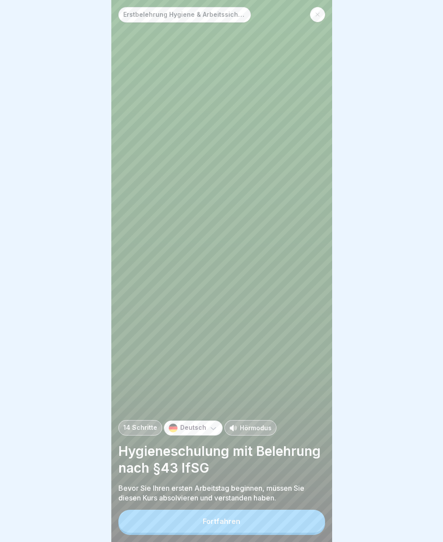
click at [267, 530] on button "Fortfahren" at bounding box center [221, 520] width 207 height 23
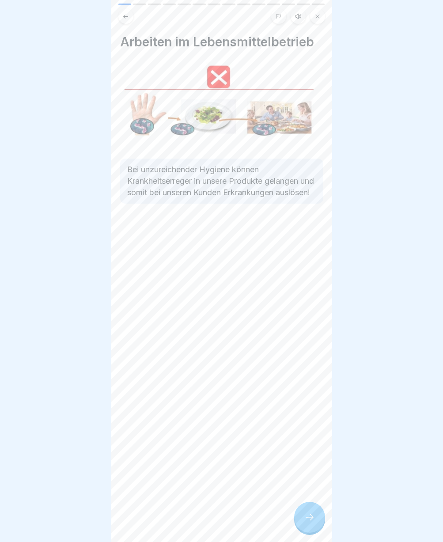
click at [304, 522] on icon at bounding box center [309, 517] width 11 height 11
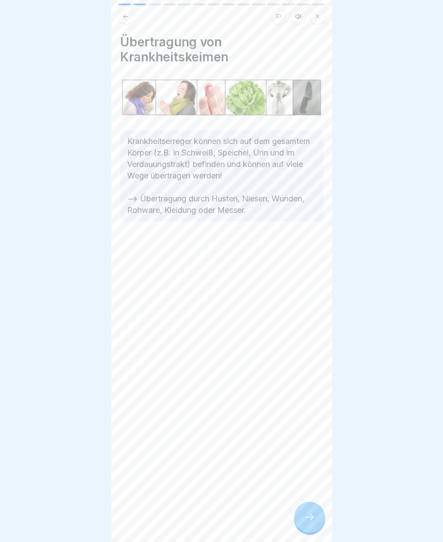
click at [304, 522] on icon at bounding box center [309, 517] width 11 height 11
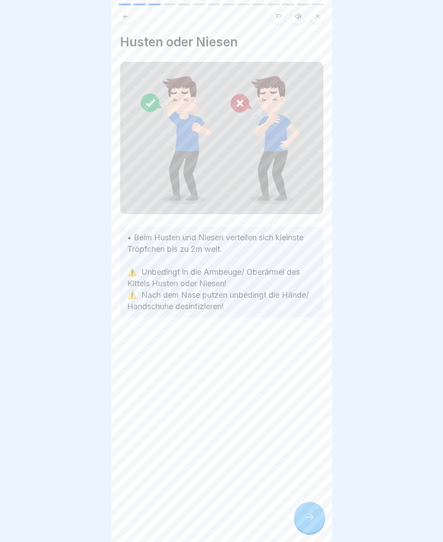
click at [305, 522] on icon at bounding box center [309, 517] width 11 height 11
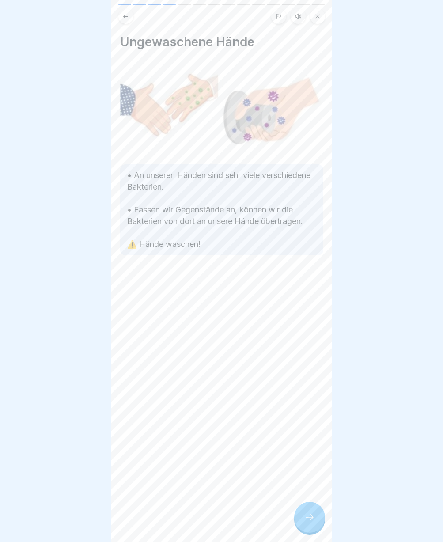
click at [306, 522] on icon at bounding box center [309, 517] width 11 height 11
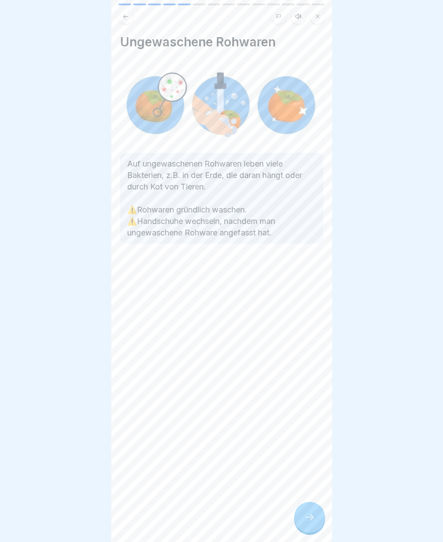
click at [307, 522] on icon at bounding box center [309, 517] width 11 height 11
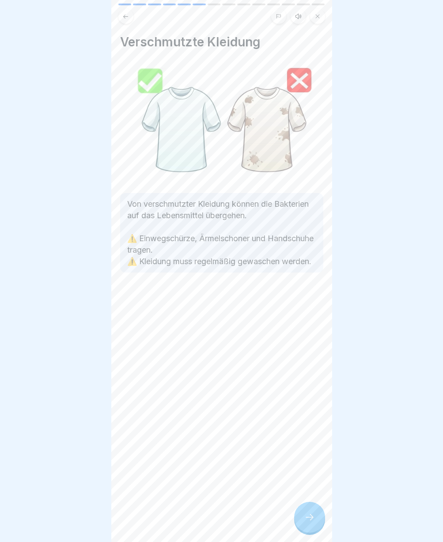
click at [309, 522] on icon at bounding box center [309, 517] width 11 height 11
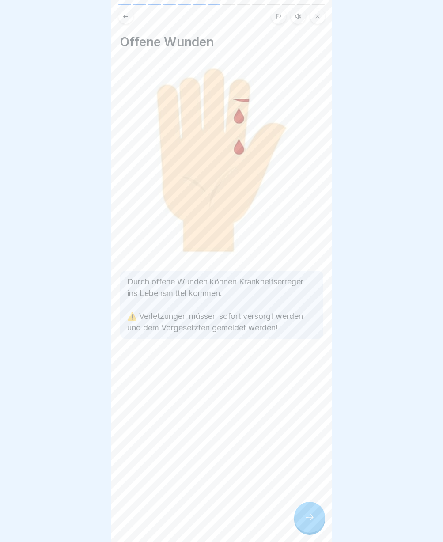
click at [309, 522] on icon at bounding box center [309, 517] width 11 height 11
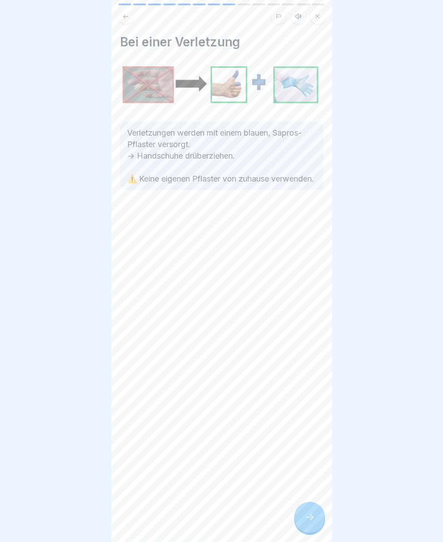
click at [309, 522] on icon at bounding box center [309, 517] width 11 height 11
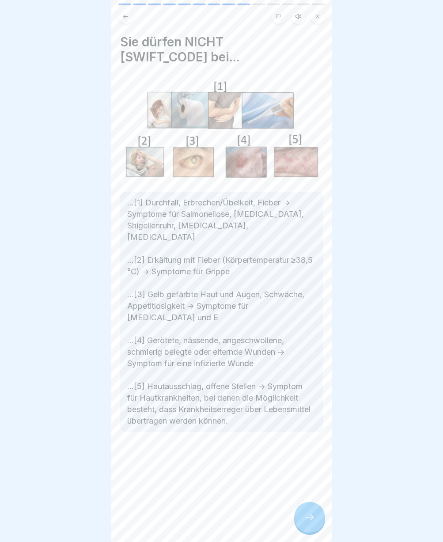
click at [309, 522] on icon at bounding box center [309, 517] width 11 height 11
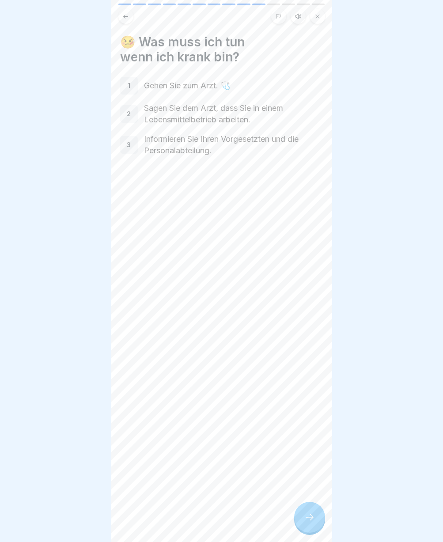
click at [309, 522] on icon at bounding box center [309, 517] width 11 height 11
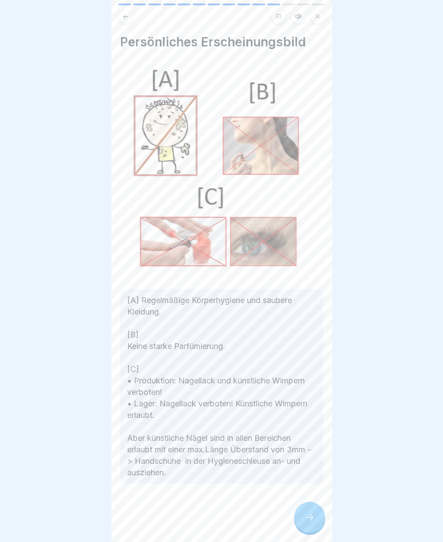
click at [309, 522] on icon at bounding box center [309, 517] width 11 height 11
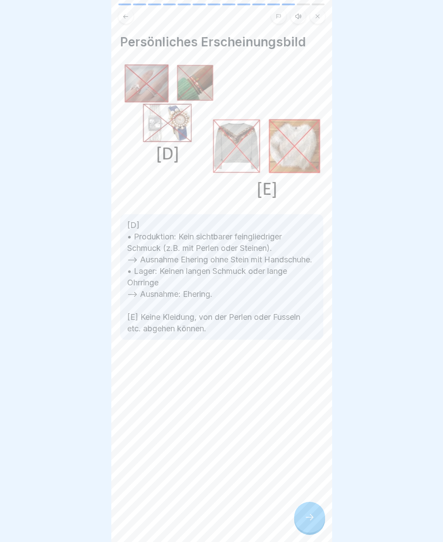
click at [309, 522] on icon at bounding box center [309, 517] width 11 height 11
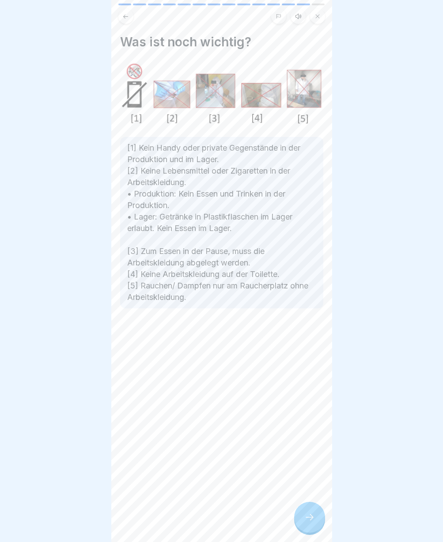
click at [310, 522] on icon at bounding box center [309, 517] width 11 height 11
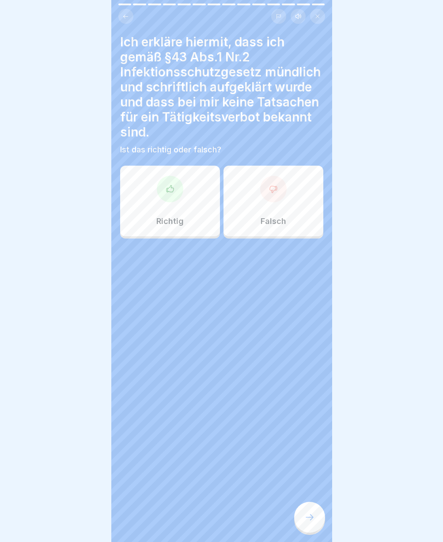
click at [167, 188] on icon at bounding box center [170, 188] width 9 height 9
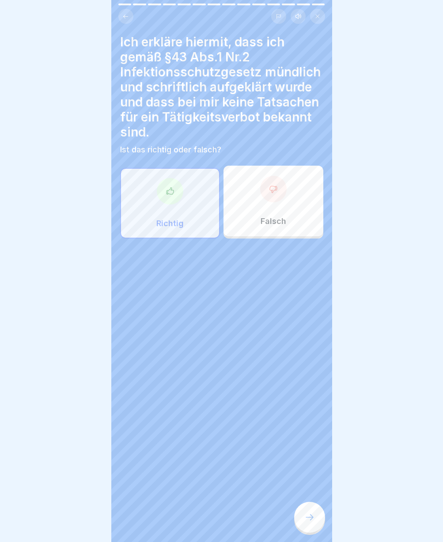
click at [293, 523] on div "Ich erkläre hiermit, dass ich gemäß §43 Abs.1 Nr.2 Infektionsschutzgesetz mündl…" at bounding box center [221, 271] width 221 height 542
click at [297, 529] on div at bounding box center [309, 516] width 31 height 31
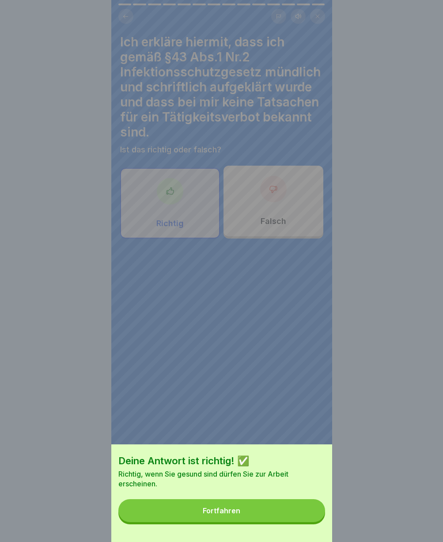
click at [258, 517] on button "Fortfahren" at bounding box center [221, 510] width 207 height 23
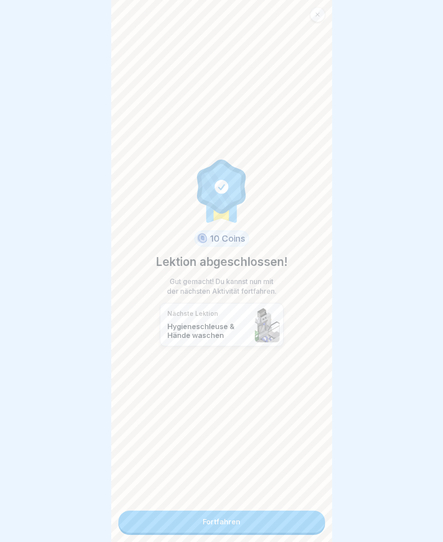
click at [243, 517] on link "Fortfahren" at bounding box center [221, 521] width 207 height 22
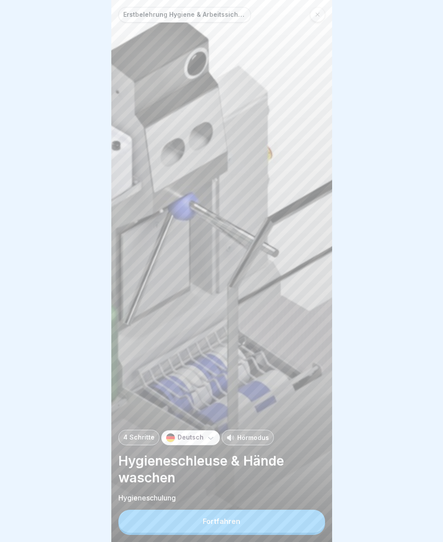
click at [233, 519] on button "Fortfahren" at bounding box center [221, 520] width 207 height 23
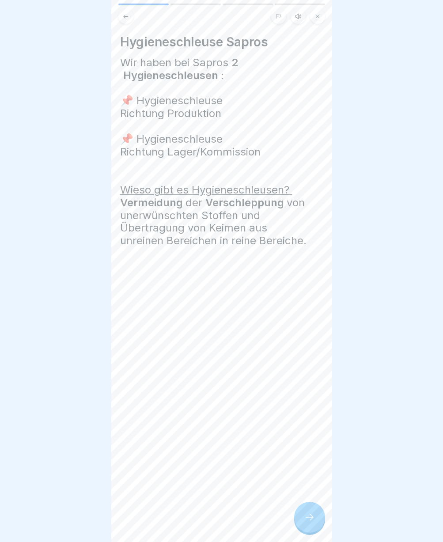
click at [318, 529] on div at bounding box center [309, 516] width 31 height 31
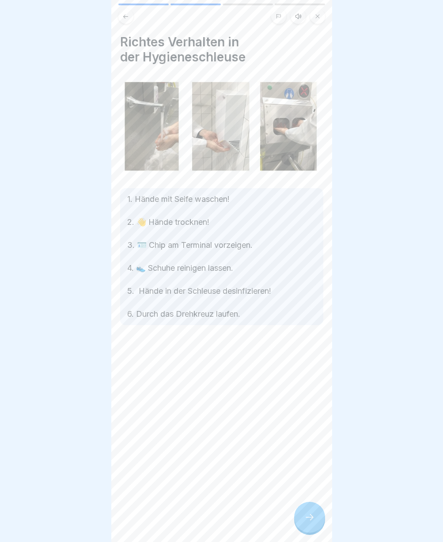
click at [318, 529] on div at bounding box center [309, 516] width 31 height 31
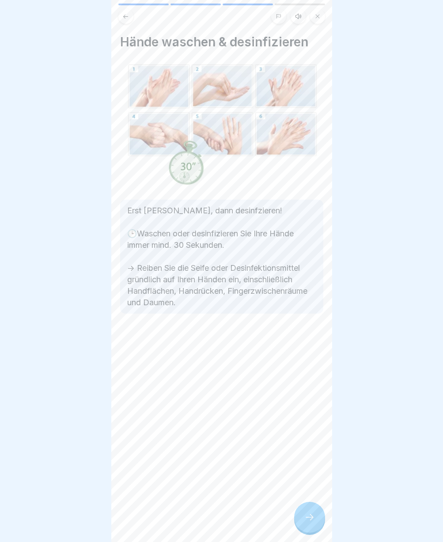
drag, startPoint x: 318, startPoint y: 529, endPoint x: 323, endPoint y: 531, distance: 5.2
click at [320, 530] on div at bounding box center [309, 516] width 31 height 31
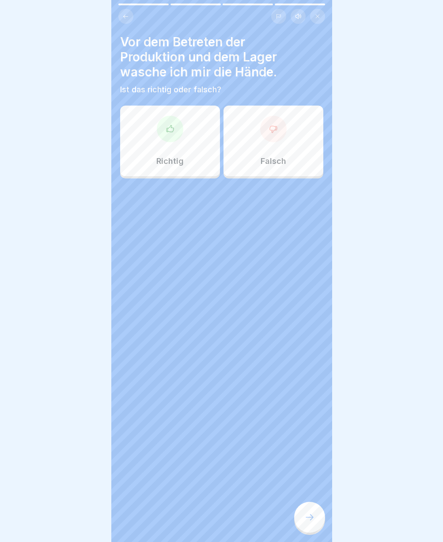
click at [324, 531] on div "Vor dem Betreten der Produktion und dem Lager wasche ich mir die Hände. Ist das…" at bounding box center [221, 271] width 221 height 542
click at [151, 167] on div "Richtig" at bounding box center [170, 140] width 100 height 71
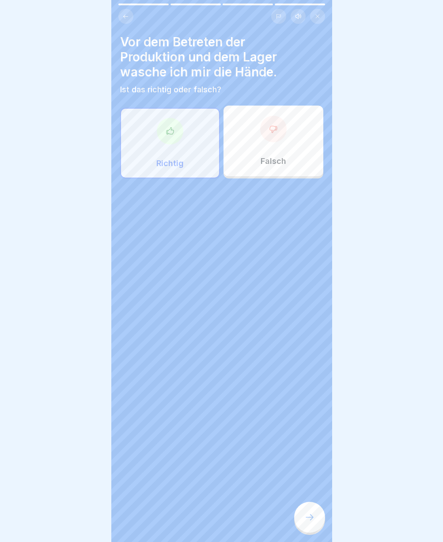
click at [309, 521] on icon at bounding box center [309, 517] width 11 height 11
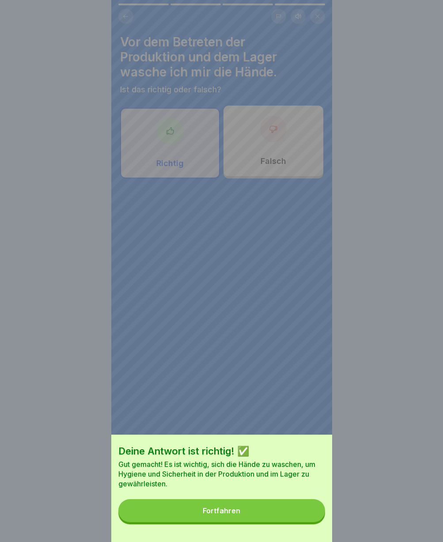
click at [309, 522] on button "Fortfahren" at bounding box center [221, 510] width 207 height 23
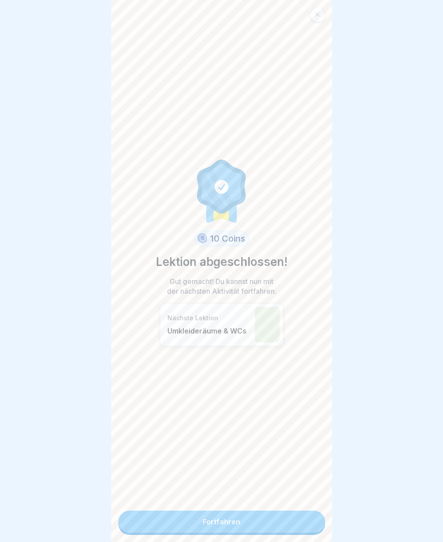
click at [307, 524] on link "Fortfahren" at bounding box center [221, 521] width 207 height 22
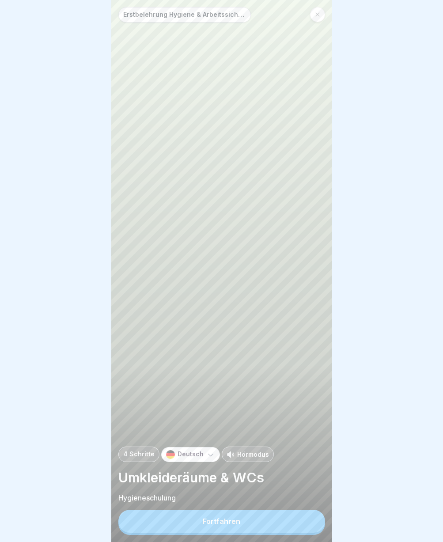
click at [299, 527] on button "Fortfahren" at bounding box center [221, 520] width 207 height 23
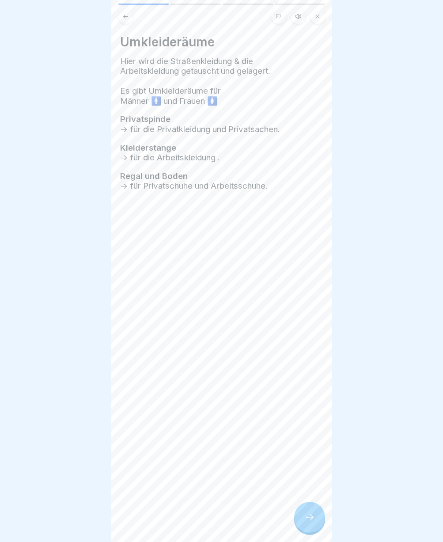
click at [299, 527] on div at bounding box center [309, 516] width 31 height 31
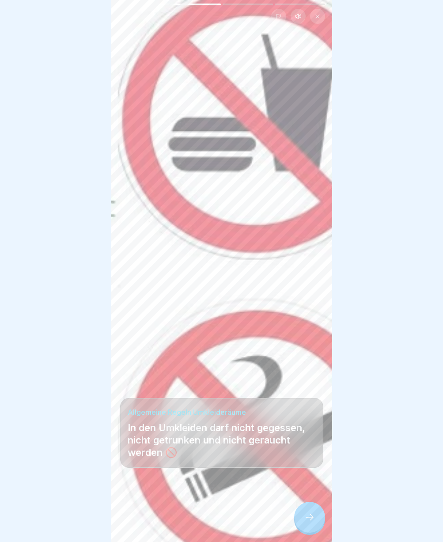
click at [306, 522] on icon at bounding box center [309, 517] width 11 height 11
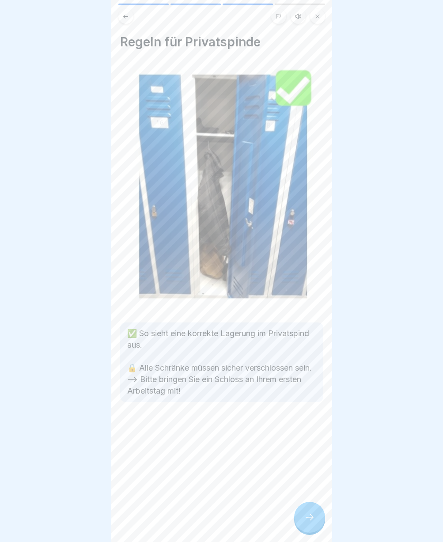
click at [306, 522] on icon at bounding box center [309, 517] width 11 height 11
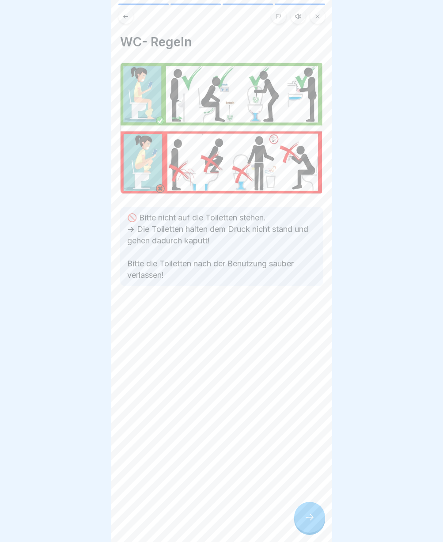
click at [306, 522] on icon at bounding box center [309, 517] width 11 height 11
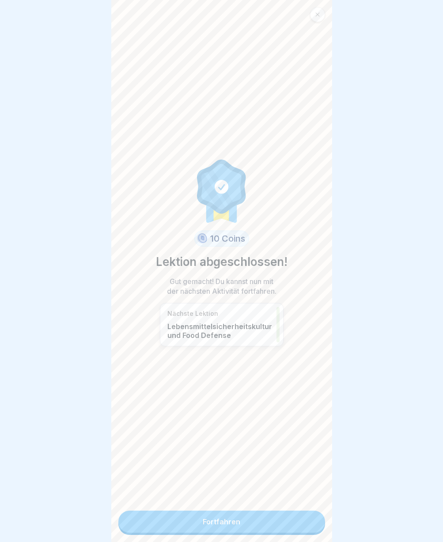
click at [306, 527] on link "Fortfahren" at bounding box center [221, 521] width 207 height 22
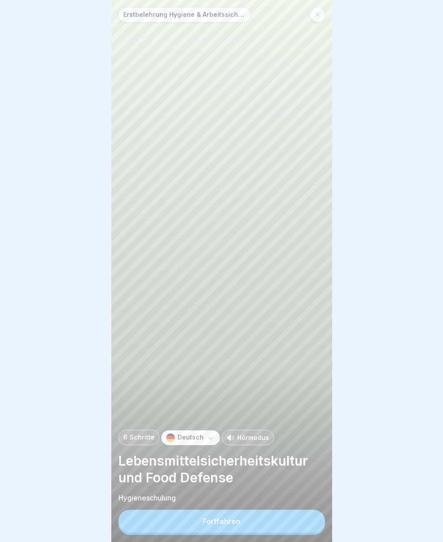
click at [306, 527] on button "Fortfahren" at bounding box center [221, 520] width 207 height 23
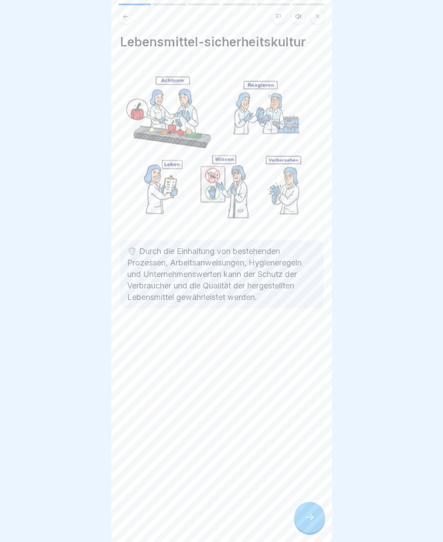
click at [309, 522] on icon at bounding box center [309, 517] width 11 height 11
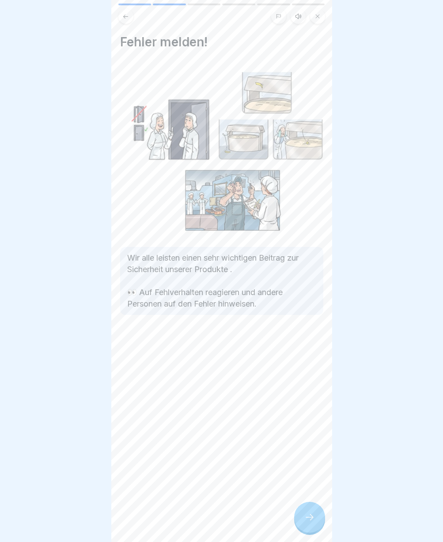
click at [309, 522] on icon at bounding box center [309, 517] width 11 height 11
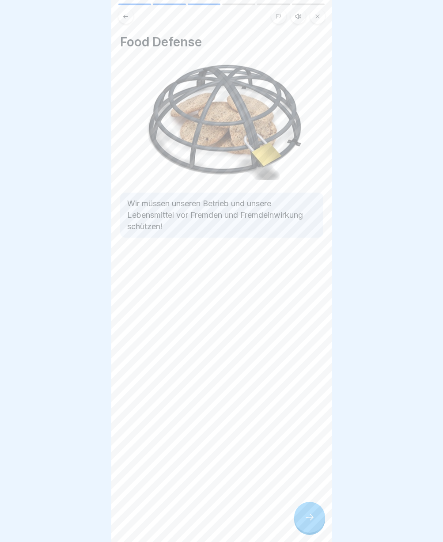
click at [309, 522] on icon at bounding box center [309, 517] width 11 height 11
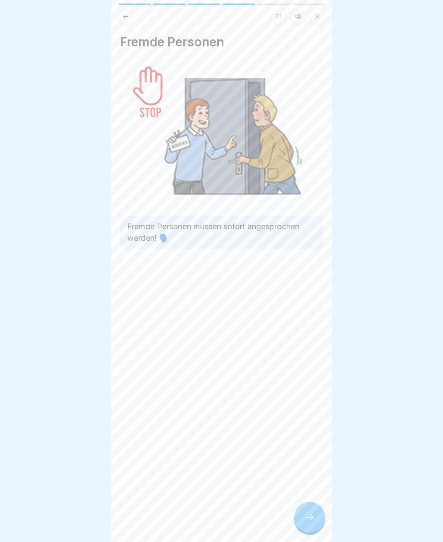
click at [309, 522] on icon at bounding box center [309, 517] width 11 height 11
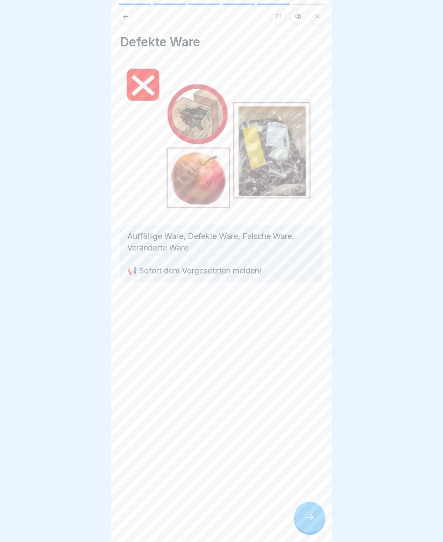
click at [309, 522] on icon at bounding box center [309, 517] width 11 height 11
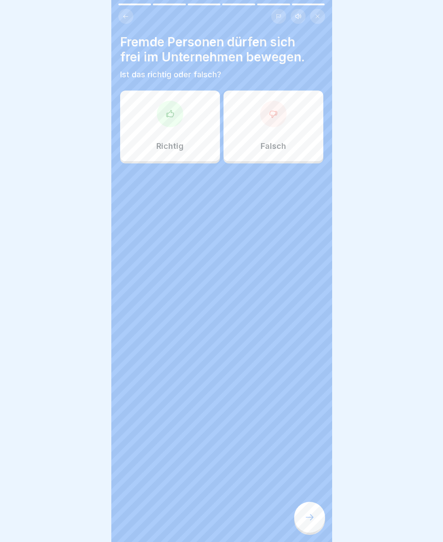
click at [309, 522] on icon at bounding box center [309, 517] width 11 height 11
click at [284, 142] on div "Falsch" at bounding box center [273, 125] width 100 height 71
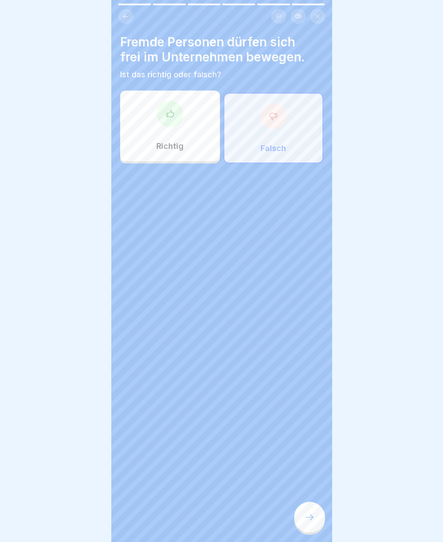
click at [314, 520] on icon at bounding box center [309, 517] width 11 height 11
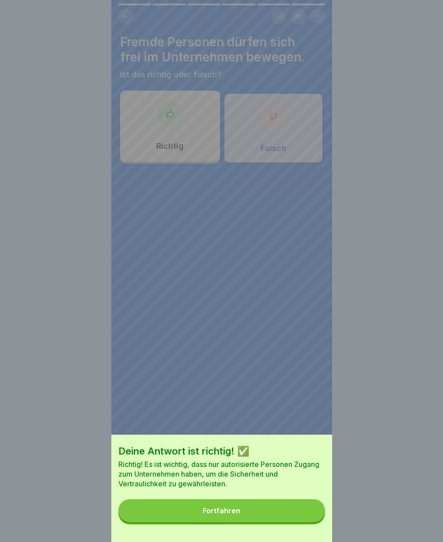
click at [290, 521] on button "Fortfahren" at bounding box center [221, 510] width 207 height 23
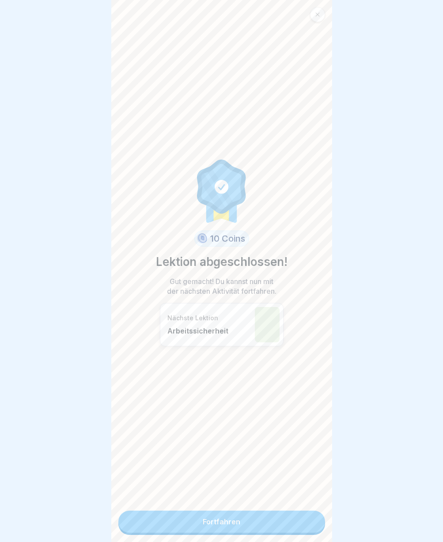
click at [267, 518] on link "Fortfahren" at bounding box center [221, 521] width 207 height 22
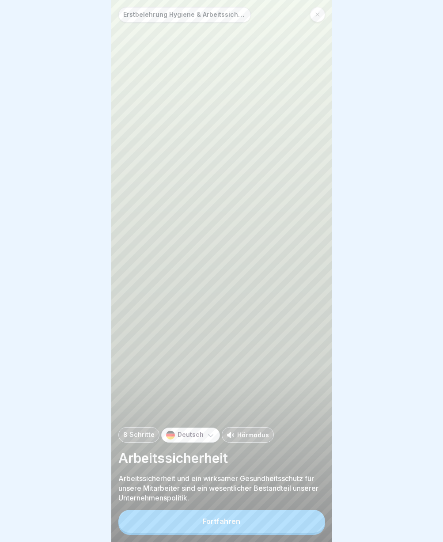
click at [265, 518] on button "Fortfahren" at bounding box center [221, 520] width 207 height 23
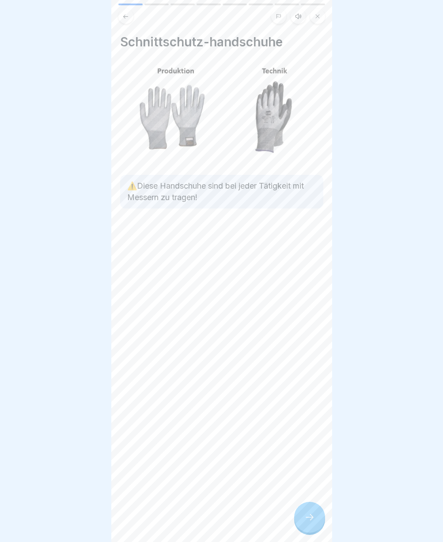
click at [310, 530] on div at bounding box center [309, 516] width 31 height 31
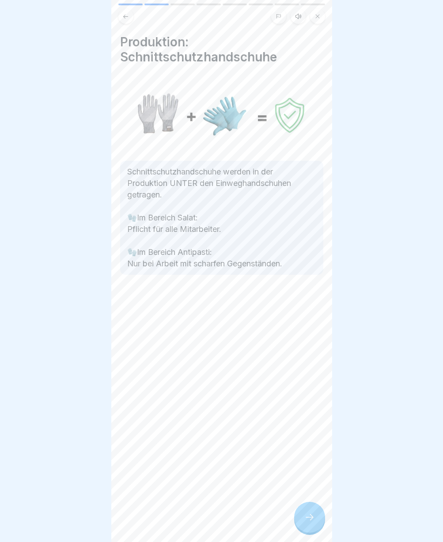
click at [309, 529] on div at bounding box center [309, 516] width 31 height 31
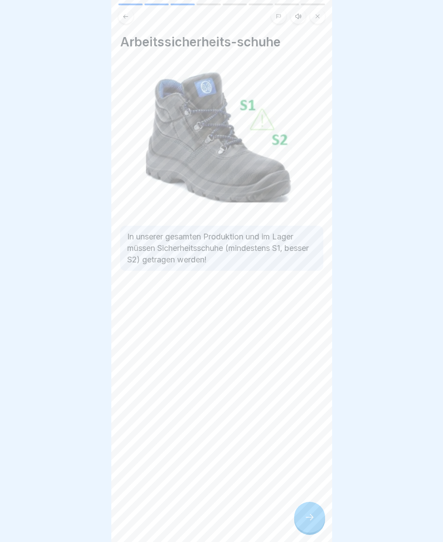
click at [309, 529] on div at bounding box center [309, 516] width 31 height 31
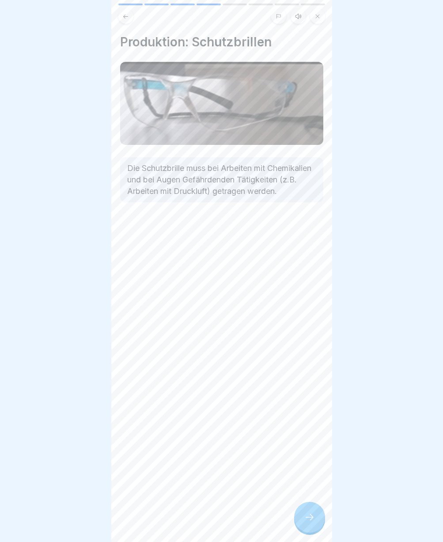
click at [309, 529] on div at bounding box center [309, 516] width 31 height 31
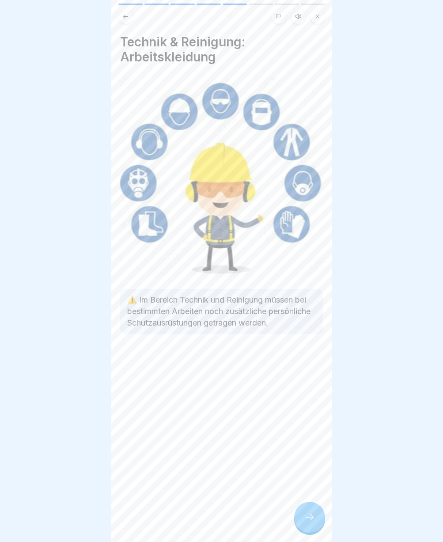
click at [309, 529] on div at bounding box center [309, 516] width 31 height 31
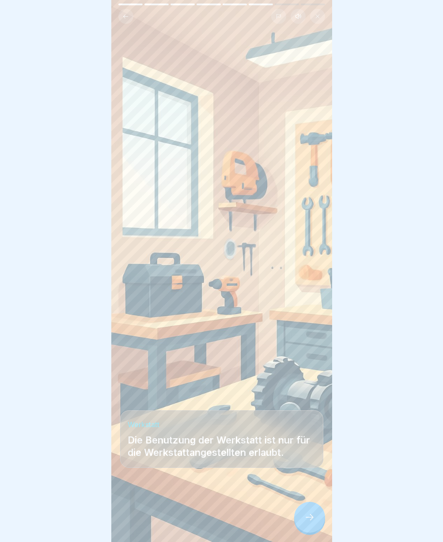
click at [309, 529] on div at bounding box center [309, 516] width 31 height 31
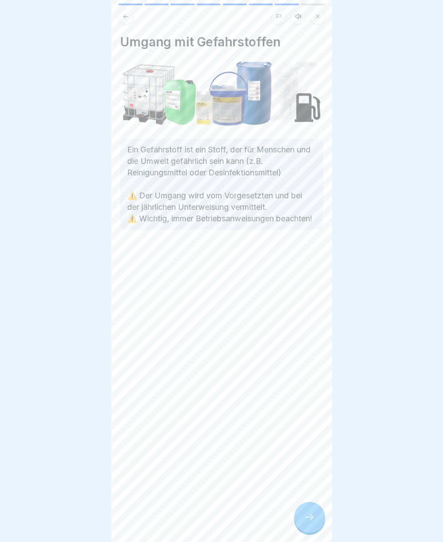
click at [309, 529] on div at bounding box center [309, 516] width 31 height 31
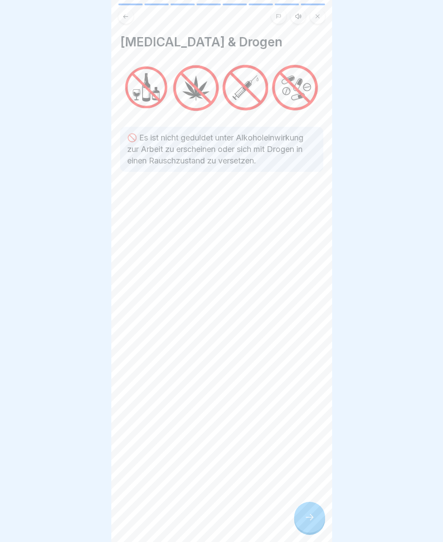
click at [309, 529] on div at bounding box center [309, 516] width 31 height 31
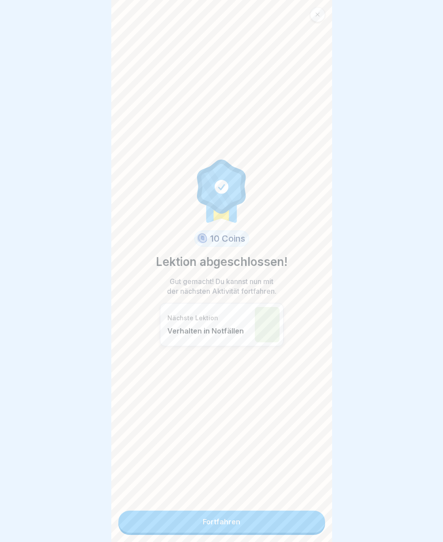
click at [309, 529] on link "Fortfahren" at bounding box center [221, 521] width 207 height 22
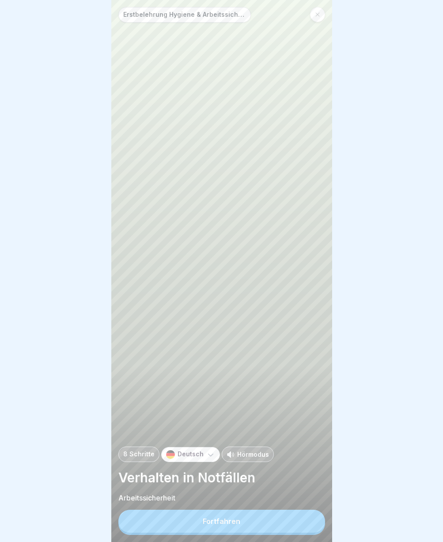
click at [306, 530] on button "Fortfahren" at bounding box center [221, 520] width 207 height 23
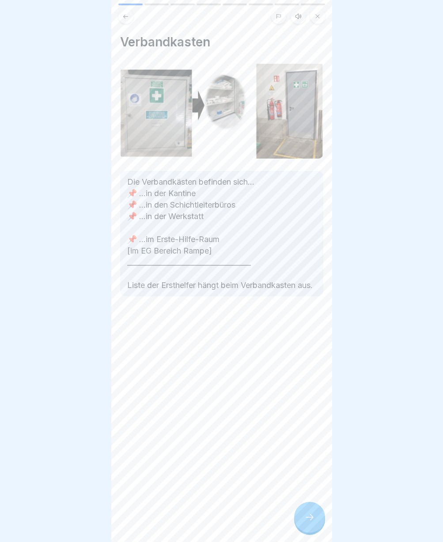
click at [309, 521] on icon at bounding box center [309, 517] width 11 height 11
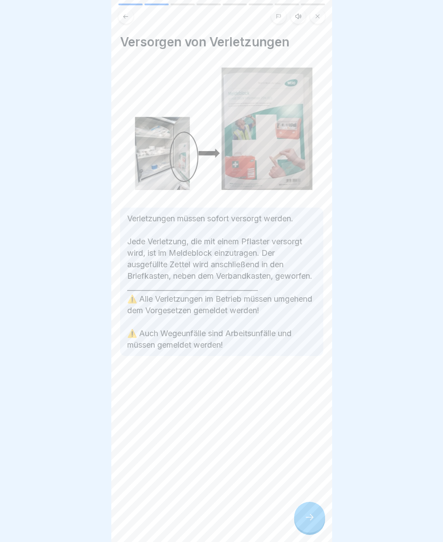
click at [309, 521] on icon at bounding box center [309, 517] width 11 height 11
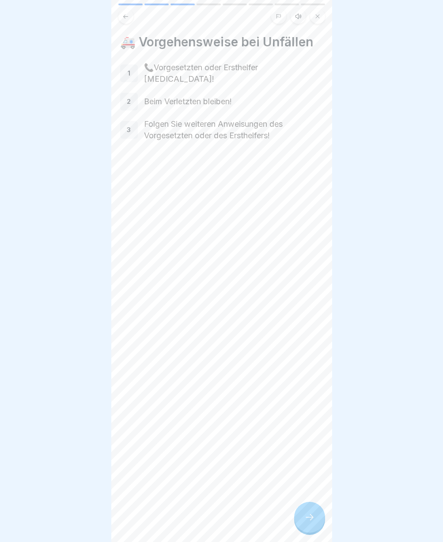
click at [309, 521] on icon at bounding box center [309, 517] width 11 height 11
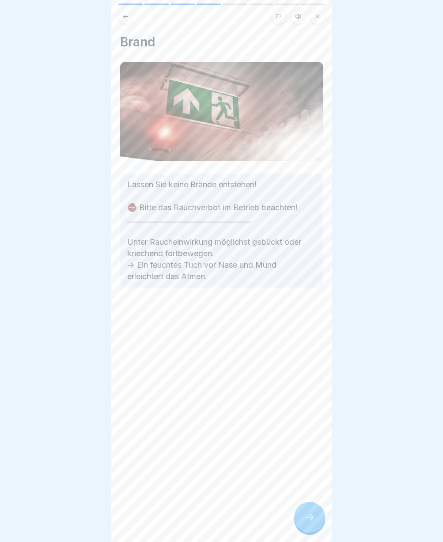
click at [309, 521] on icon at bounding box center [309, 517] width 11 height 11
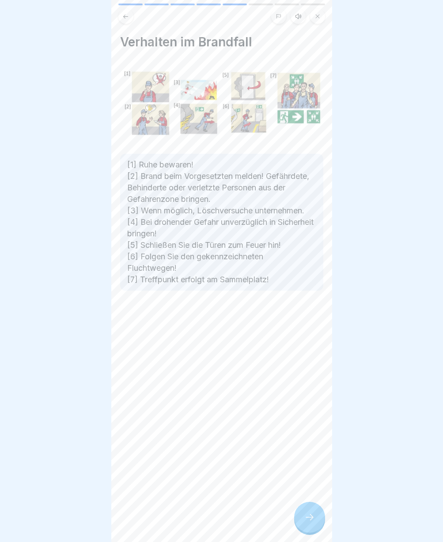
click at [309, 521] on icon at bounding box center [309, 517] width 11 height 11
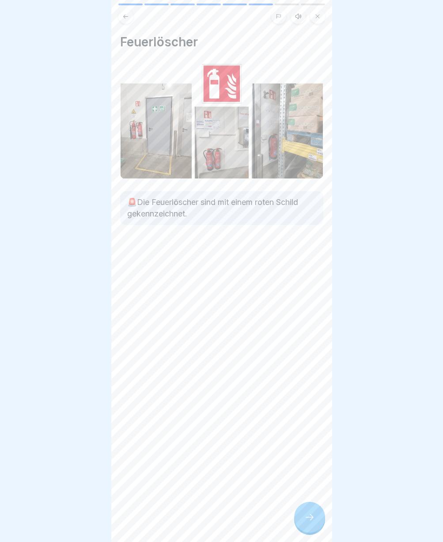
click at [309, 521] on icon at bounding box center [309, 517] width 11 height 11
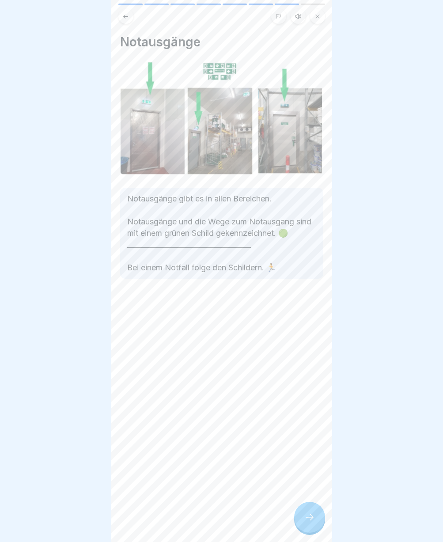
click at [309, 521] on icon at bounding box center [309, 517] width 11 height 11
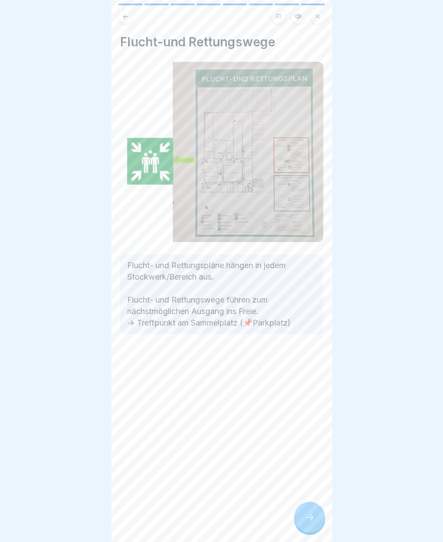
click at [309, 521] on icon at bounding box center [309, 517] width 11 height 11
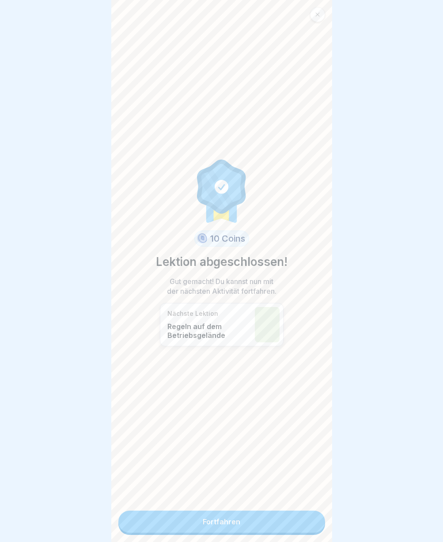
click at [309, 521] on link "Fortfahren" at bounding box center [221, 521] width 207 height 22
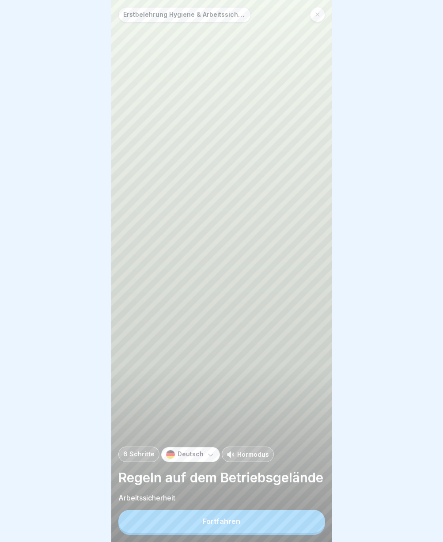
click at [309, 521] on button "Fortfahren" at bounding box center [221, 520] width 207 height 23
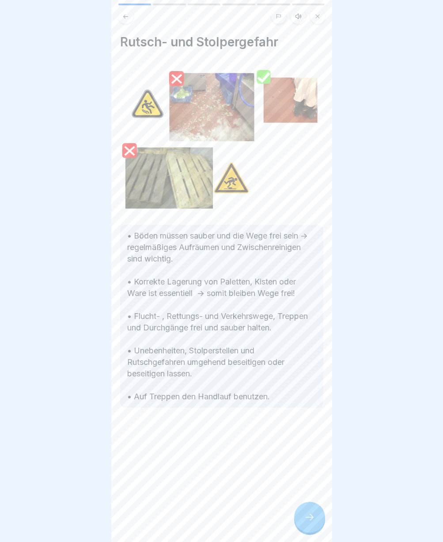
click at [309, 521] on icon at bounding box center [309, 517] width 11 height 11
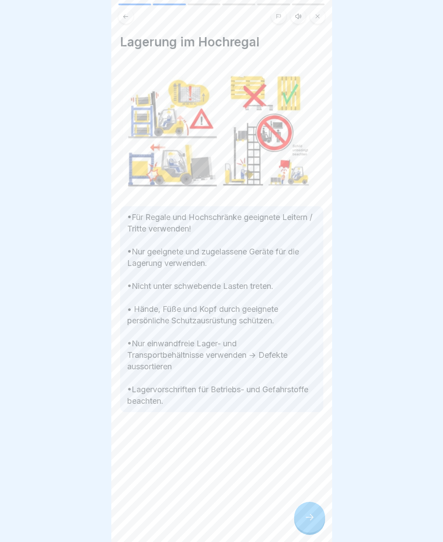
click at [309, 521] on icon at bounding box center [309, 517] width 11 height 11
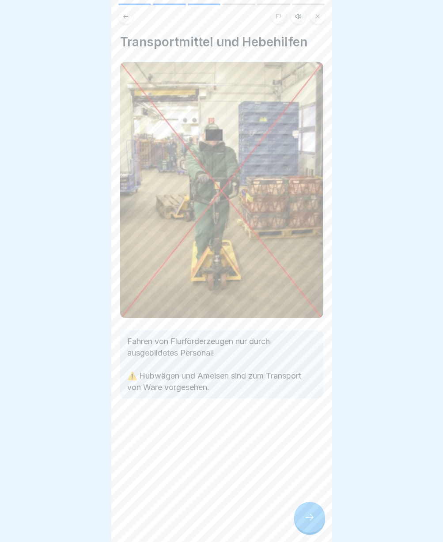
click at [309, 521] on icon at bounding box center [309, 517] width 11 height 11
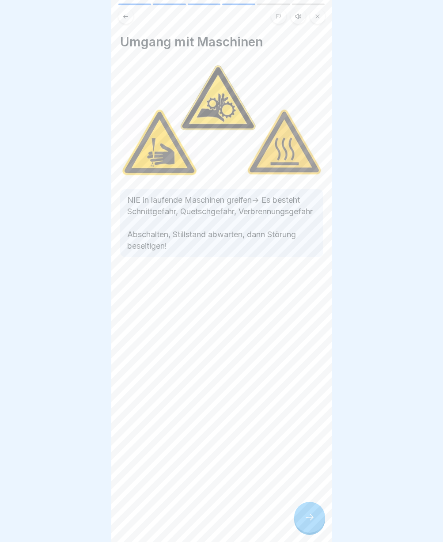
click at [309, 521] on icon at bounding box center [309, 517] width 11 height 11
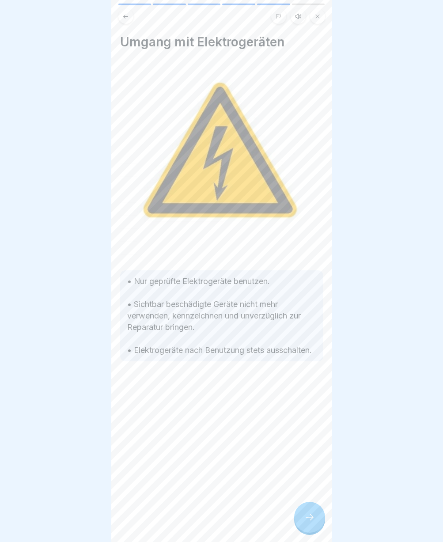
click at [309, 521] on icon at bounding box center [309, 517] width 11 height 11
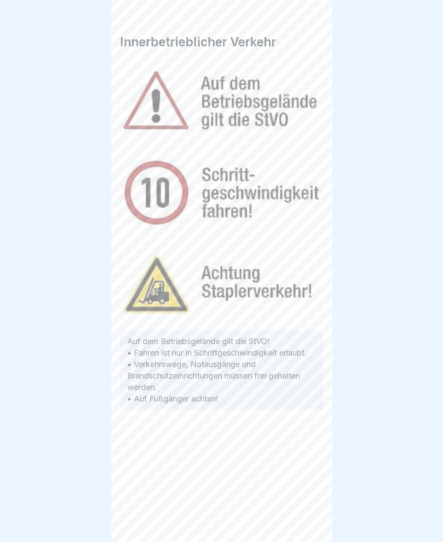
click at [339, 521] on link "Fortfahren" at bounding box center [442, 521] width 207 height 22
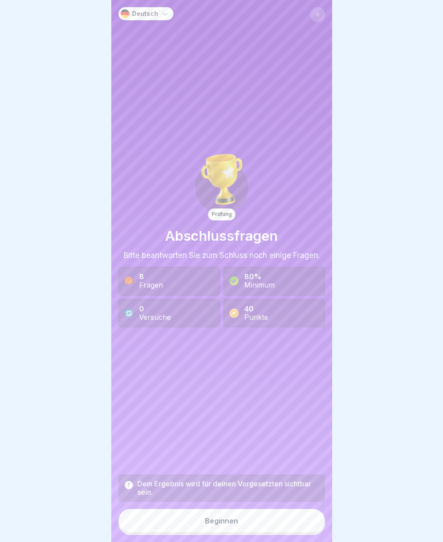
click at [298, 526] on button "Beginnen" at bounding box center [221, 520] width 207 height 24
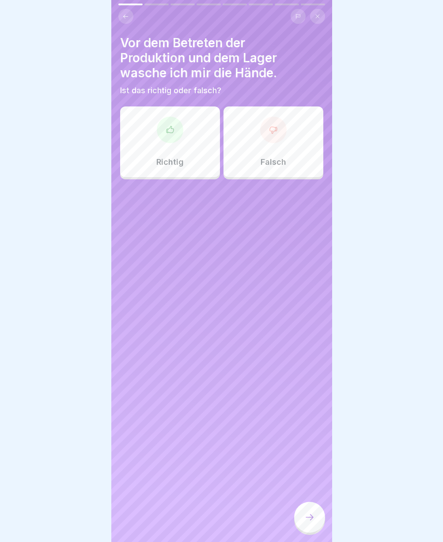
click at [176, 124] on div at bounding box center [170, 130] width 26 height 26
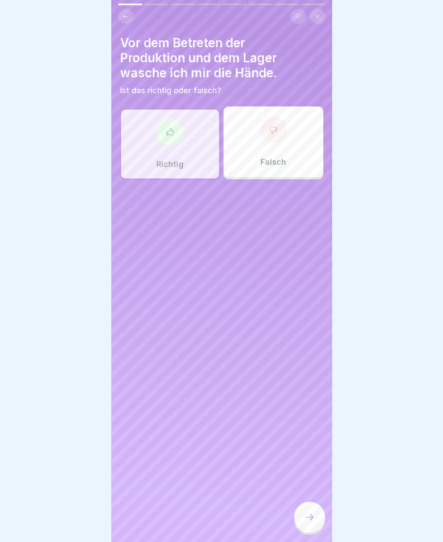
click at [312, 522] on icon at bounding box center [309, 517] width 11 height 11
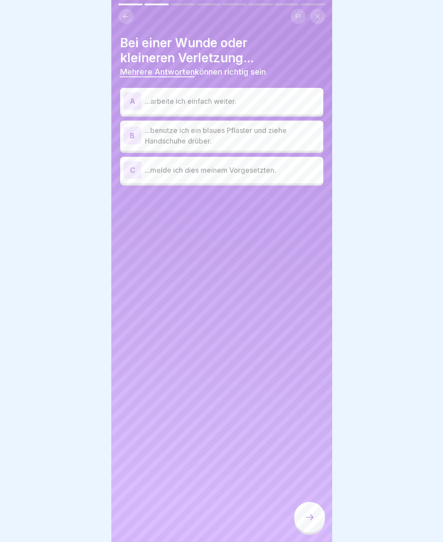
click at [313, 522] on icon at bounding box center [309, 517] width 11 height 11
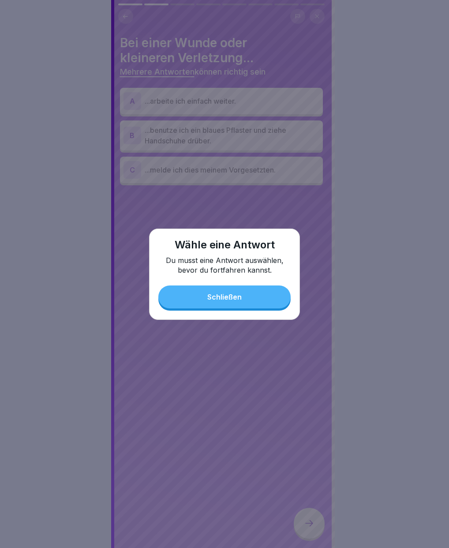
drag, startPoint x: 218, startPoint y: 291, endPoint x: 223, endPoint y: 291, distance: 4.9
click at [220, 291] on button "Schließen" at bounding box center [224, 297] width 132 height 23
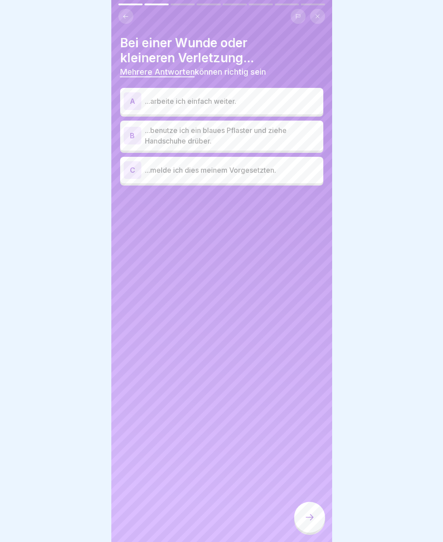
click at [196, 138] on p "...benutze ich ein blaues Pflaster und ziehe Handschuhe drüber." at bounding box center [232, 135] width 175 height 21
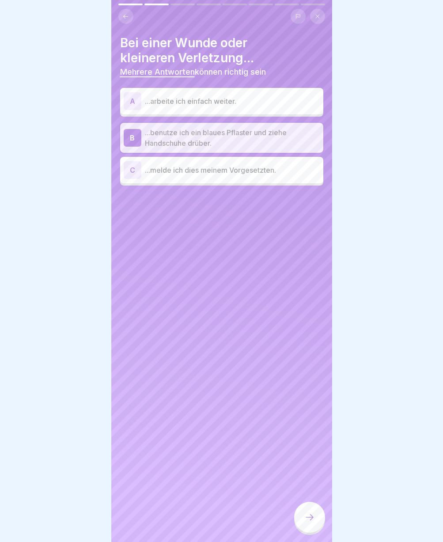
click at [201, 173] on p "...melde ich dies meinem Vorgesetzten." at bounding box center [232, 170] width 175 height 11
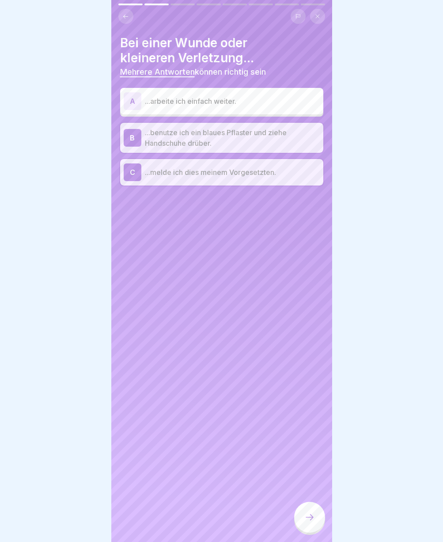
click at [309, 522] on icon at bounding box center [309, 517] width 11 height 11
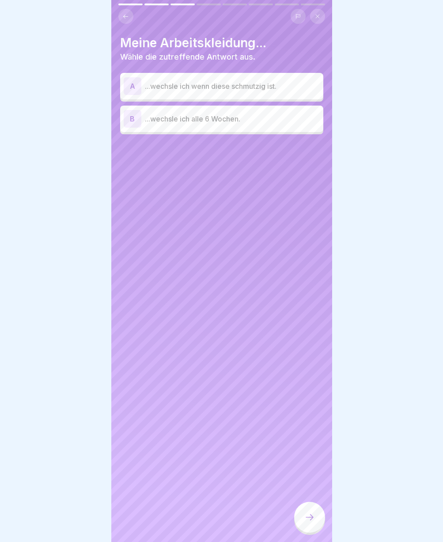
click at [180, 90] on p "...wechsle ich wenn diese schmutzig ist." at bounding box center [232, 86] width 175 height 11
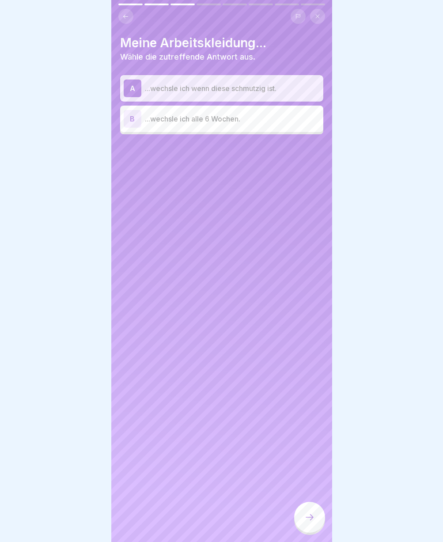
click at [295, 516] on div at bounding box center [309, 517] width 31 height 33
click at [300, 529] on div at bounding box center [309, 516] width 31 height 31
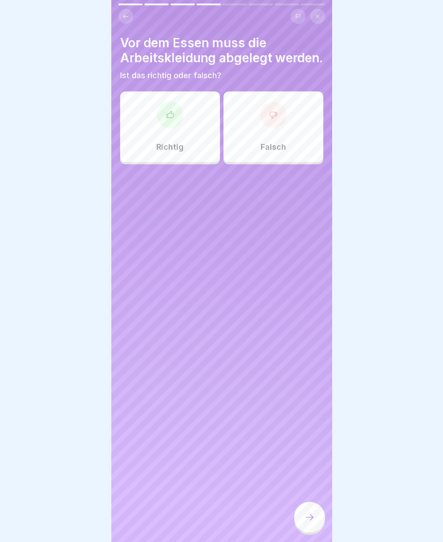
click at [171, 152] on p "Richtig" at bounding box center [169, 147] width 27 height 10
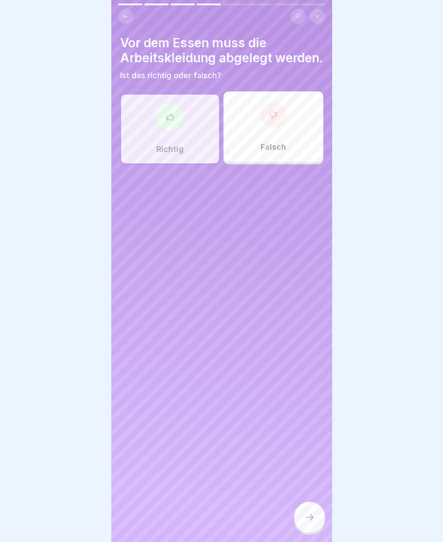
click at [312, 520] on icon at bounding box center [309, 517] width 11 height 11
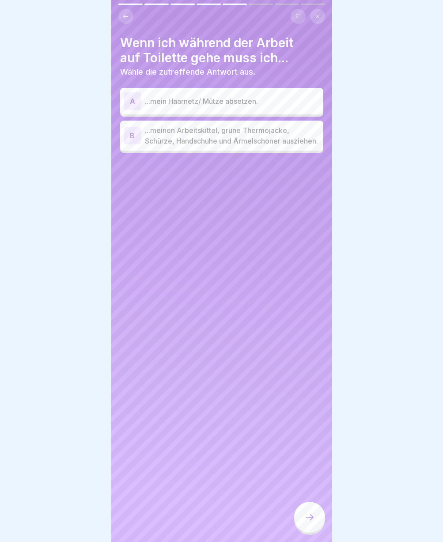
click at [200, 151] on div "B ...meinen Arbeitskittel, grüne Thermojacke, Schürze, Handschuhe und Ärmelscho…" at bounding box center [221, 135] width 203 height 30
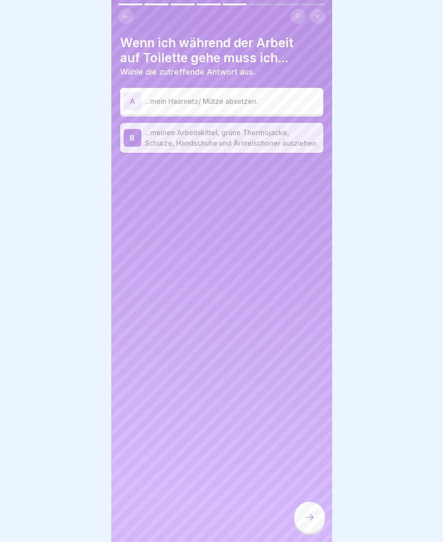
click at [302, 532] on div at bounding box center [309, 516] width 31 height 31
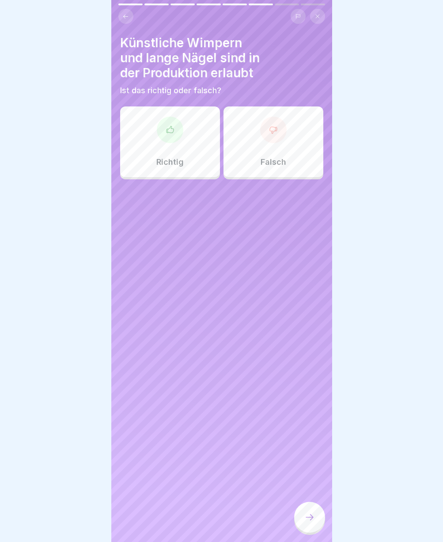
click at [303, 532] on div at bounding box center [309, 516] width 31 height 31
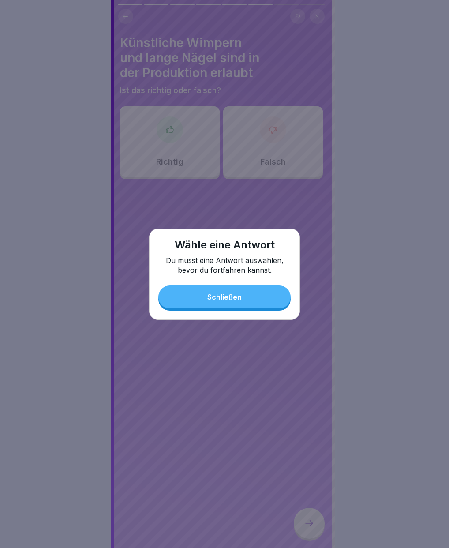
click at [237, 286] on button "Schließen" at bounding box center [224, 297] width 132 height 23
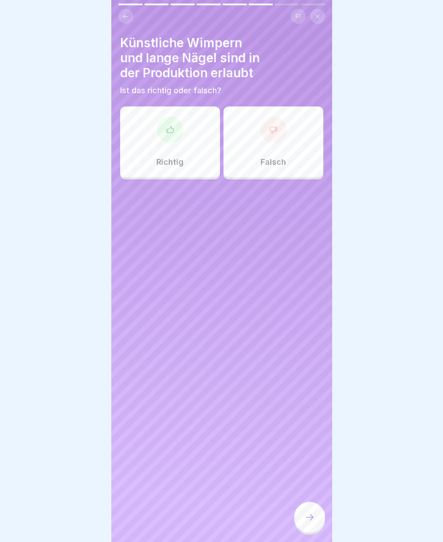
click at [282, 155] on div "Falsch" at bounding box center [273, 141] width 100 height 71
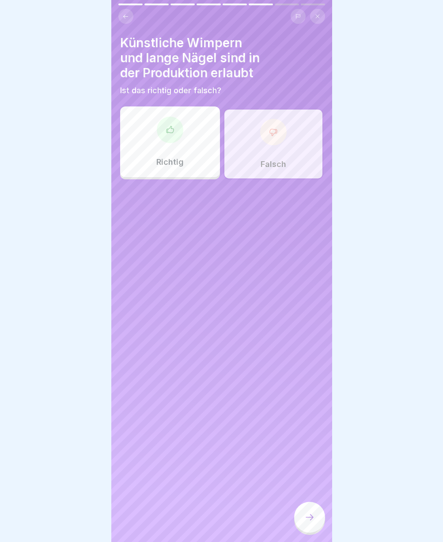
click at [311, 519] on icon at bounding box center [309, 517] width 11 height 11
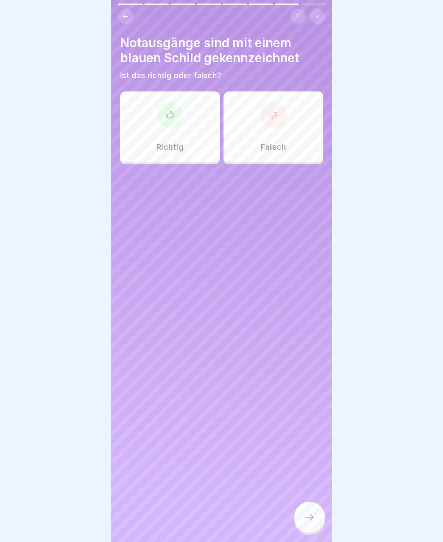
click at [269, 114] on icon at bounding box center [273, 114] width 9 height 9
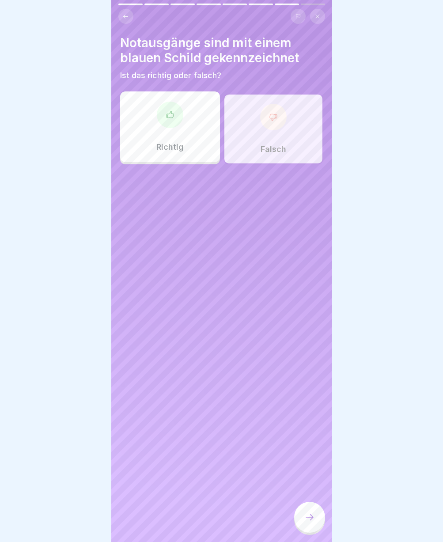
click at [258, 139] on div "Falsch" at bounding box center [273, 129] width 100 height 71
click at [313, 529] on div at bounding box center [309, 516] width 31 height 31
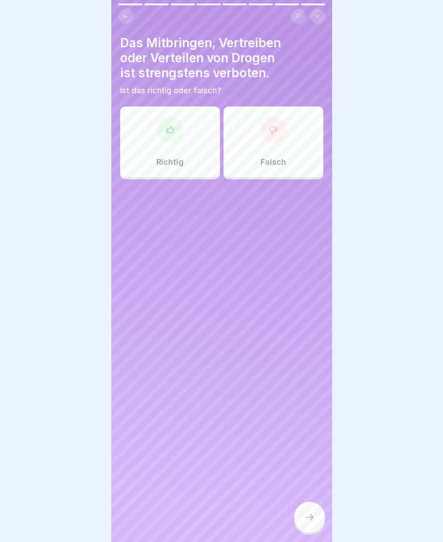
click at [156, 140] on div "Richtig" at bounding box center [170, 141] width 100 height 71
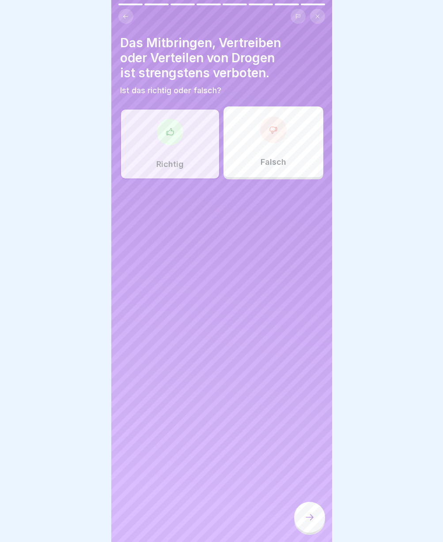
click at [302, 524] on div at bounding box center [309, 516] width 31 height 31
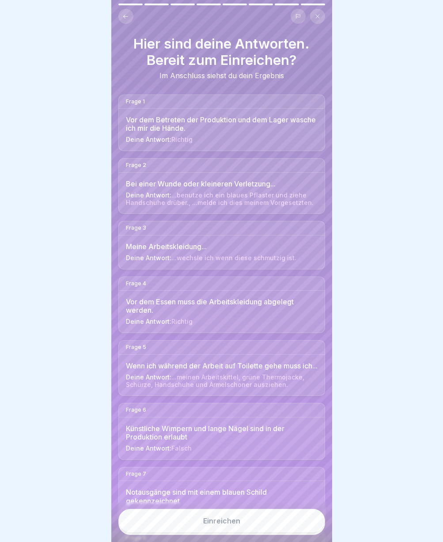
click at [302, 526] on button "Einreichen" at bounding box center [221, 520] width 207 height 24
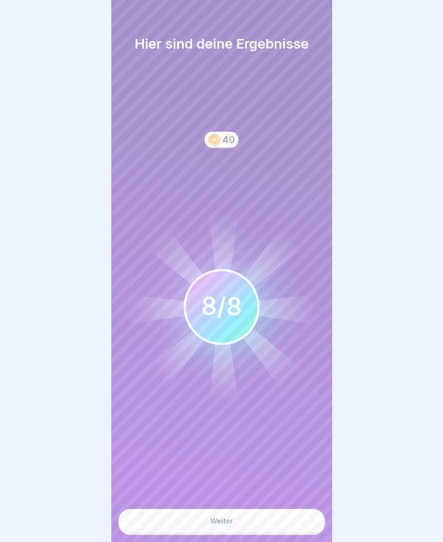
click at [300, 530] on button "Weiter" at bounding box center [221, 520] width 207 height 24
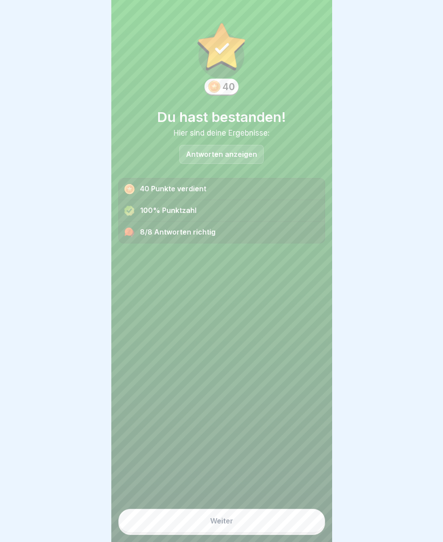
click at [298, 531] on button "Weiter" at bounding box center [221, 520] width 207 height 24
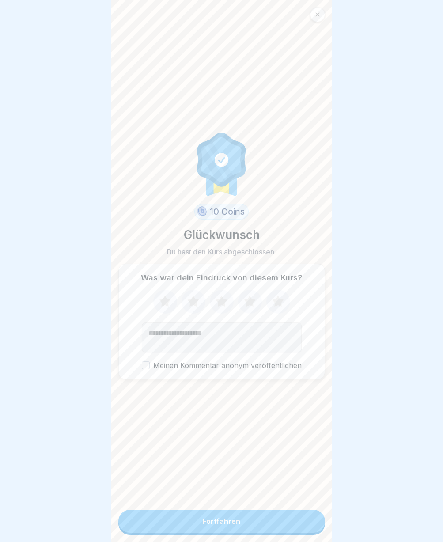
click at [298, 531] on button "Fortfahren" at bounding box center [221, 520] width 207 height 23
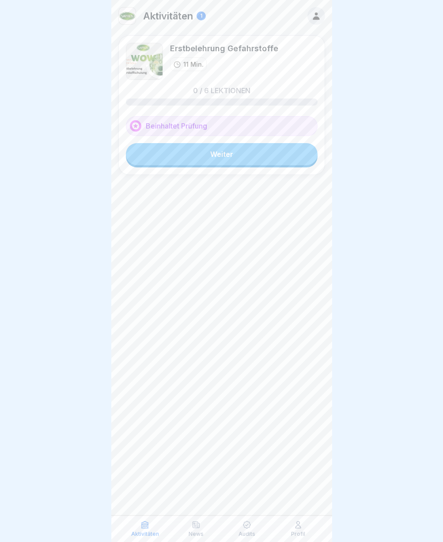
click at [223, 160] on link "Weiter" at bounding box center [222, 154] width 192 height 22
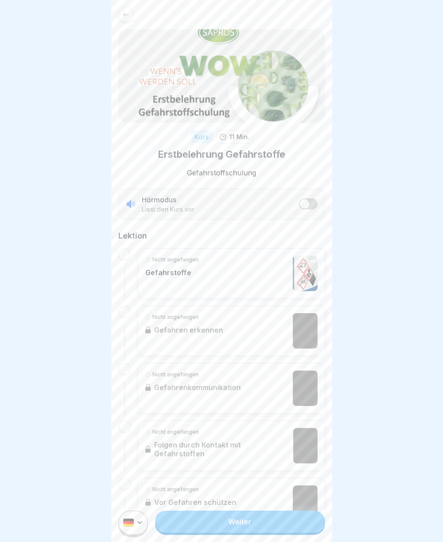
click at [221, 532] on link "Weiter" at bounding box center [239, 521] width 169 height 22
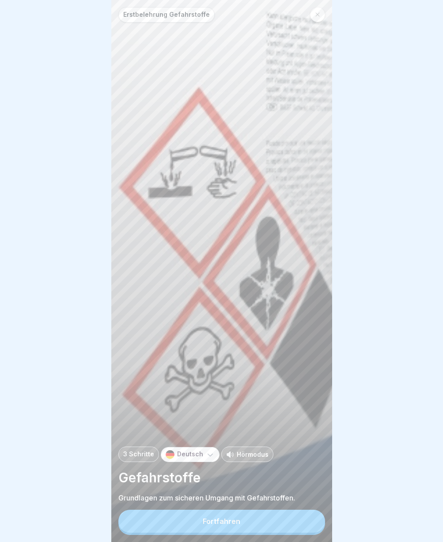
click at [221, 524] on div "Fortfahren" at bounding box center [222, 521] width 38 height 8
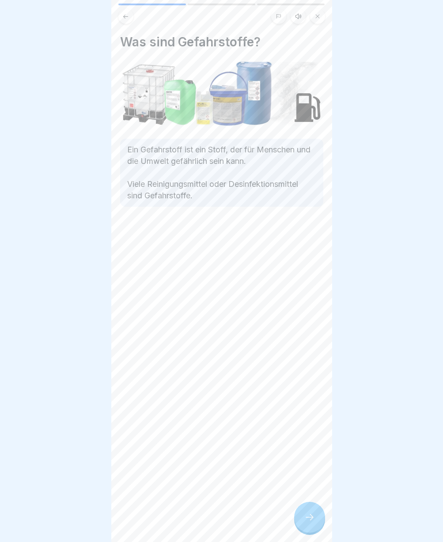
click at [307, 518] on div at bounding box center [309, 516] width 31 height 31
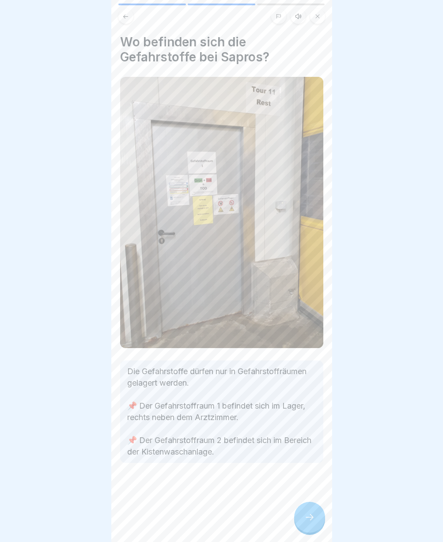
click at [307, 518] on div at bounding box center [309, 516] width 31 height 31
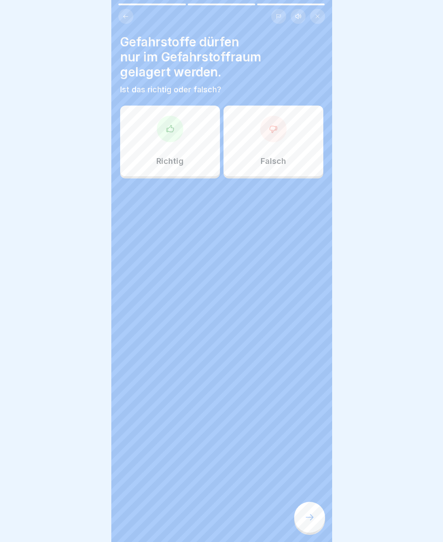
click at [307, 520] on icon at bounding box center [309, 517] width 11 height 11
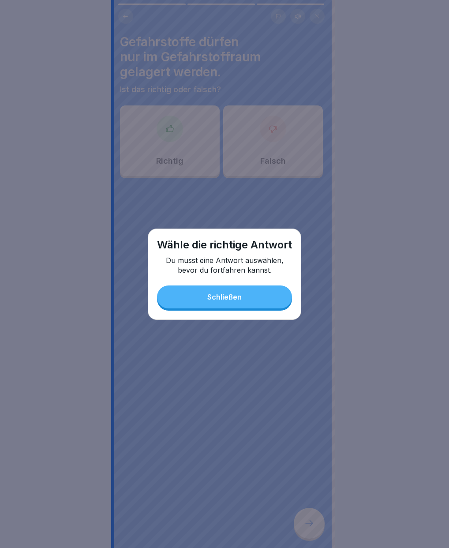
click at [187, 308] on button "Schließen" at bounding box center [224, 297] width 135 height 23
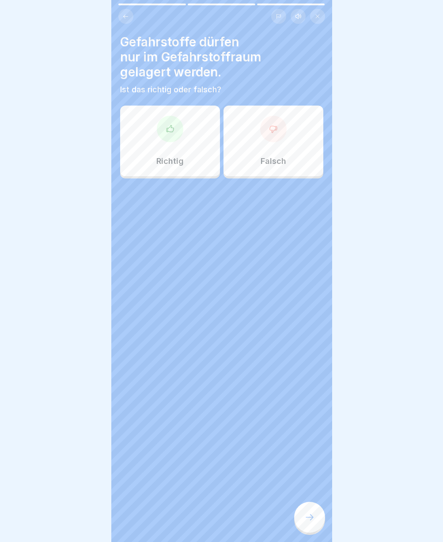
click at [178, 152] on div "Richtig" at bounding box center [170, 140] width 100 height 71
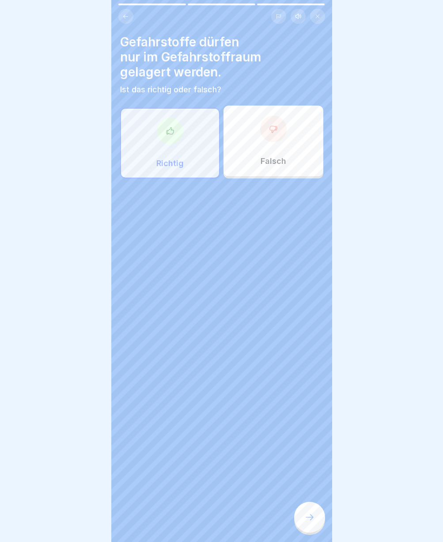
click at [305, 536] on div "Erstbelehrung Gefahrstoffe 3 Schritte Deutsch Hörmodus Gefahrstoffe Grundlagen …" at bounding box center [221, 271] width 221 height 542
click at [305, 532] on div at bounding box center [309, 516] width 31 height 31
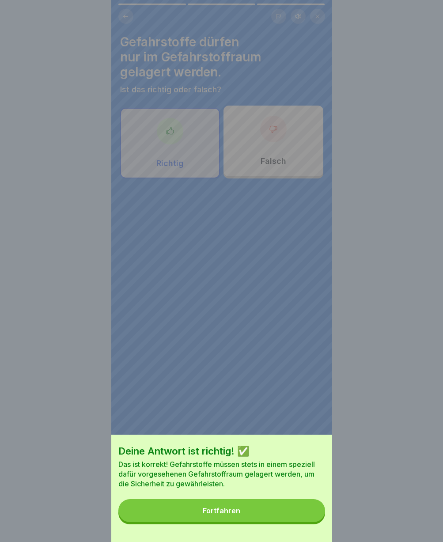
click at [253, 513] on button "Fortfahren" at bounding box center [221, 510] width 207 height 23
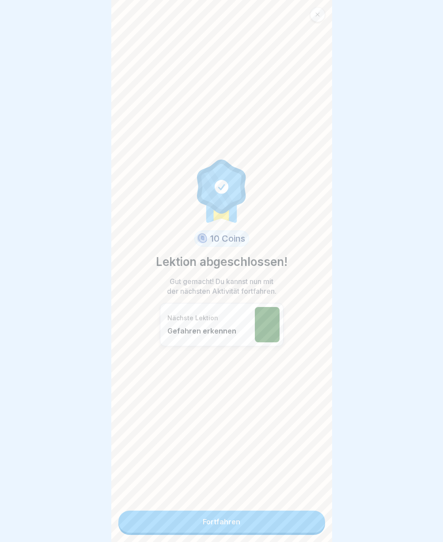
click at [225, 528] on link "Fortfahren" at bounding box center [221, 521] width 207 height 22
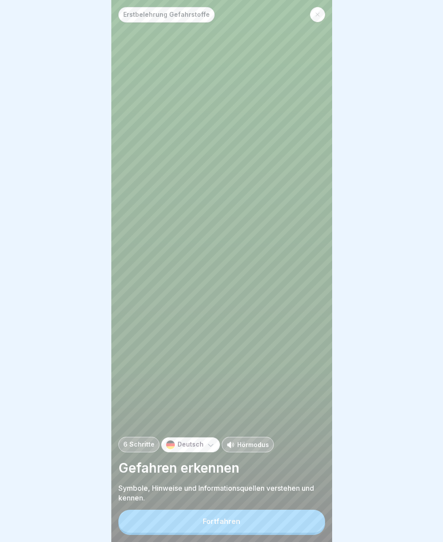
click at [226, 525] on div "Fortfahren" at bounding box center [222, 521] width 38 height 8
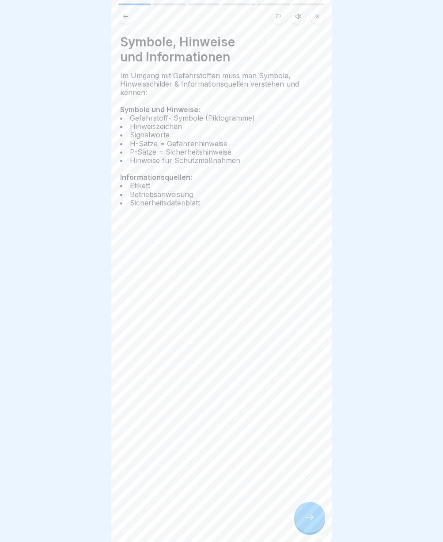
click at [312, 532] on div at bounding box center [309, 516] width 31 height 31
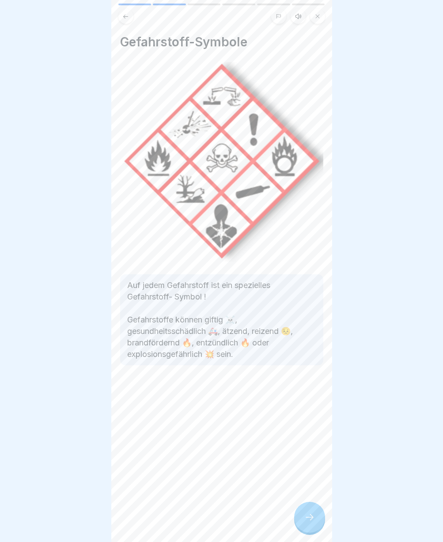
click at [312, 532] on div at bounding box center [309, 516] width 31 height 31
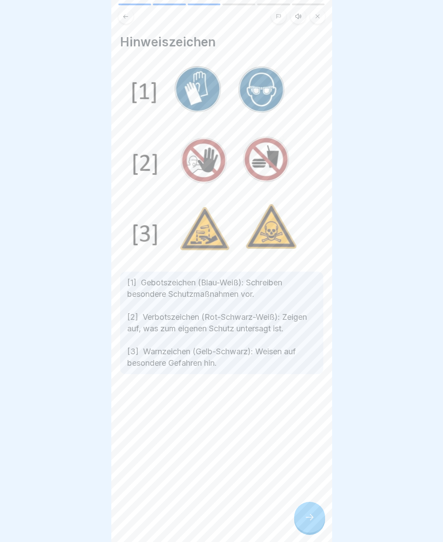
click at [312, 532] on div at bounding box center [309, 516] width 31 height 31
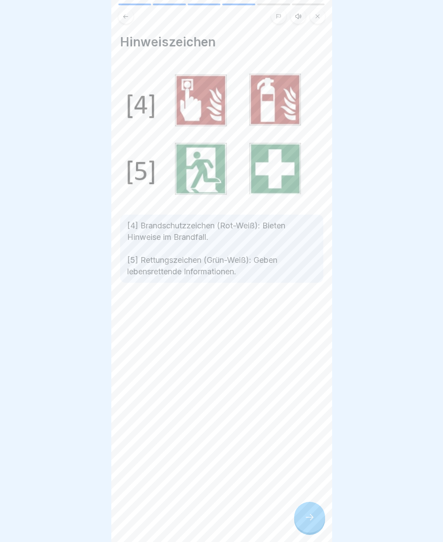
click at [312, 532] on div at bounding box center [309, 516] width 31 height 31
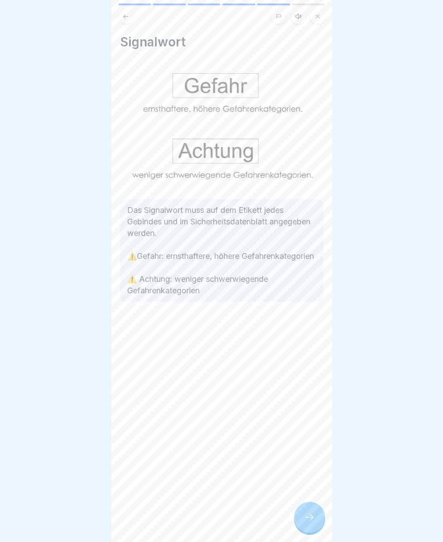
click at [312, 532] on div at bounding box center [309, 516] width 31 height 31
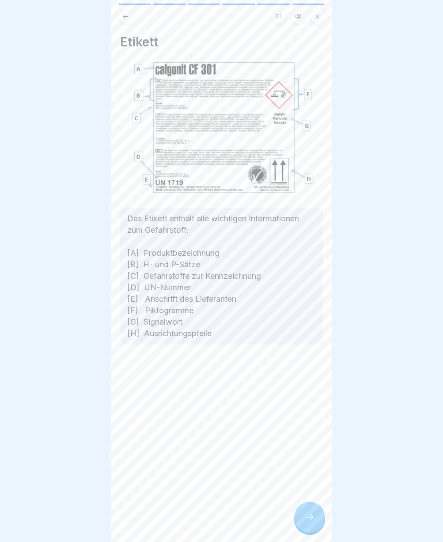
click at [312, 532] on div at bounding box center [309, 516] width 31 height 31
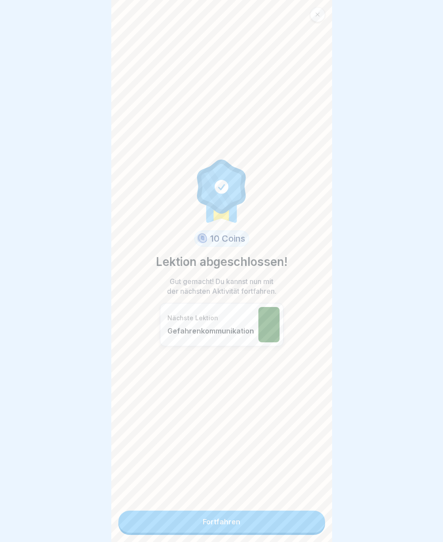
click at [312, 534] on div "10 Coins Lektion abgeschlossen! Gut gemacht! Du kannst nun mit der nächsten Akt…" at bounding box center [221, 271] width 221 height 542
click at [296, 522] on link "Fortfahren" at bounding box center [221, 521] width 207 height 22
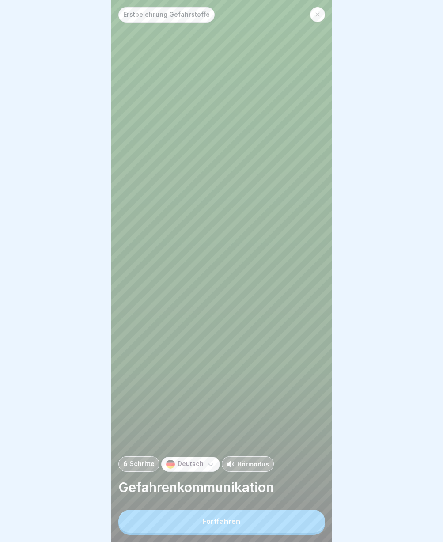
click at [296, 522] on button "Fortfahren" at bounding box center [221, 520] width 207 height 23
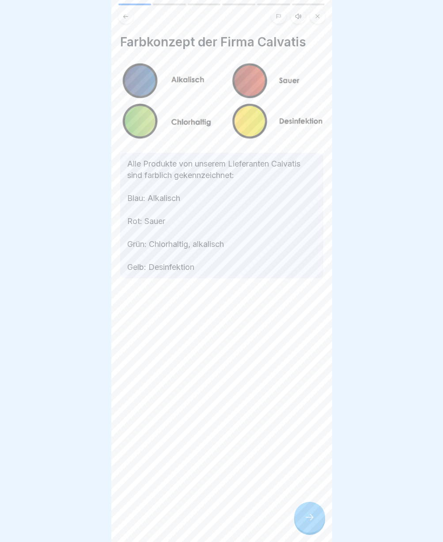
click at [304, 519] on icon at bounding box center [309, 517] width 11 height 11
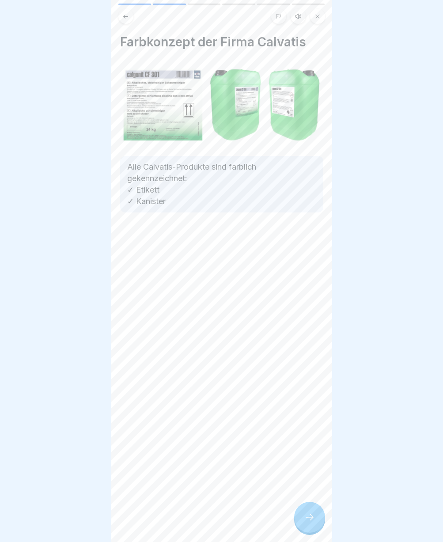
click at [304, 519] on div at bounding box center [309, 516] width 31 height 31
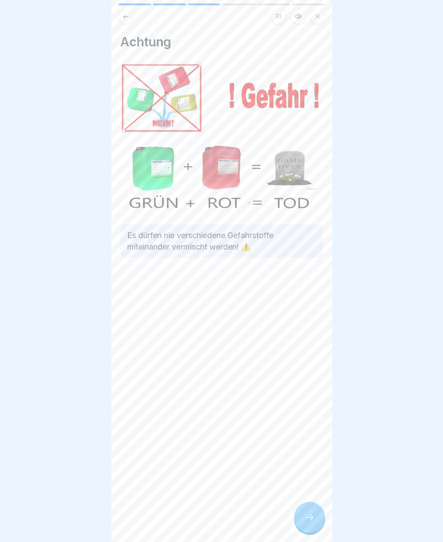
click at [304, 519] on div at bounding box center [309, 516] width 31 height 31
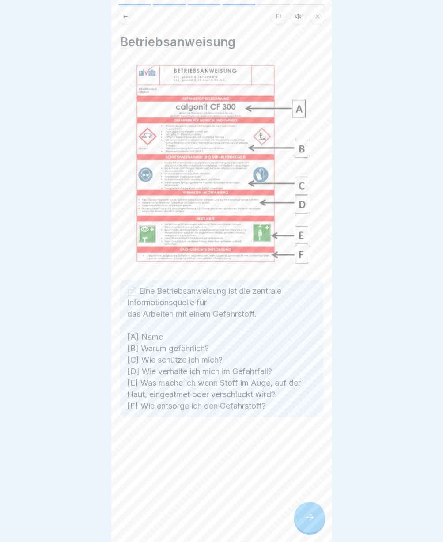
click at [304, 519] on div at bounding box center [309, 516] width 31 height 31
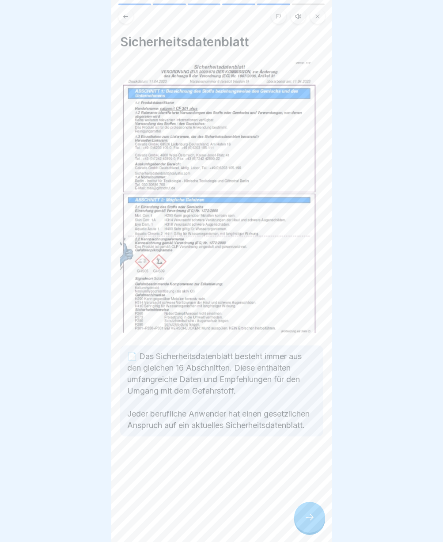
click at [304, 519] on div at bounding box center [309, 516] width 31 height 31
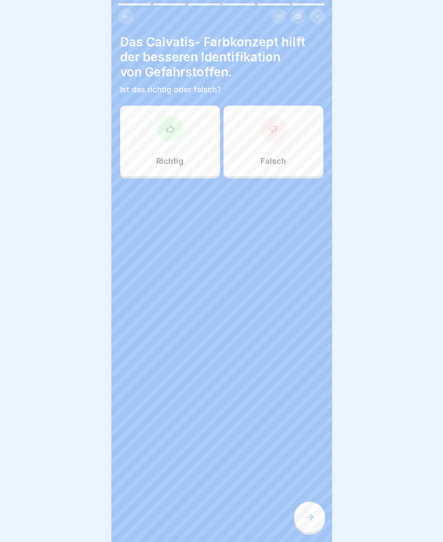
click at [166, 138] on div at bounding box center [170, 129] width 26 height 26
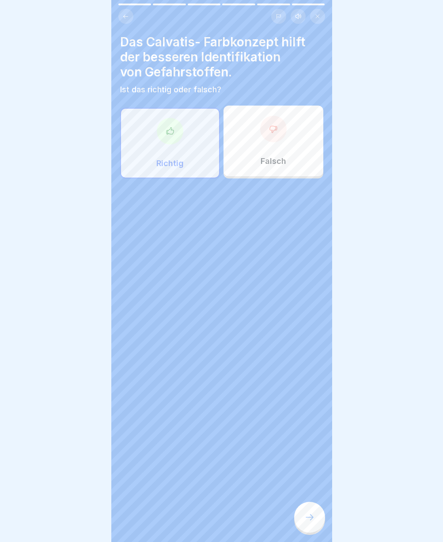
click at [306, 522] on icon at bounding box center [309, 517] width 11 height 11
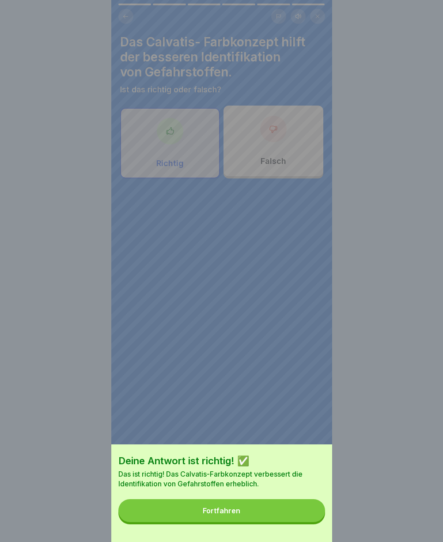
click at [305, 522] on button "Fortfahren" at bounding box center [221, 510] width 207 height 23
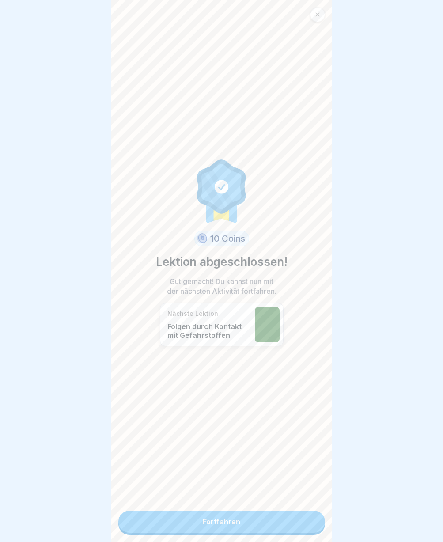
click at [305, 524] on link "Fortfahren" at bounding box center [221, 521] width 207 height 22
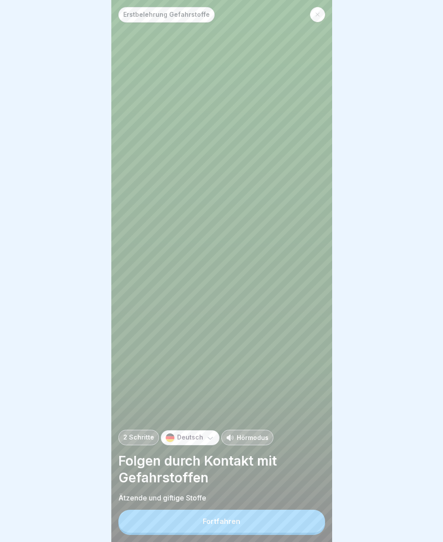
click at [255, 528] on button "Fortfahren" at bounding box center [221, 520] width 207 height 23
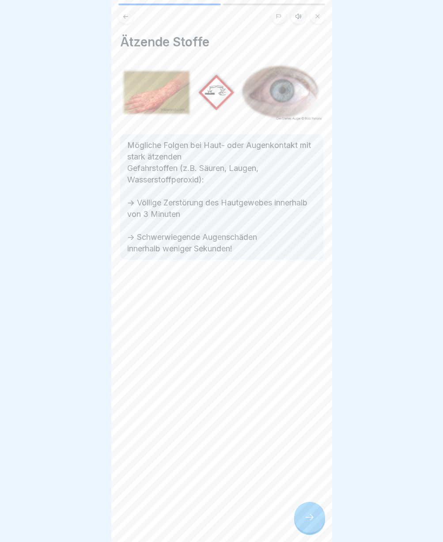
click at [312, 522] on icon at bounding box center [309, 517] width 11 height 11
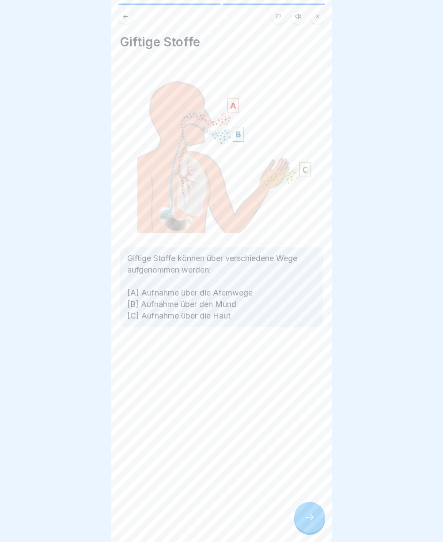
click at [312, 522] on icon at bounding box center [309, 517] width 11 height 11
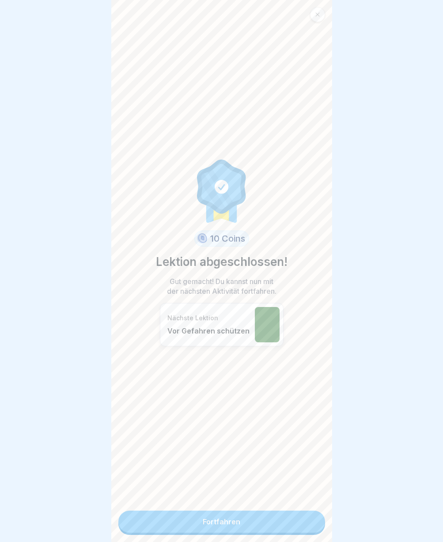
click at [312, 527] on link "Fortfahren" at bounding box center [221, 521] width 207 height 22
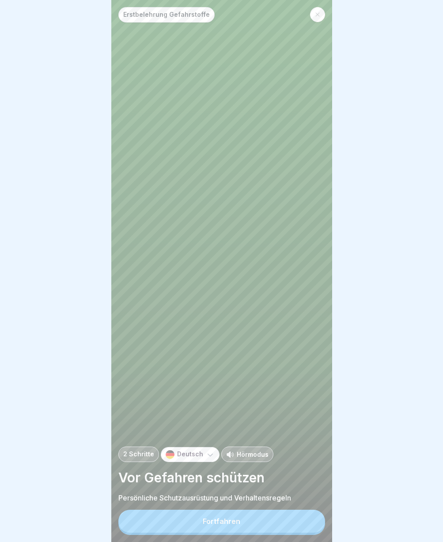
click at [312, 527] on button "Fortfahren" at bounding box center [221, 520] width 207 height 23
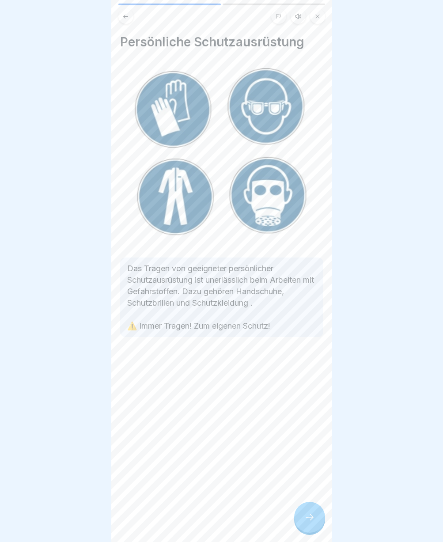
click at [312, 522] on icon at bounding box center [309, 517] width 11 height 11
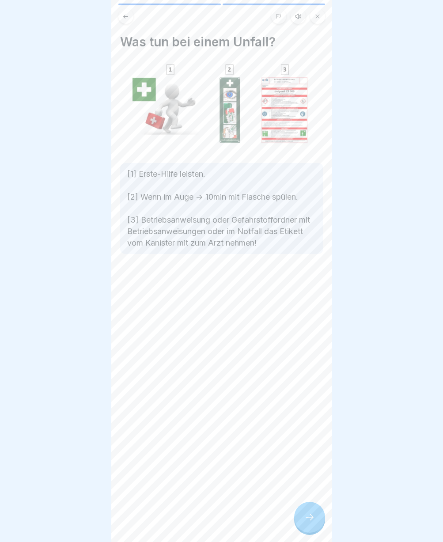
drag, startPoint x: 312, startPoint y: 527, endPoint x: 312, endPoint y: 534, distance: 7.5
click at [312, 532] on div at bounding box center [309, 516] width 31 height 31
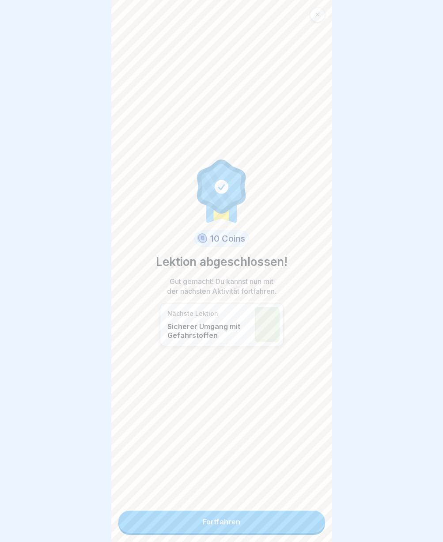
click at [305, 523] on link "Fortfahren" at bounding box center [221, 521] width 207 height 22
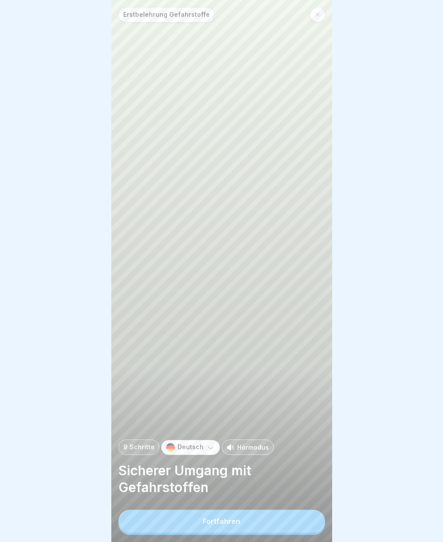
click at [285, 521] on button "Fortfahren" at bounding box center [221, 520] width 207 height 23
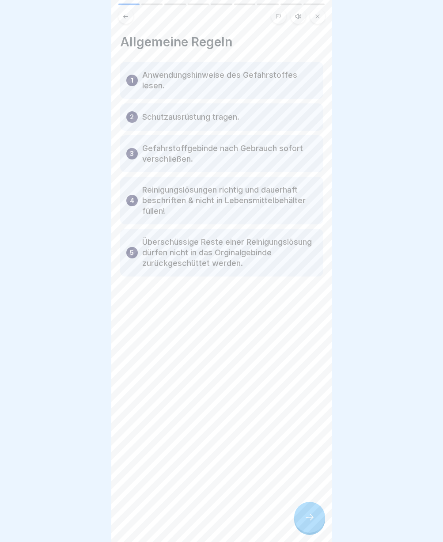
click at [307, 517] on div at bounding box center [309, 516] width 31 height 31
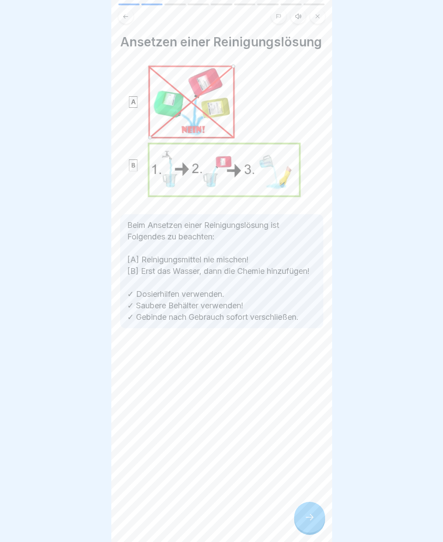
click at [307, 517] on div at bounding box center [309, 516] width 31 height 31
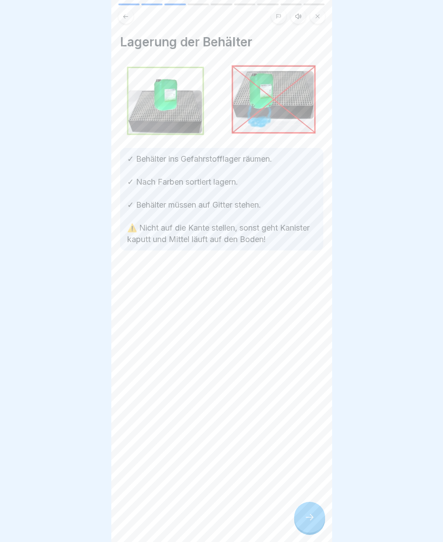
click at [307, 519] on div at bounding box center [309, 516] width 31 height 31
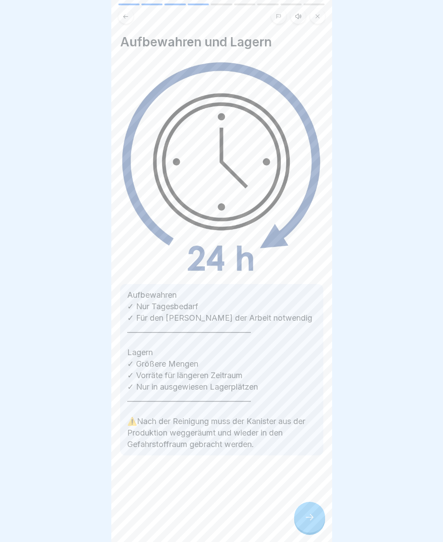
click at [307, 519] on icon at bounding box center [309, 517] width 11 height 11
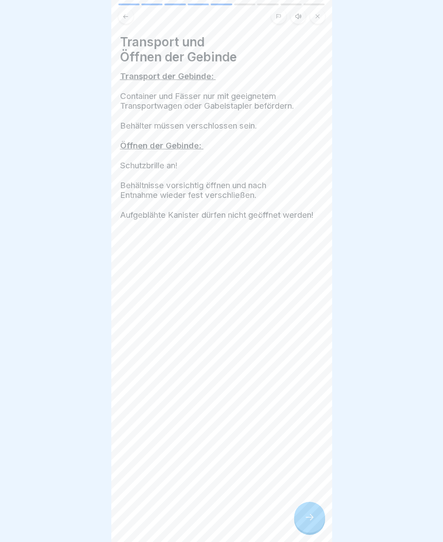
click at [307, 519] on icon at bounding box center [309, 517] width 11 height 11
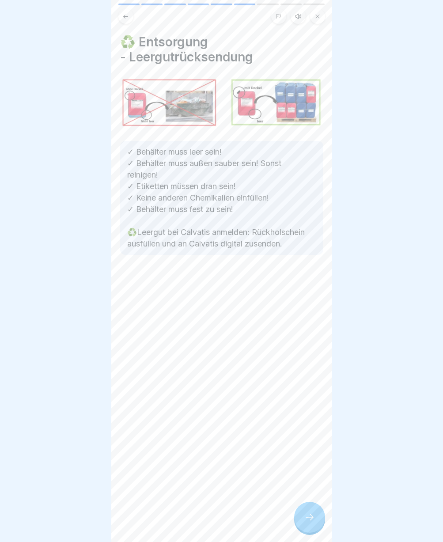
click at [307, 519] on icon at bounding box center [309, 517] width 11 height 11
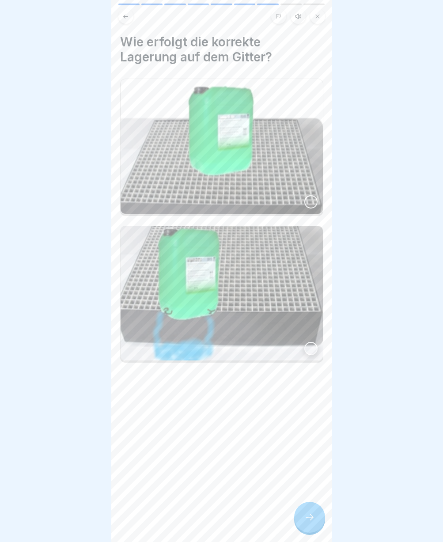
click at [307, 519] on div at bounding box center [309, 516] width 31 height 31
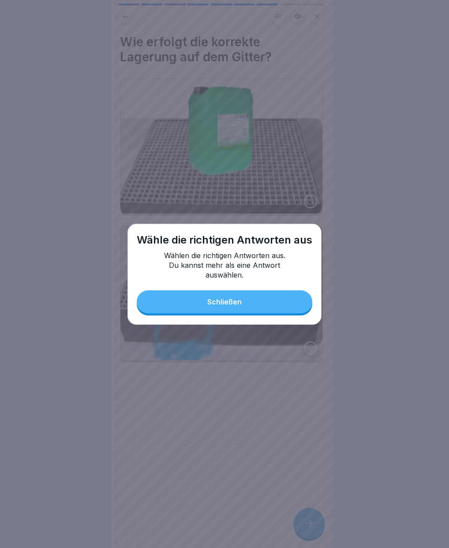
click at [188, 307] on button "Schließen" at bounding box center [225, 301] width 176 height 23
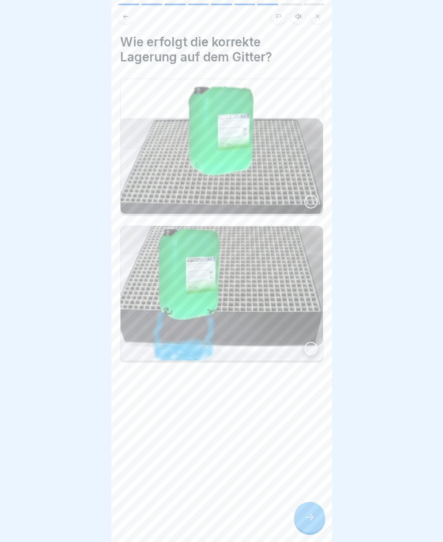
click at [226, 151] on img at bounding box center [221, 146] width 202 height 135
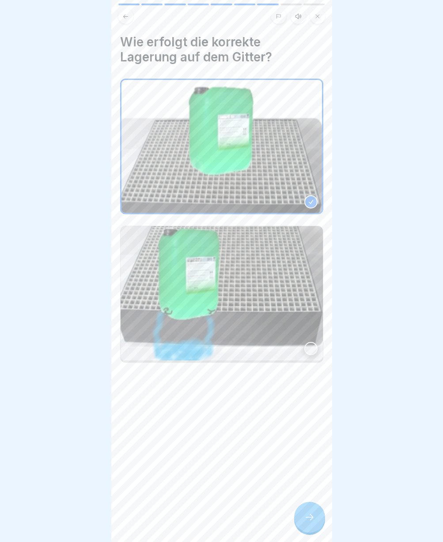
click at [302, 522] on div at bounding box center [309, 516] width 31 height 31
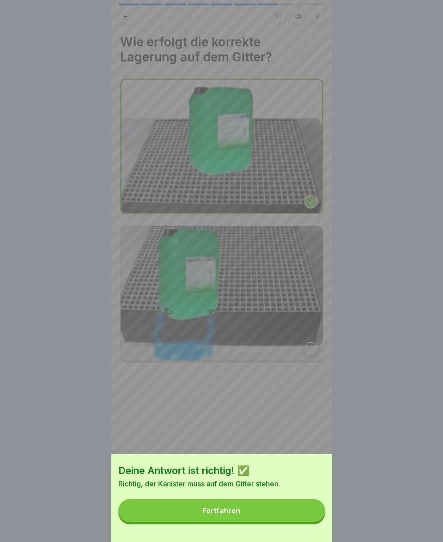
click at [290, 512] on button "Fortfahren" at bounding box center [221, 510] width 207 height 23
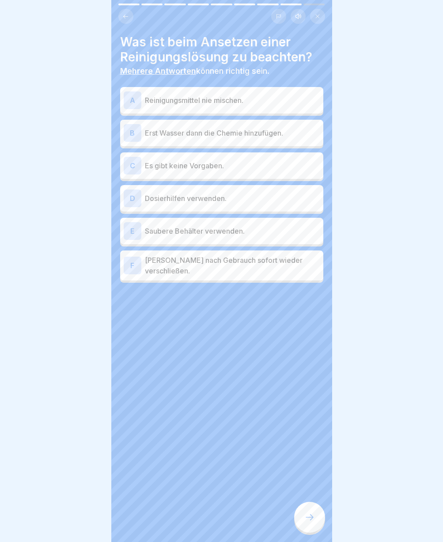
click at [230, 97] on p "Reinigungsmittel nie mischen." at bounding box center [232, 100] width 175 height 11
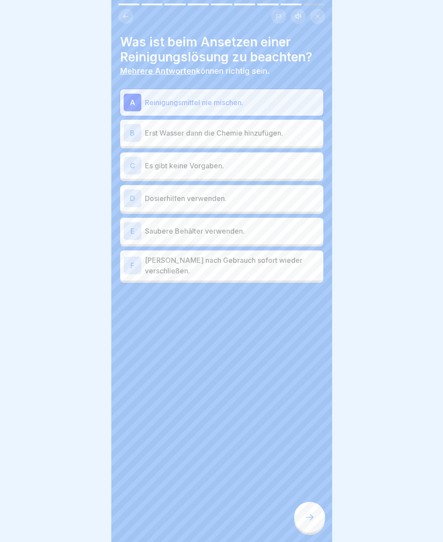
click at [212, 136] on p "Erst Wasser dann die Chemie hinzufügen." at bounding box center [232, 133] width 175 height 11
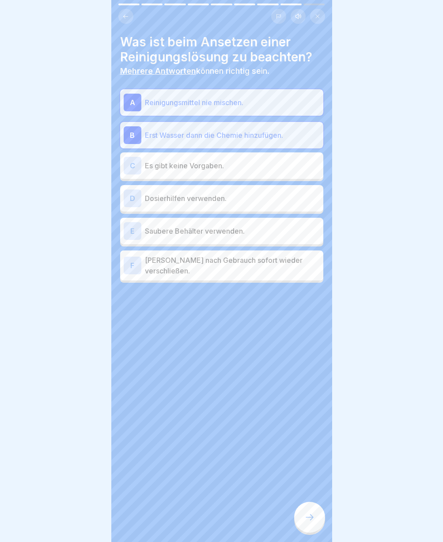
click at [241, 203] on div "D Dosierhilfen verwenden." at bounding box center [222, 198] width 196 height 18
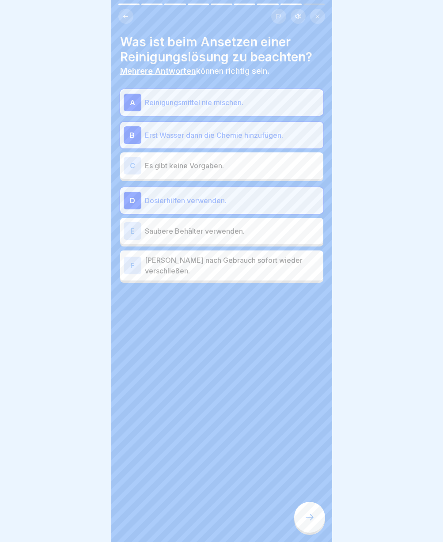
click at [226, 226] on p "Saubere Behälter verwenden." at bounding box center [232, 231] width 175 height 11
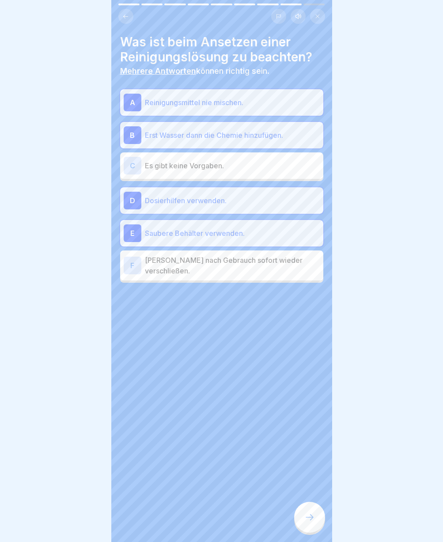
click at [215, 267] on p "Gebinde nach Gebrauch sofort wieder verschließen." at bounding box center [232, 265] width 175 height 21
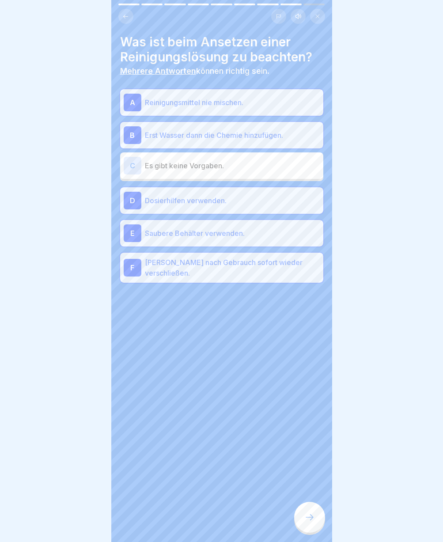
click at [305, 522] on icon at bounding box center [309, 517] width 11 height 11
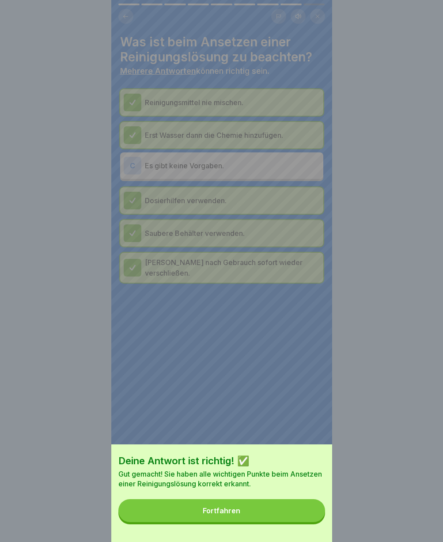
click at [305, 522] on button "Fortfahren" at bounding box center [221, 510] width 207 height 23
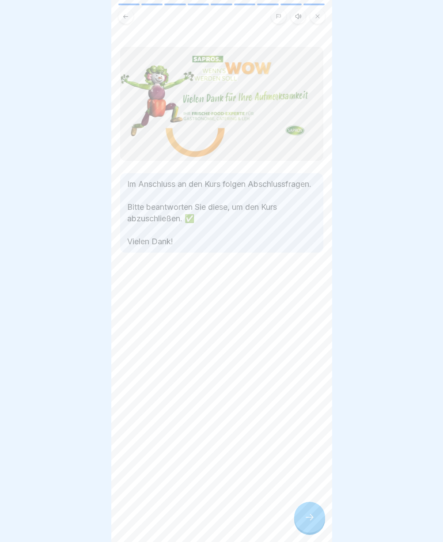
click at [316, 526] on div at bounding box center [309, 516] width 31 height 31
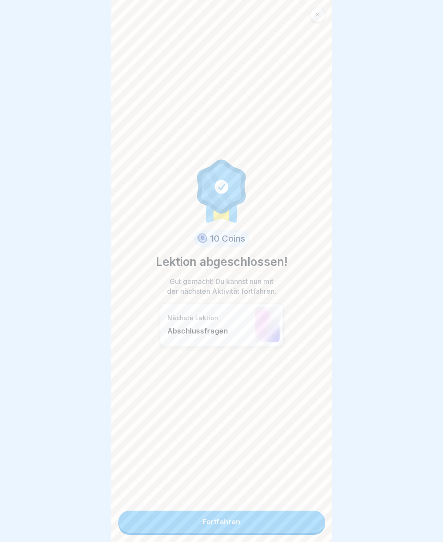
click at [247, 530] on link "Fortfahren" at bounding box center [221, 521] width 207 height 22
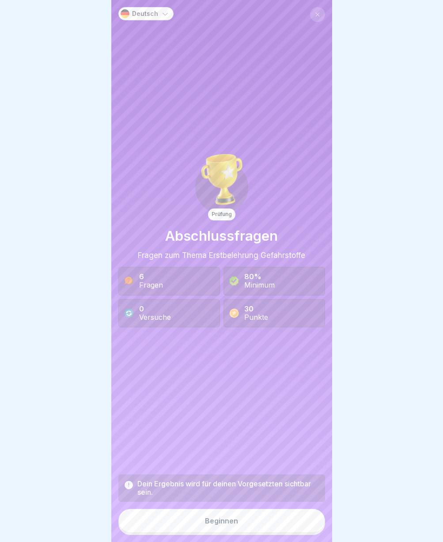
click at [187, 522] on button "Beginnen" at bounding box center [221, 520] width 207 height 24
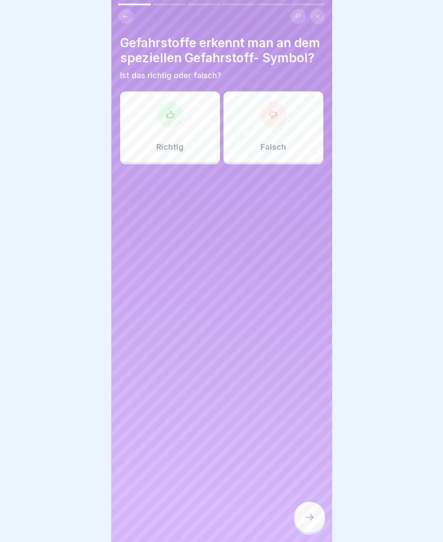
click at [161, 154] on div "Richtig" at bounding box center [170, 126] width 100 height 71
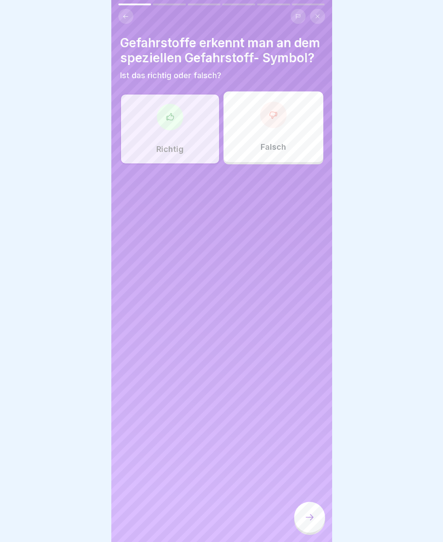
click at [316, 523] on div at bounding box center [309, 516] width 31 height 31
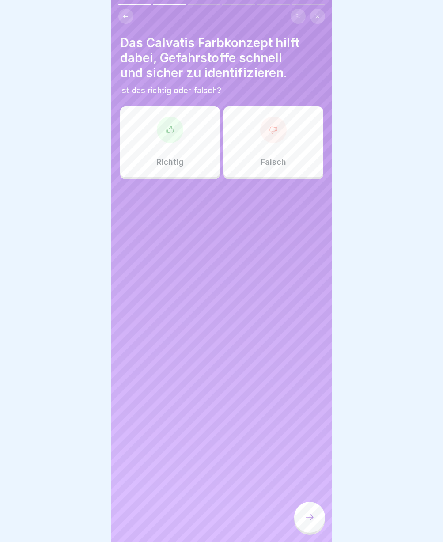
click at [178, 158] on p "Richtig" at bounding box center [169, 162] width 27 height 10
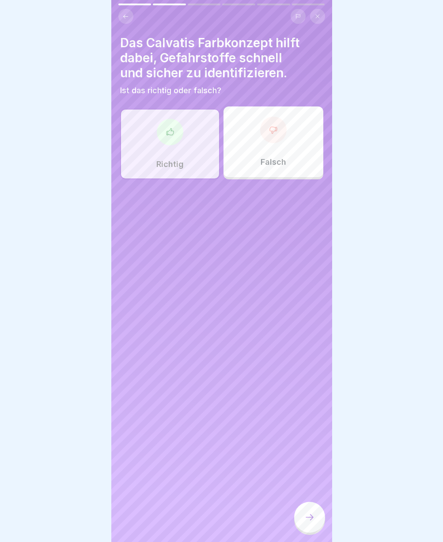
click at [312, 530] on div at bounding box center [309, 516] width 31 height 31
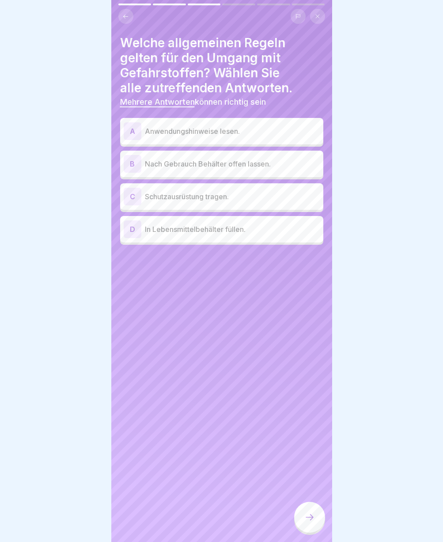
click at [173, 132] on p "Anwendungshinweise lesen." at bounding box center [232, 131] width 175 height 11
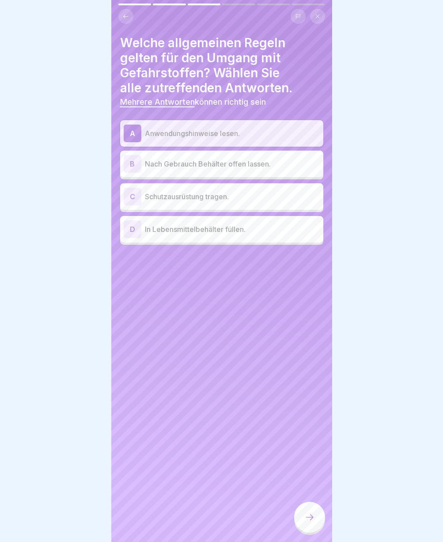
click at [179, 196] on p "Schutzausrüstung tragen." at bounding box center [232, 196] width 175 height 11
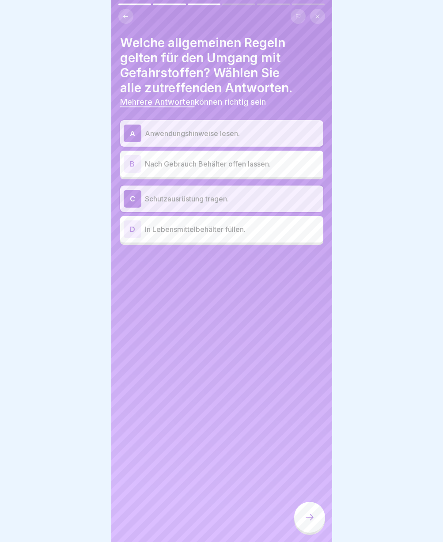
click at [301, 523] on div at bounding box center [309, 516] width 31 height 31
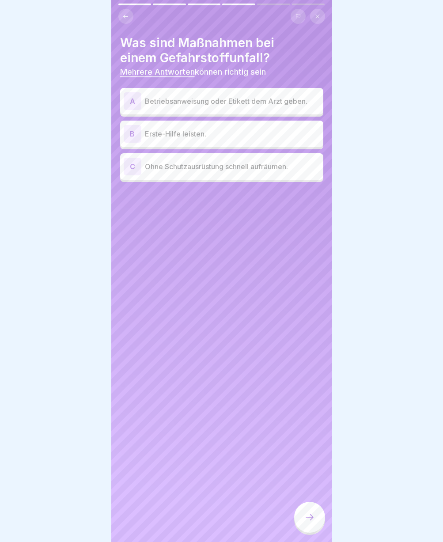
click at [184, 110] on div "A Betriebsanweisung oder Etikett dem Arzt geben." at bounding box center [221, 101] width 203 height 26
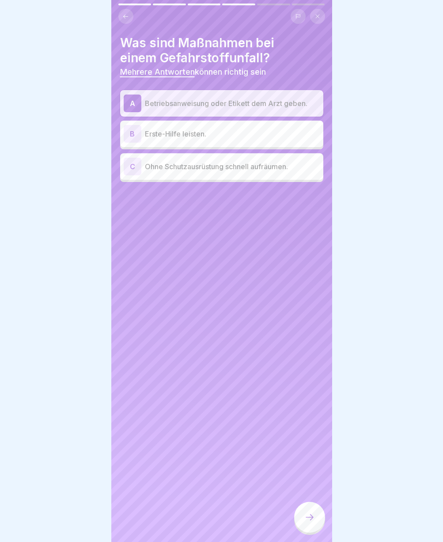
click at [190, 137] on p "Erste-Hilfe leisten." at bounding box center [232, 133] width 175 height 11
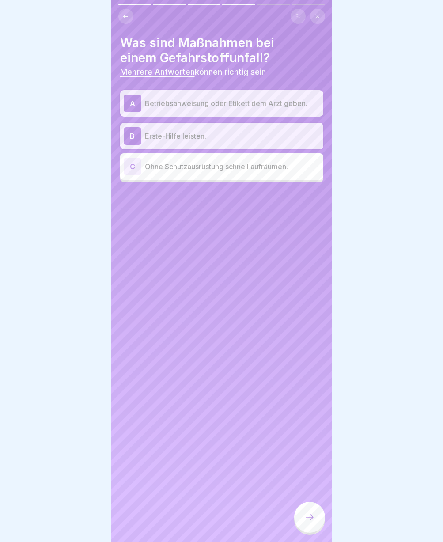
click at [315, 527] on div at bounding box center [309, 516] width 31 height 31
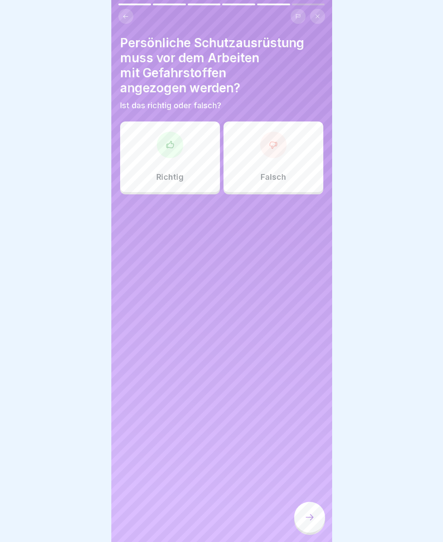
click at [185, 191] on div "Richtig" at bounding box center [170, 156] width 100 height 71
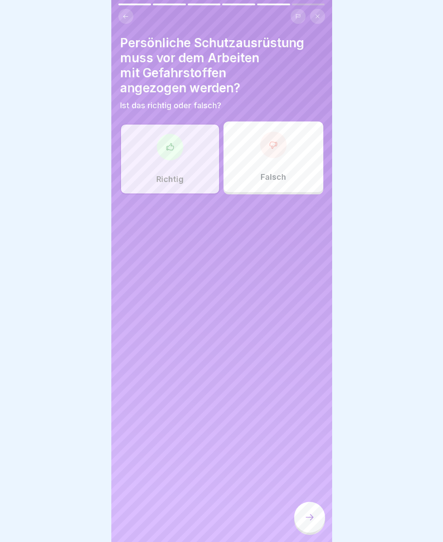
drag, startPoint x: 185, startPoint y: 191, endPoint x: 309, endPoint y: 525, distance: 356.6
click at [309, 522] on icon at bounding box center [309, 517] width 11 height 11
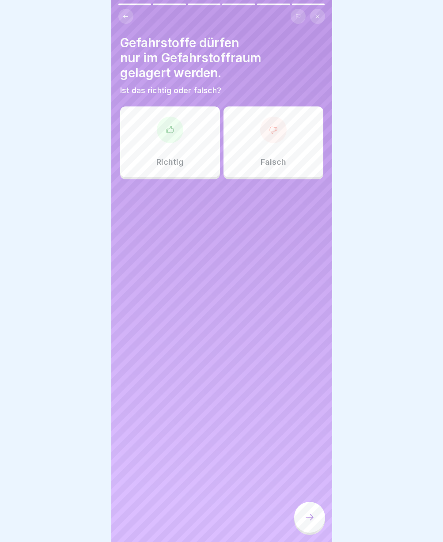
click at [140, 150] on div "Richtig" at bounding box center [170, 141] width 100 height 71
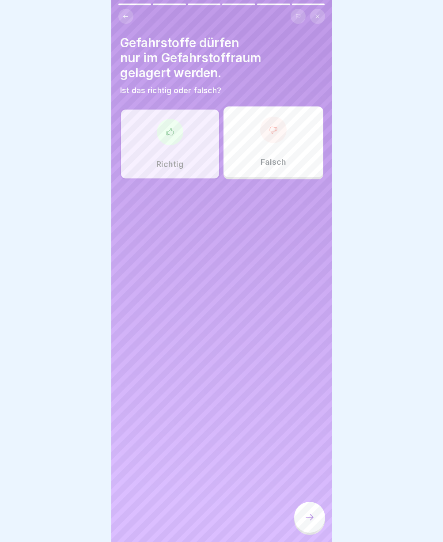
click at [312, 522] on icon at bounding box center [309, 517] width 11 height 11
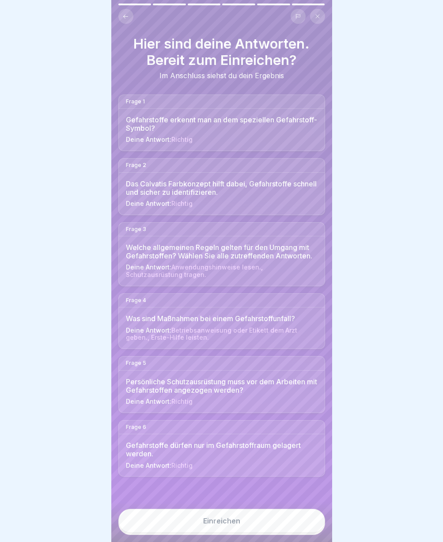
click at [312, 523] on button "Einreichen" at bounding box center [221, 520] width 207 height 24
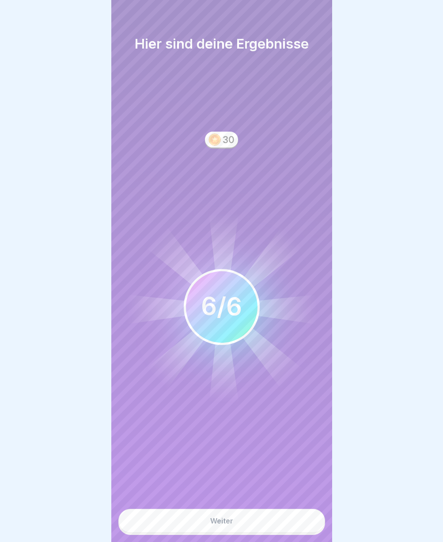
click at [267, 526] on button "Weiter" at bounding box center [221, 520] width 207 height 24
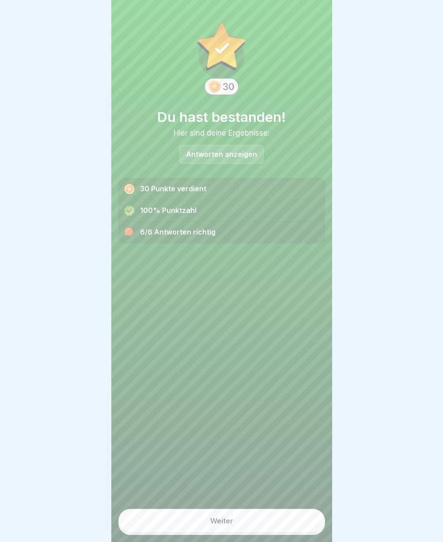
click at [206, 526] on button "Weiter" at bounding box center [221, 520] width 207 height 24
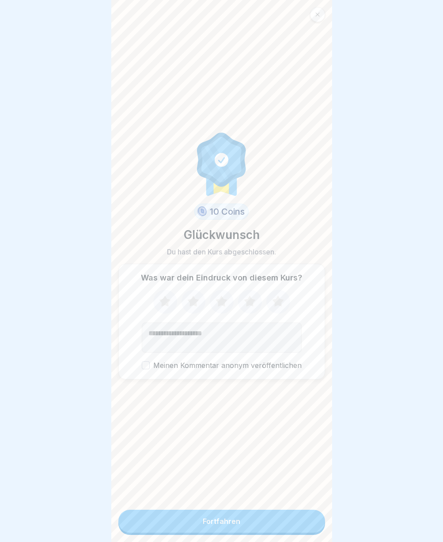
click at [206, 525] on div "Fortfahren" at bounding box center [222, 521] width 38 height 8
